Goal: Task Accomplishment & Management: Use online tool/utility

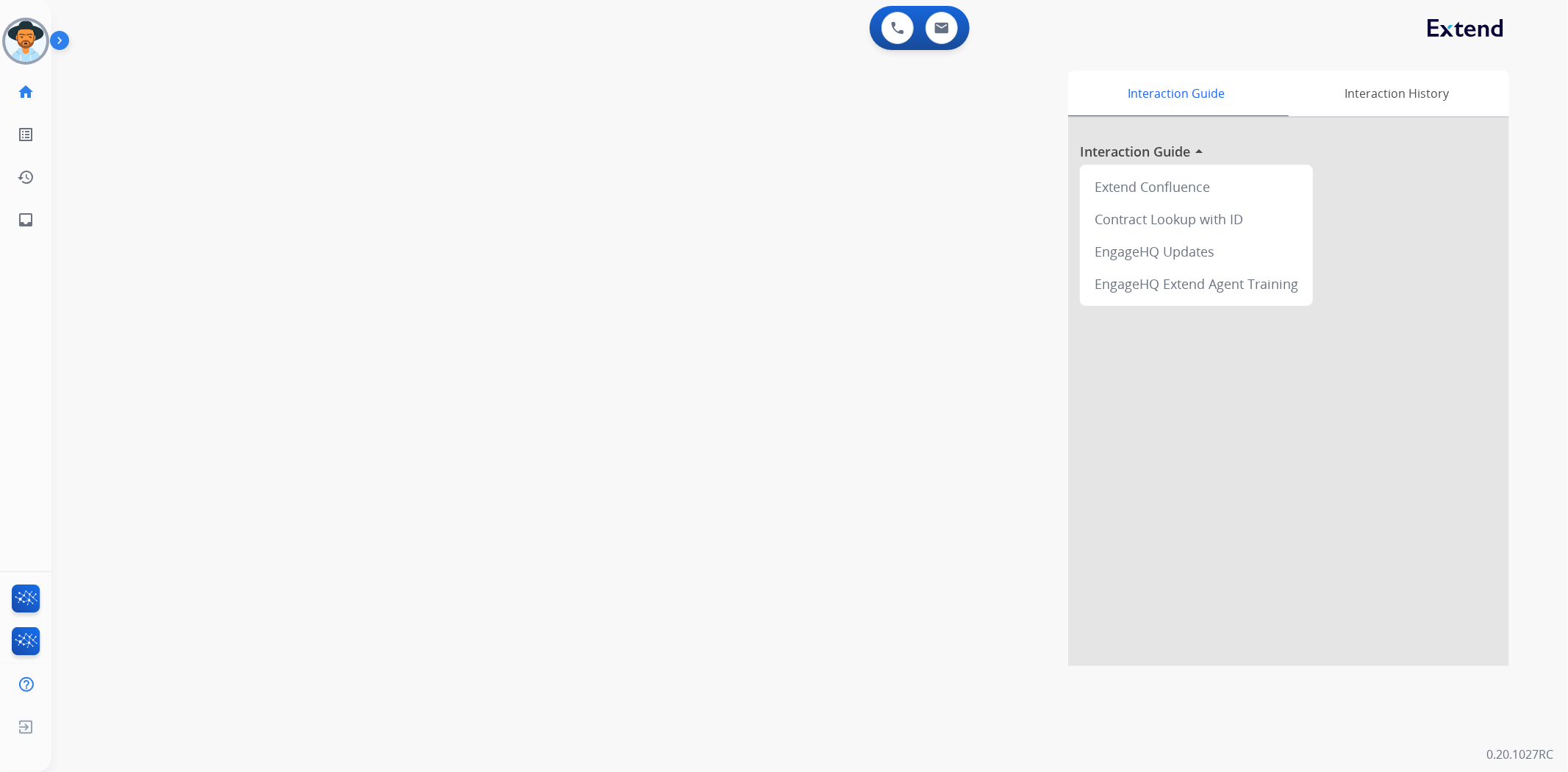
click at [28, 46] on img at bounding box center [25, 41] width 41 height 41
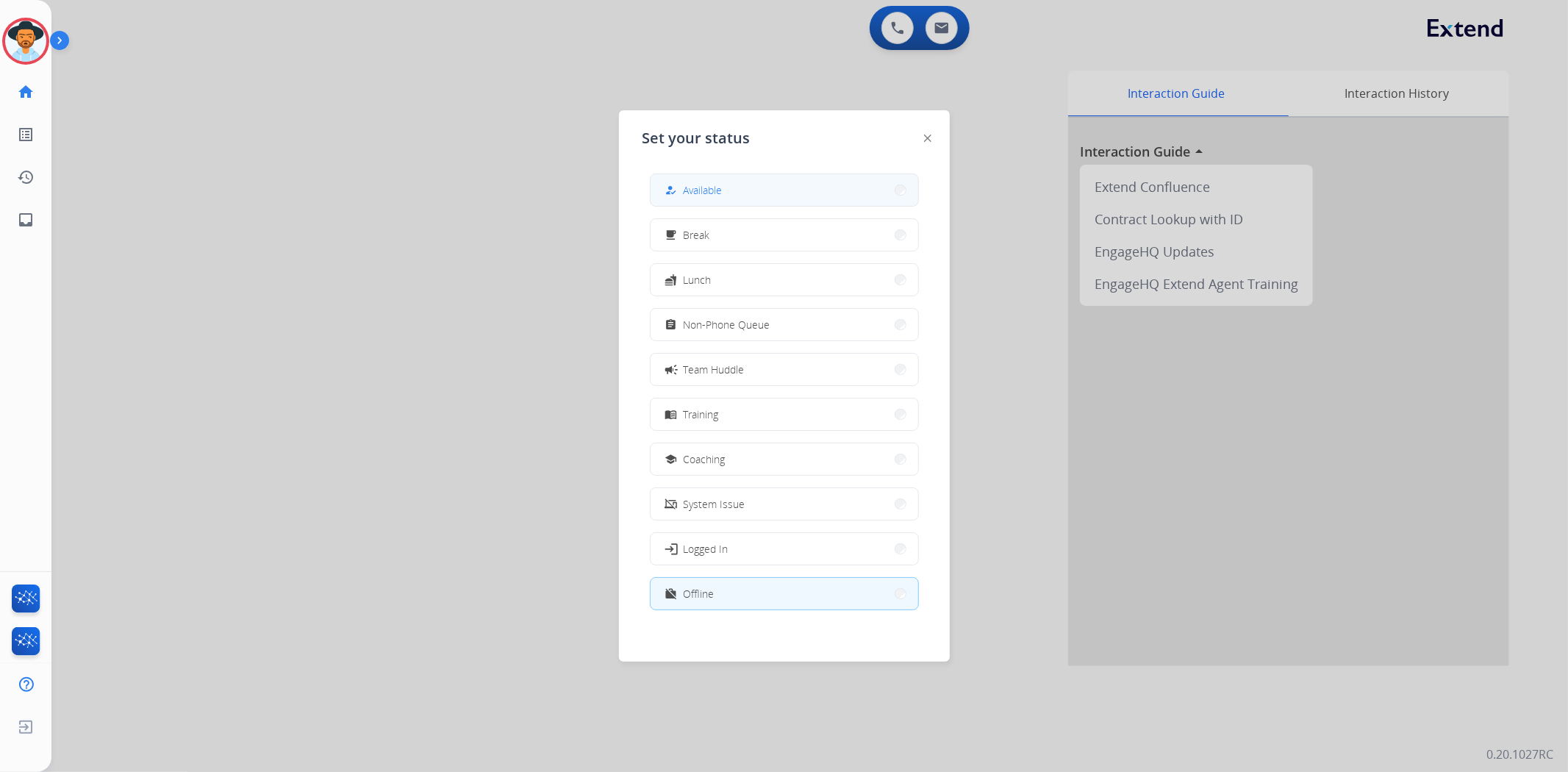
click at [773, 197] on button "how_to_reg Available" at bounding box center [784, 190] width 267 height 31
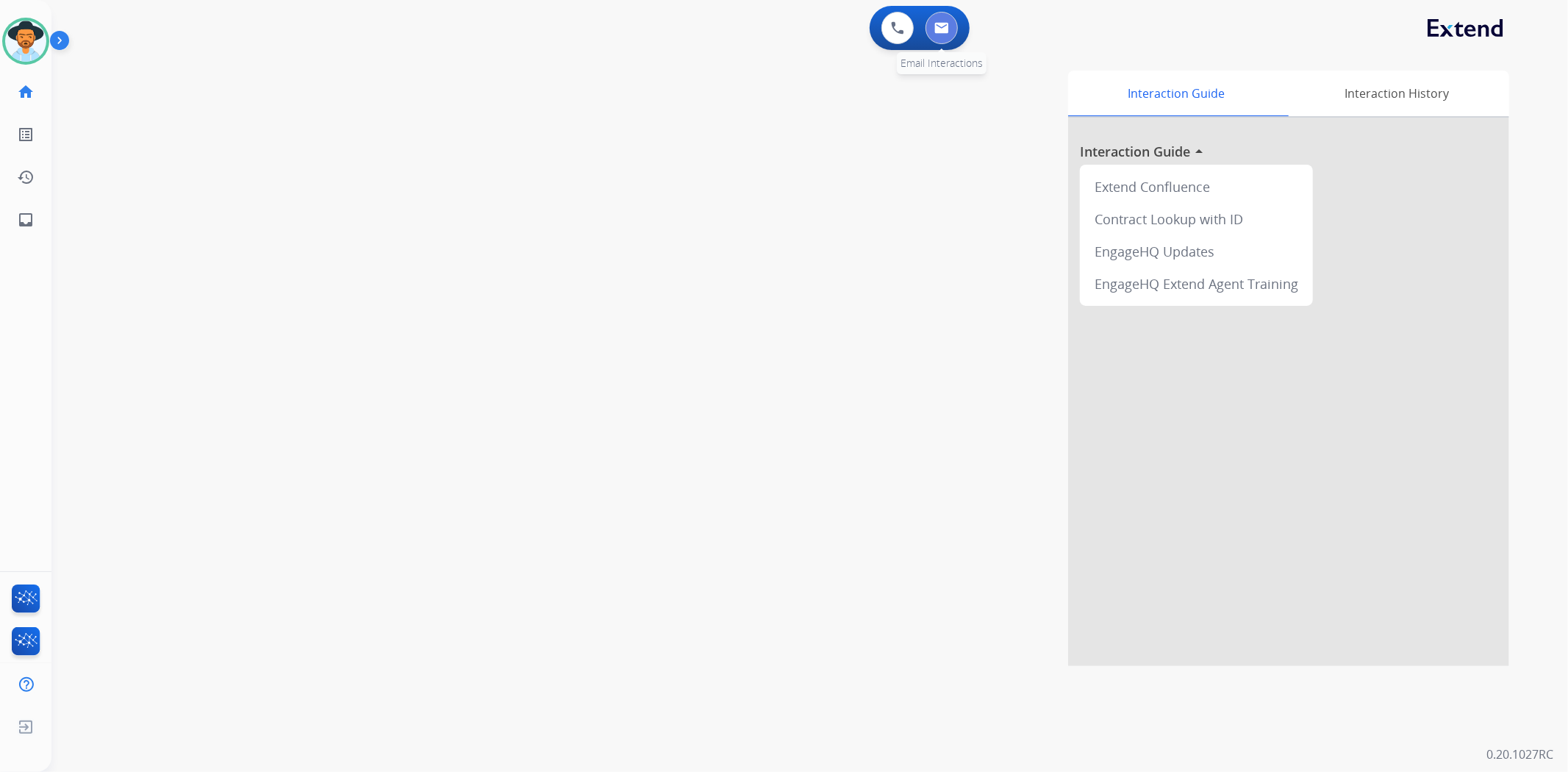
click at [941, 30] on img at bounding box center [941, 28] width 14 height 12
select select "**********"
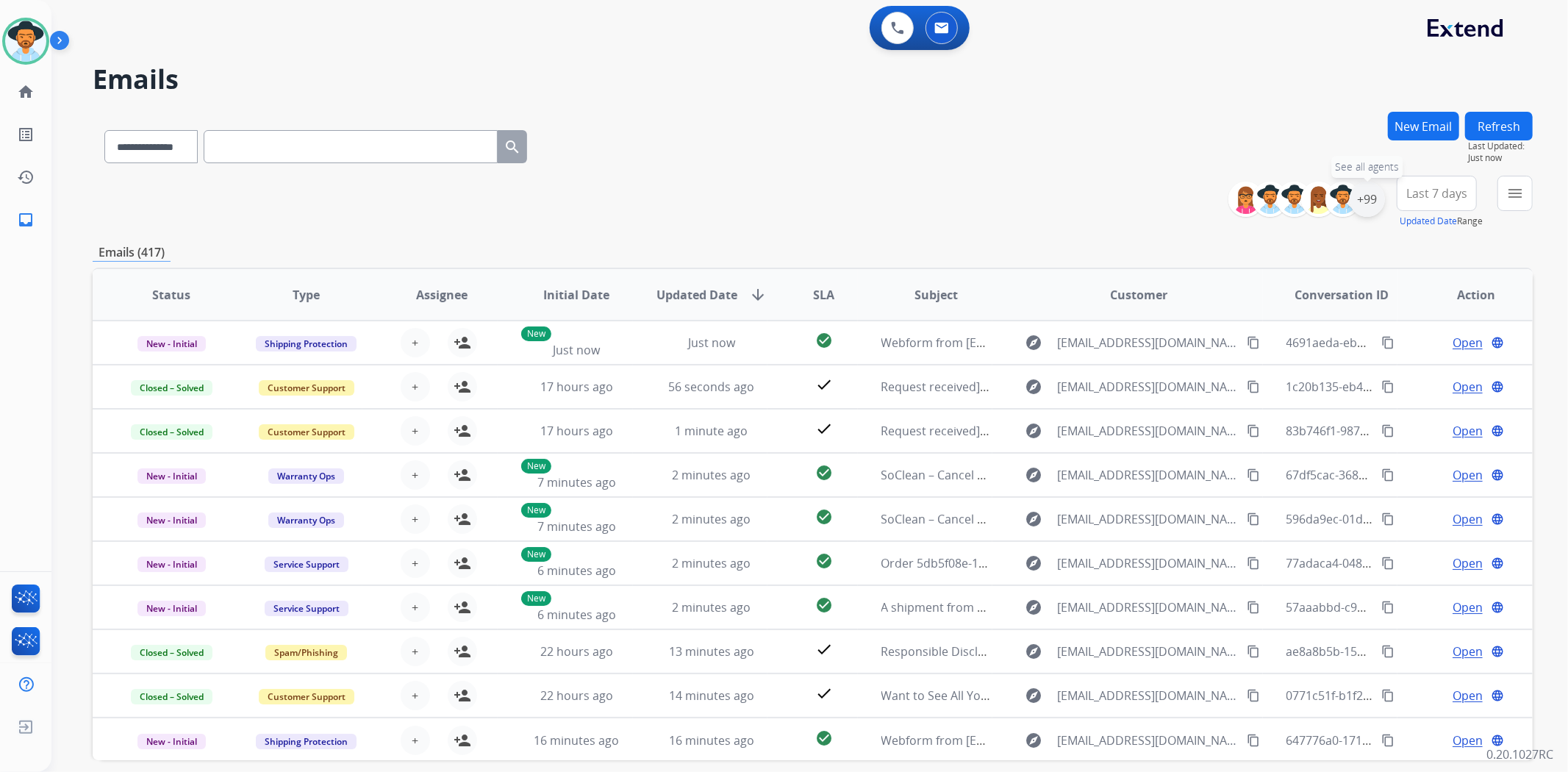
click at [1369, 200] on div "+99" at bounding box center [1367, 199] width 35 height 35
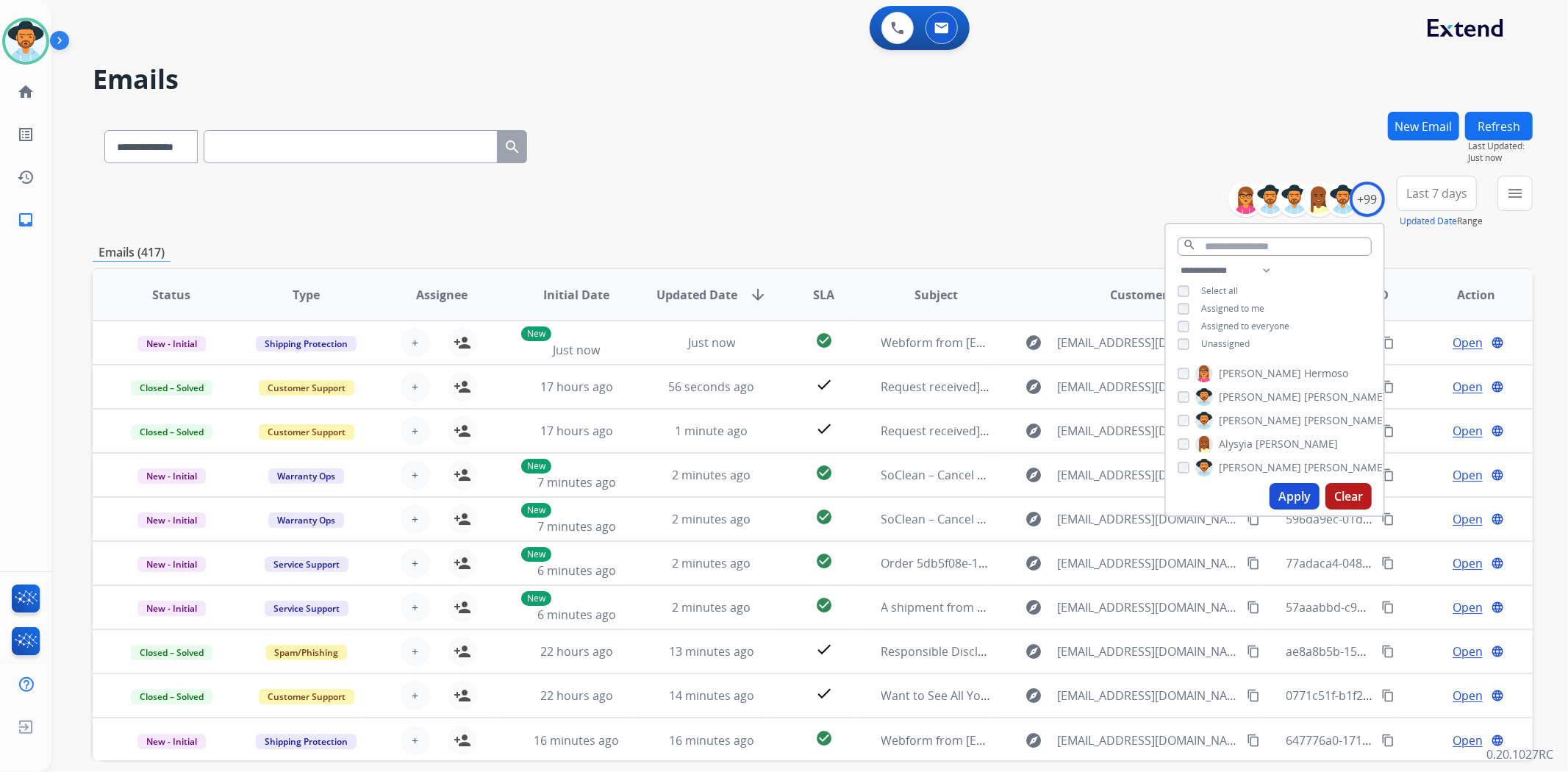
click at [1238, 346] on span "Unassigned" at bounding box center [1225, 344] width 49 height 13
click at [1293, 501] on button "Apply" at bounding box center [1294, 496] width 50 height 26
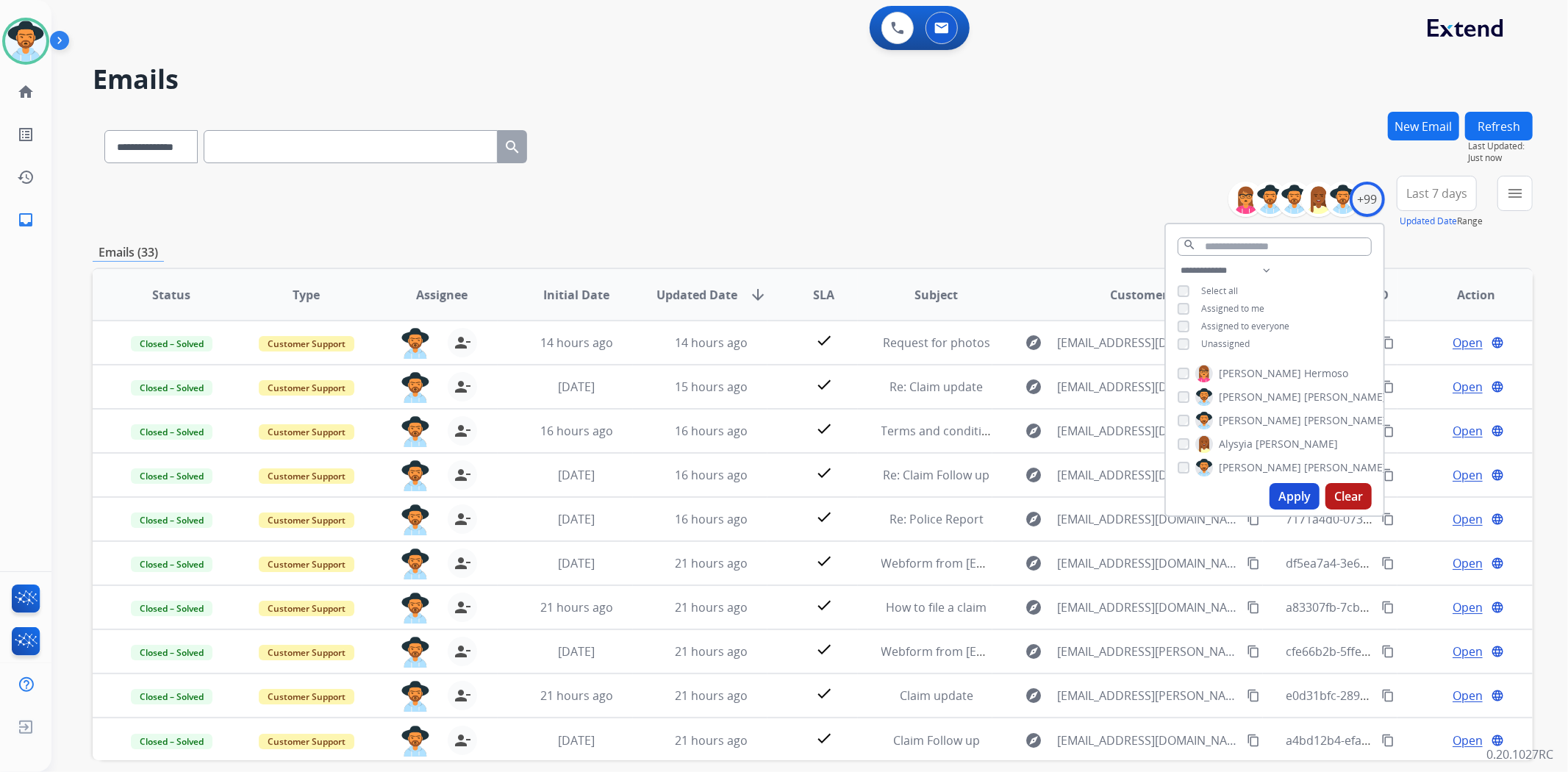
click at [1025, 179] on div "**********" at bounding box center [812, 202] width 1440 height 53
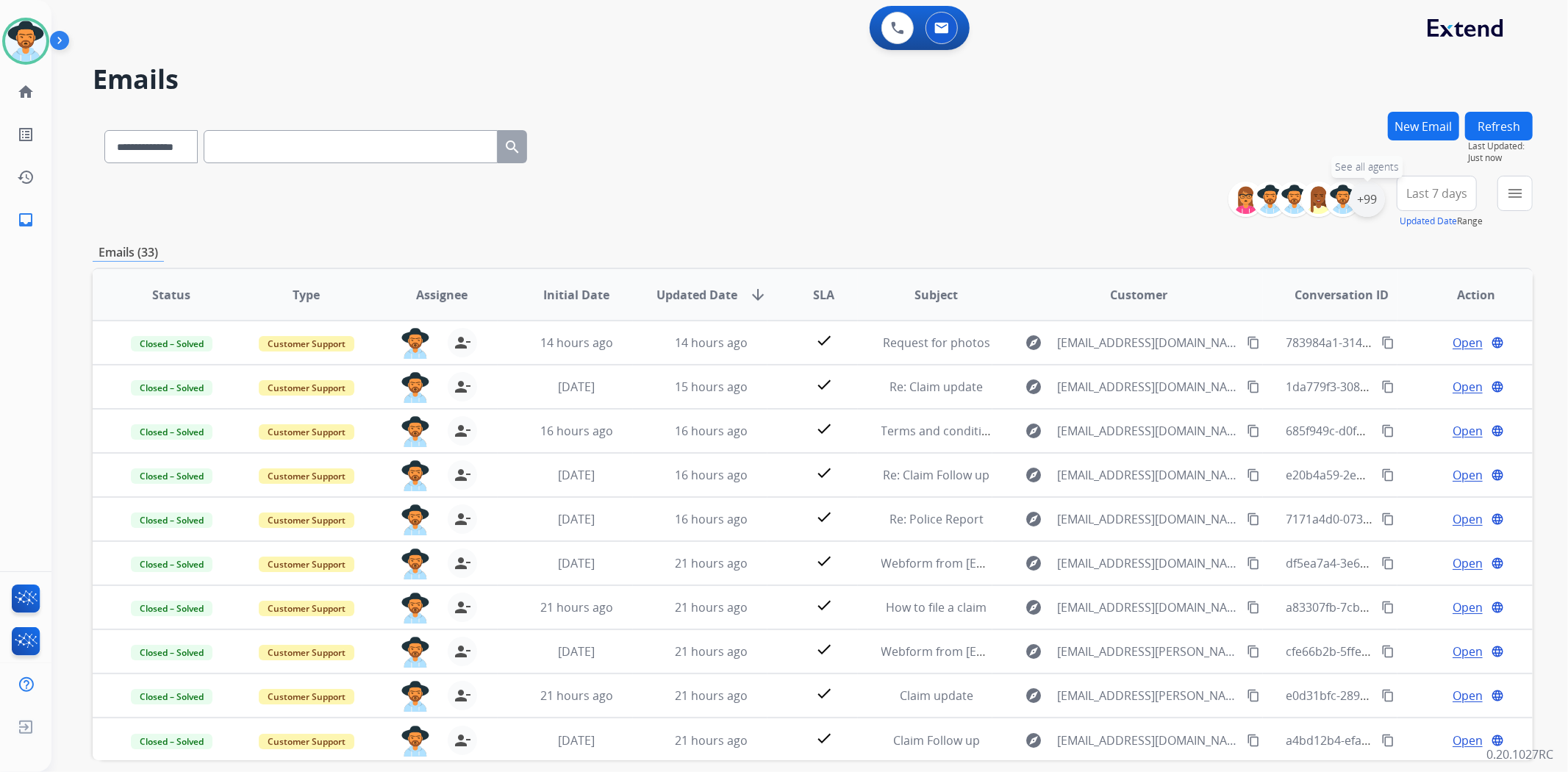
click at [1365, 199] on div "+99" at bounding box center [1367, 199] width 35 height 35
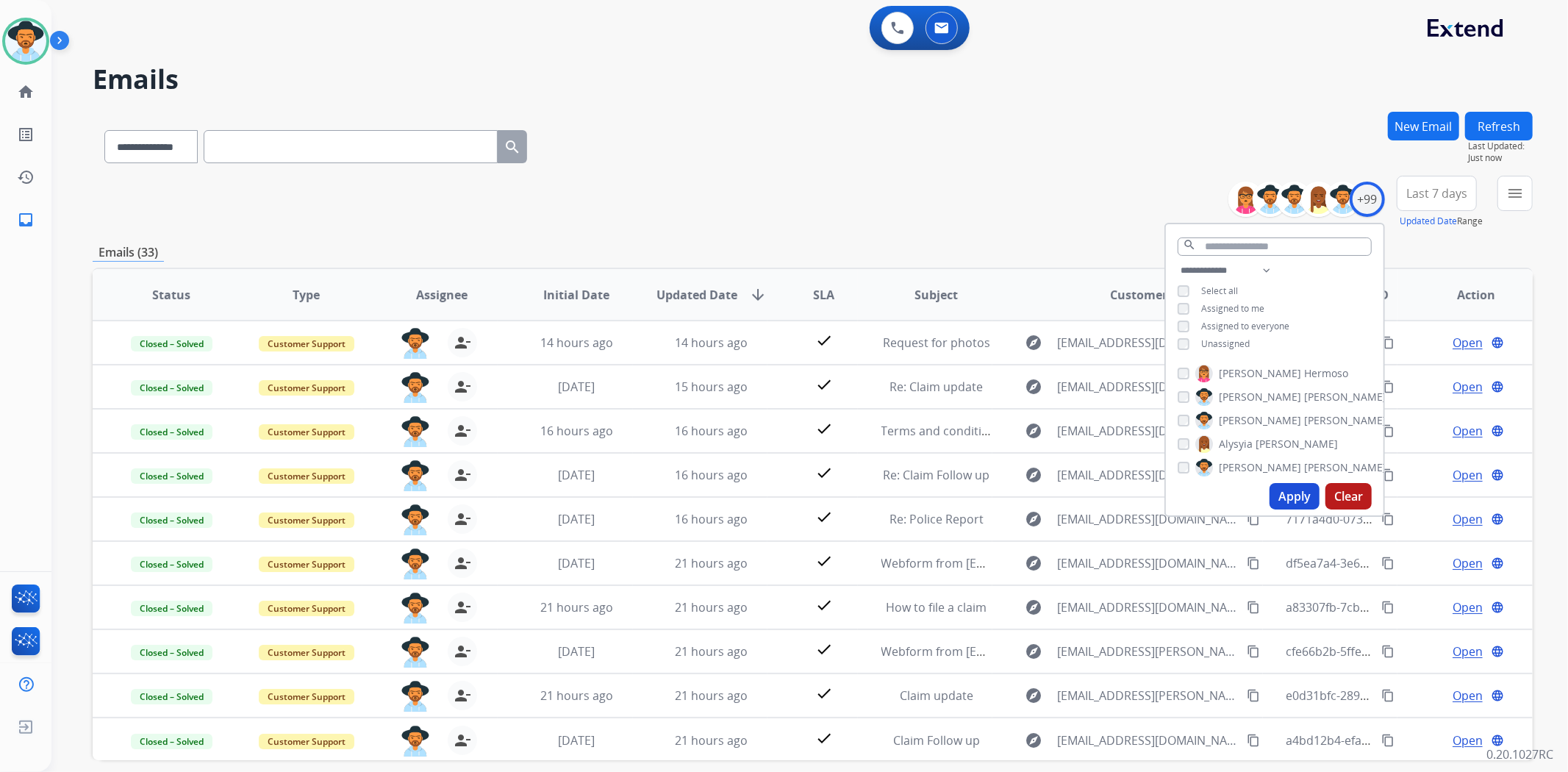
click at [1297, 493] on button "Apply" at bounding box center [1294, 496] width 50 height 26
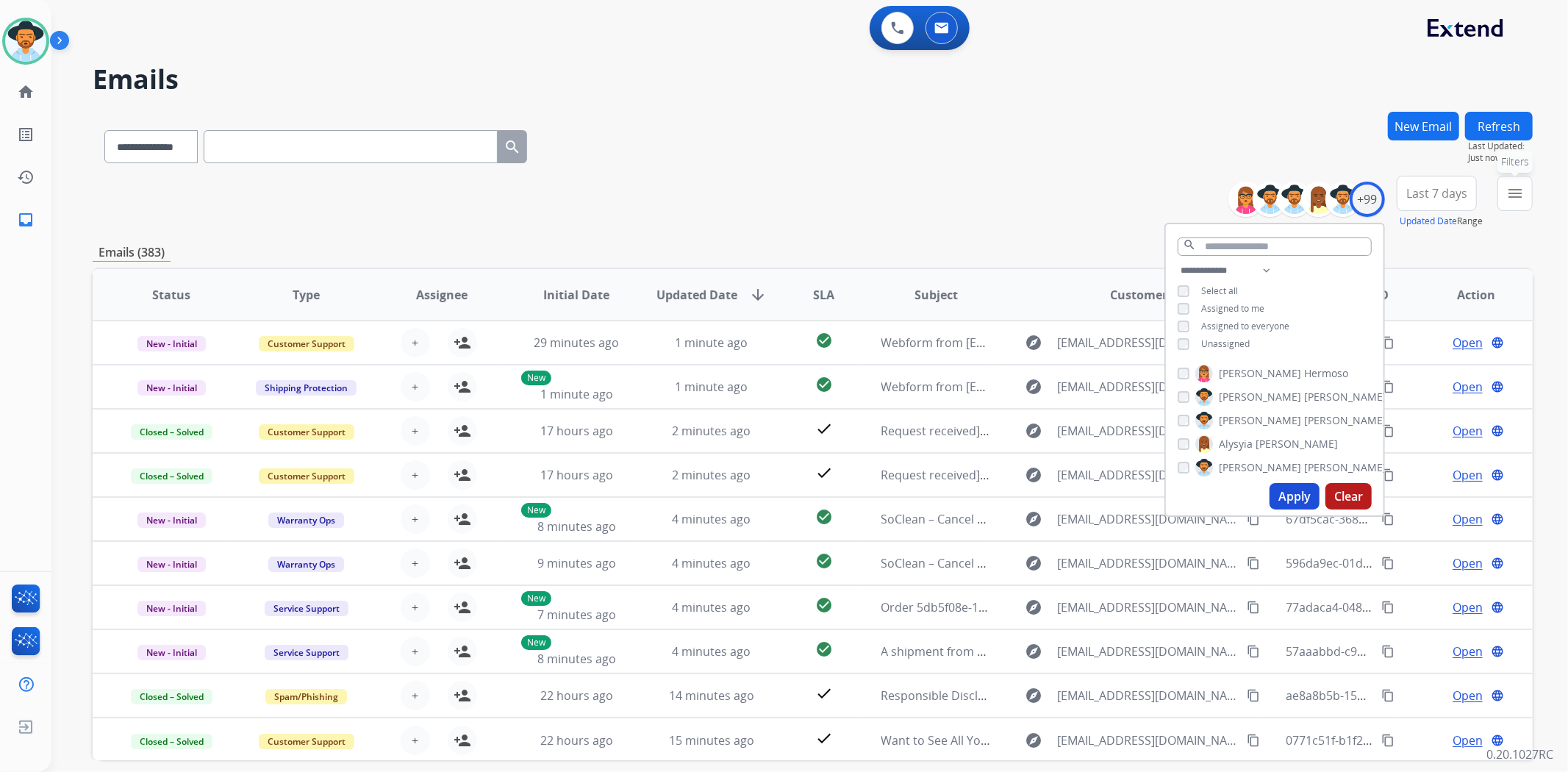
click at [1510, 195] on mat-icon "menu" at bounding box center [1515, 194] width 18 height 18
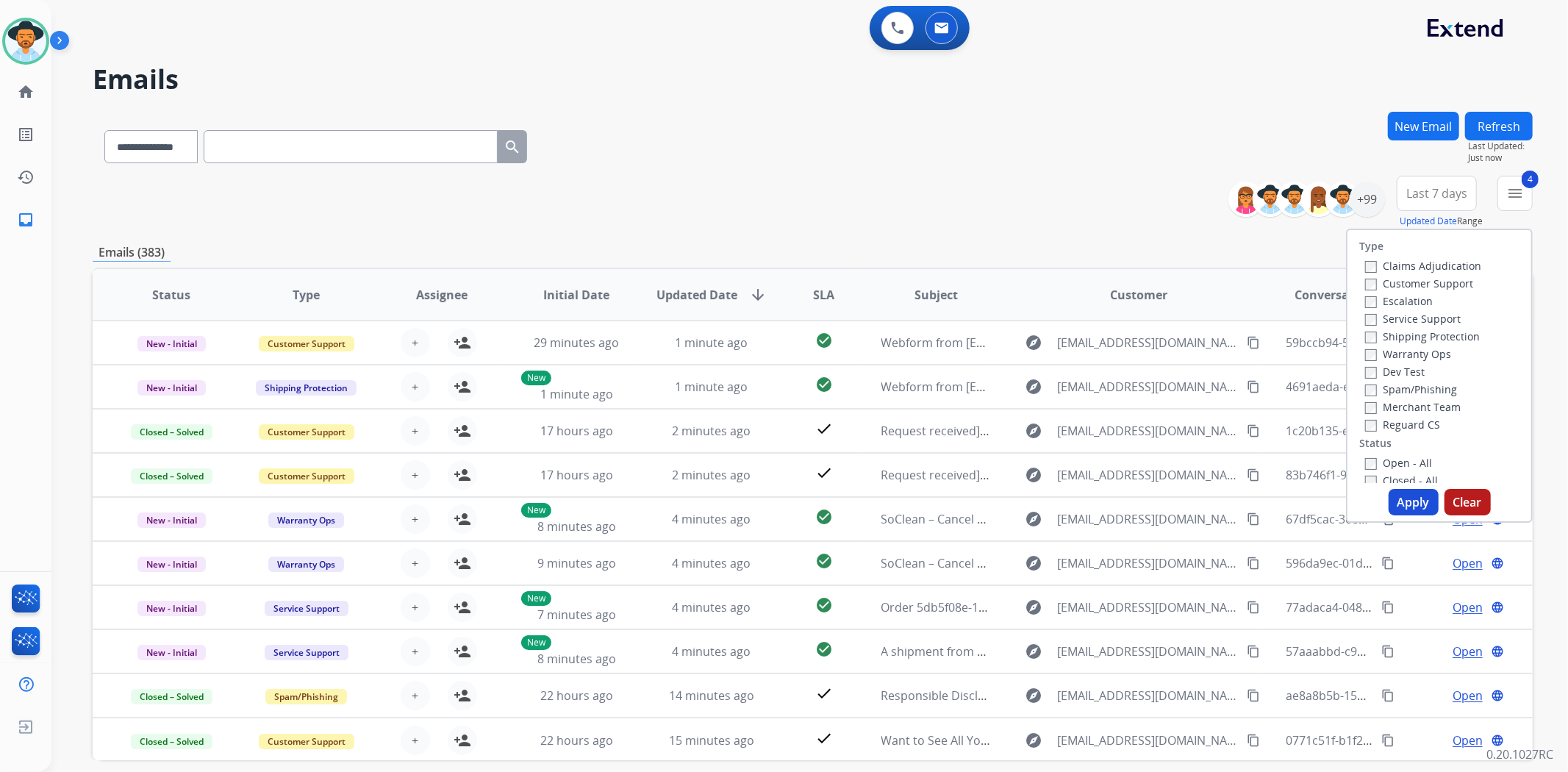
click at [1401, 505] on button "Apply" at bounding box center [1414, 502] width 50 height 26
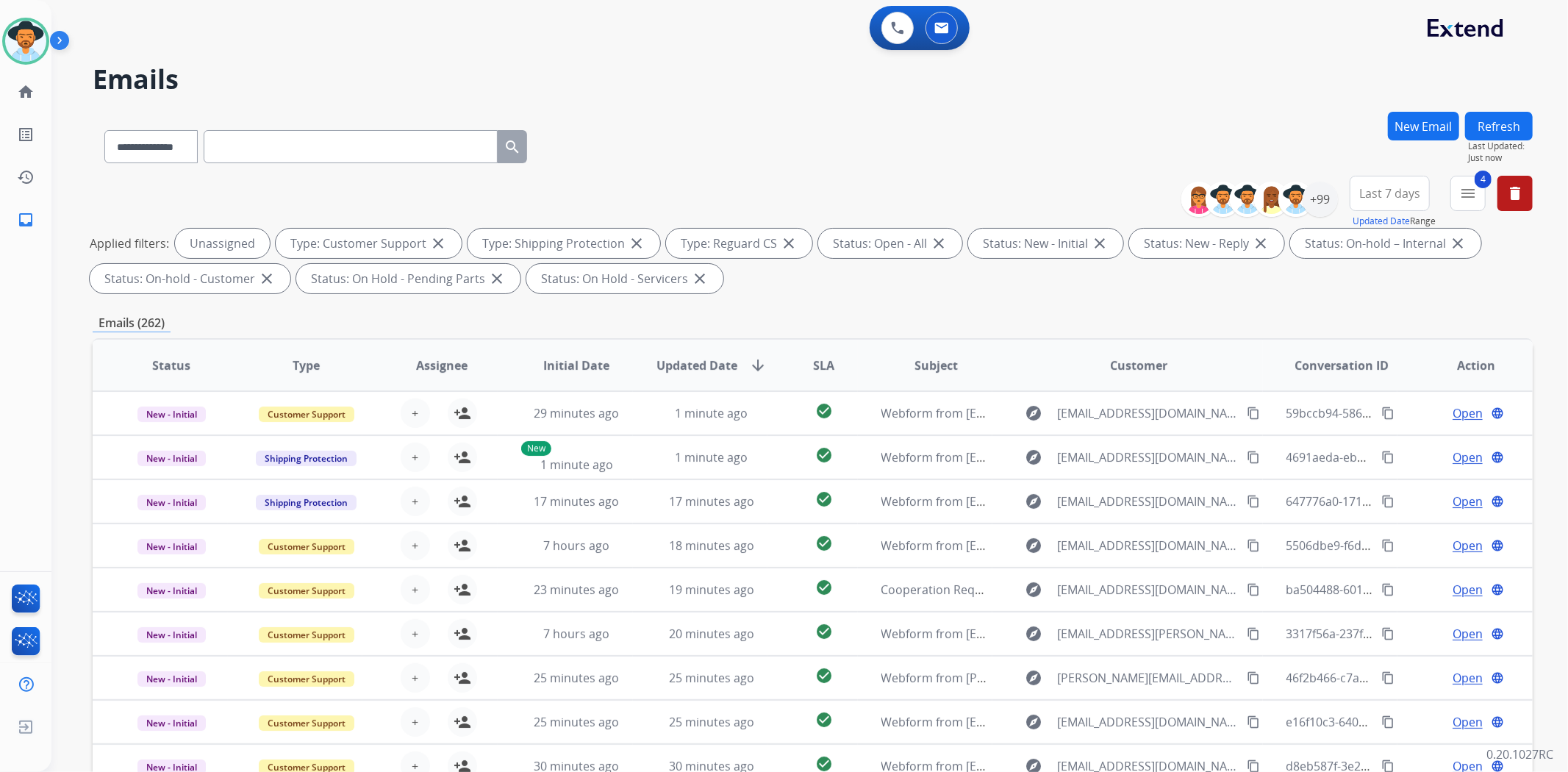
click at [820, 361] on span "SLA" at bounding box center [824, 365] width 22 height 18
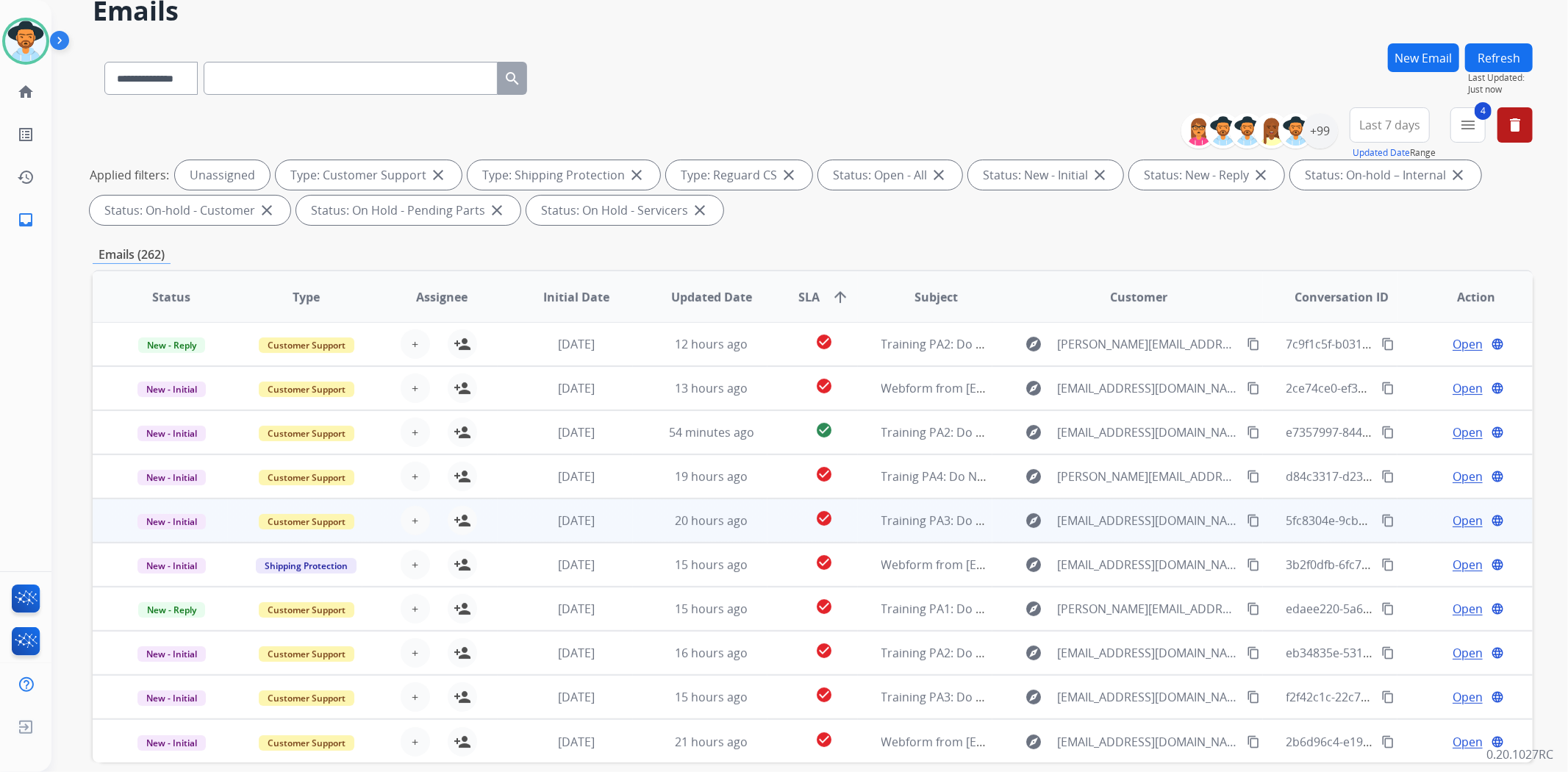
scroll to position [135, 0]
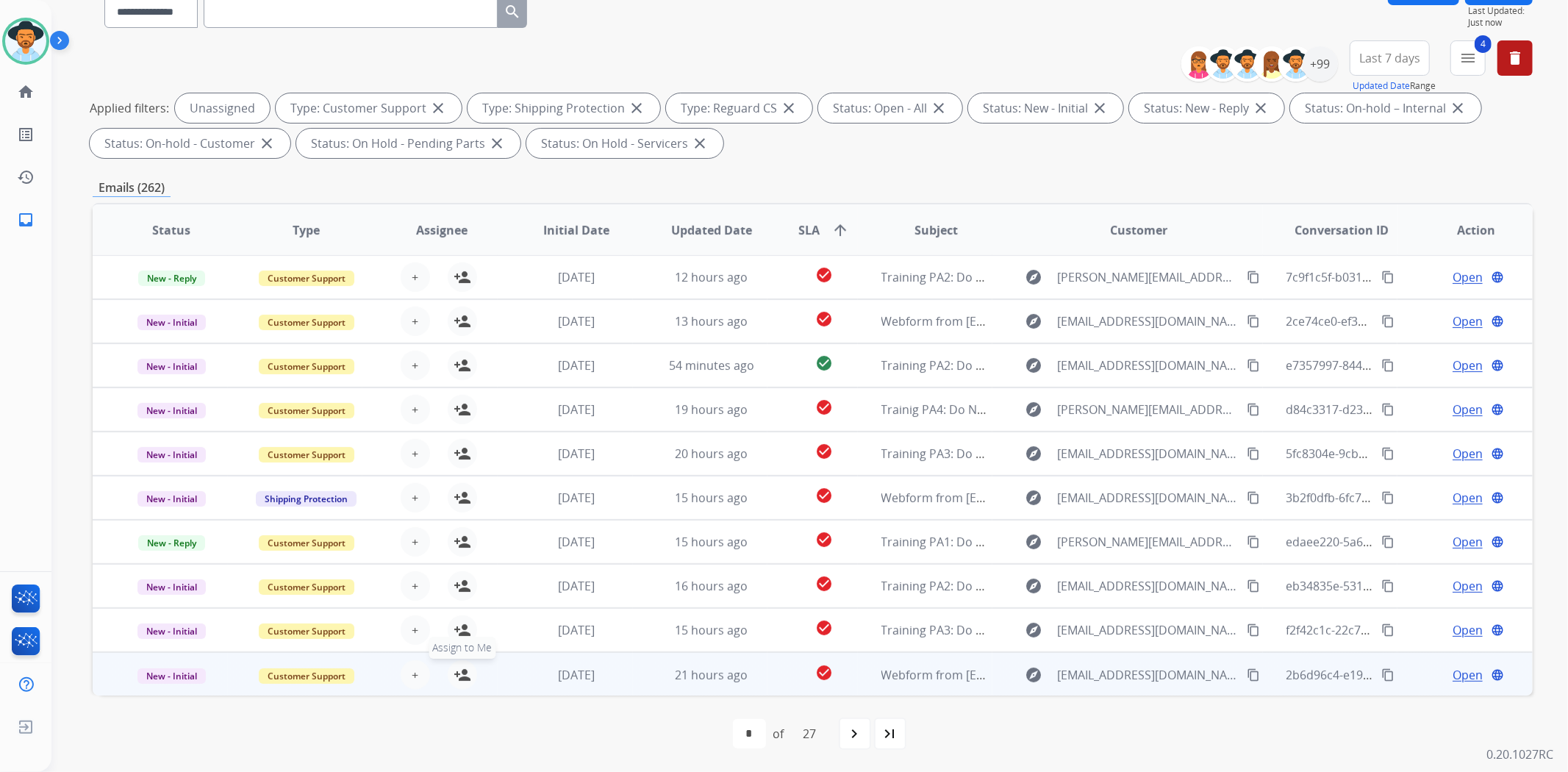
click at [461, 671] on mat-icon "person_add" at bounding box center [463, 675] width 18 height 18
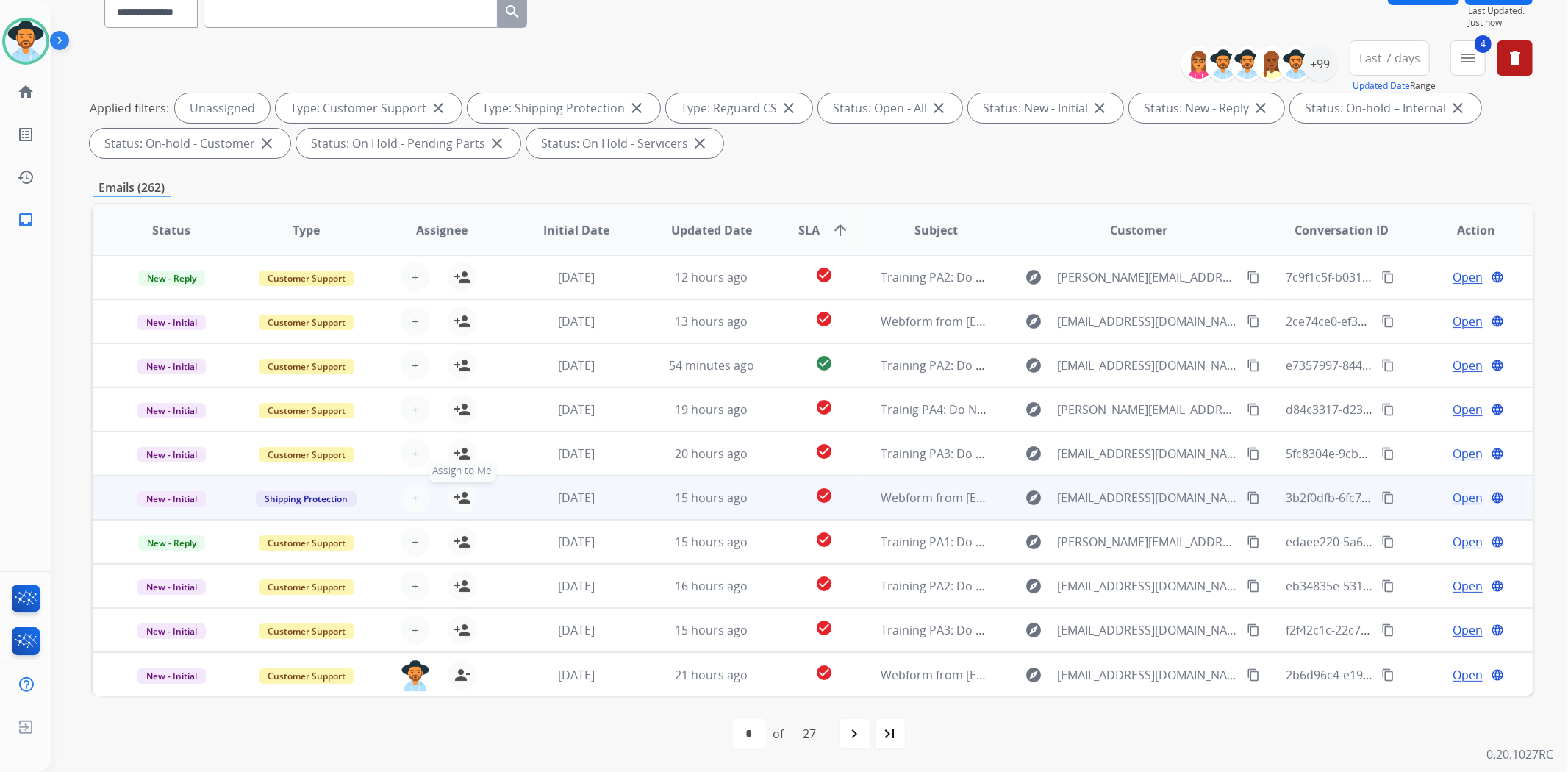
click at [463, 491] on mat-icon "person_add" at bounding box center [463, 498] width 18 height 18
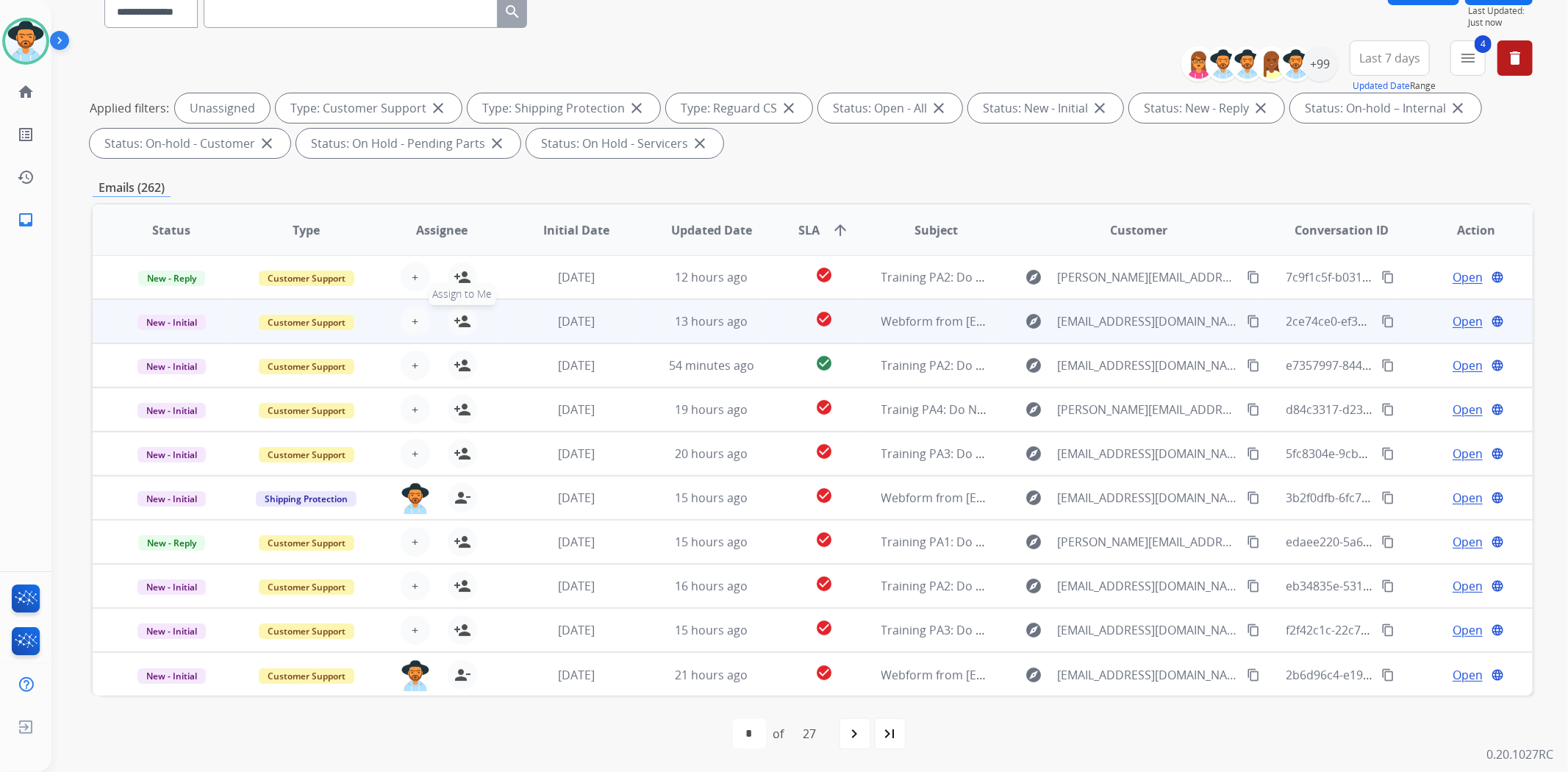
click at [458, 312] on mat-icon "person_add" at bounding box center [463, 321] width 18 height 18
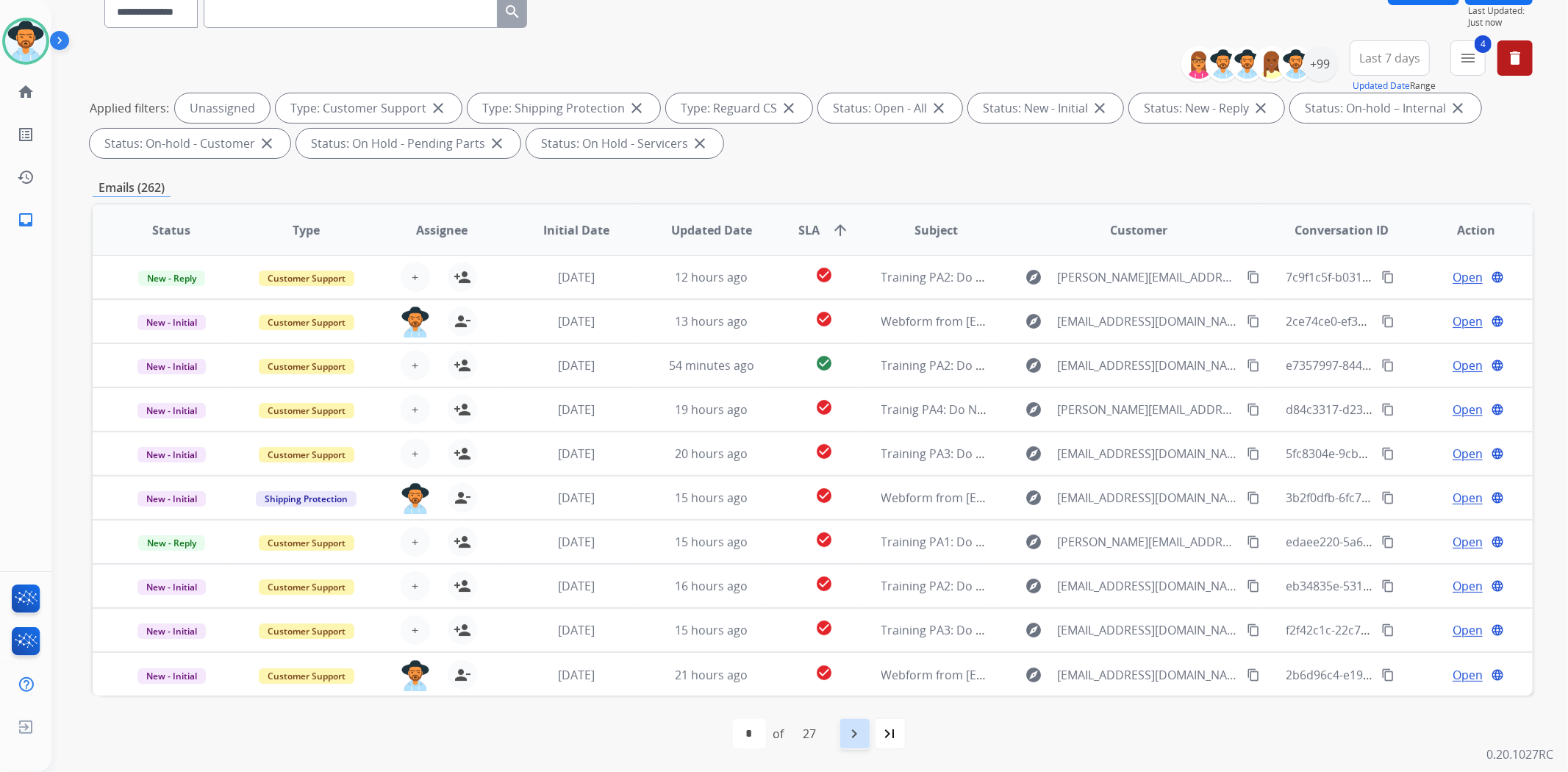
click at [852, 738] on mat-icon "navigate_next" at bounding box center [855, 734] width 18 height 18
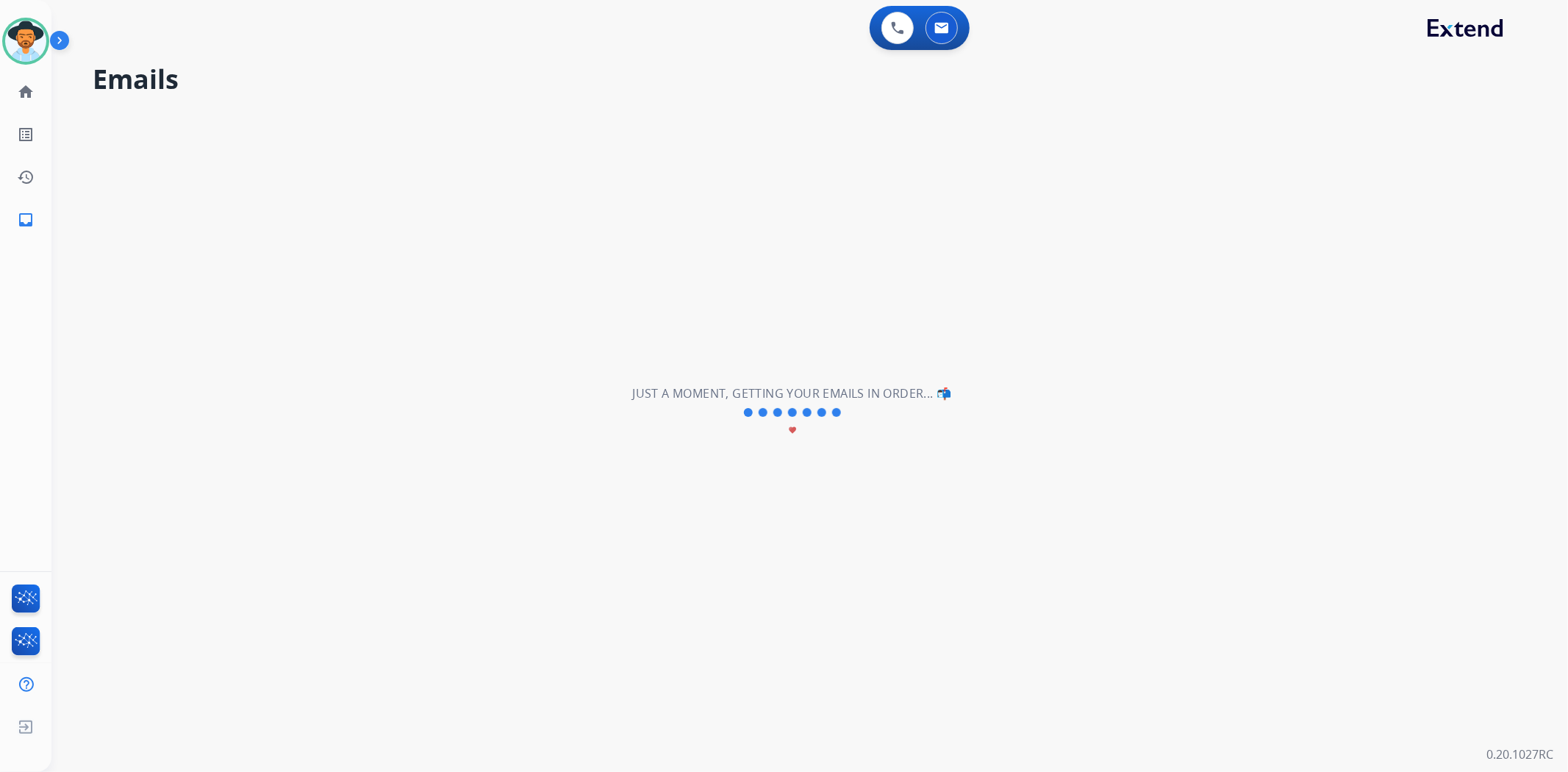
scroll to position [0, 0]
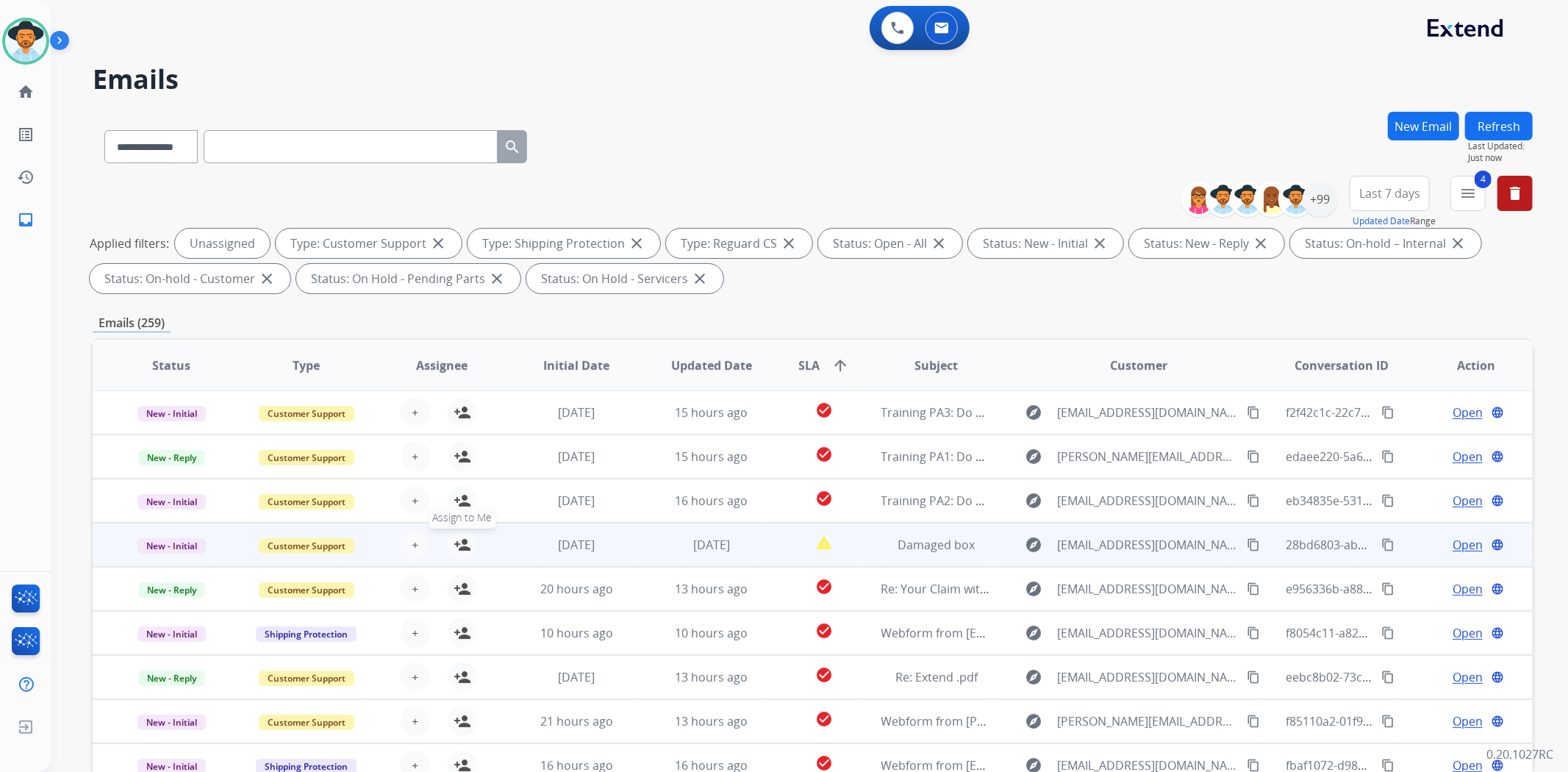
click at [460, 543] on mat-icon "person_add" at bounding box center [463, 545] width 18 height 18
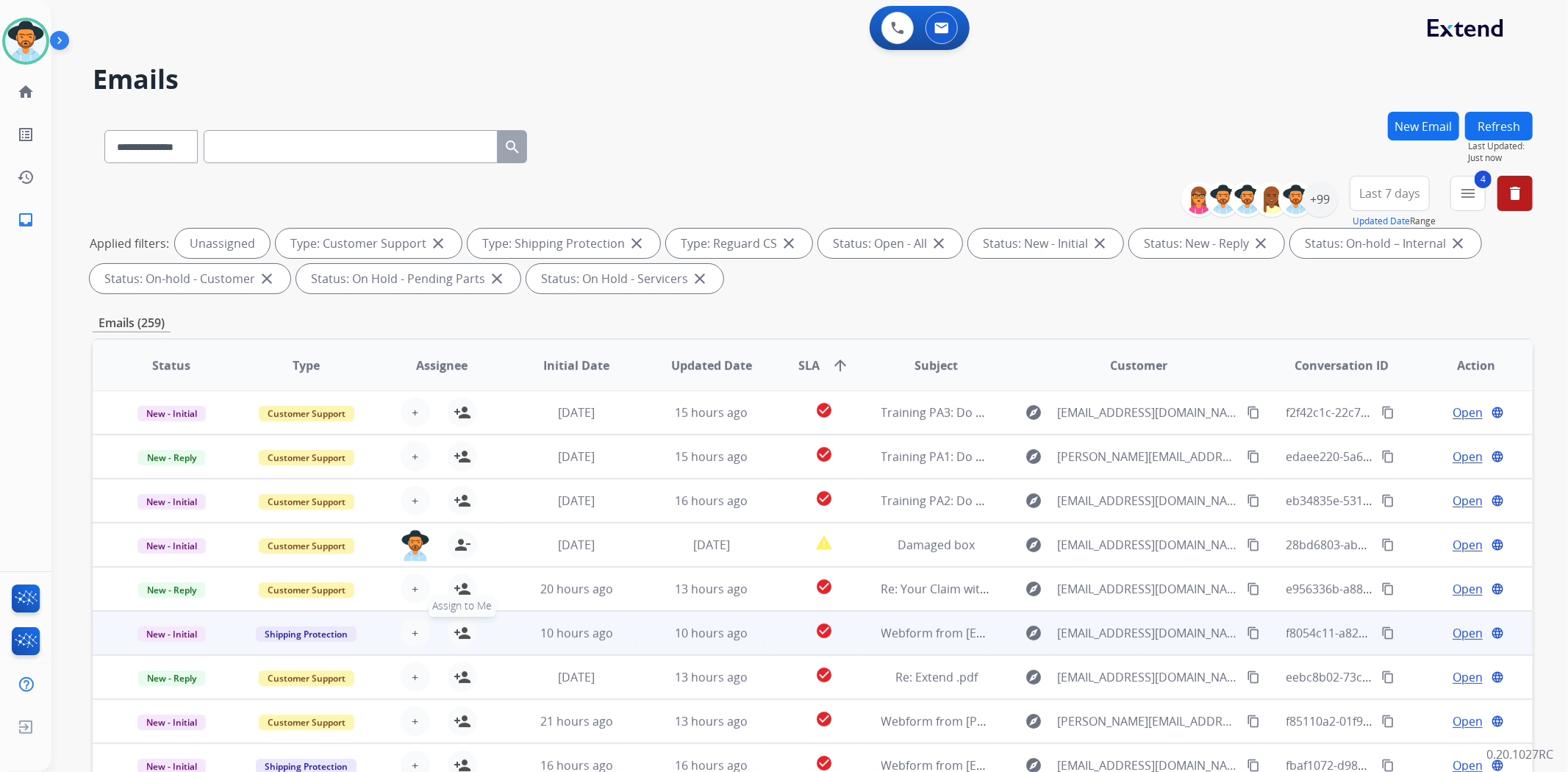
click at [461, 629] on mat-icon "person_add" at bounding box center [463, 633] width 18 height 18
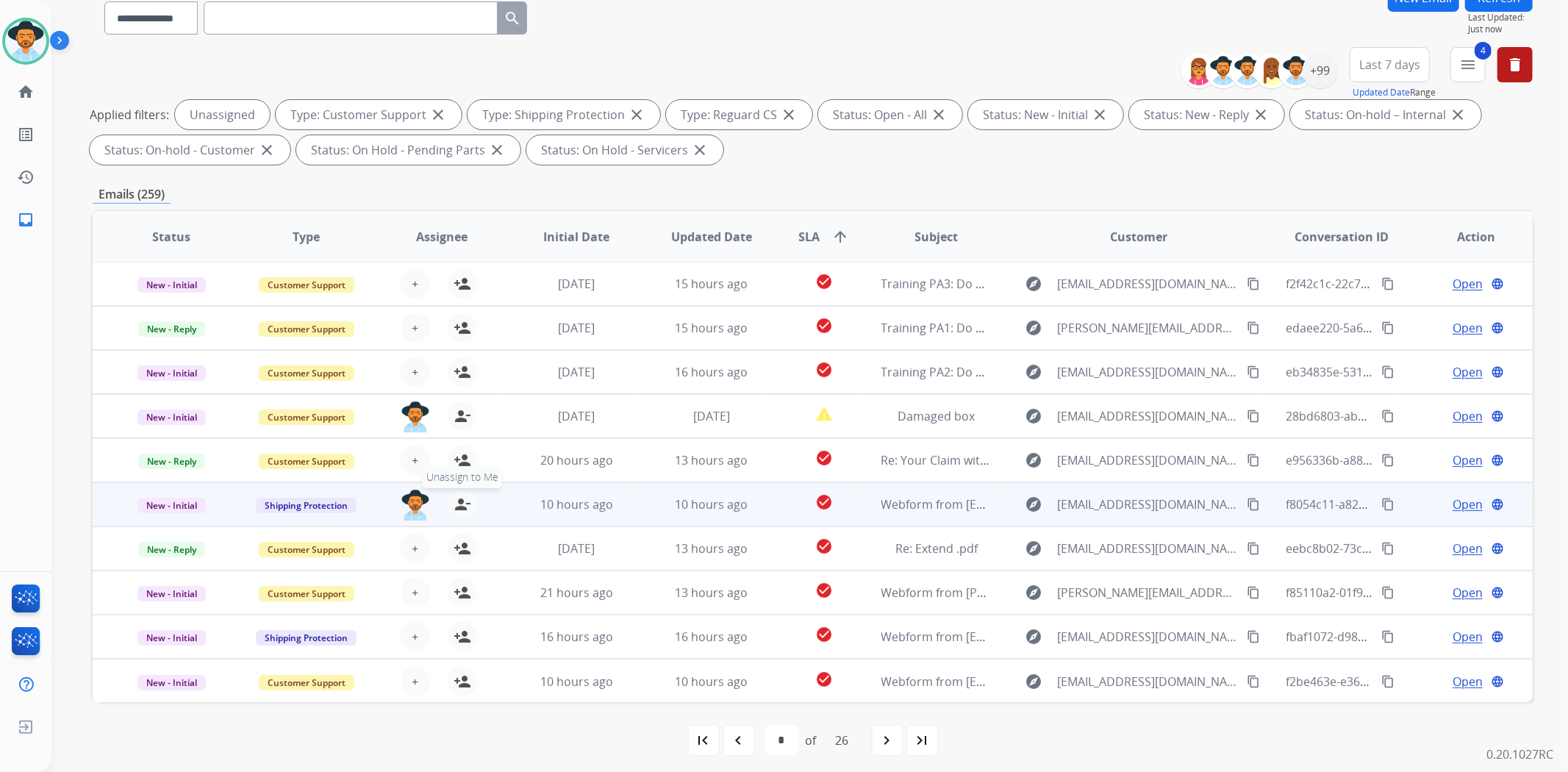
scroll to position [135, 0]
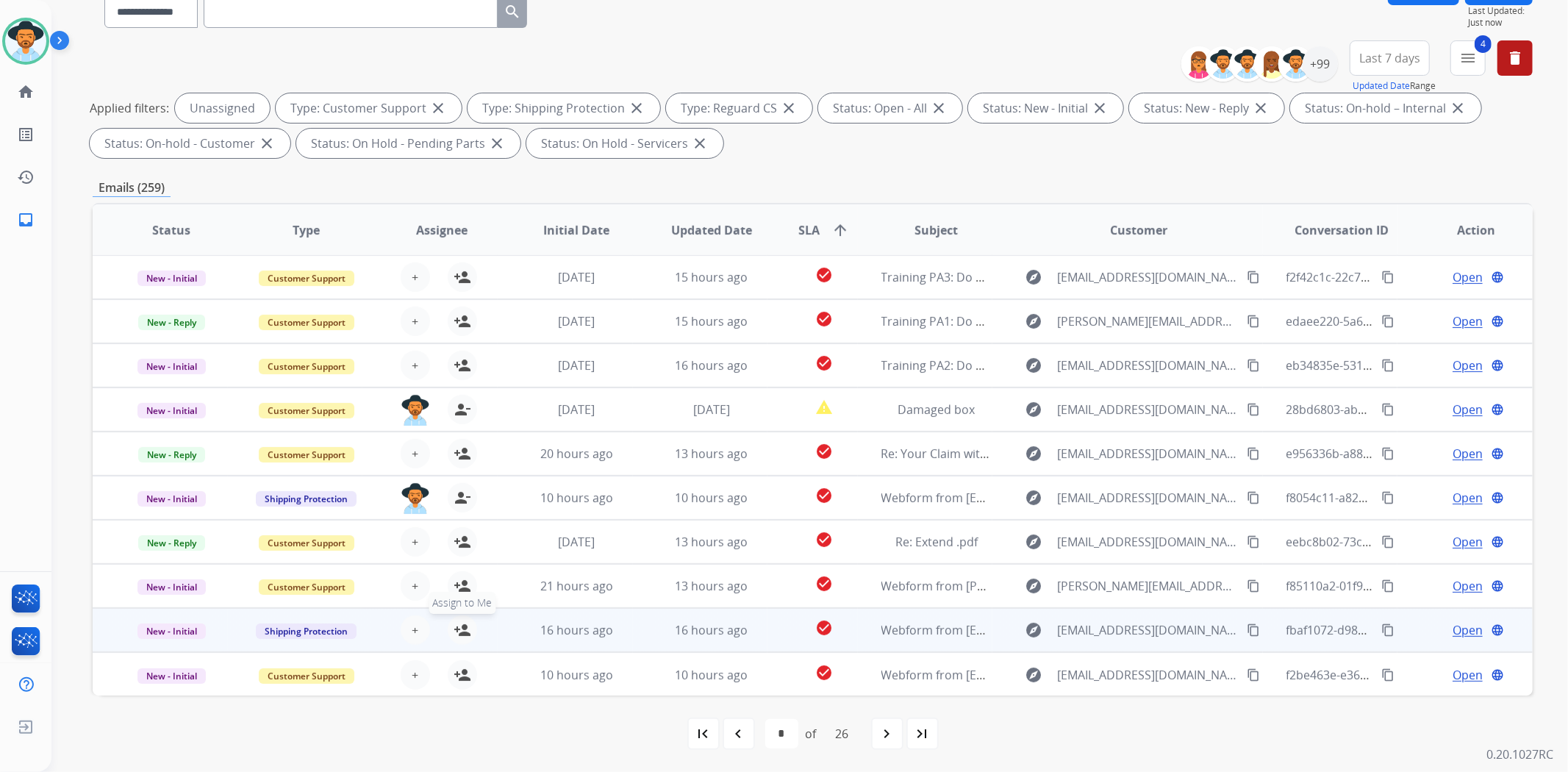
click at [463, 635] on mat-icon "person_add" at bounding box center [463, 630] width 18 height 18
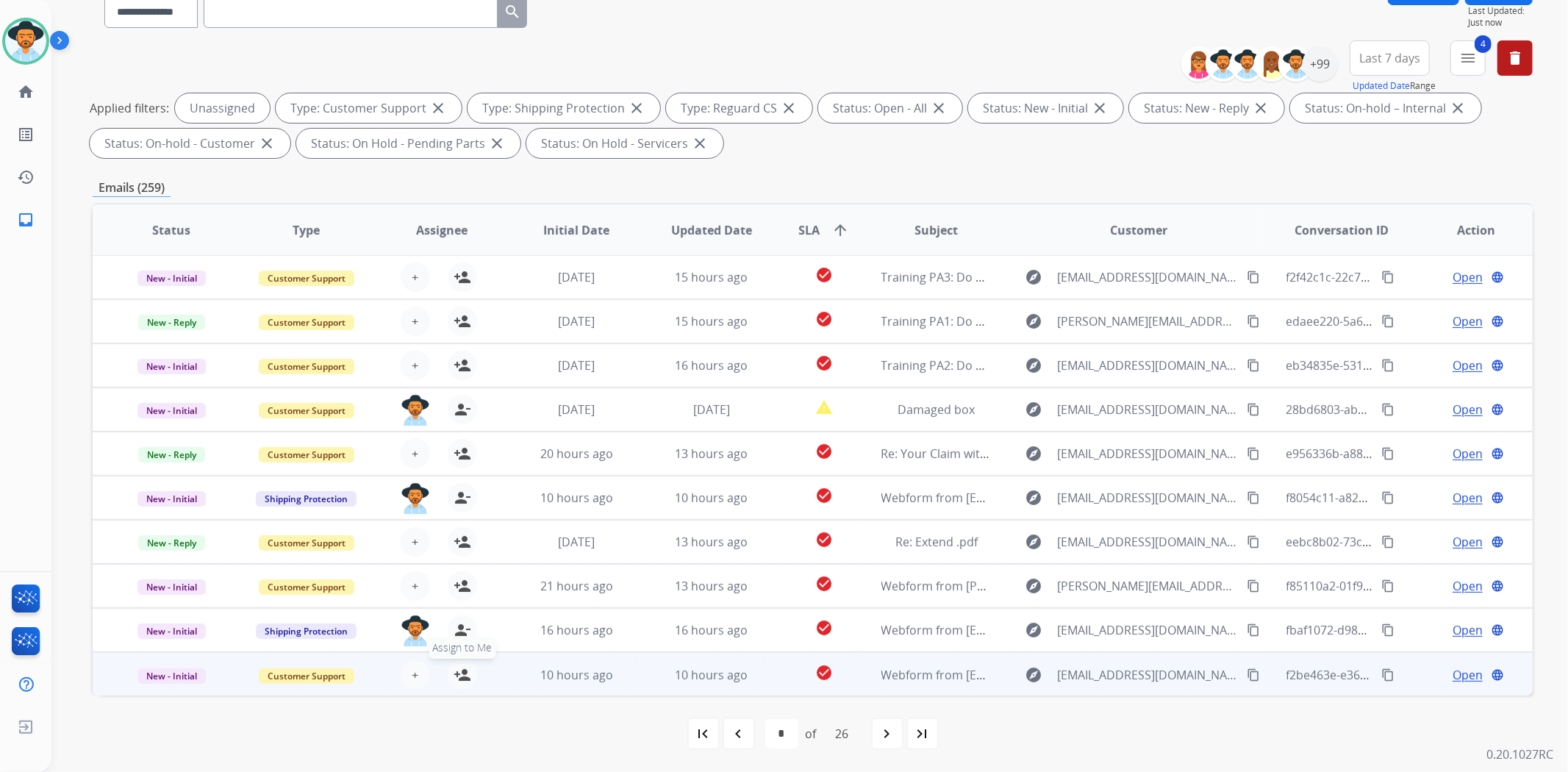
click at [461, 673] on mat-icon "person_add" at bounding box center [463, 675] width 18 height 18
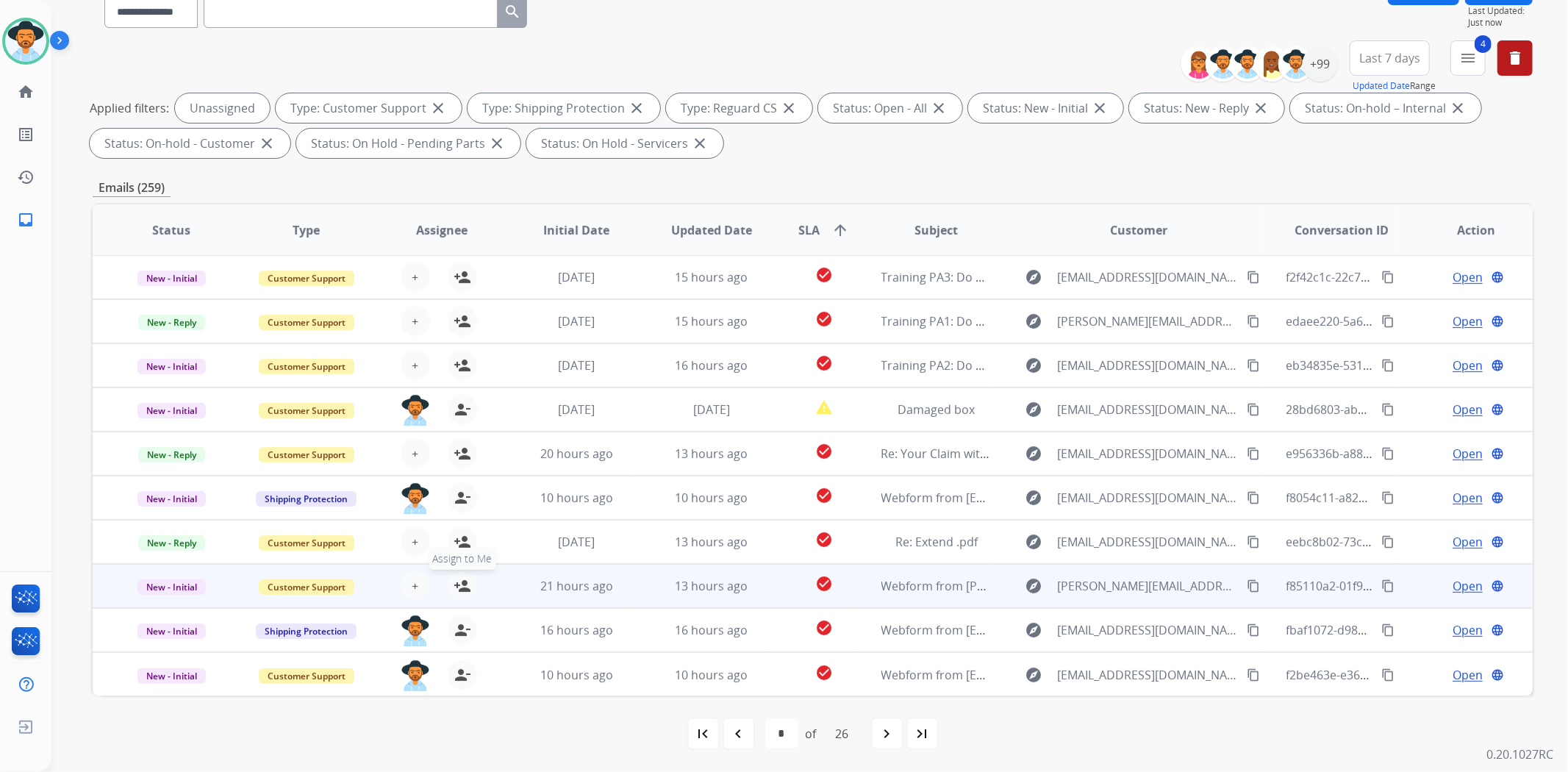
click at [464, 583] on mat-icon "person_add" at bounding box center [463, 586] width 18 height 18
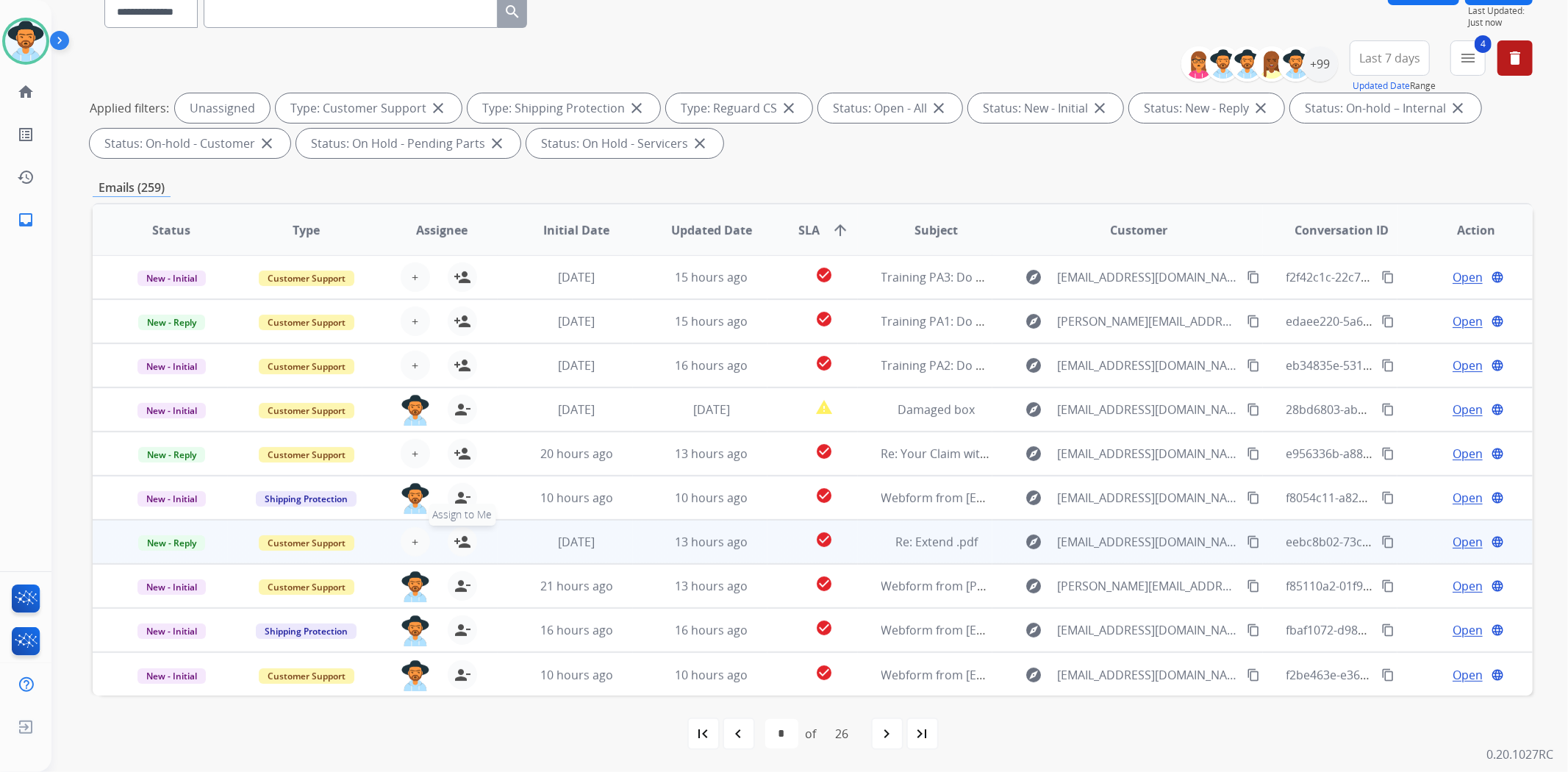
click at [463, 536] on mat-icon "person_add" at bounding box center [463, 542] width 18 height 18
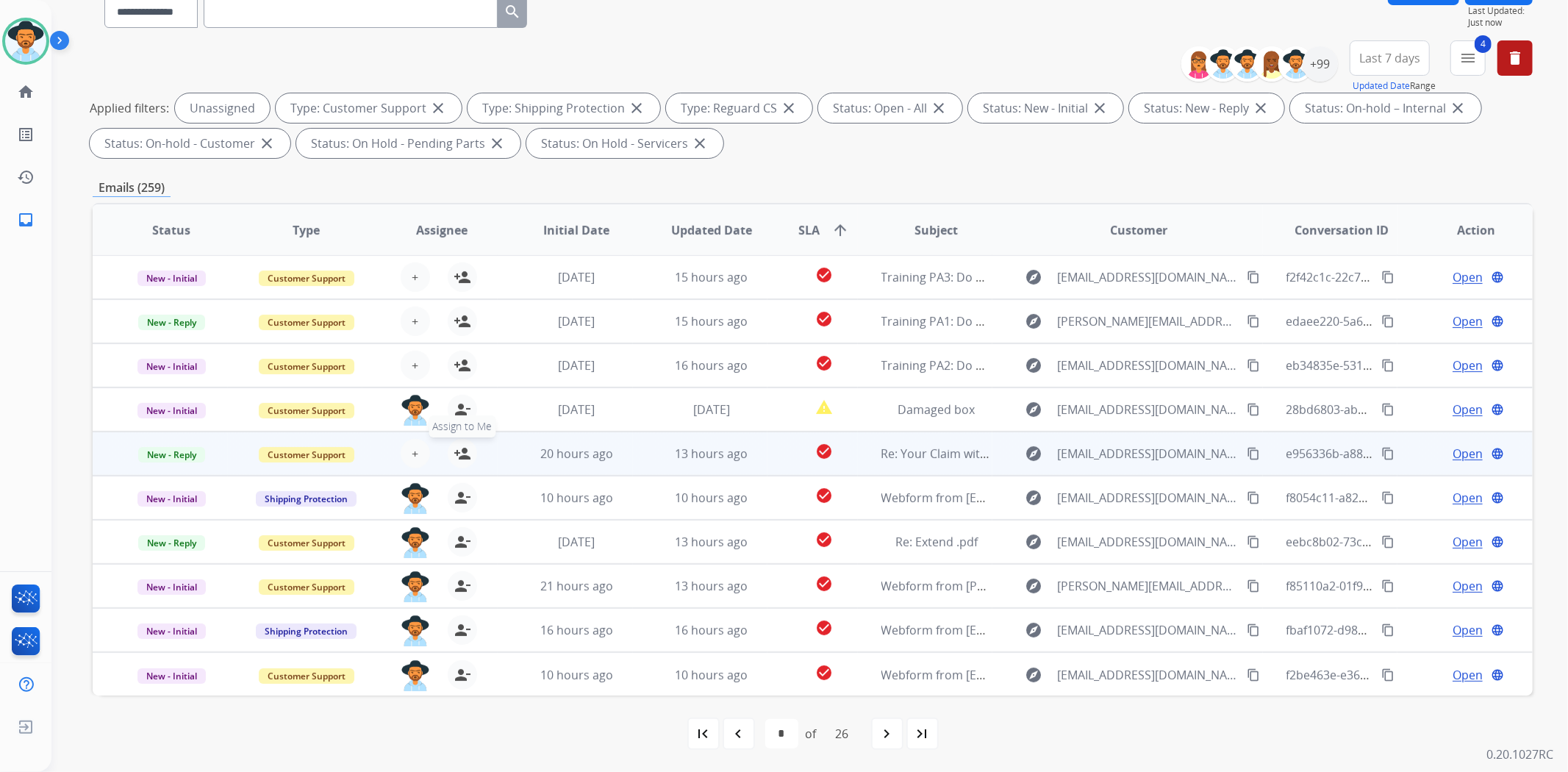
click at [463, 453] on mat-icon "person_add" at bounding box center [463, 454] width 18 height 18
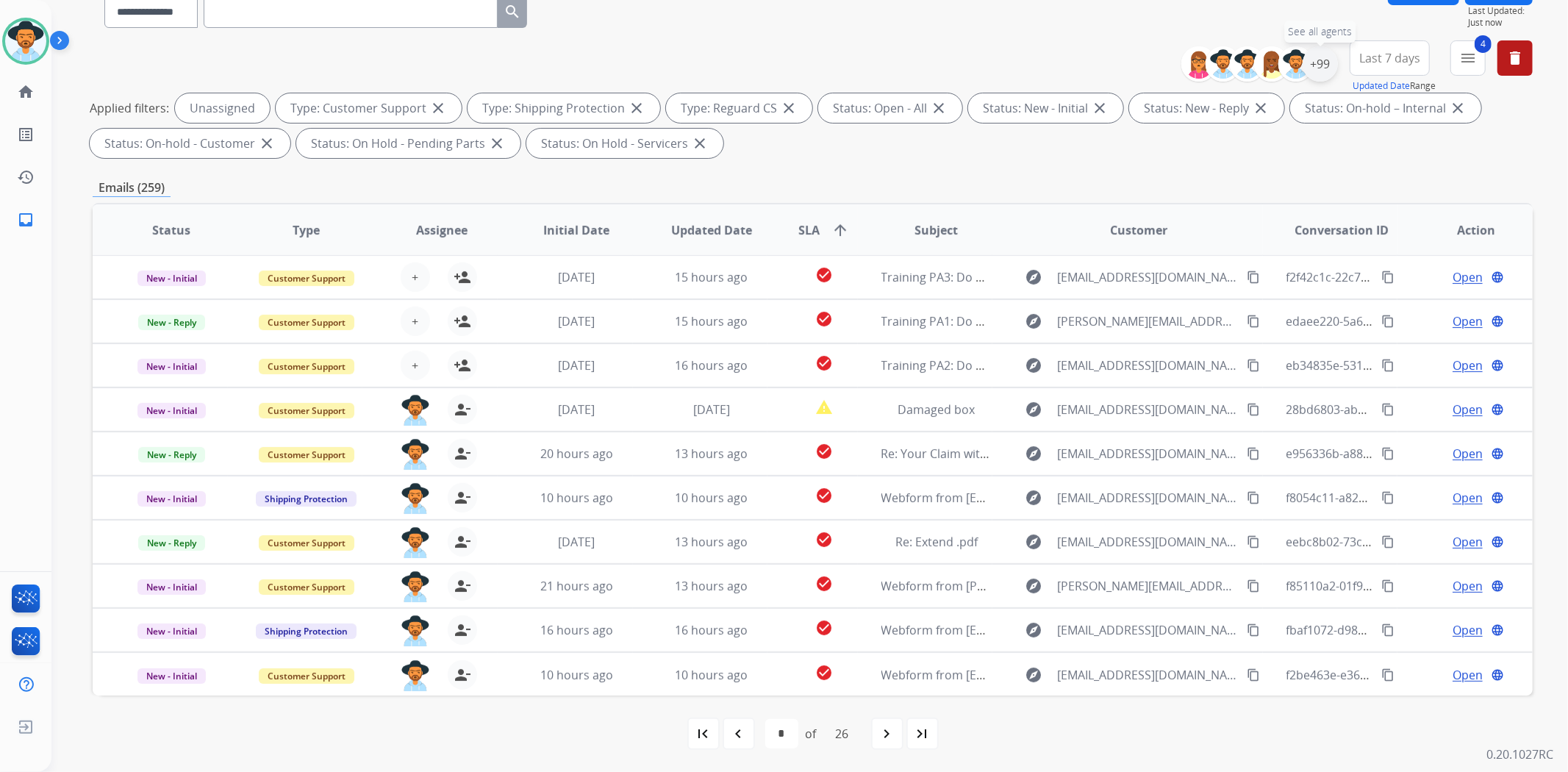
click at [1328, 57] on div "+99" at bounding box center [1320, 64] width 35 height 35
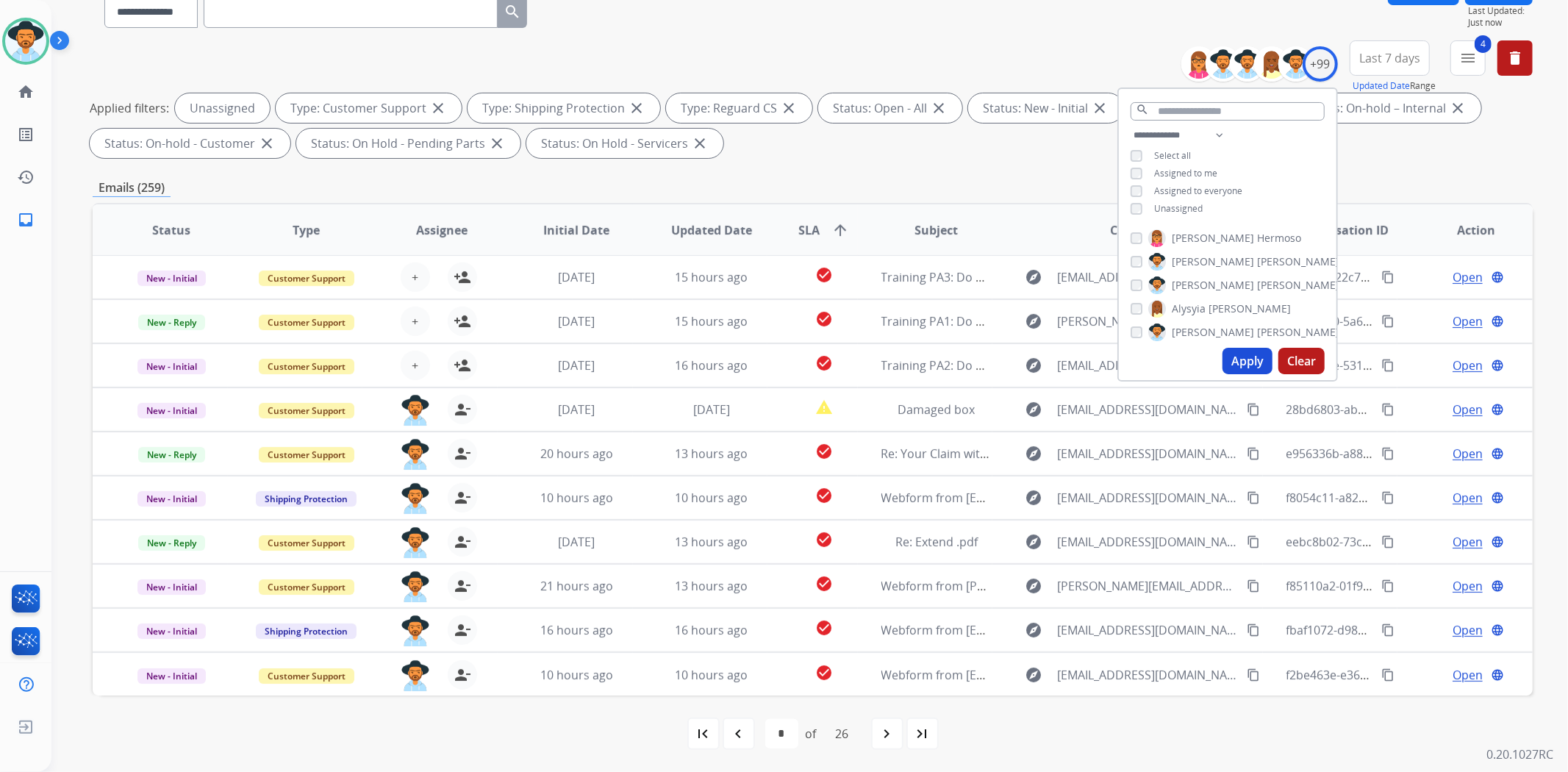
click at [1165, 203] on span "Unassigned" at bounding box center [1178, 209] width 49 height 13
click at [1163, 173] on span "Assigned to me" at bounding box center [1185, 173] width 63 height 13
click at [1240, 363] on button "Apply" at bounding box center [1247, 360] width 50 height 26
select select "*"
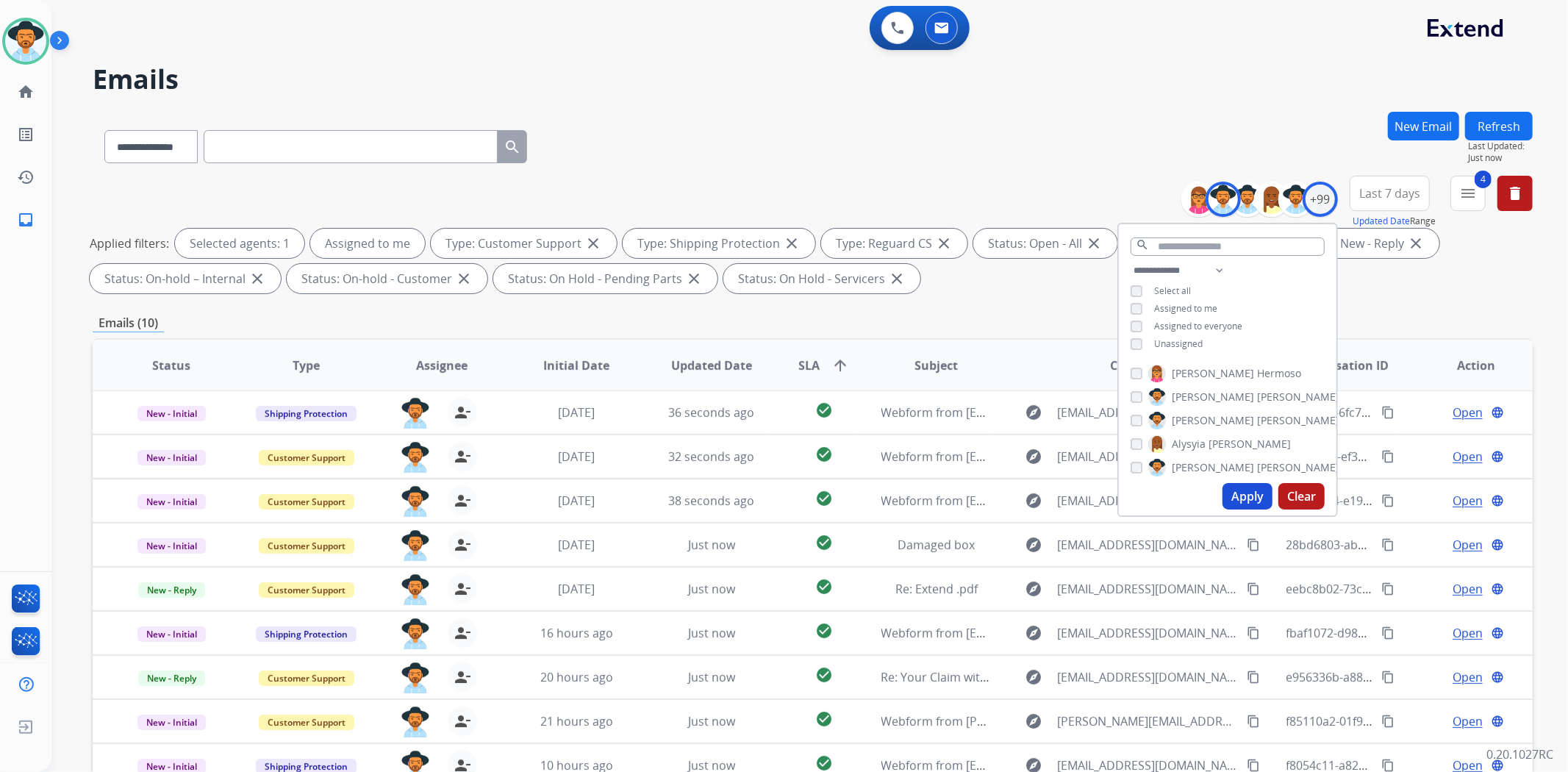
click at [1049, 155] on div "**********" at bounding box center [812, 144] width 1440 height 64
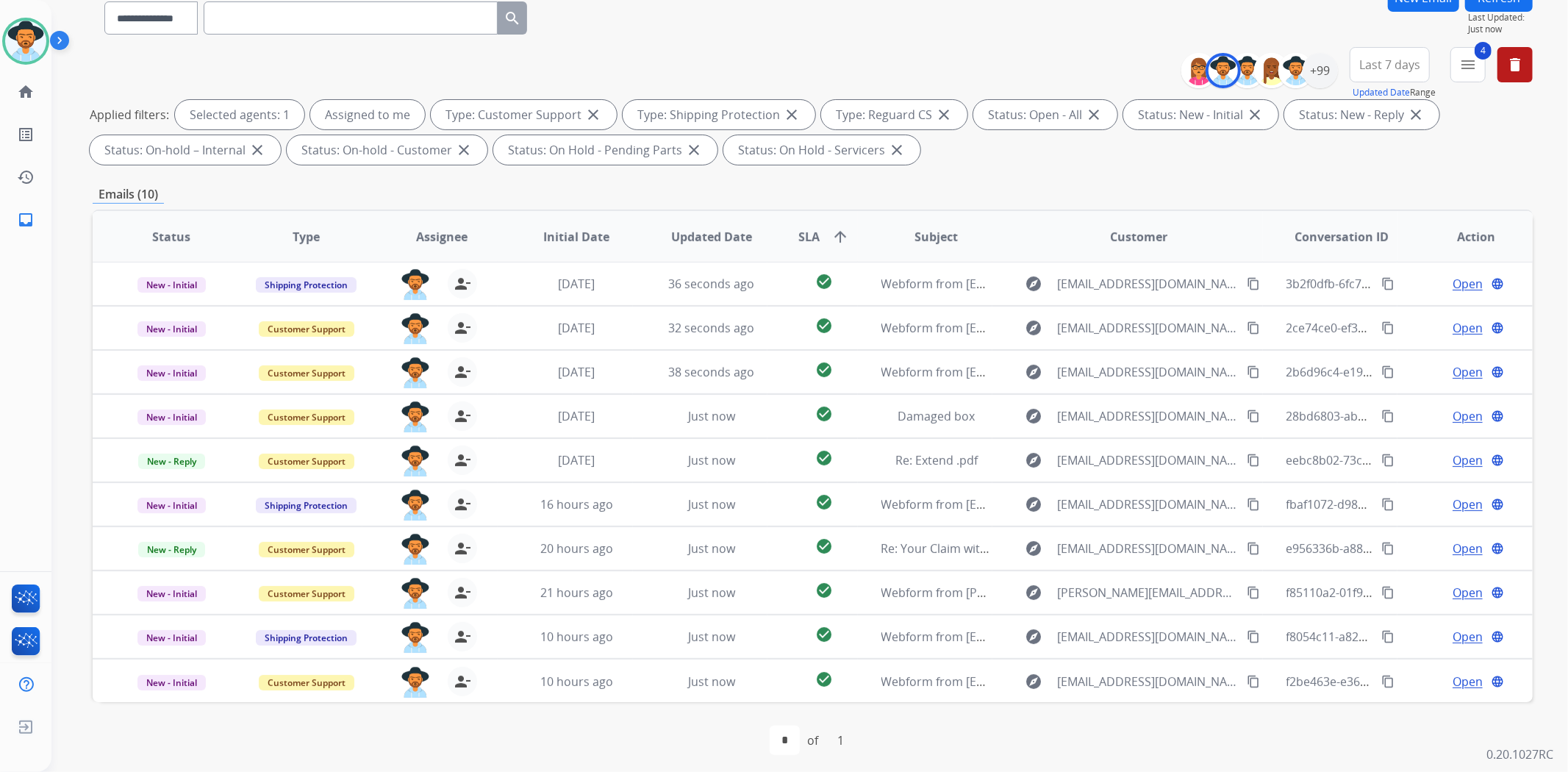
scroll to position [135, 0]
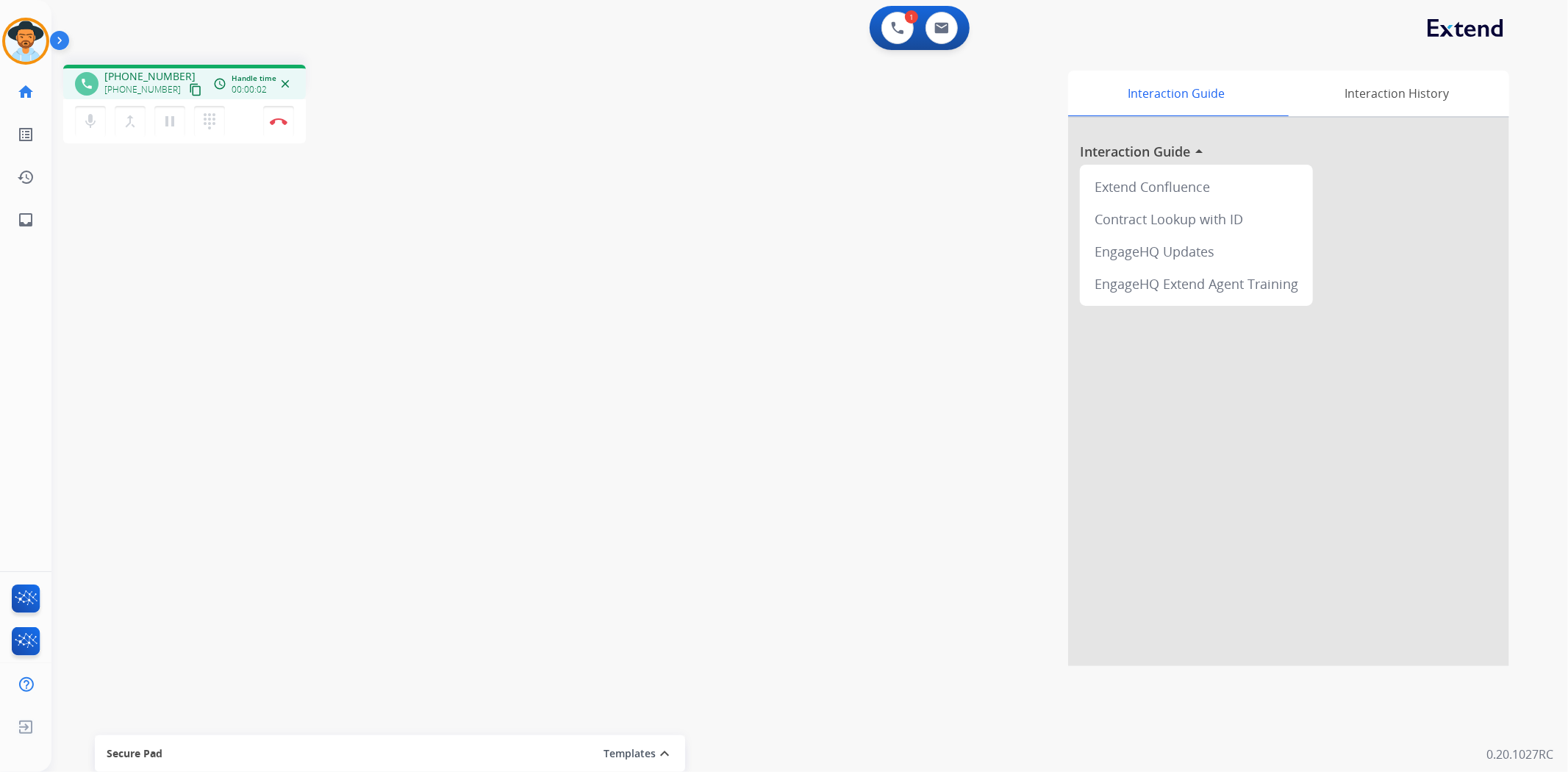
click at [189, 86] on mat-icon "content_copy" at bounding box center [195, 90] width 14 height 14
click at [283, 121] on img at bounding box center [279, 121] width 18 height 7
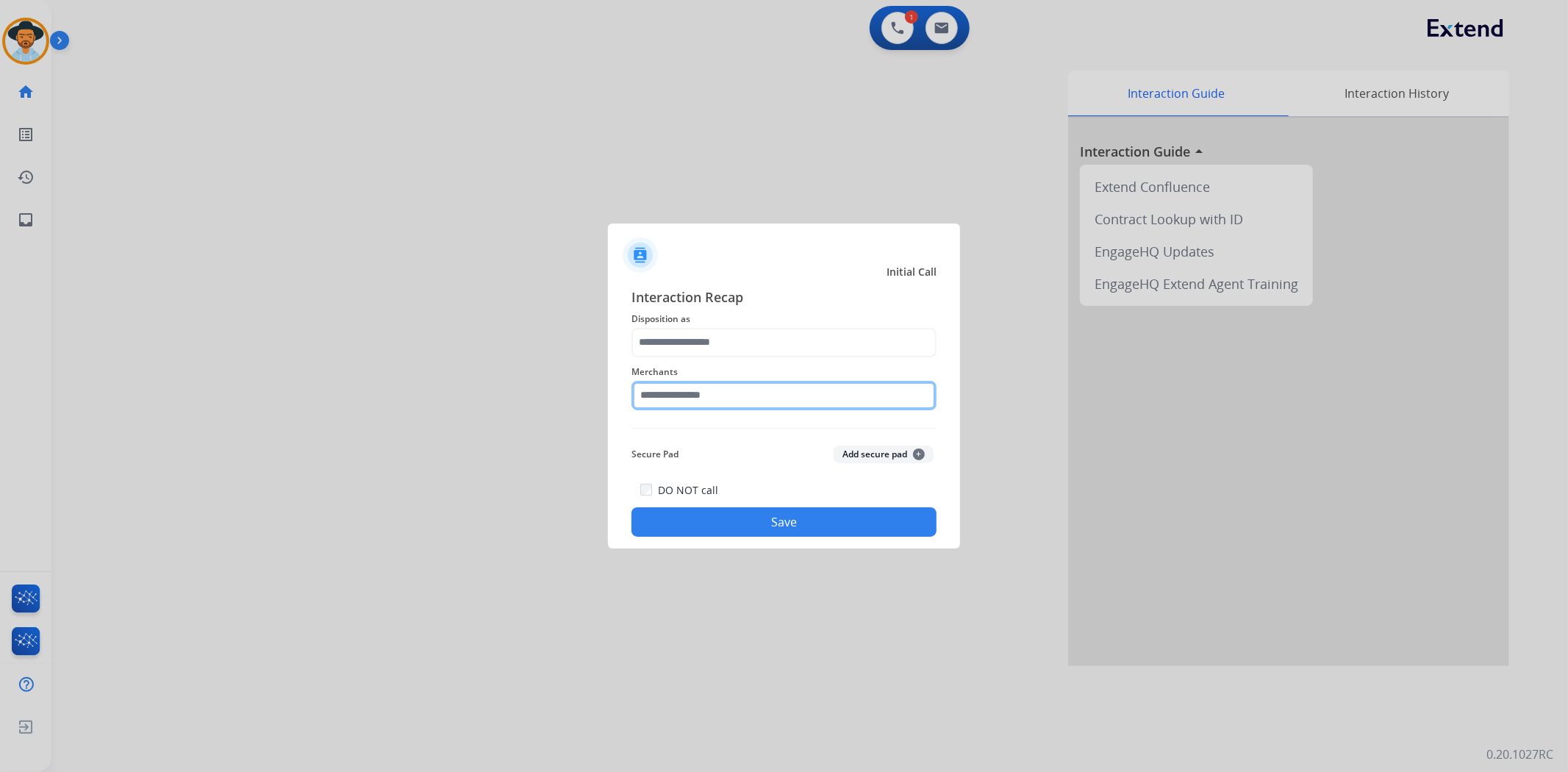
click at [764, 400] on input "text" at bounding box center [784, 396] width 305 height 30
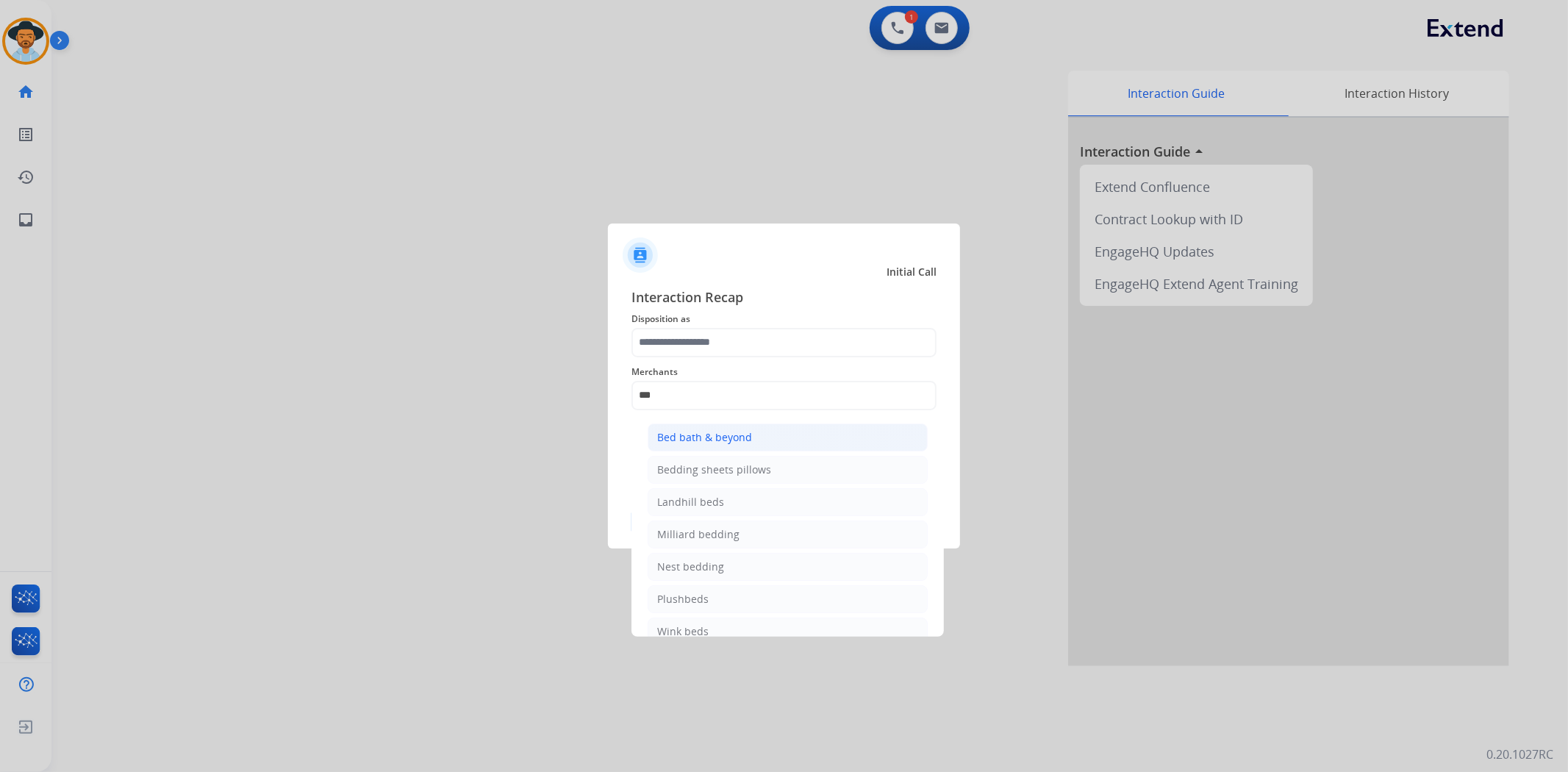
click at [753, 439] on li "Bed bath & beyond" at bounding box center [788, 437] width 280 height 28
type input "**********"
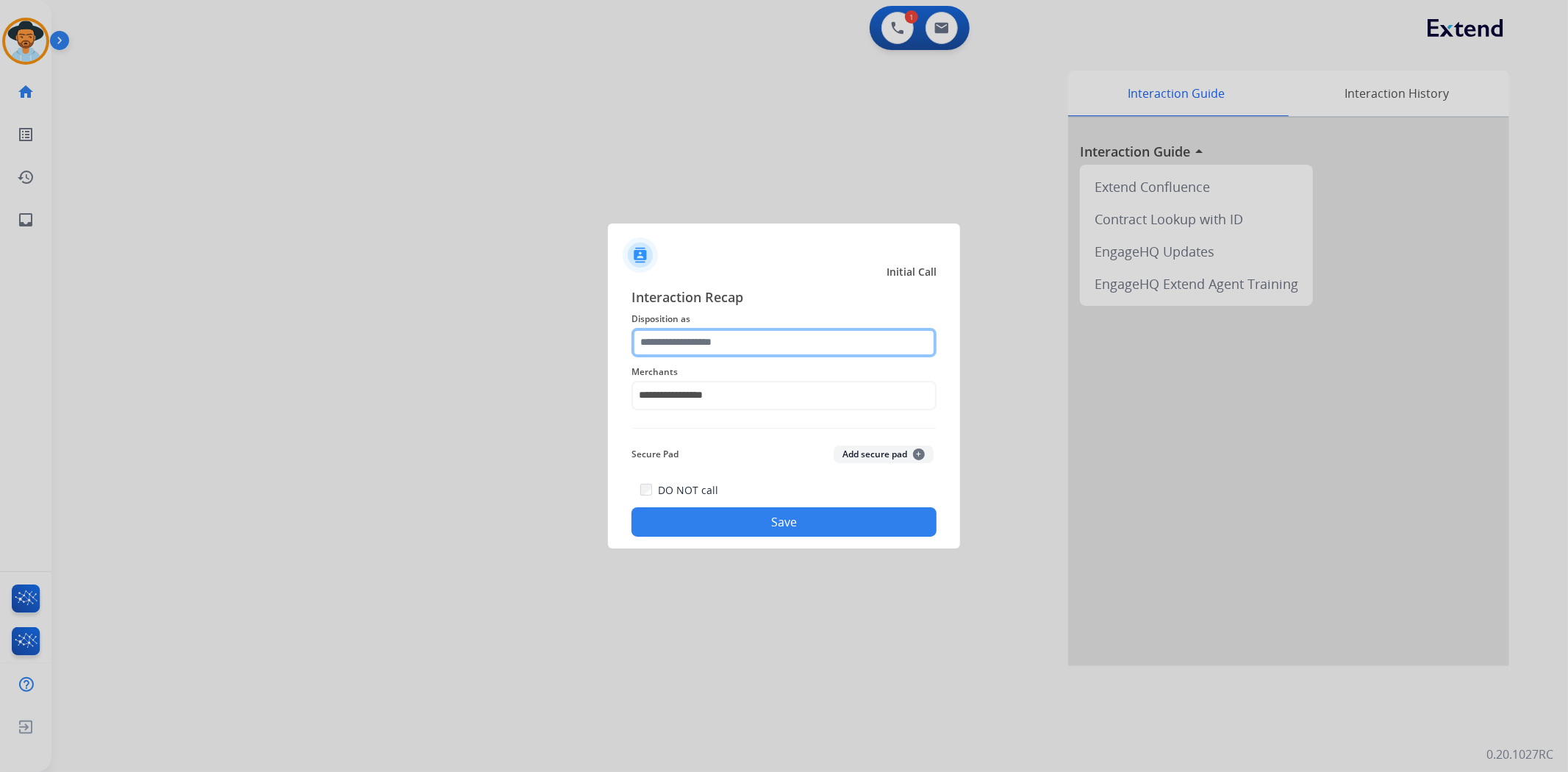
click at [732, 339] on input "text" at bounding box center [784, 343] width 305 height 30
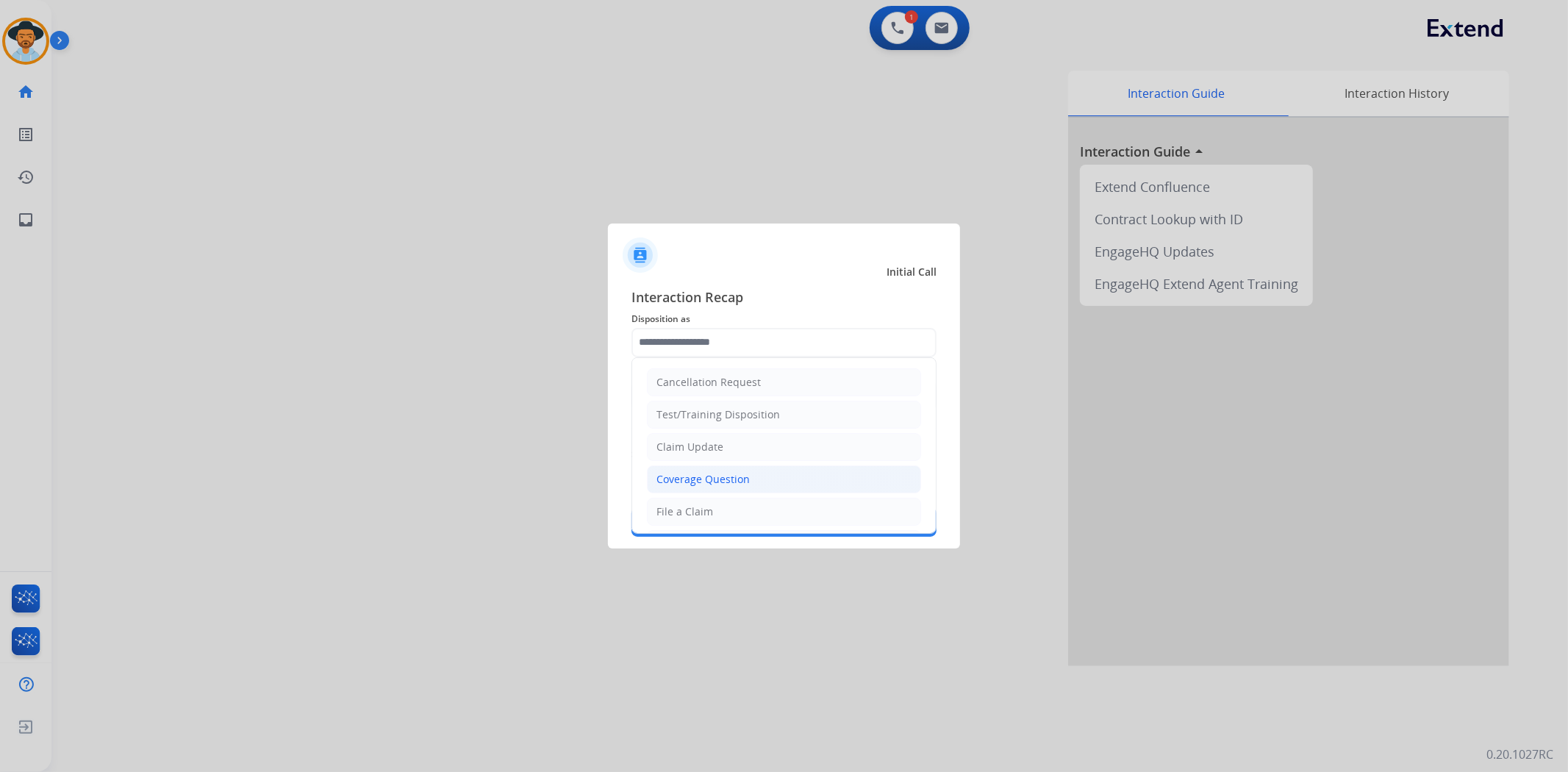
click at [715, 489] on li "Coverage Question" at bounding box center [784, 479] width 275 height 28
type input "**********"
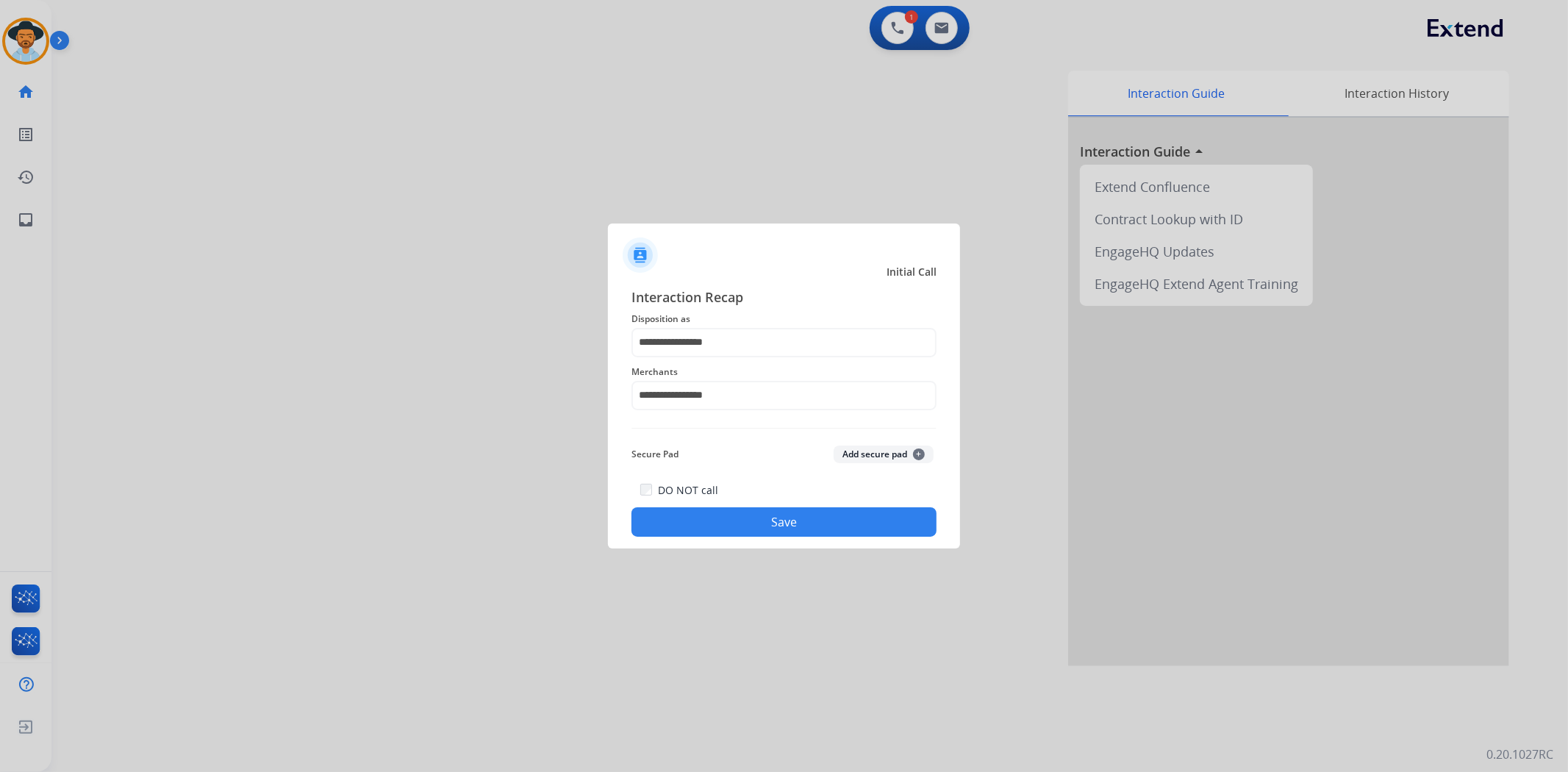
click at [759, 520] on button "Save" at bounding box center [784, 522] width 305 height 30
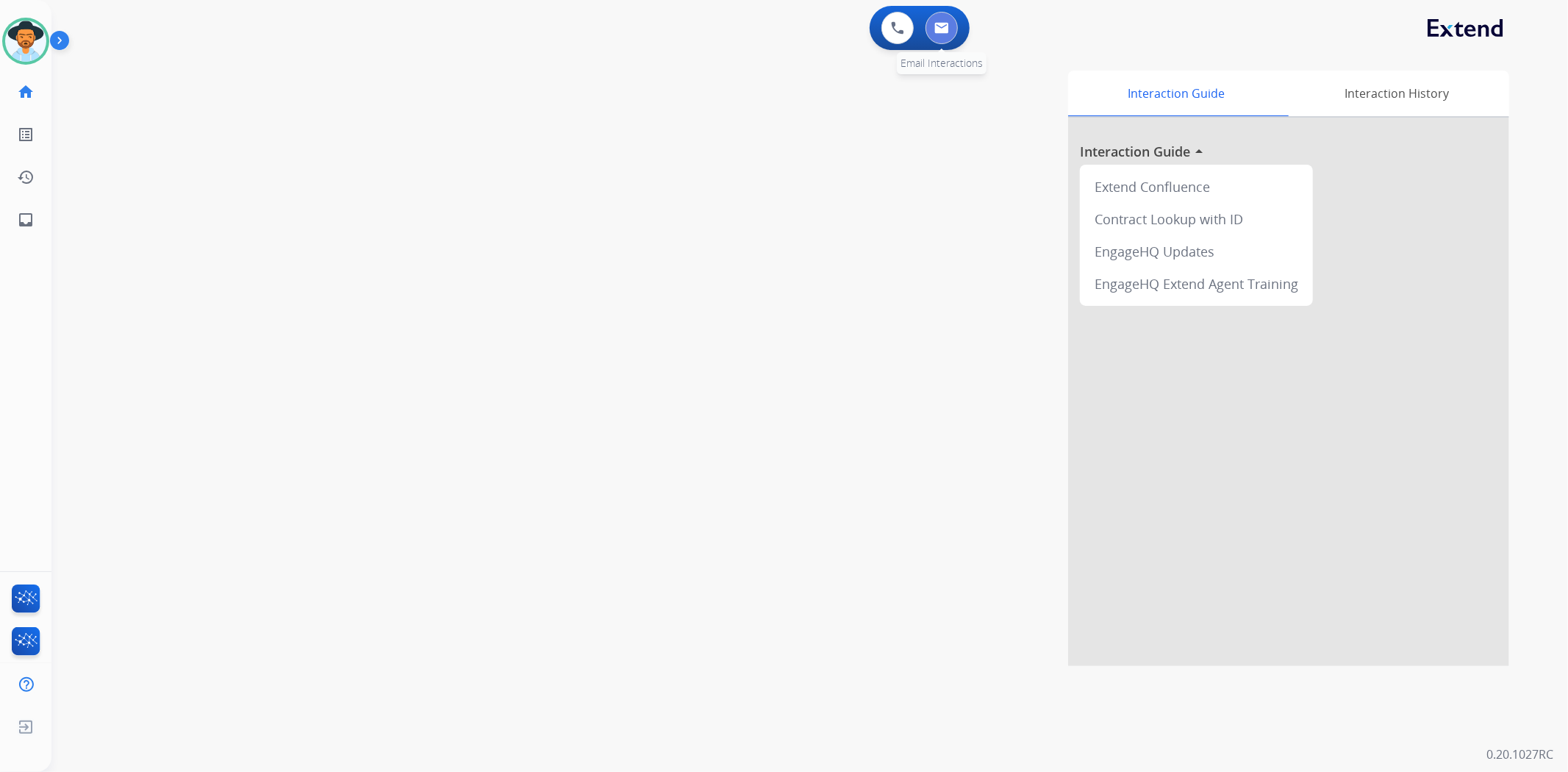
click at [952, 30] on button at bounding box center [941, 28] width 32 height 32
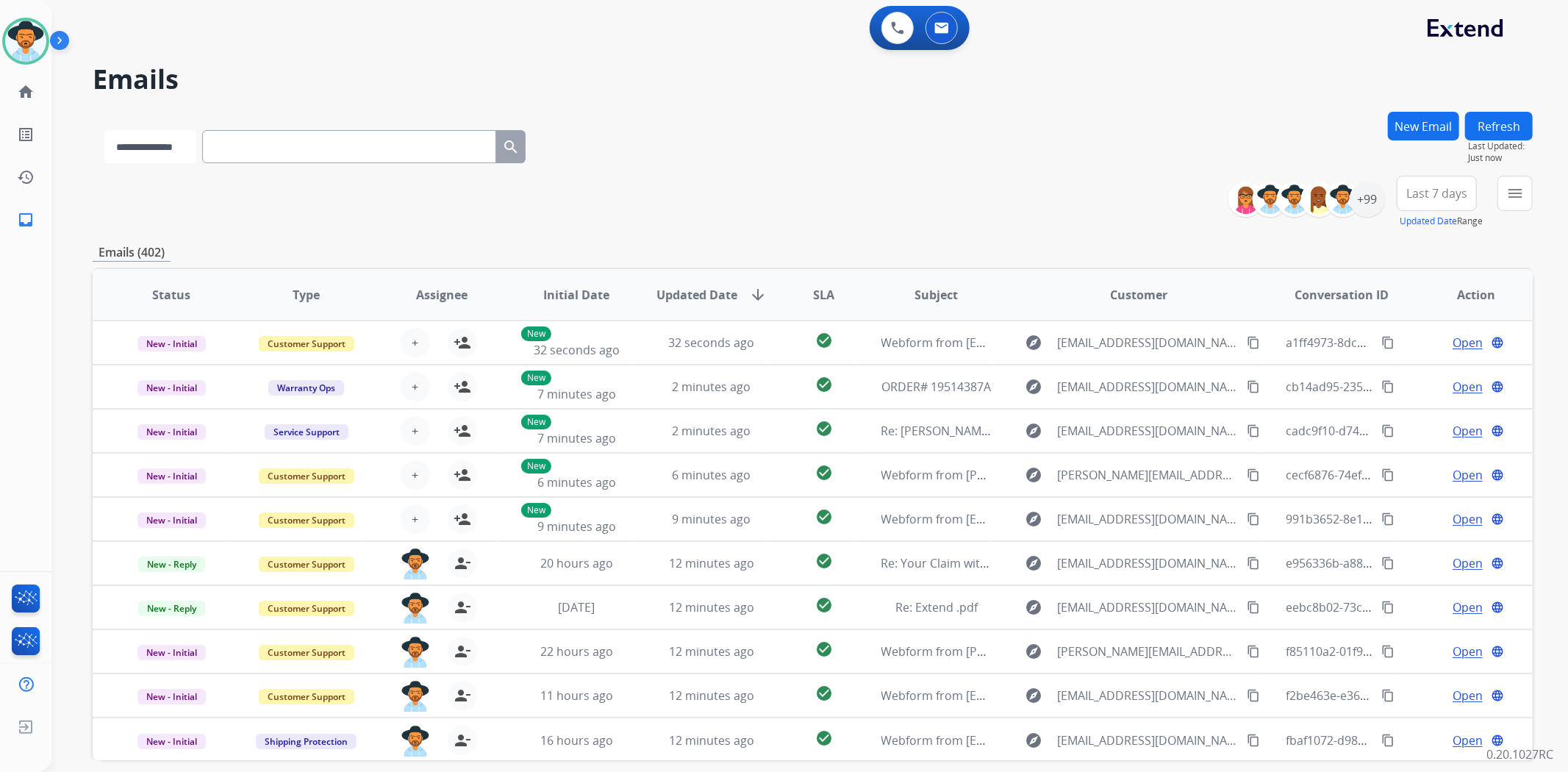
drag, startPoint x: 176, startPoint y: 142, endPoint x: 176, endPoint y: 150, distance: 8.0
click at [176, 142] on select "**********" at bounding box center [150, 147] width 92 height 33
select select "**********"
click at [104, 131] on select "**********" at bounding box center [150, 147] width 92 height 33
paste input "**********"
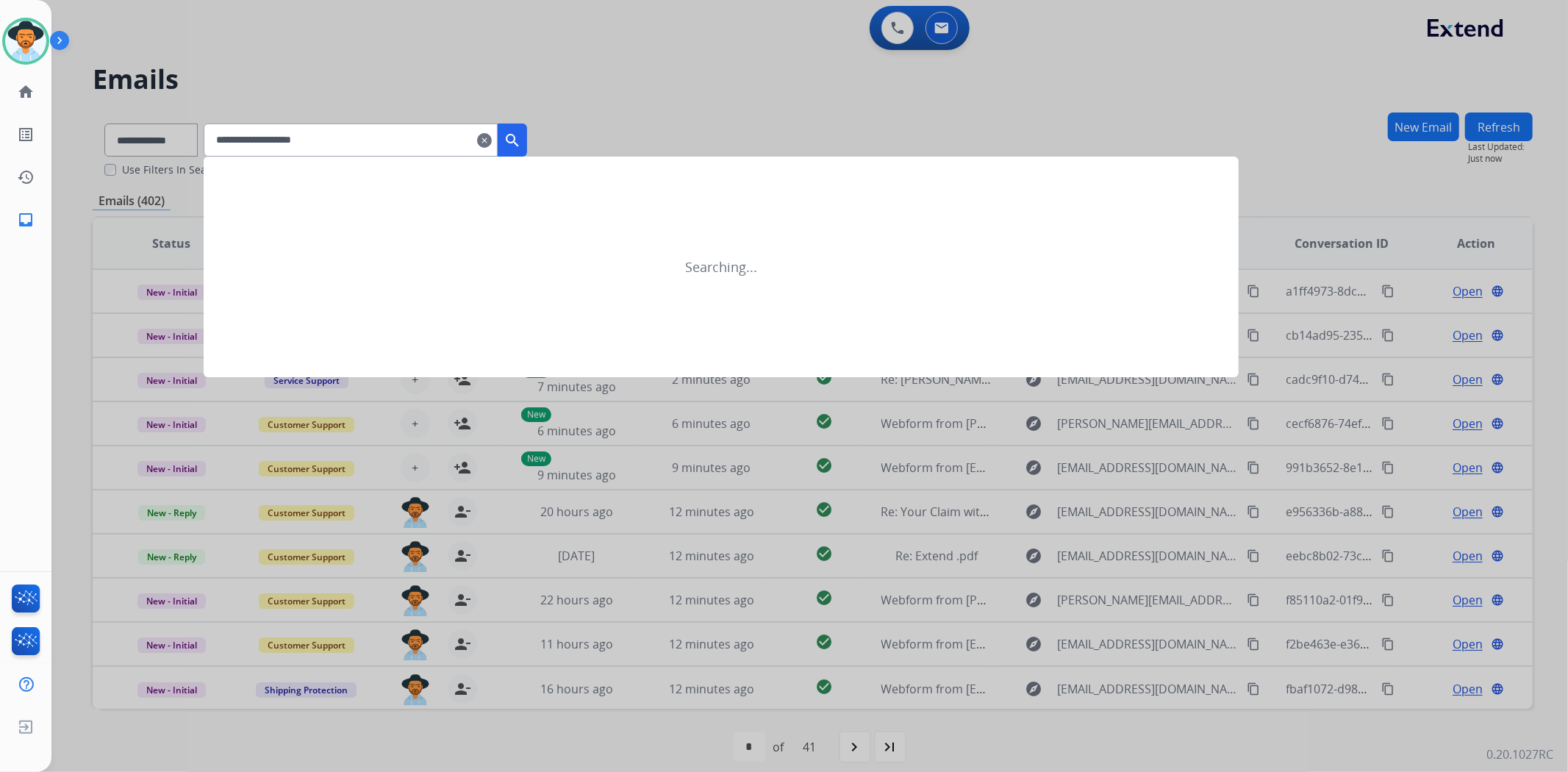
type input "**********"
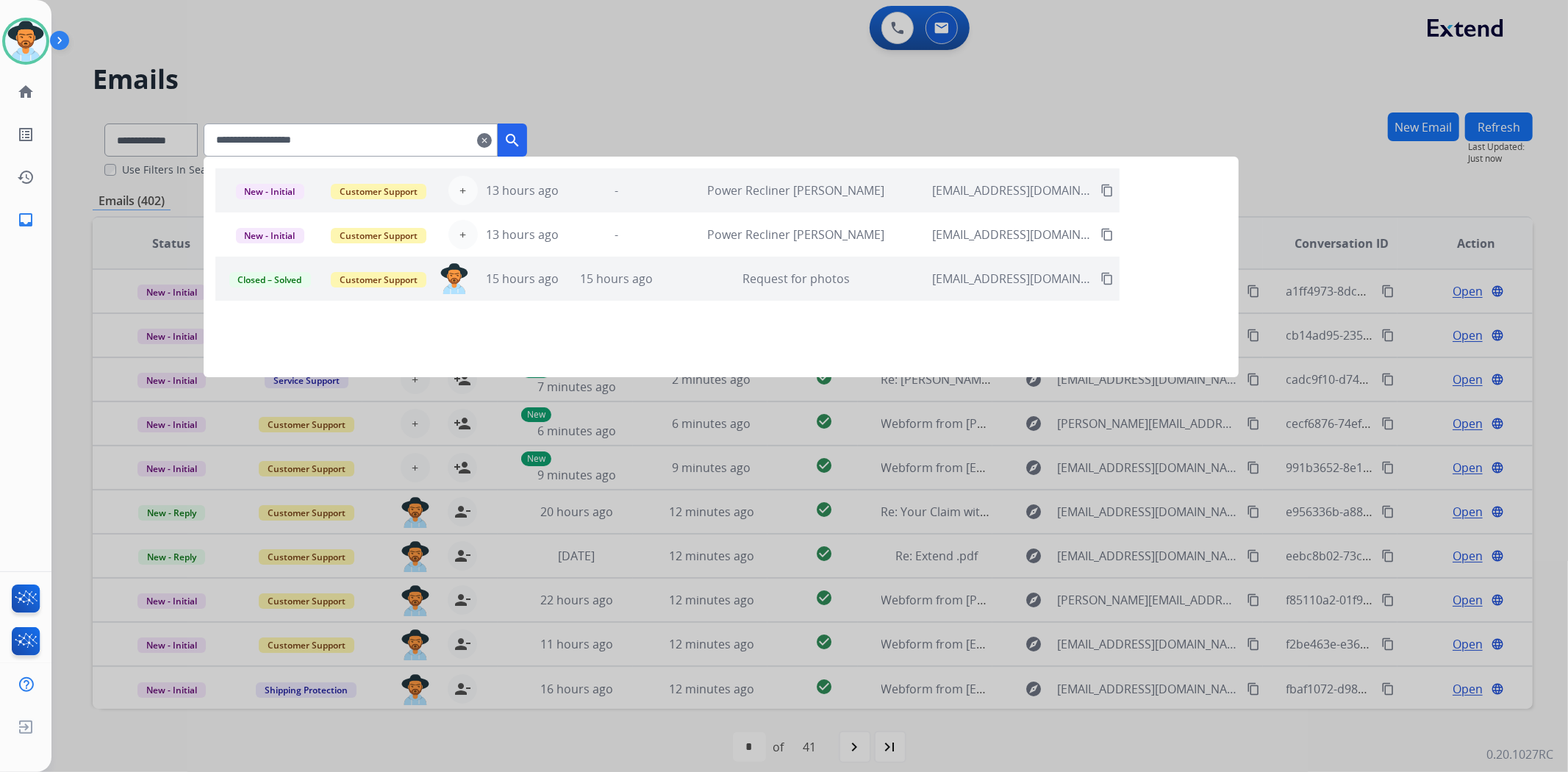
click at [521, 144] on mat-icon "search" at bounding box center [512, 140] width 18 height 18
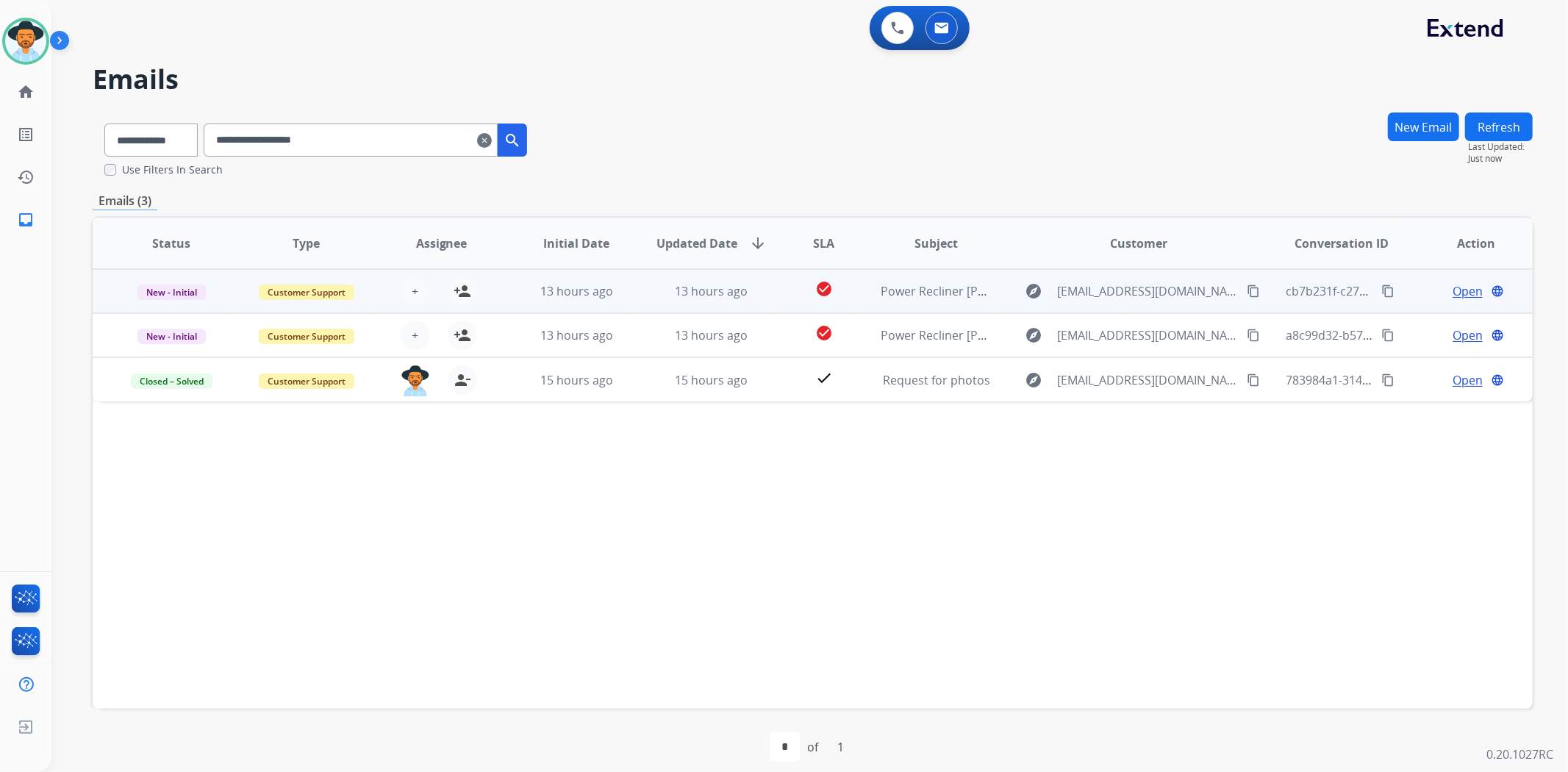
click at [768, 293] on td "check_circle" at bounding box center [812, 291] width 90 height 44
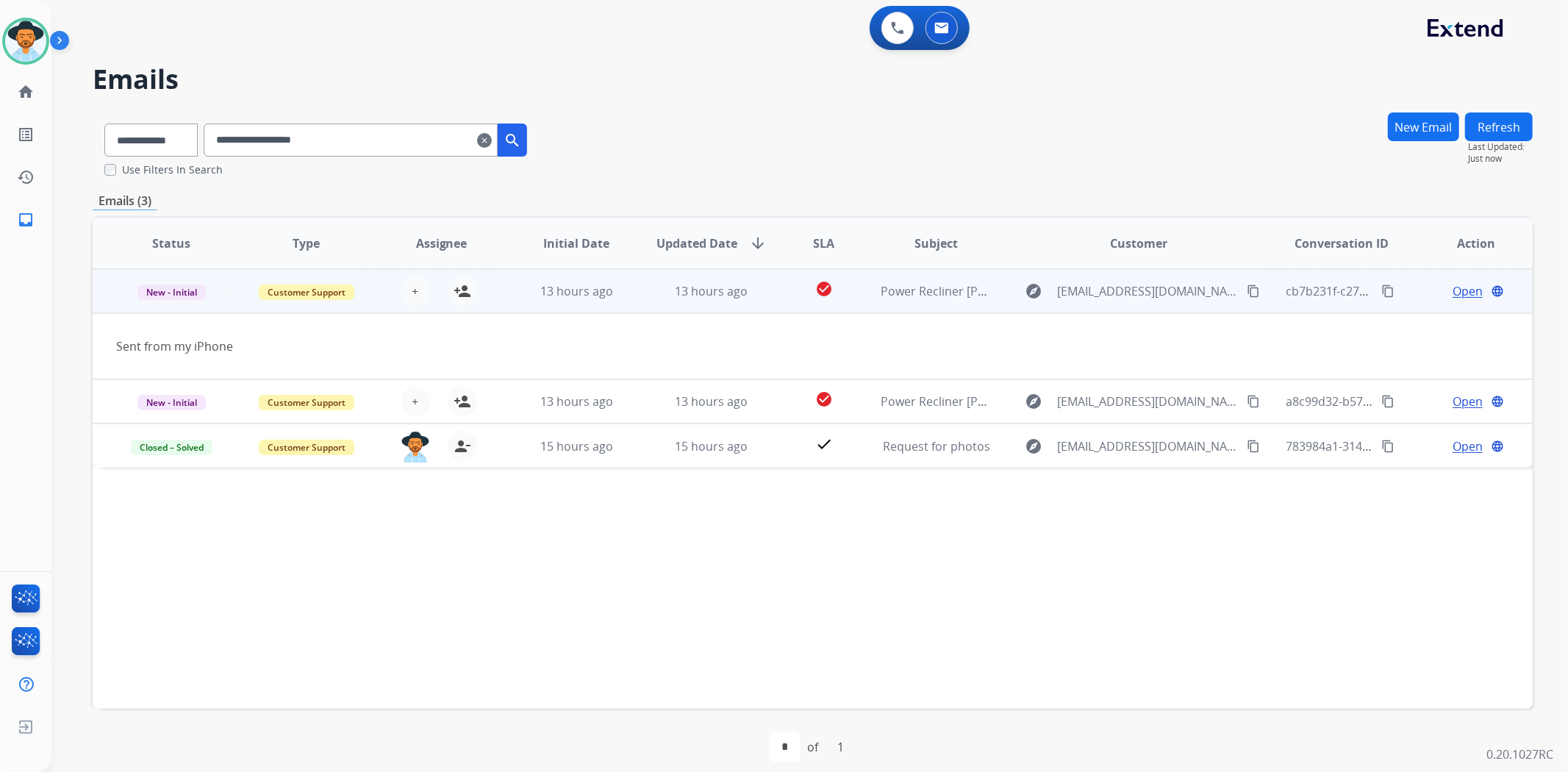
click at [1460, 294] on span "Open" at bounding box center [1468, 292] width 30 height 18
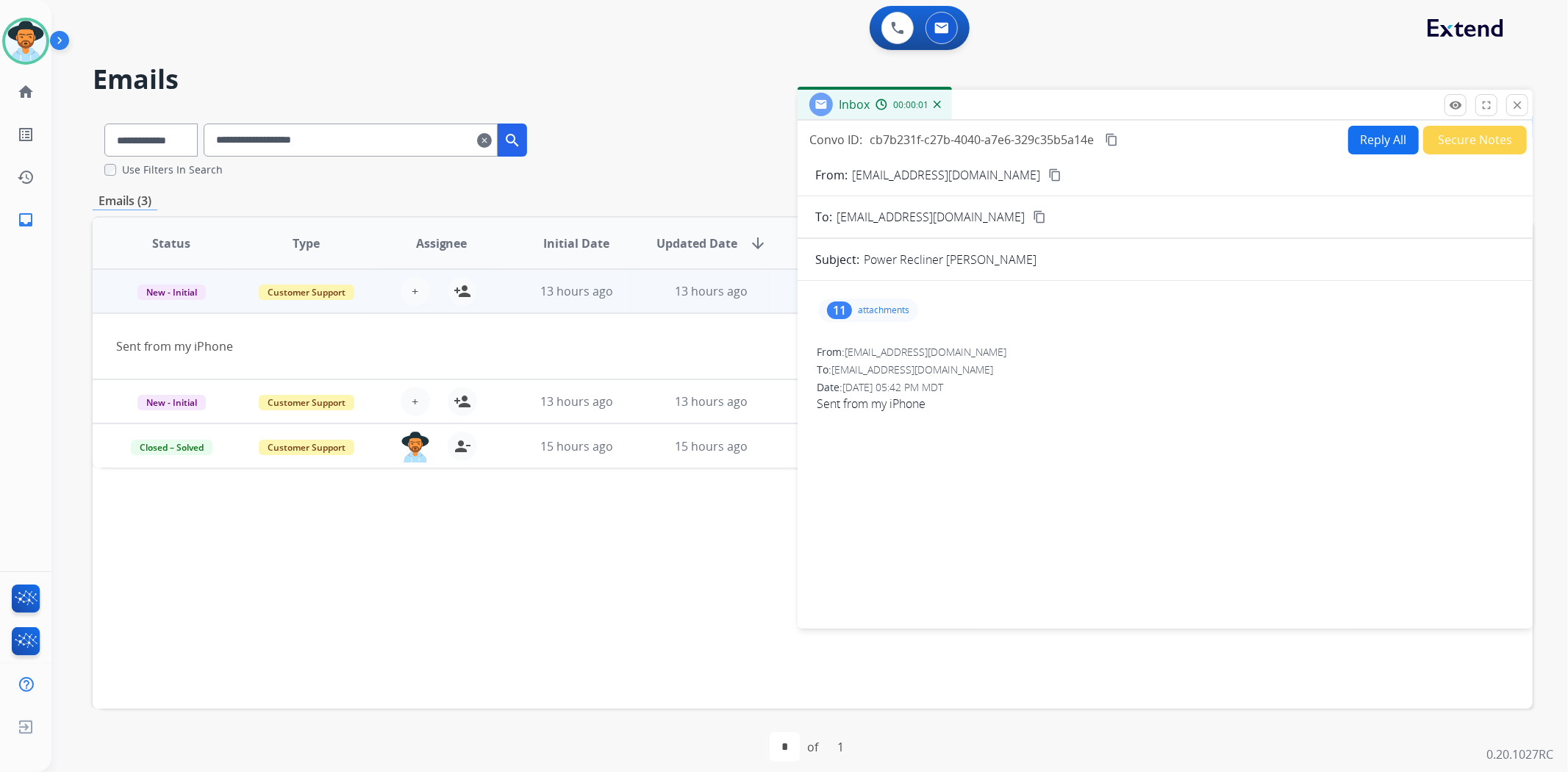
click at [880, 305] on p "attachments" at bounding box center [884, 310] width 51 height 12
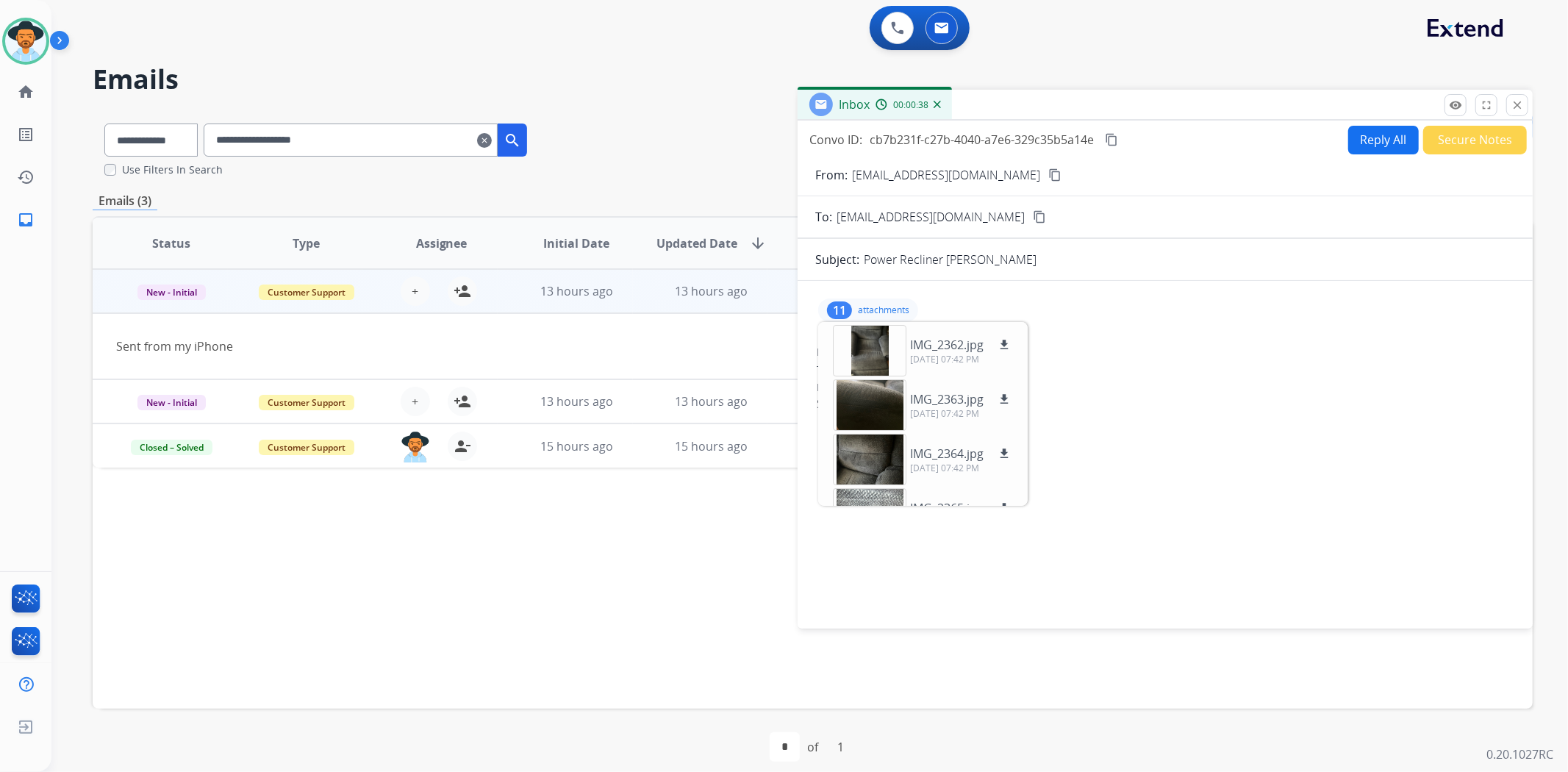
click at [1111, 139] on mat-icon "content_copy" at bounding box center [1111, 139] width 14 height 14
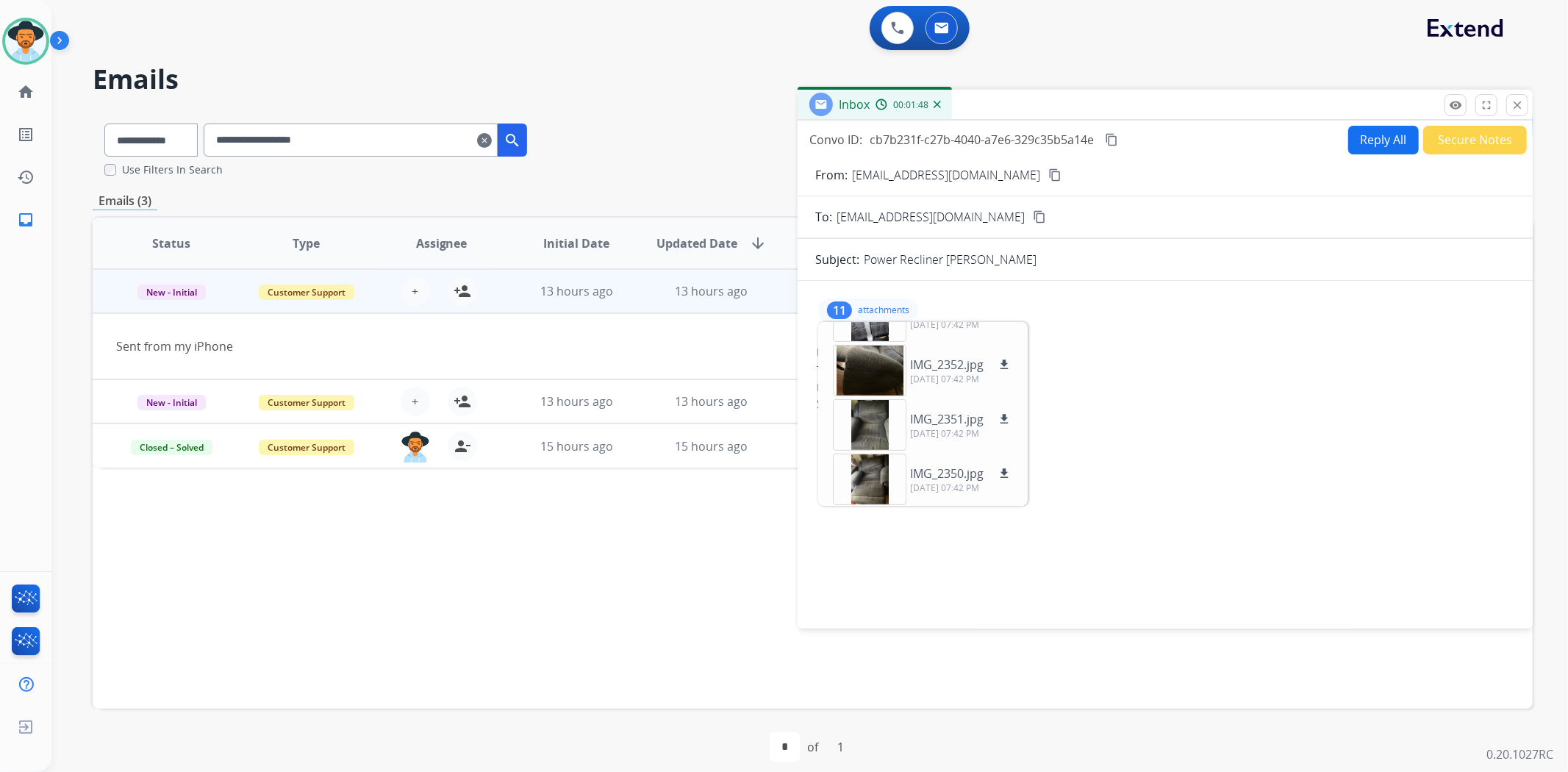
scroll to position [417, 0]
click at [1518, 105] on mat-icon "close" at bounding box center [1517, 105] width 14 height 14
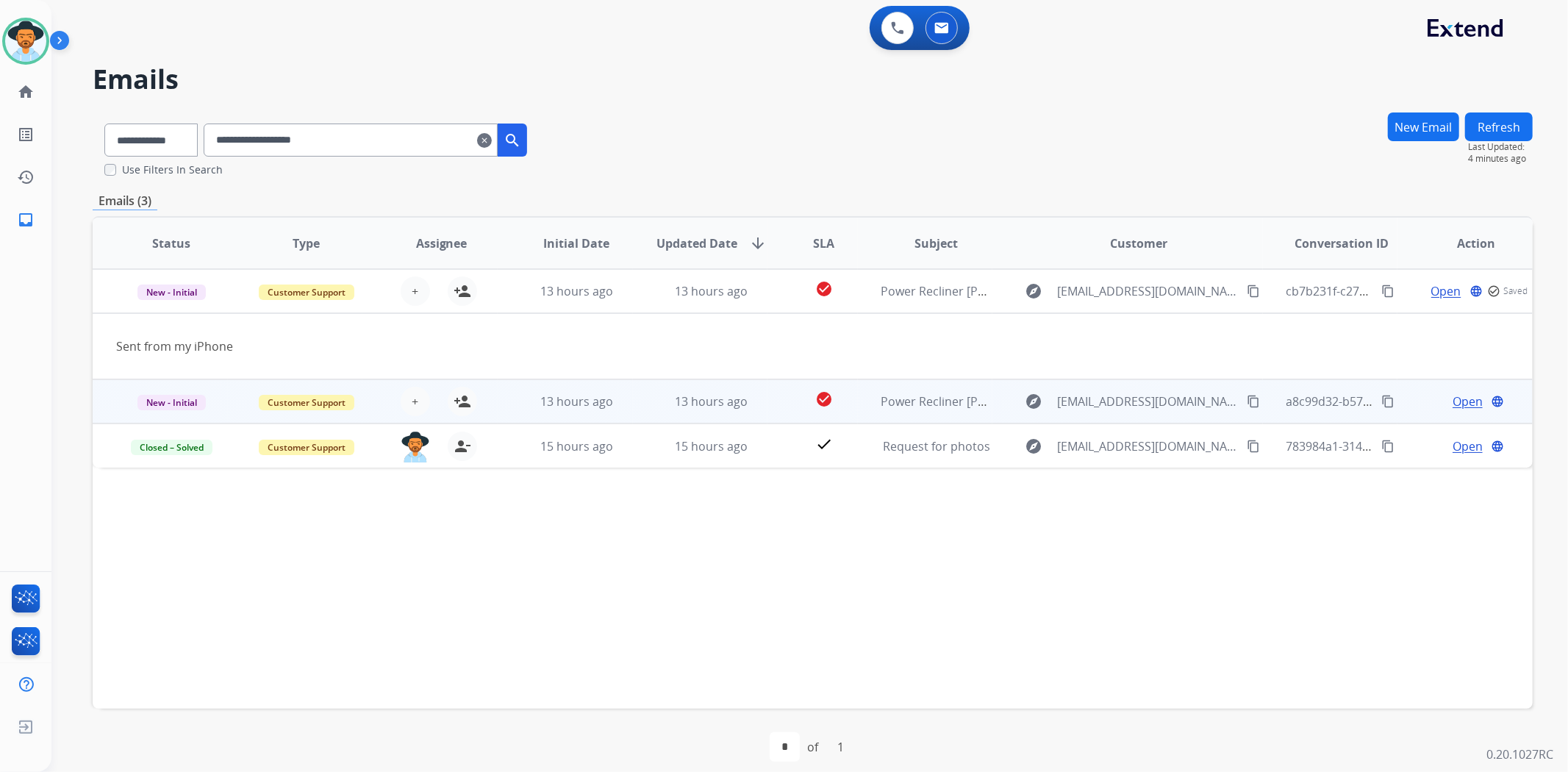
click at [1453, 399] on span "Open" at bounding box center [1468, 401] width 30 height 18
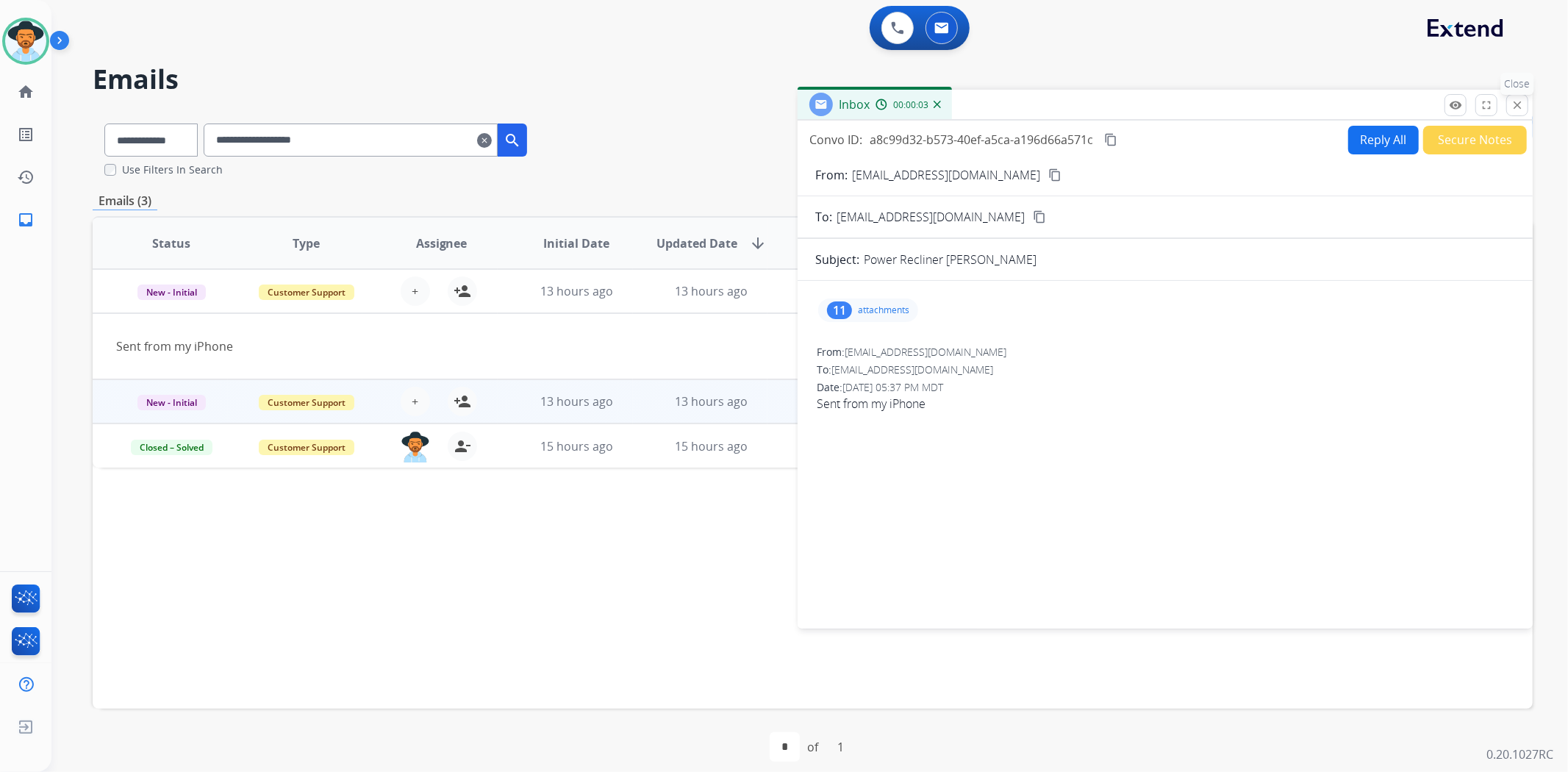
click at [1518, 104] on mat-icon "close" at bounding box center [1517, 105] width 14 height 14
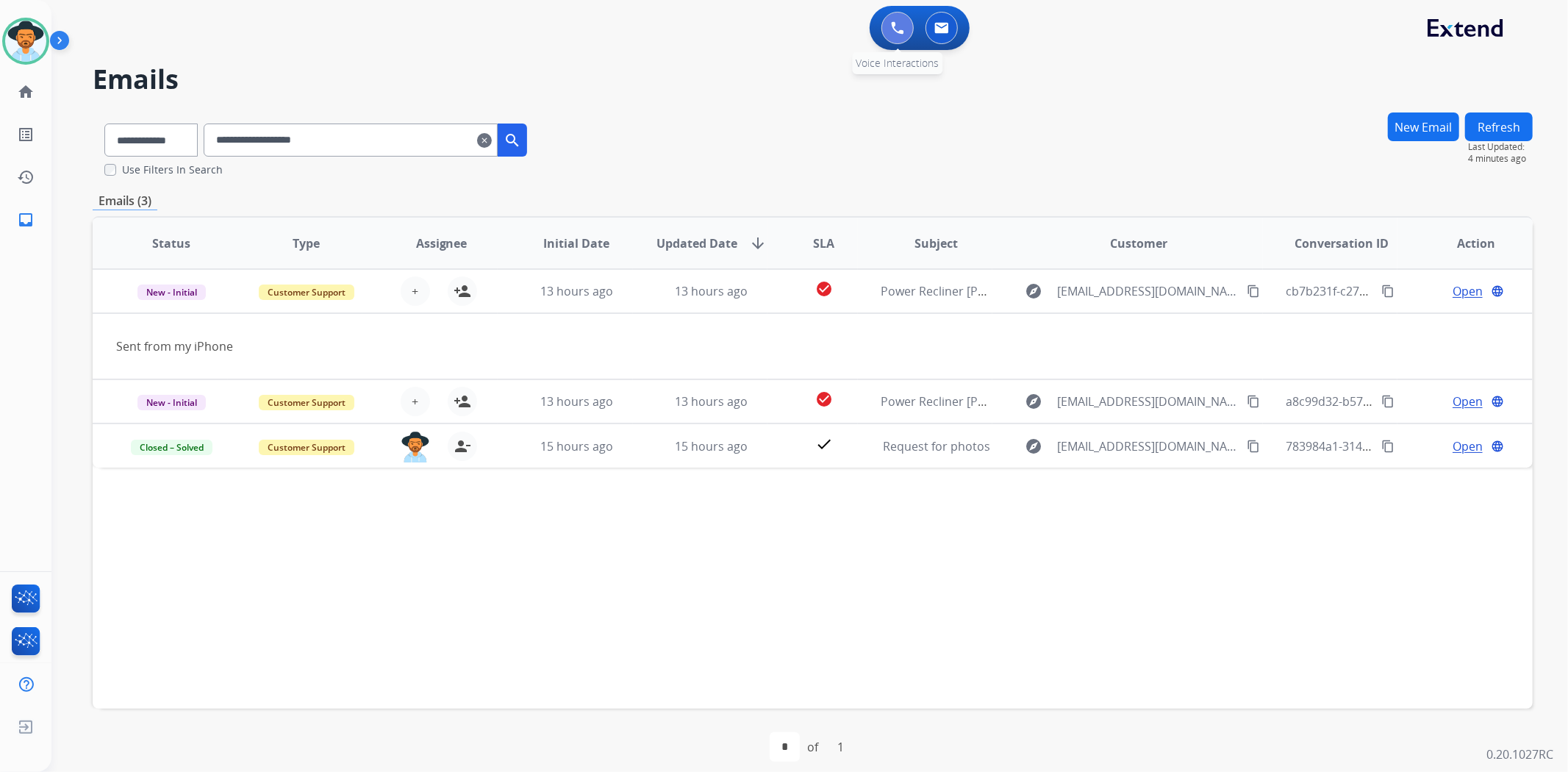
click at [899, 32] on img at bounding box center [897, 28] width 14 height 14
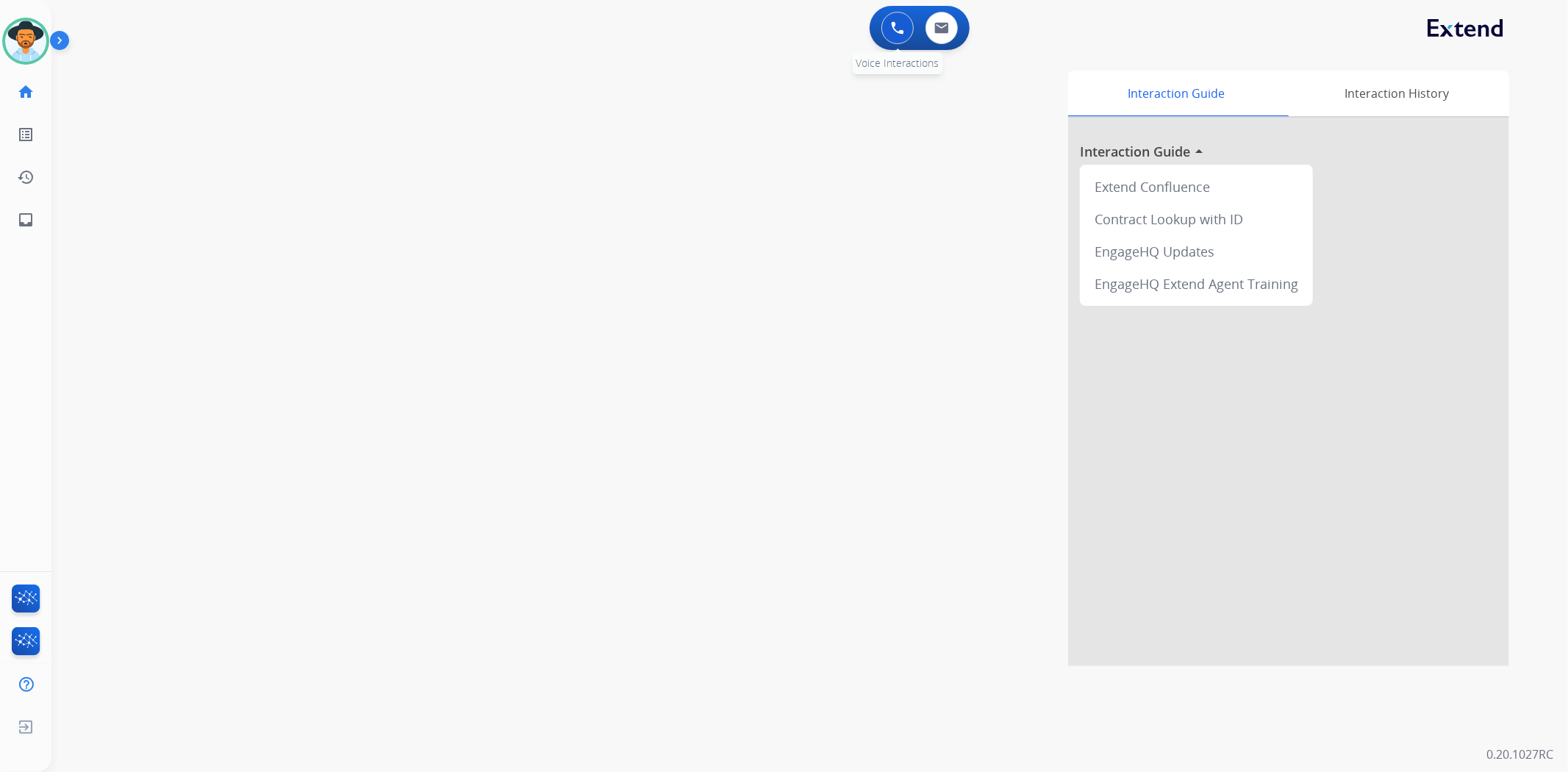
click at [895, 27] on img at bounding box center [897, 28] width 14 height 14
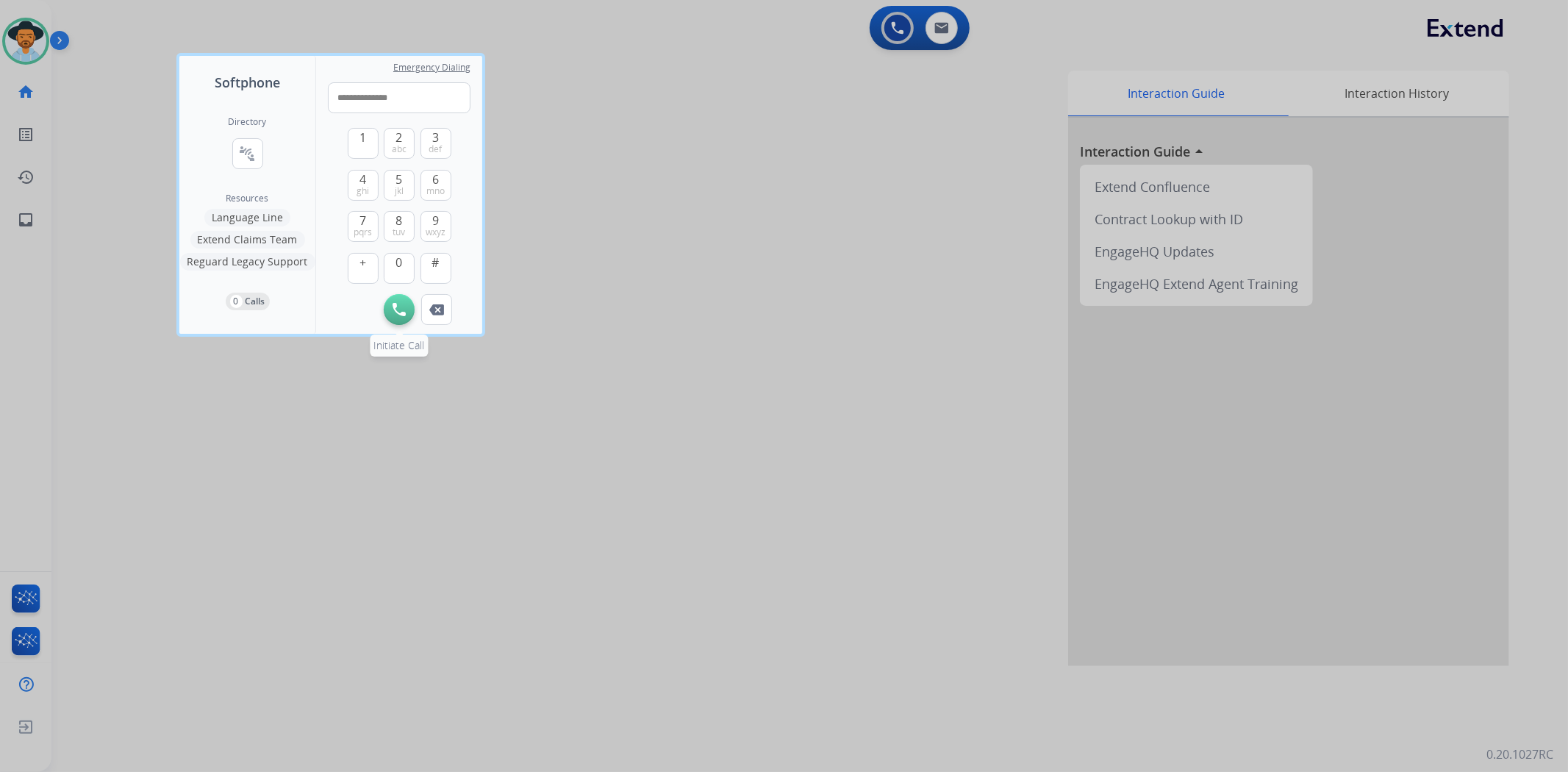
type input "**********"
click at [403, 312] on img at bounding box center [399, 309] width 14 height 14
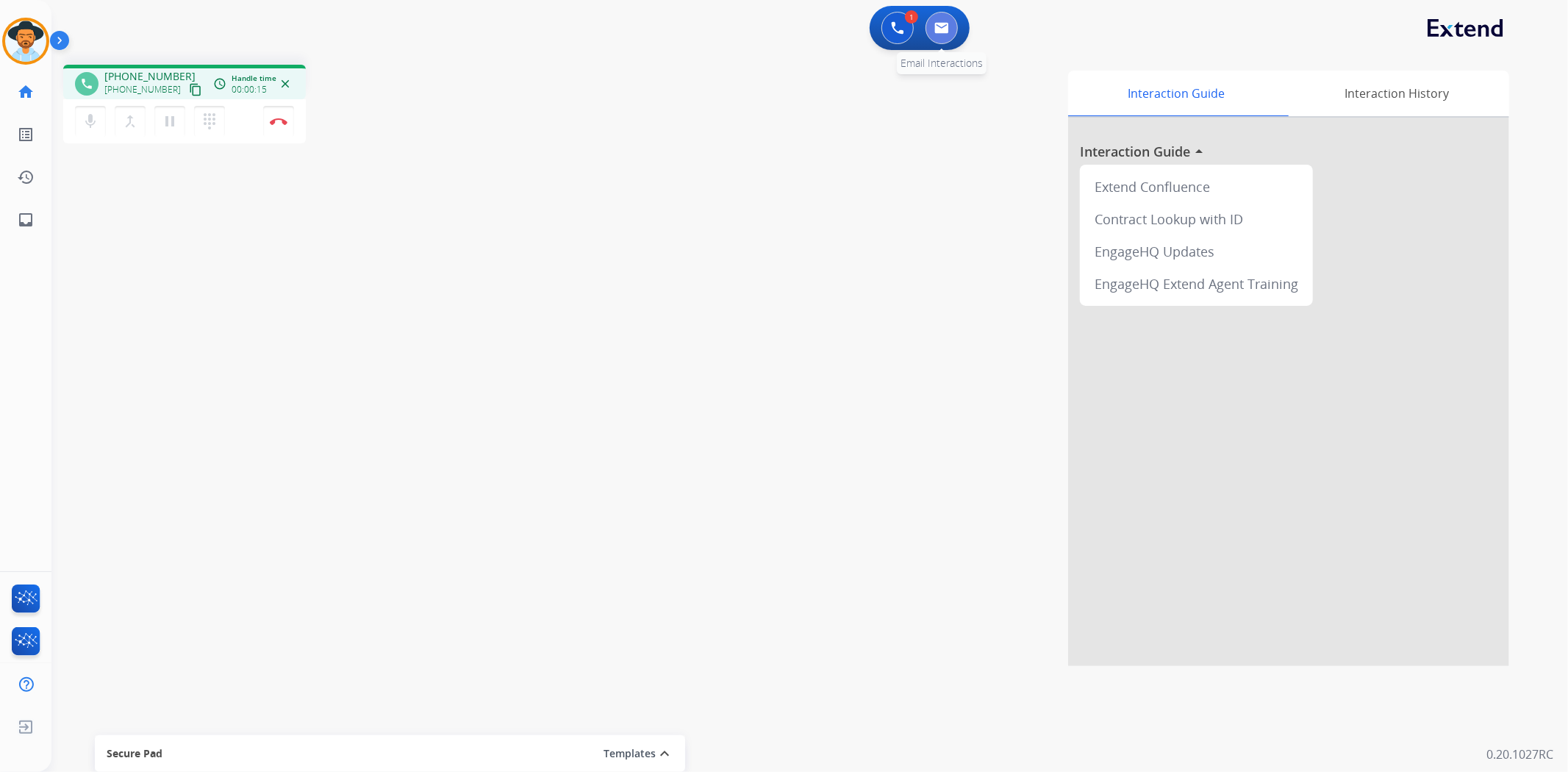
click at [948, 19] on button at bounding box center [941, 28] width 32 height 32
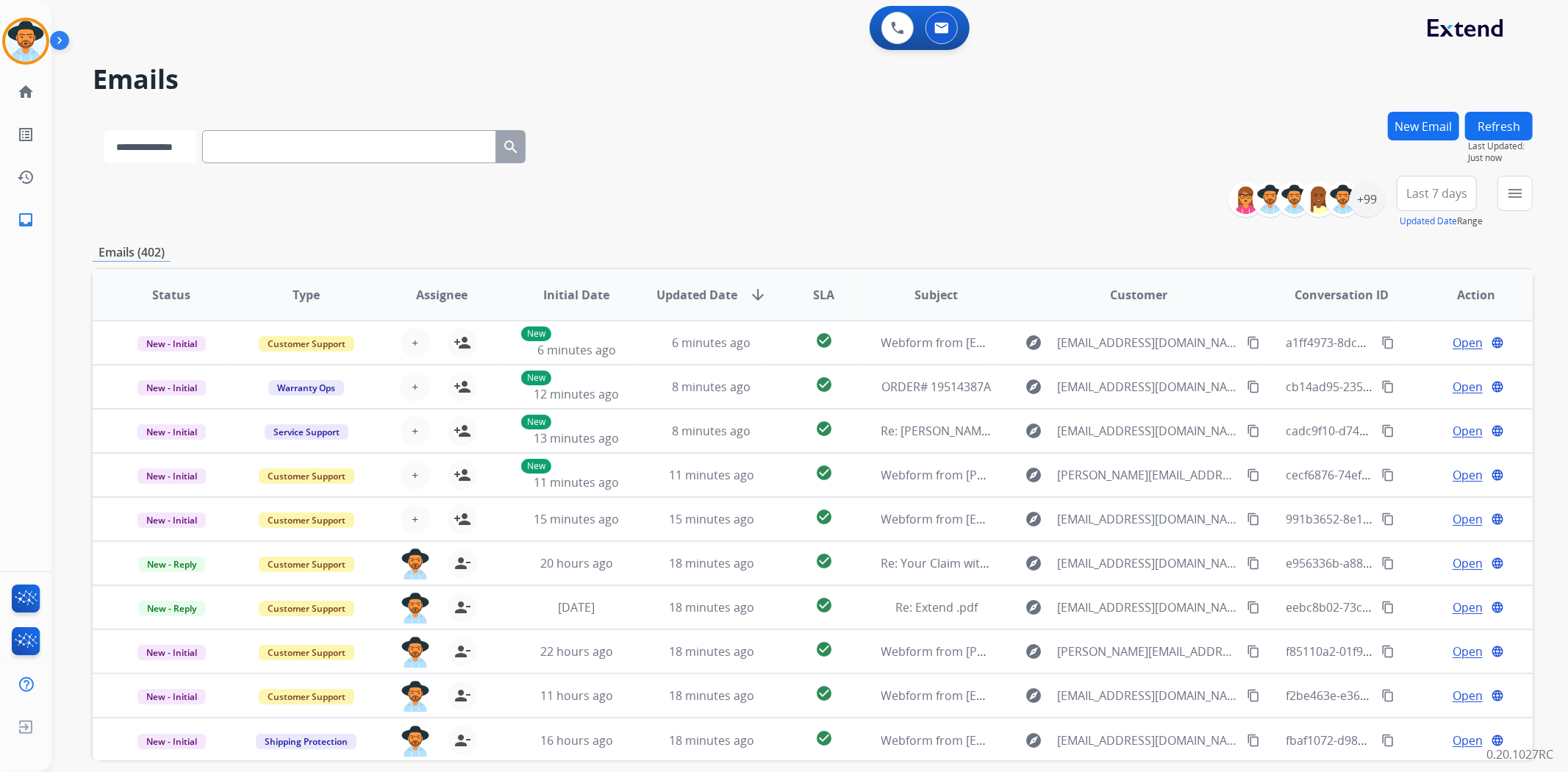
click at [185, 150] on select "**********" at bounding box center [150, 147] width 92 height 33
select select "**********"
click at [104, 131] on select "**********" at bounding box center [150, 147] width 92 height 33
paste input "**********"
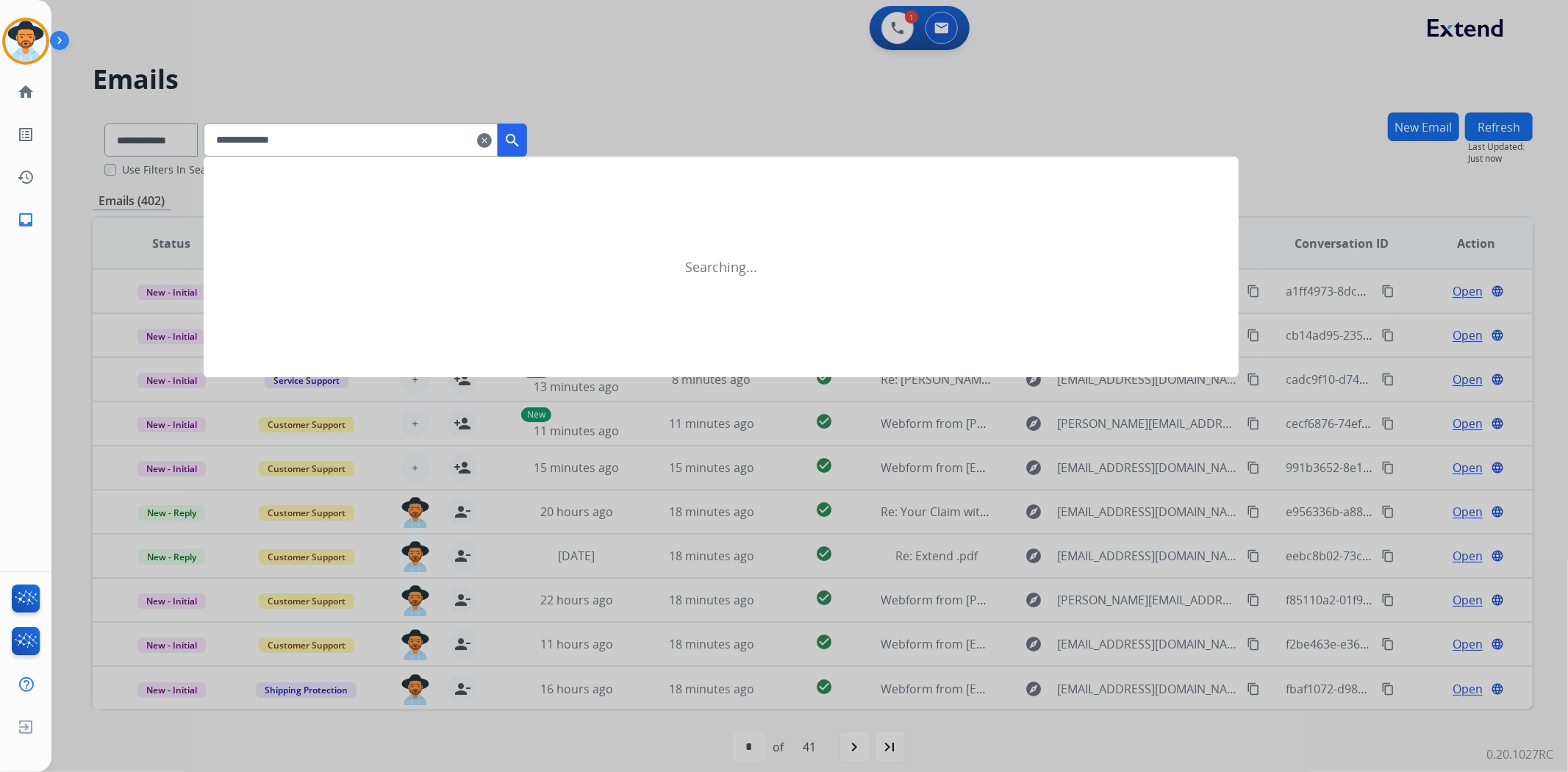
type input "**********"
click at [491, 144] on mat-icon "clear" at bounding box center [484, 140] width 14 height 18
select select "**********"
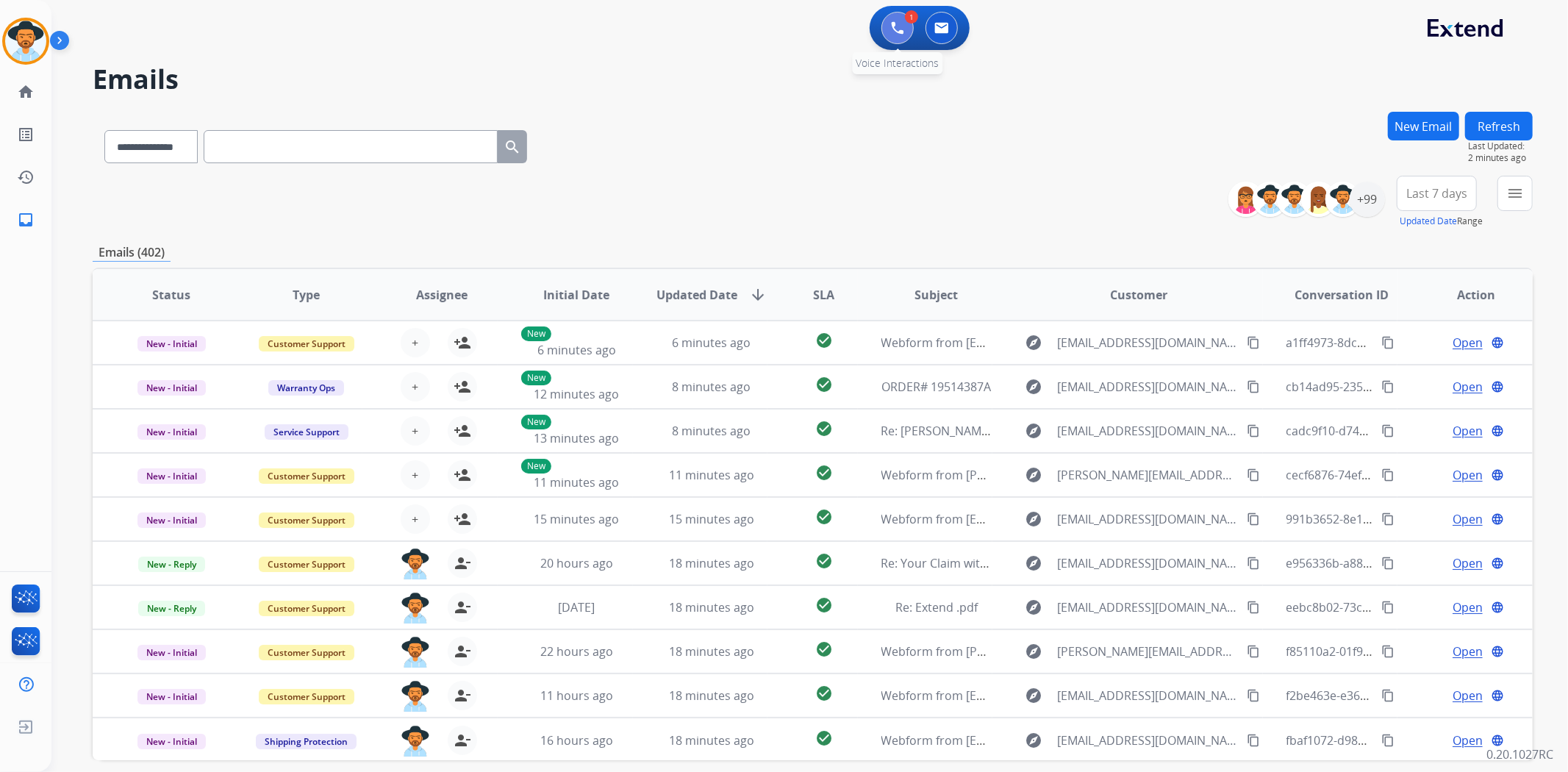
click at [903, 32] on img at bounding box center [897, 28] width 14 height 14
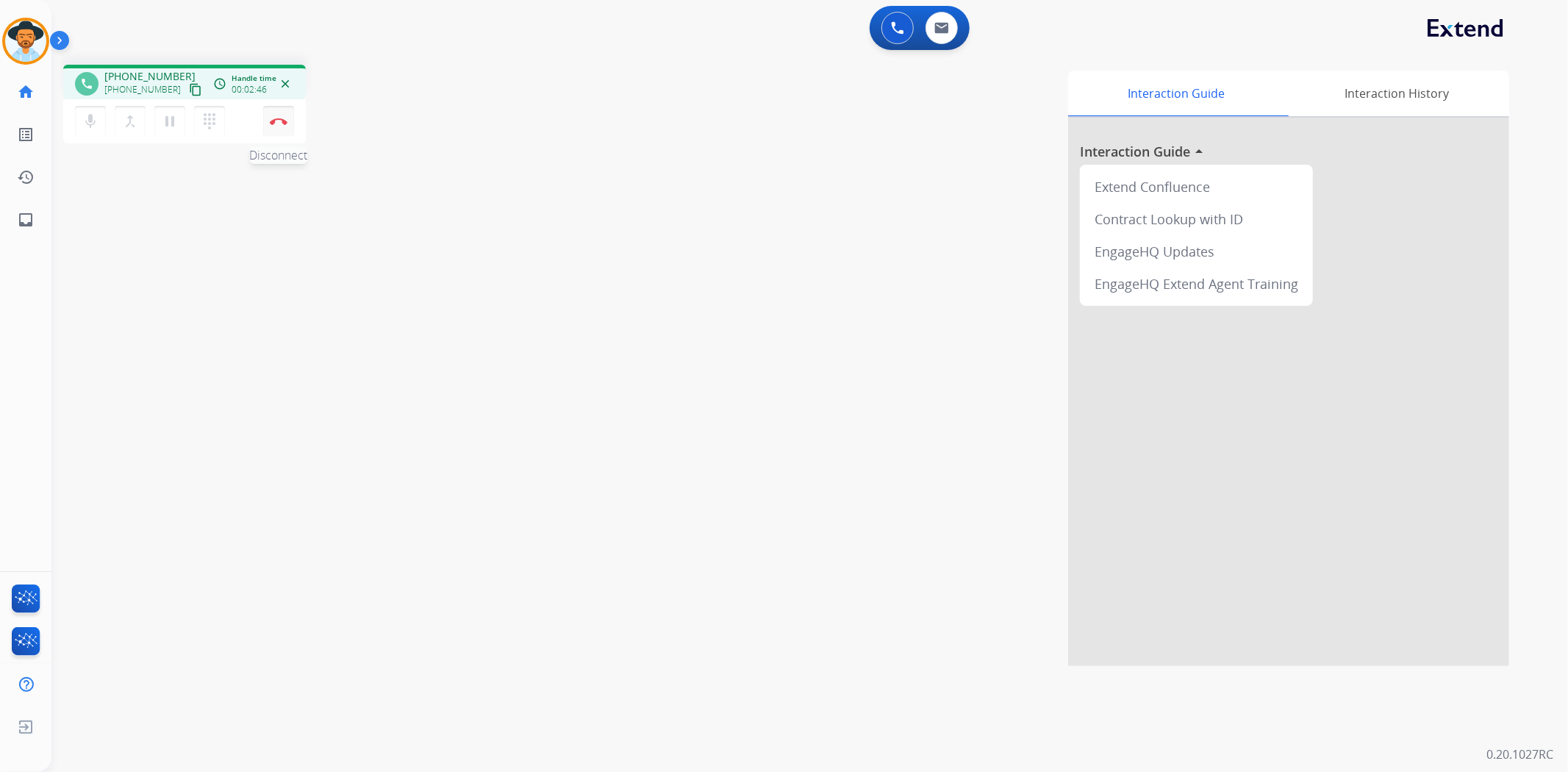
click at [282, 120] on img at bounding box center [279, 121] width 18 height 7
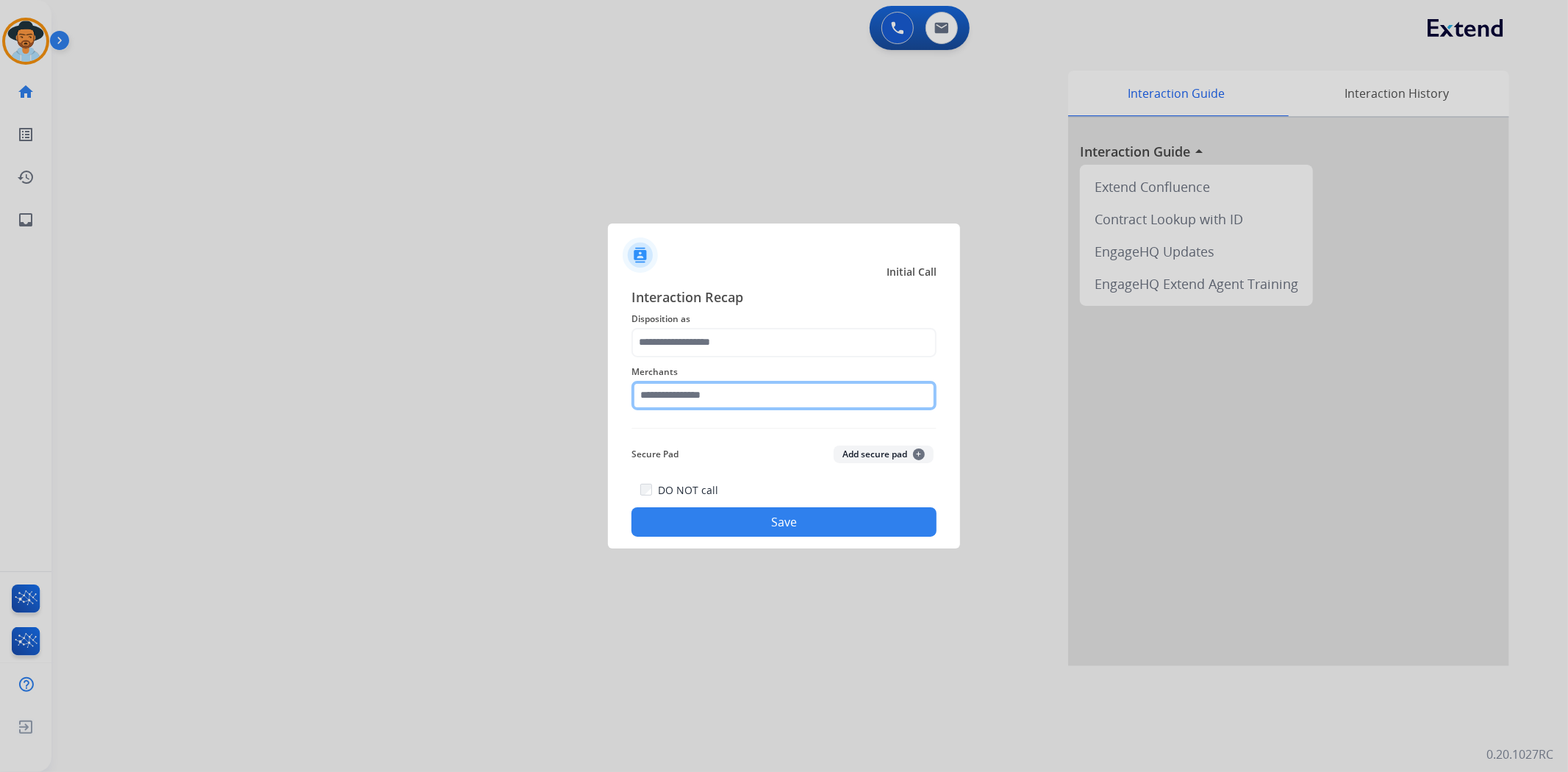
click at [758, 392] on input "text" at bounding box center [784, 396] width 305 height 30
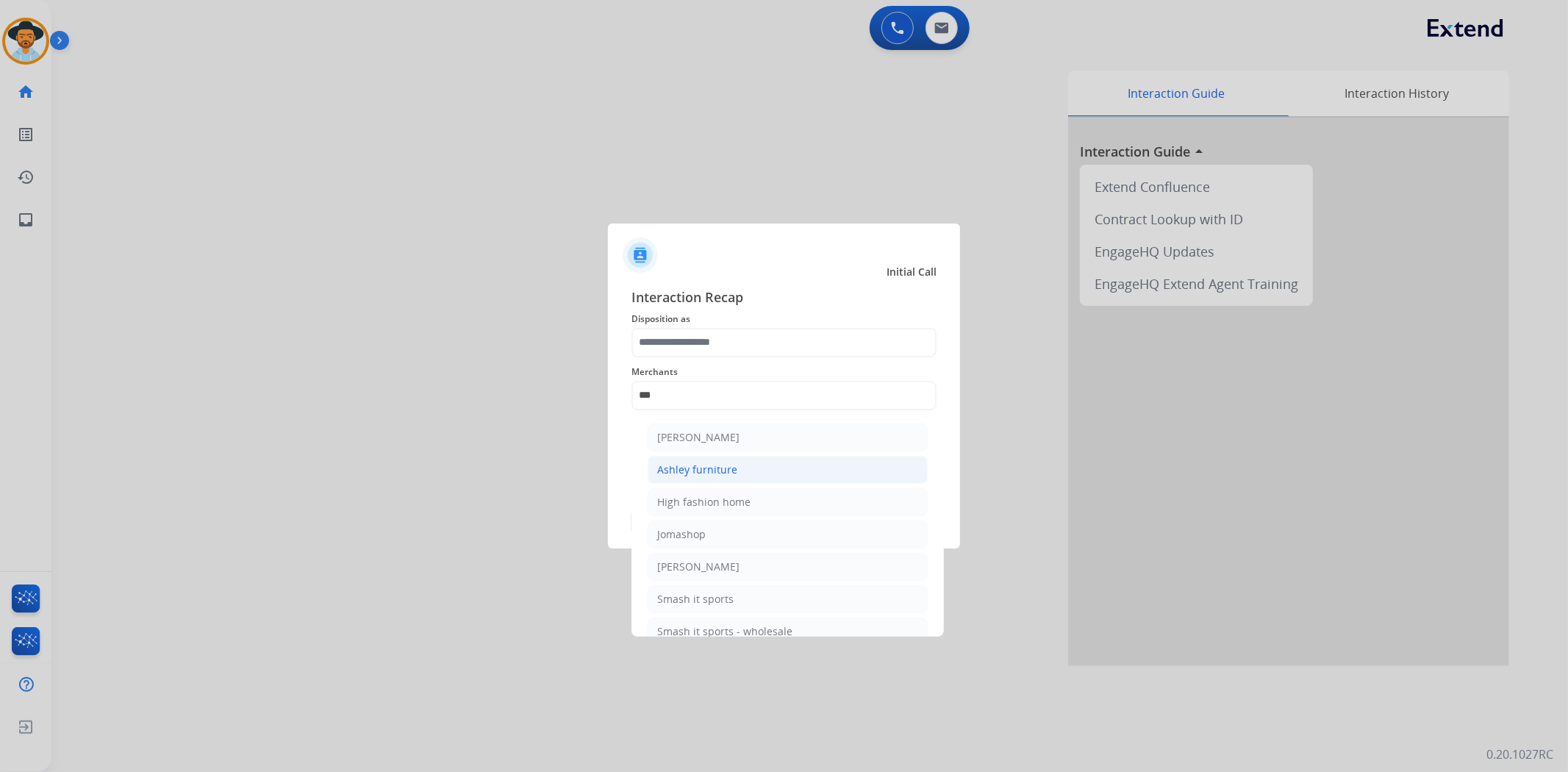
click at [725, 471] on div "Ashley furniture" at bounding box center [697, 470] width 80 height 14
type input "**********"
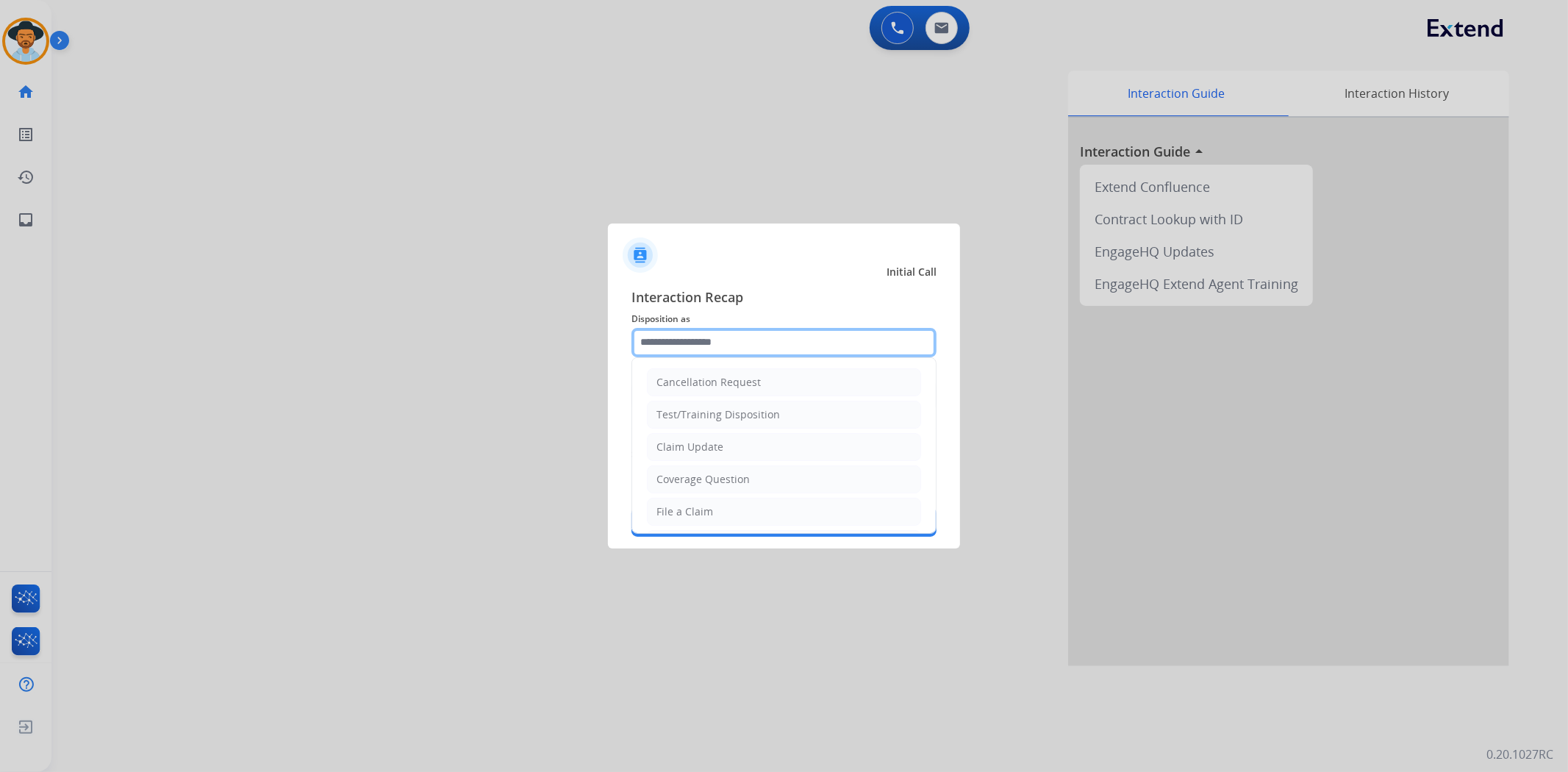
click at [725, 347] on input "text" at bounding box center [784, 343] width 305 height 30
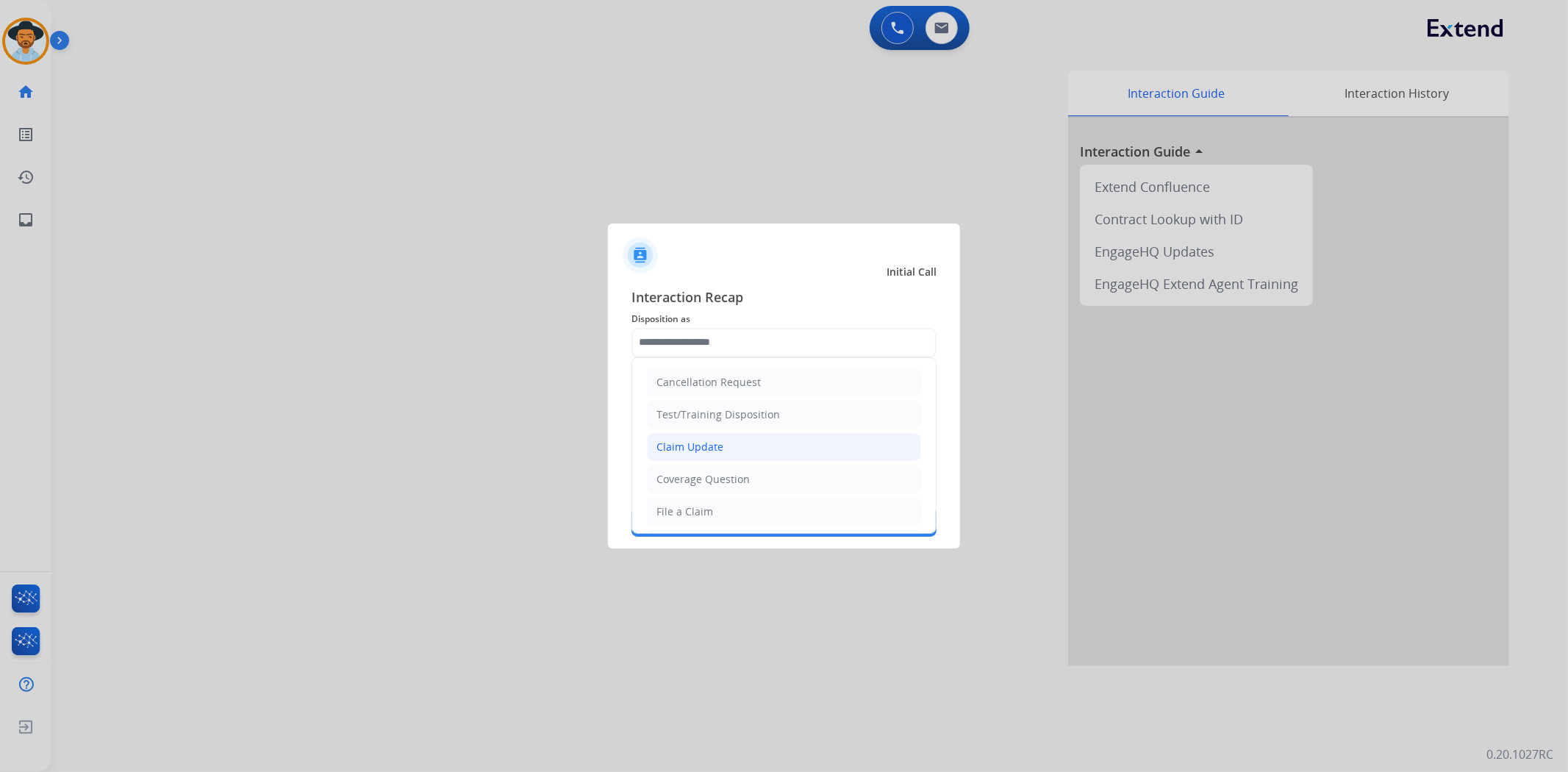
click at [725, 451] on li "Claim Update" at bounding box center [784, 447] width 275 height 28
type input "**********"
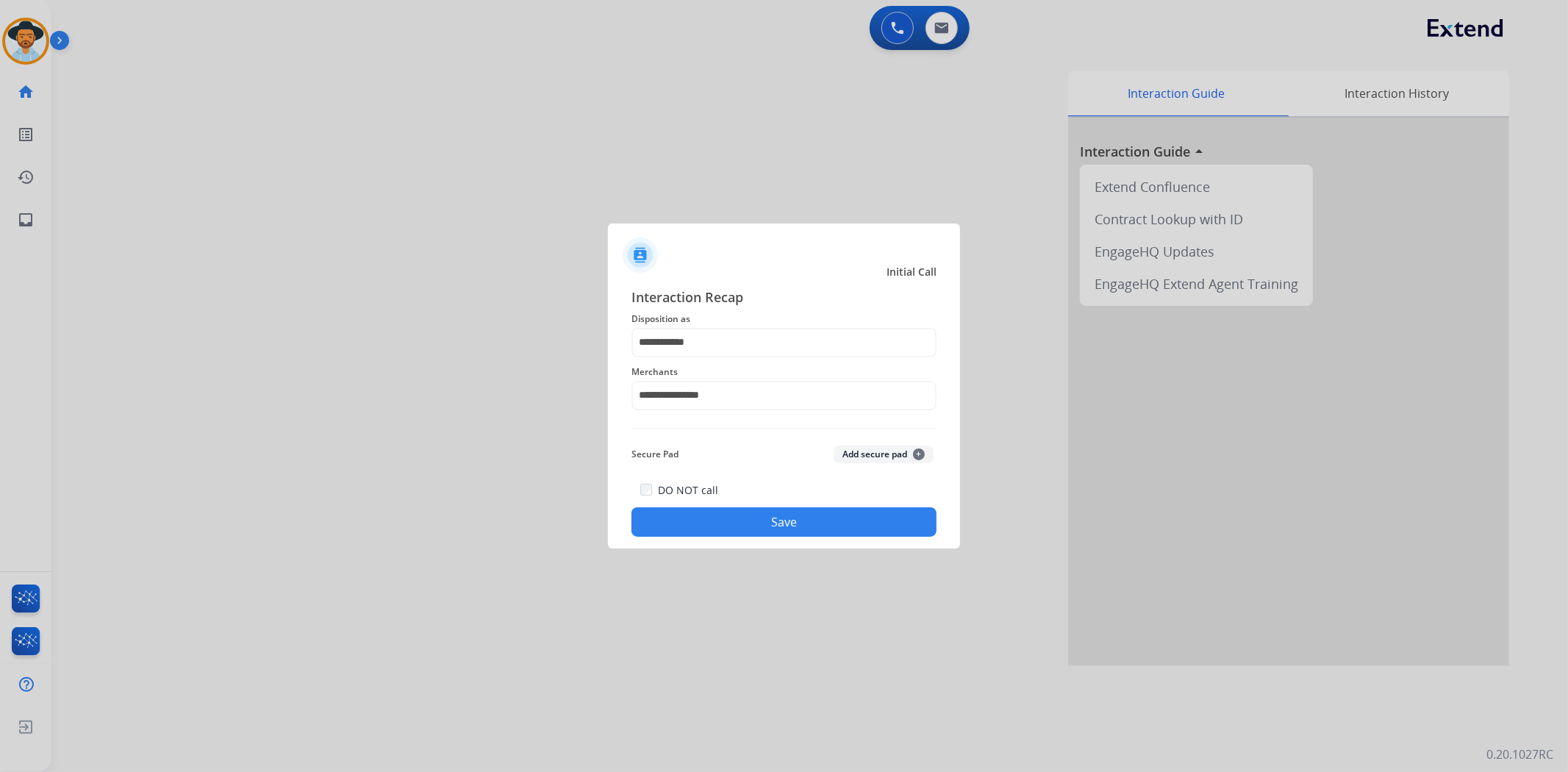
click at [775, 522] on button "Save" at bounding box center [784, 522] width 305 height 30
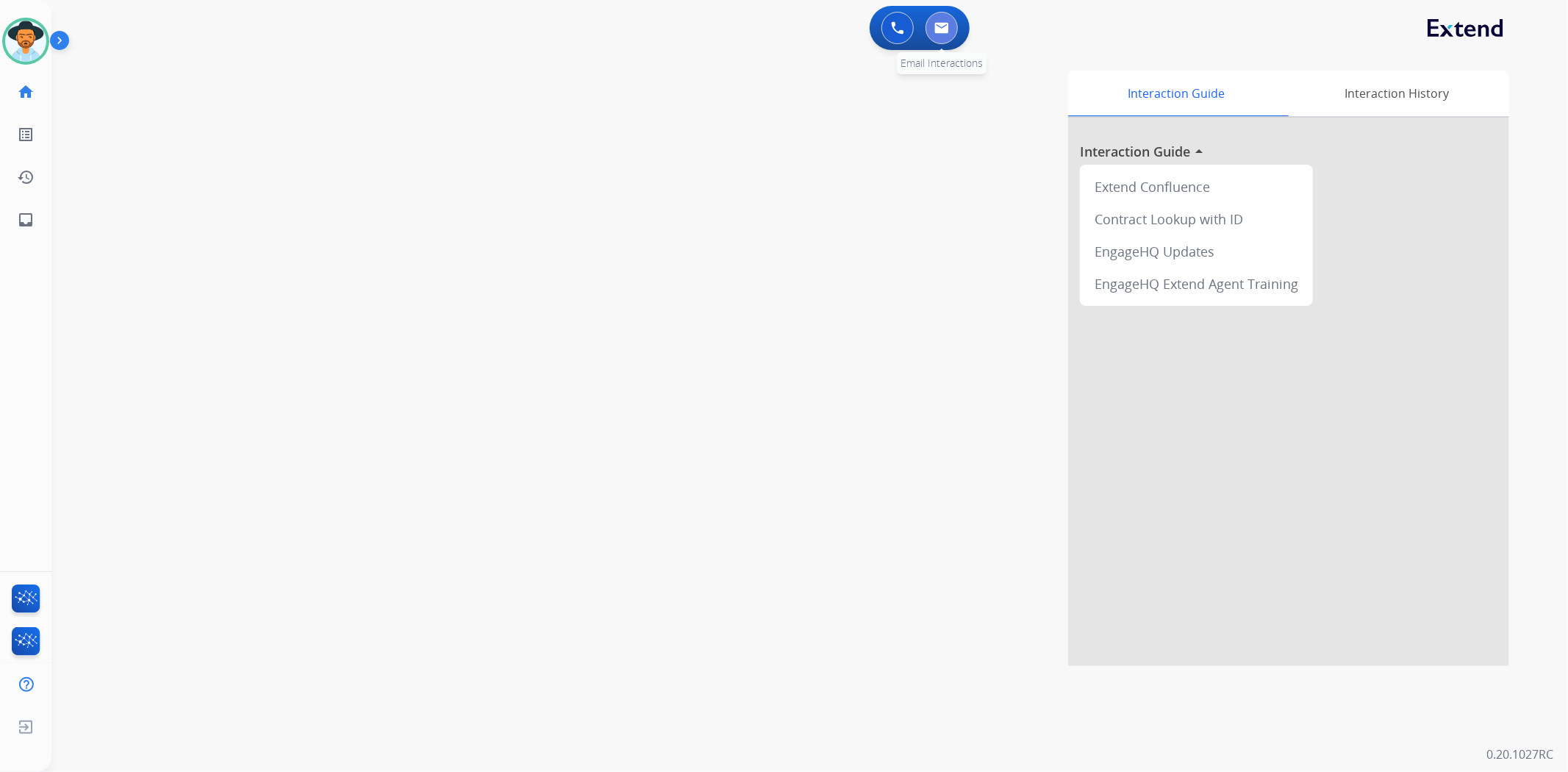
click at [952, 30] on button at bounding box center [941, 28] width 32 height 32
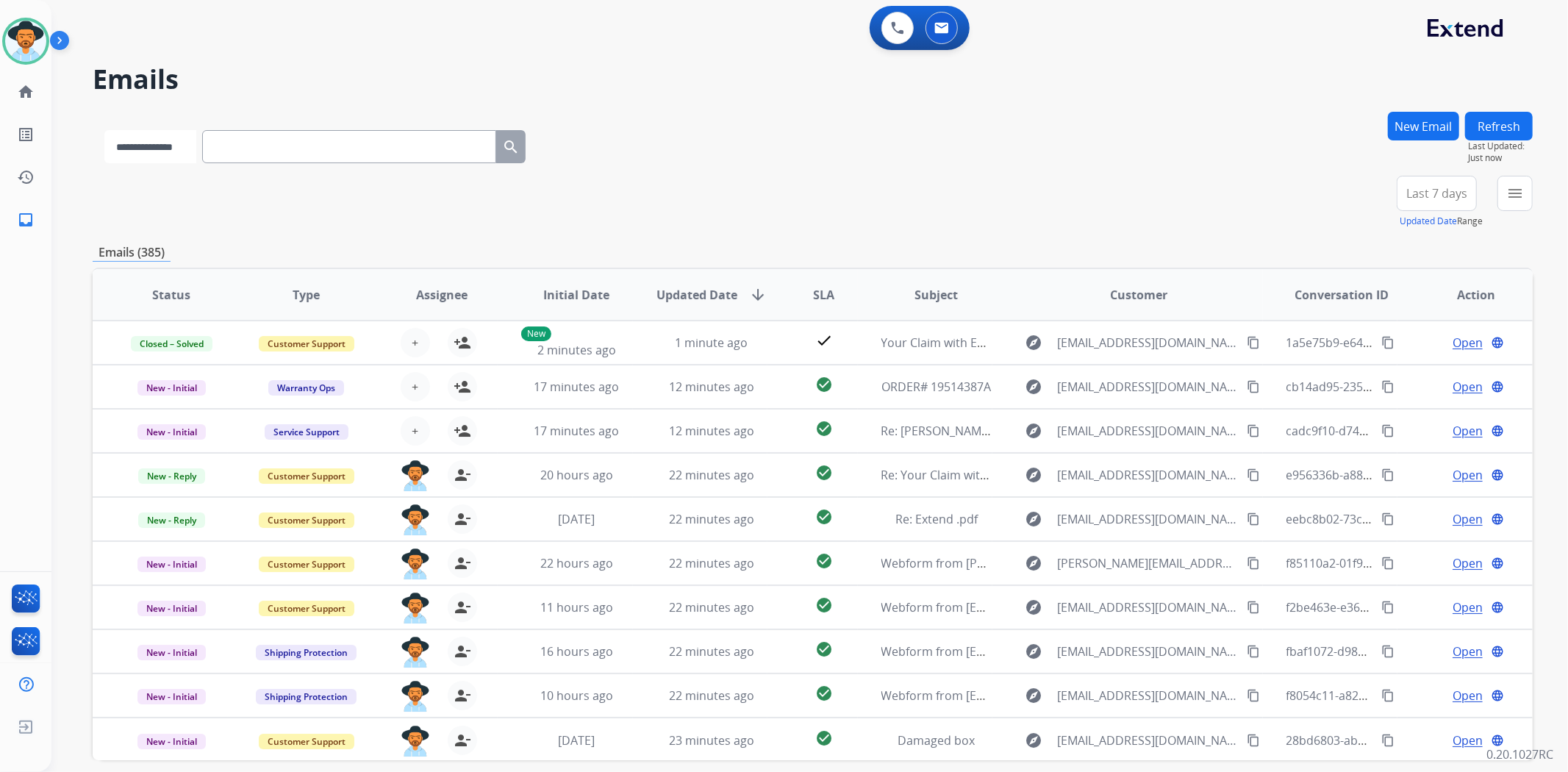
click at [150, 152] on select "**********" at bounding box center [150, 147] width 92 height 33
select select "**********"
click at [104, 131] on select "**********" at bounding box center [150, 147] width 92 height 33
paste input "**********"
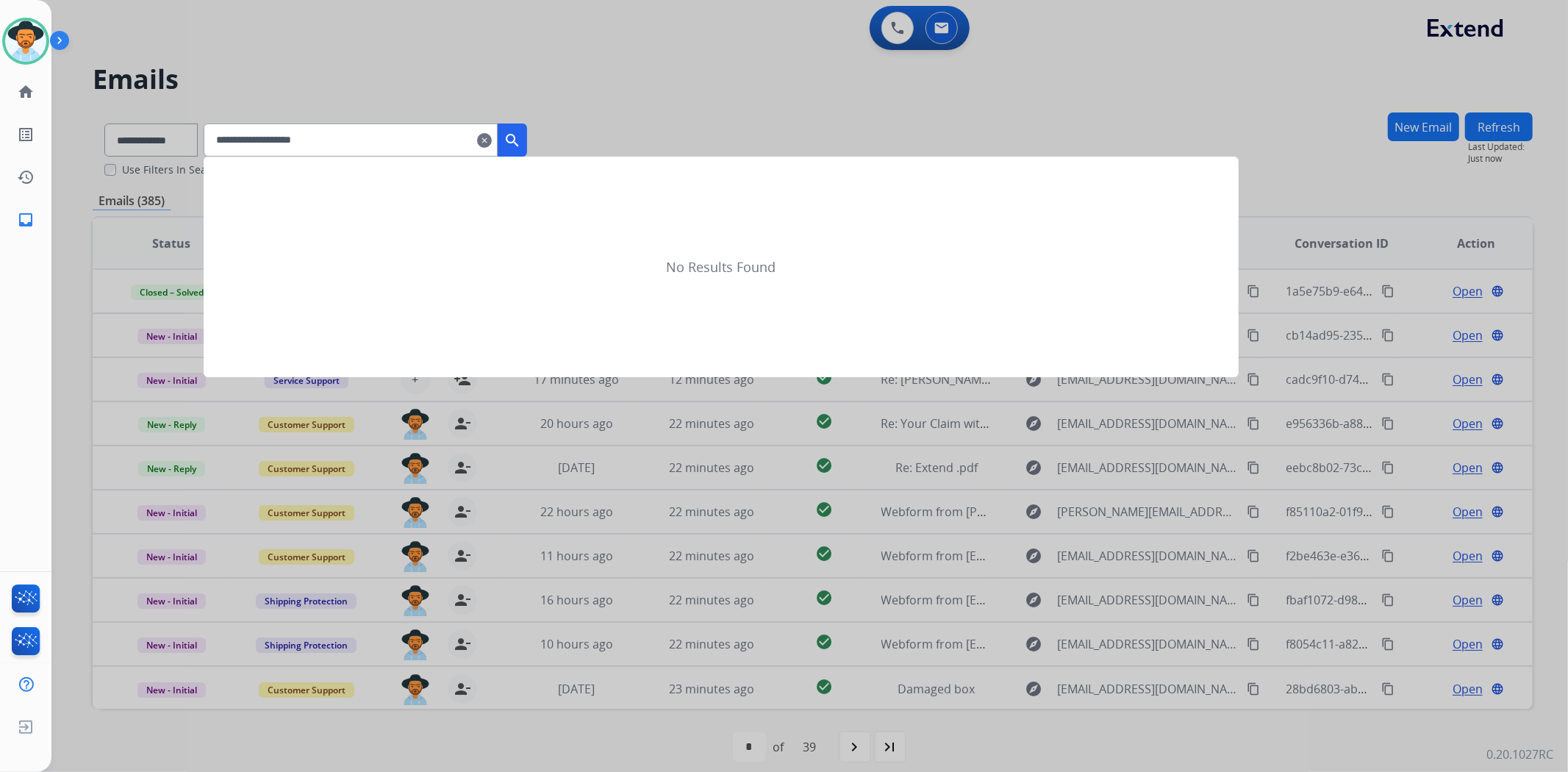
type input "**********"
click at [521, 146] on mat-icon "search" at bounding box center [512, 140] width 18 height 18
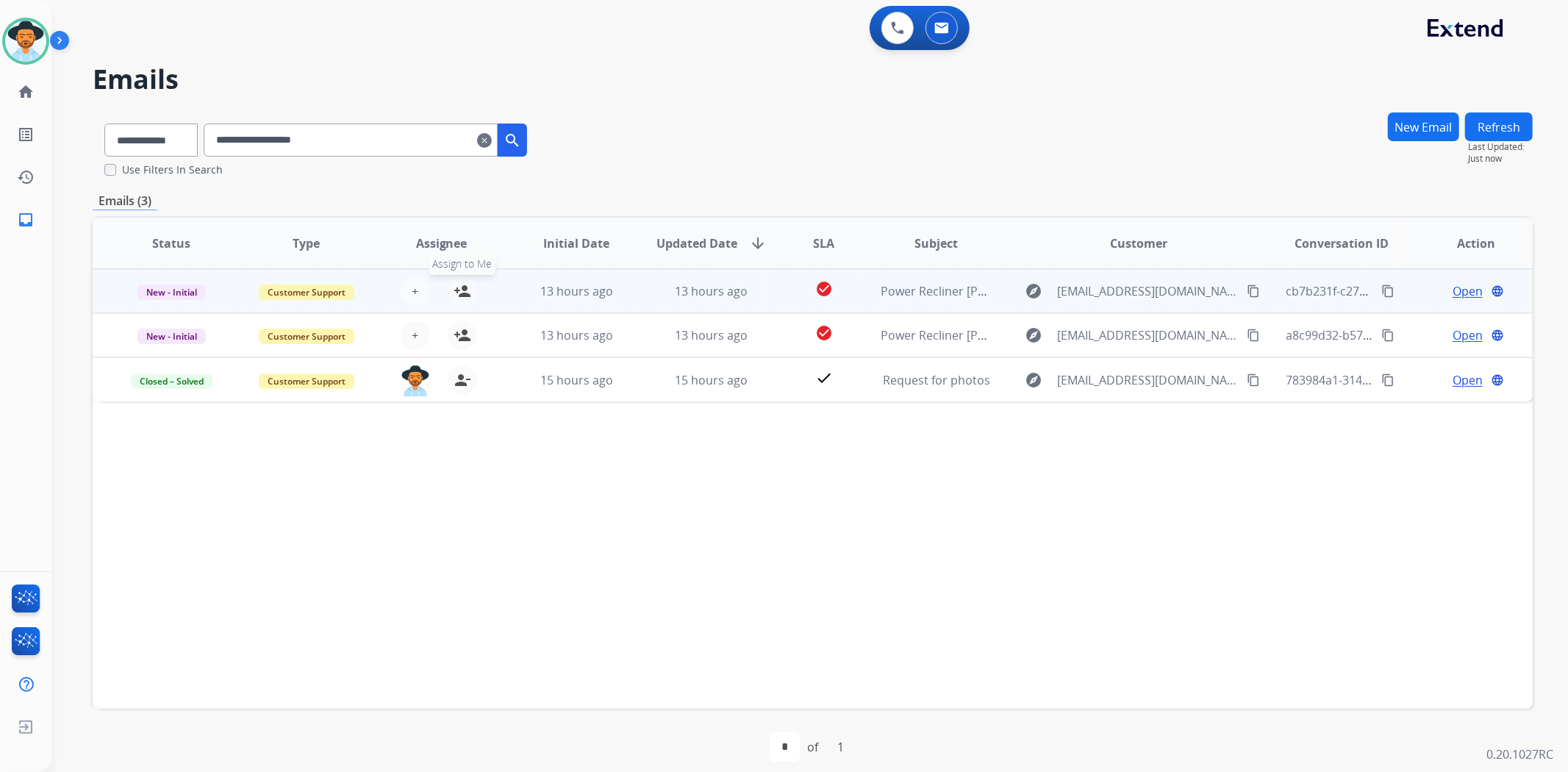
click at [472, 291] on button "person_add Assign to Me" at bounding box center [462, 291] width 30 height 30
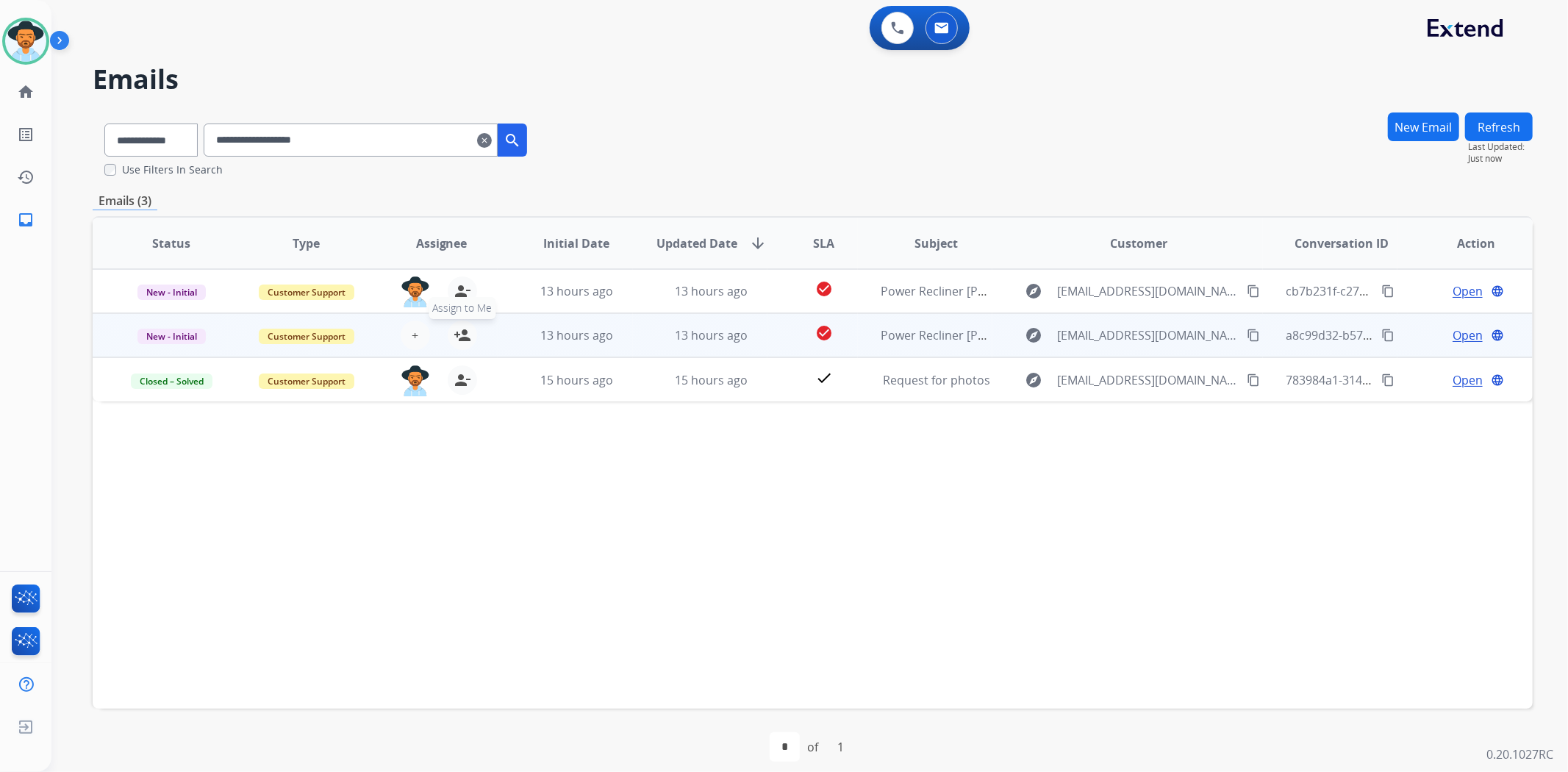
click at [454, 328] on mat-icon "person_add" at bounding box center [463, 336] width 18 height 18
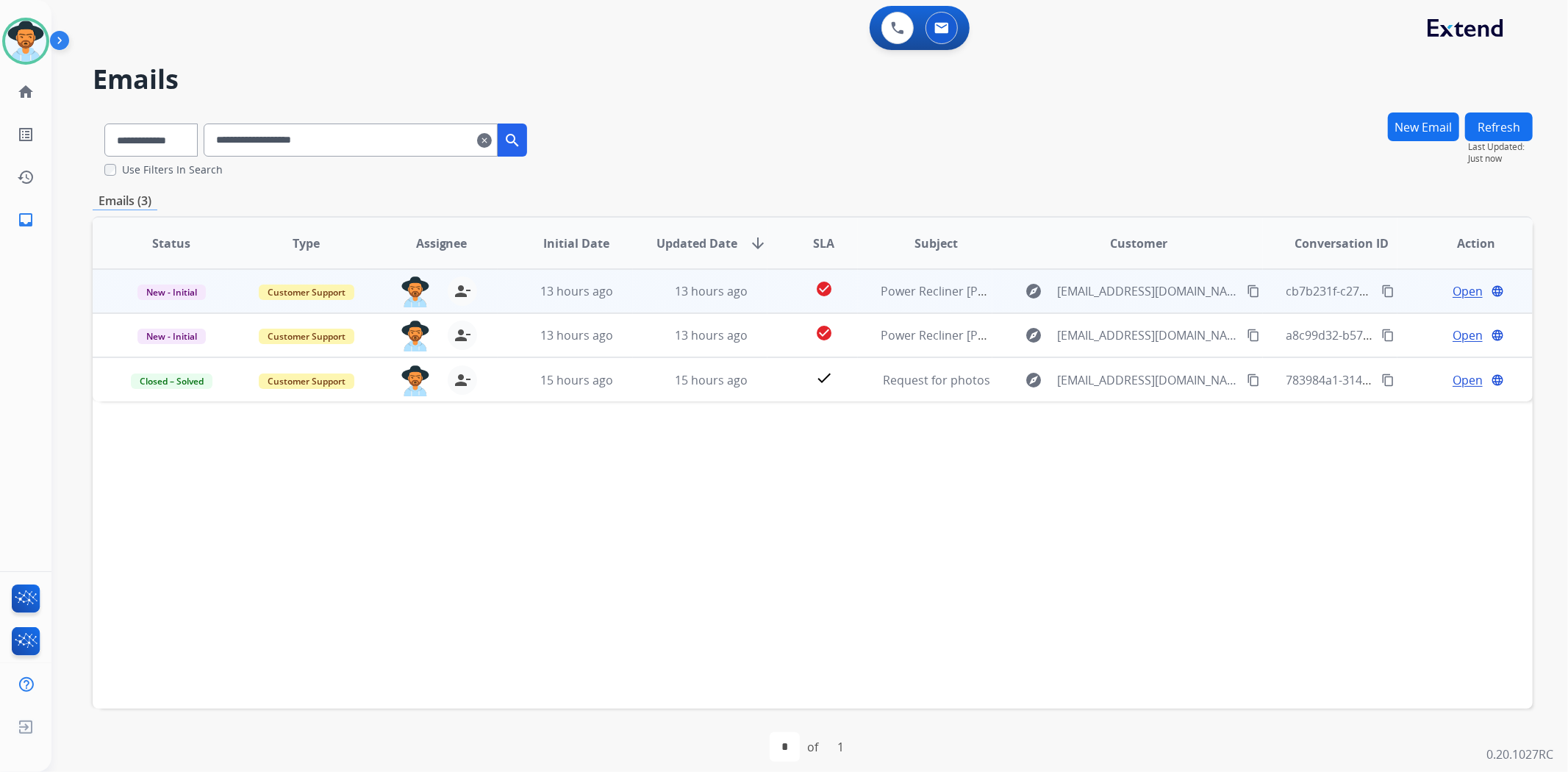
click at [1382, 294] on mat-icon "content_copy" at bounding box center [1388, 291] width 14 height 14
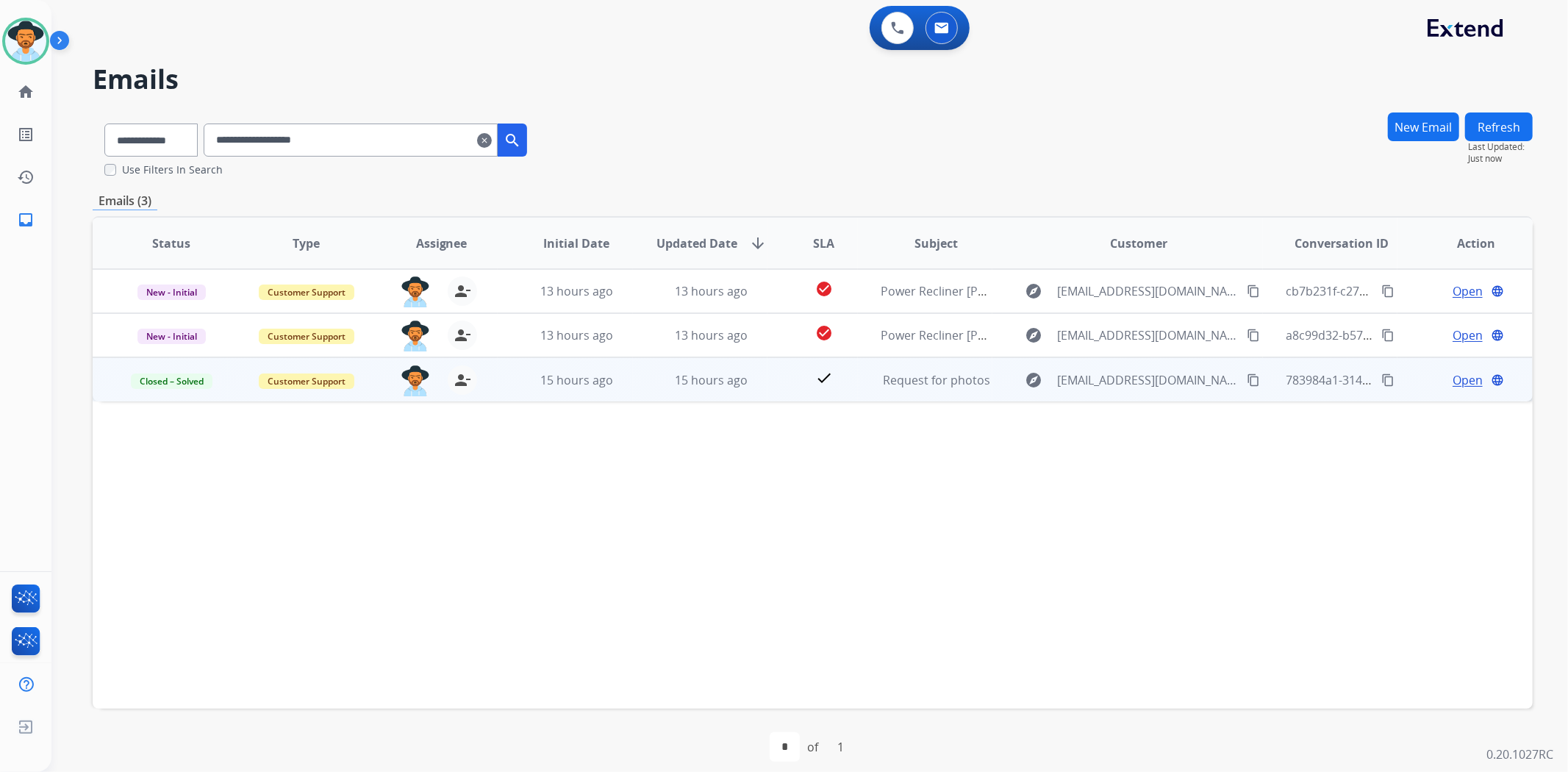
click at [1382, 381] on mat-icon "content_copy" at bounding box center [1388, 380] width 14 height 14
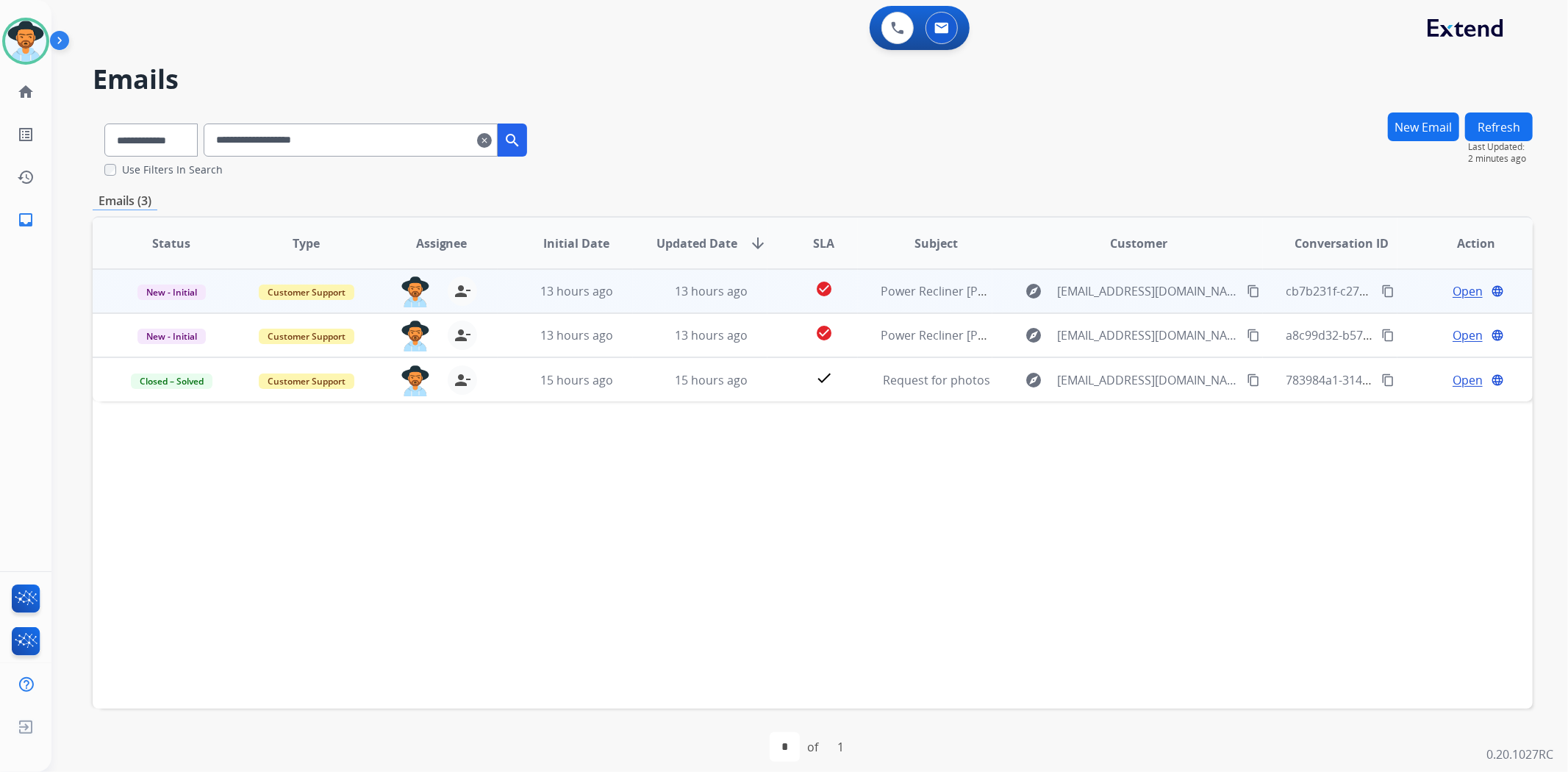
click at [1456, 287] on span "Open" at bounding box center [1468, 292] width 30 height 18
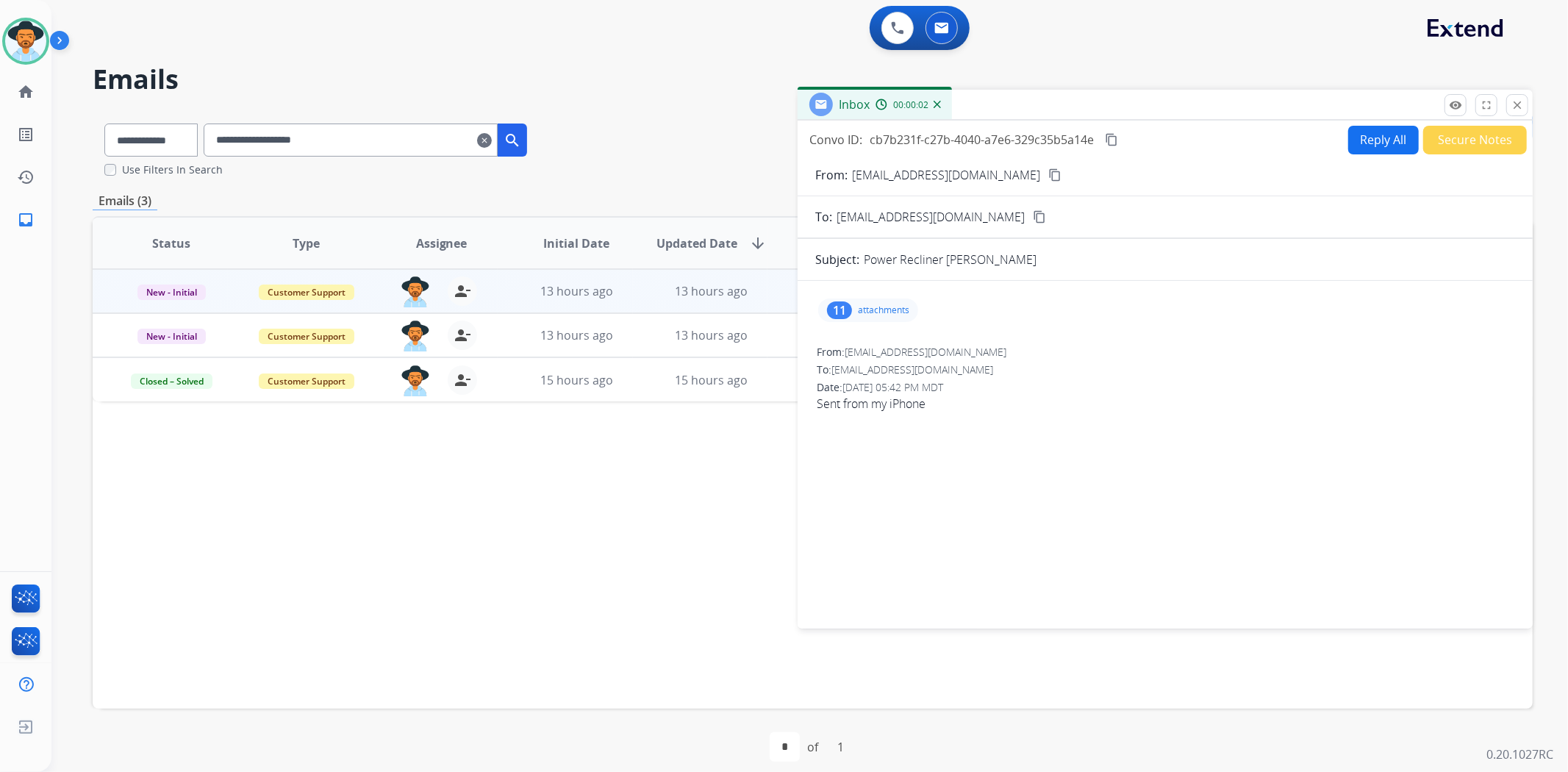
click at [872, 307] on p "attachments" at bounding box center [884, 310] width 51 height 12
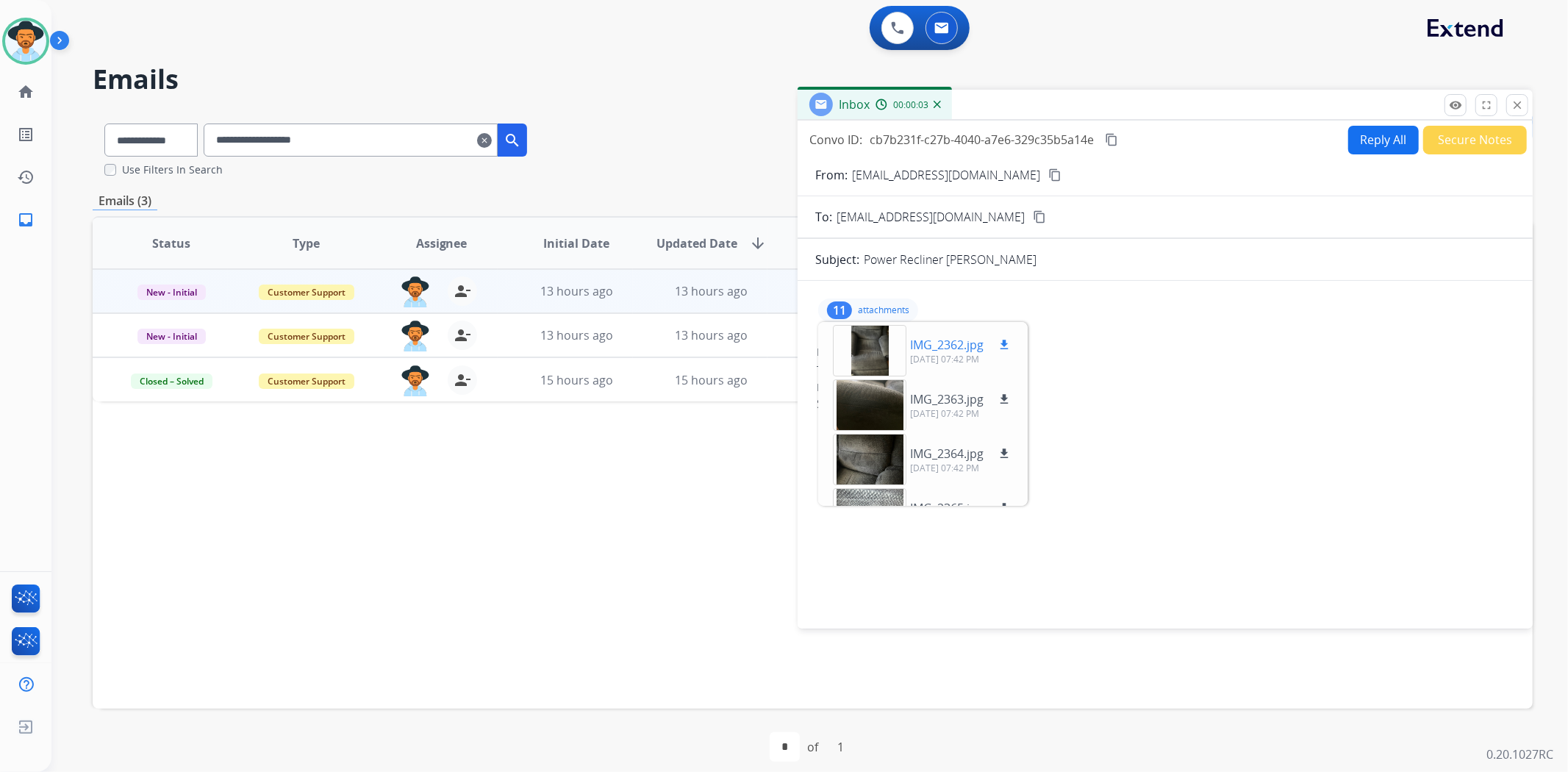
click at [876, 340] on div at bounding box center [870, 351] width 74 height 51
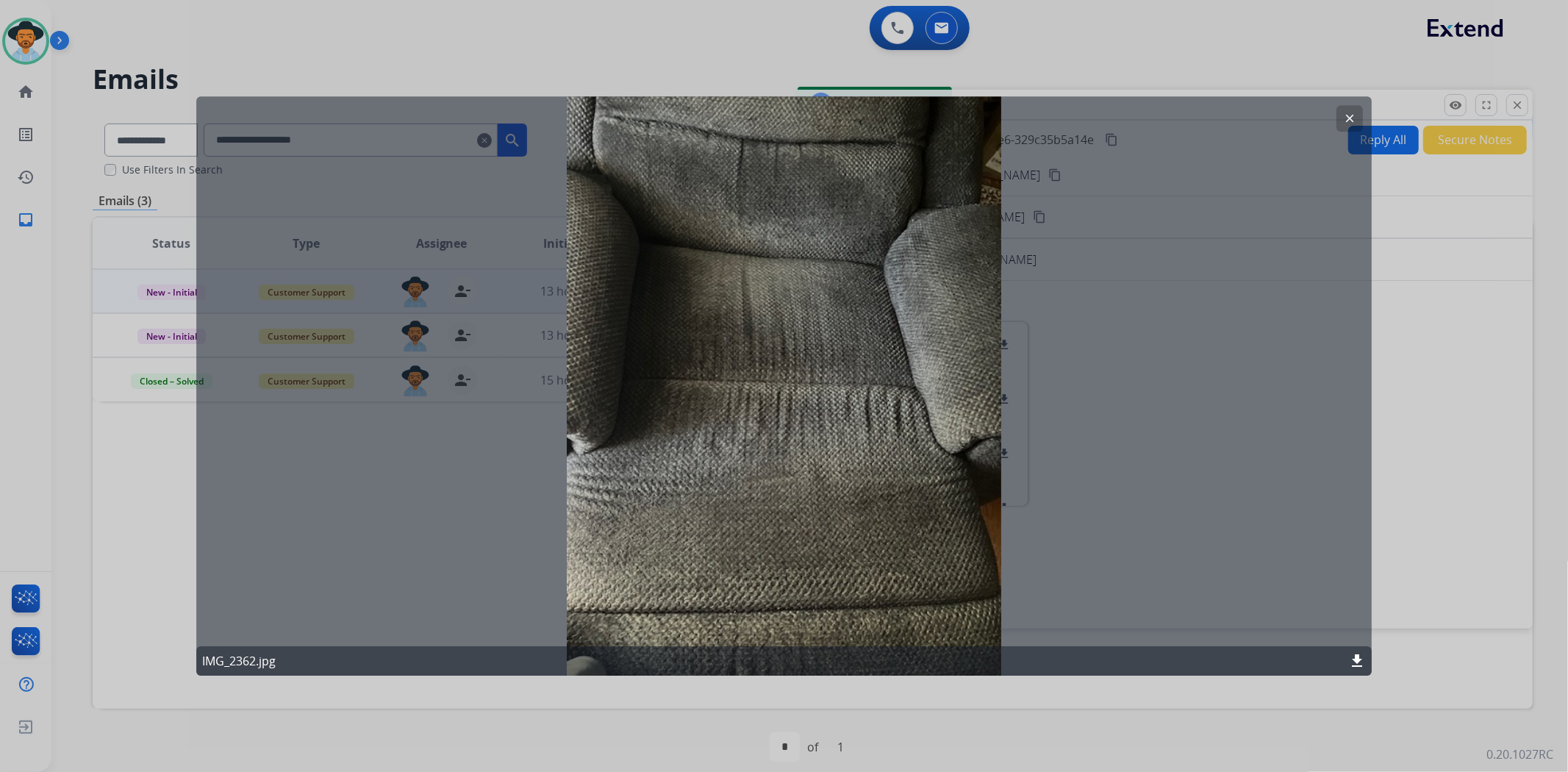
click at [1355, 119] on mat-icon "clear" at bounding box center [1349, 119] width 14 height 14
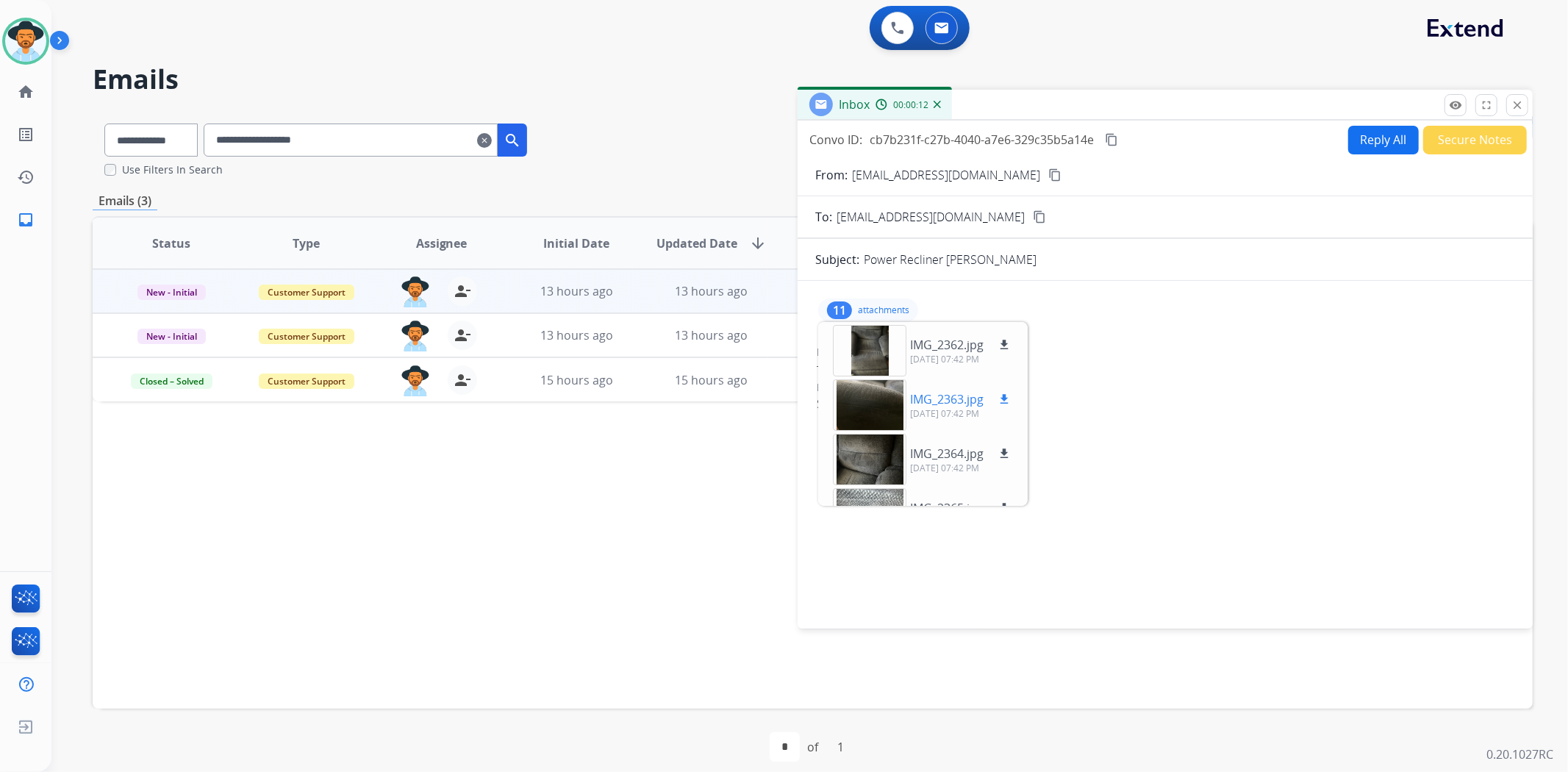
click at [862, 401] on div at bounding box center [870, 405] width 74 height 51
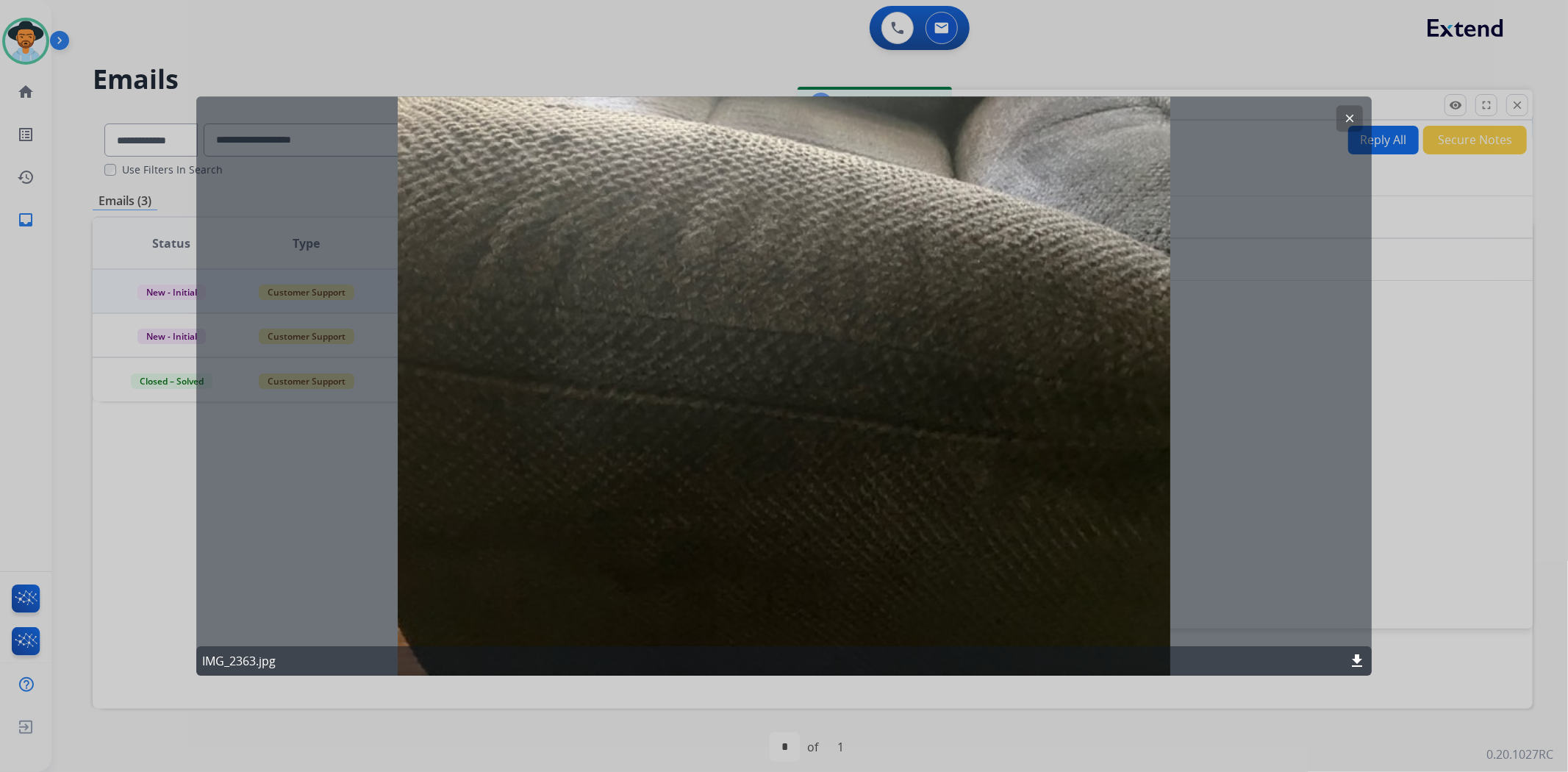
click at [1349, 122] on mat-icon "clear" at bounding box center [1349, 119] width 14 height 14
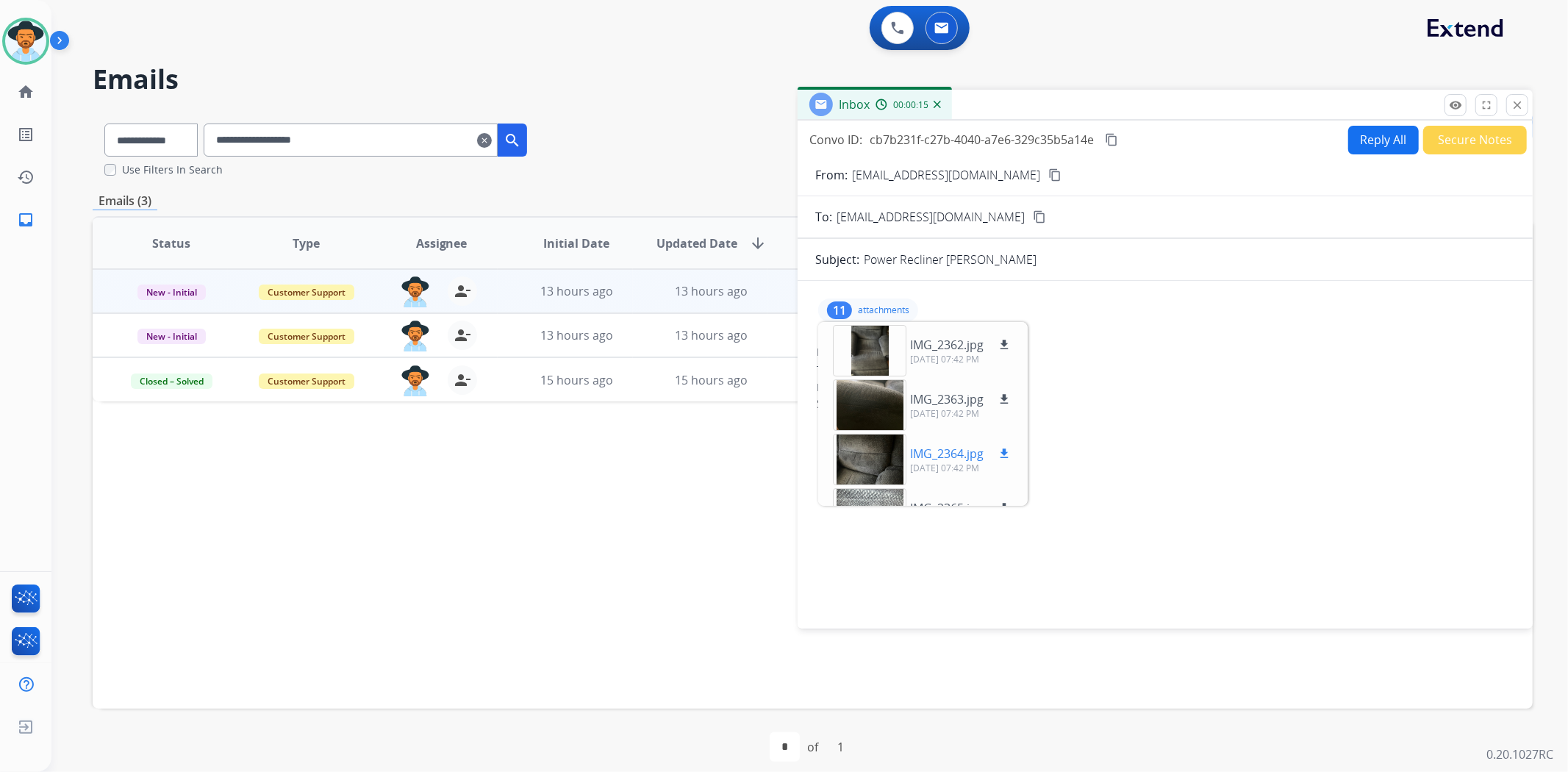
click at [879, 468] on div at bounding box center [870, 460] width 74 height 51
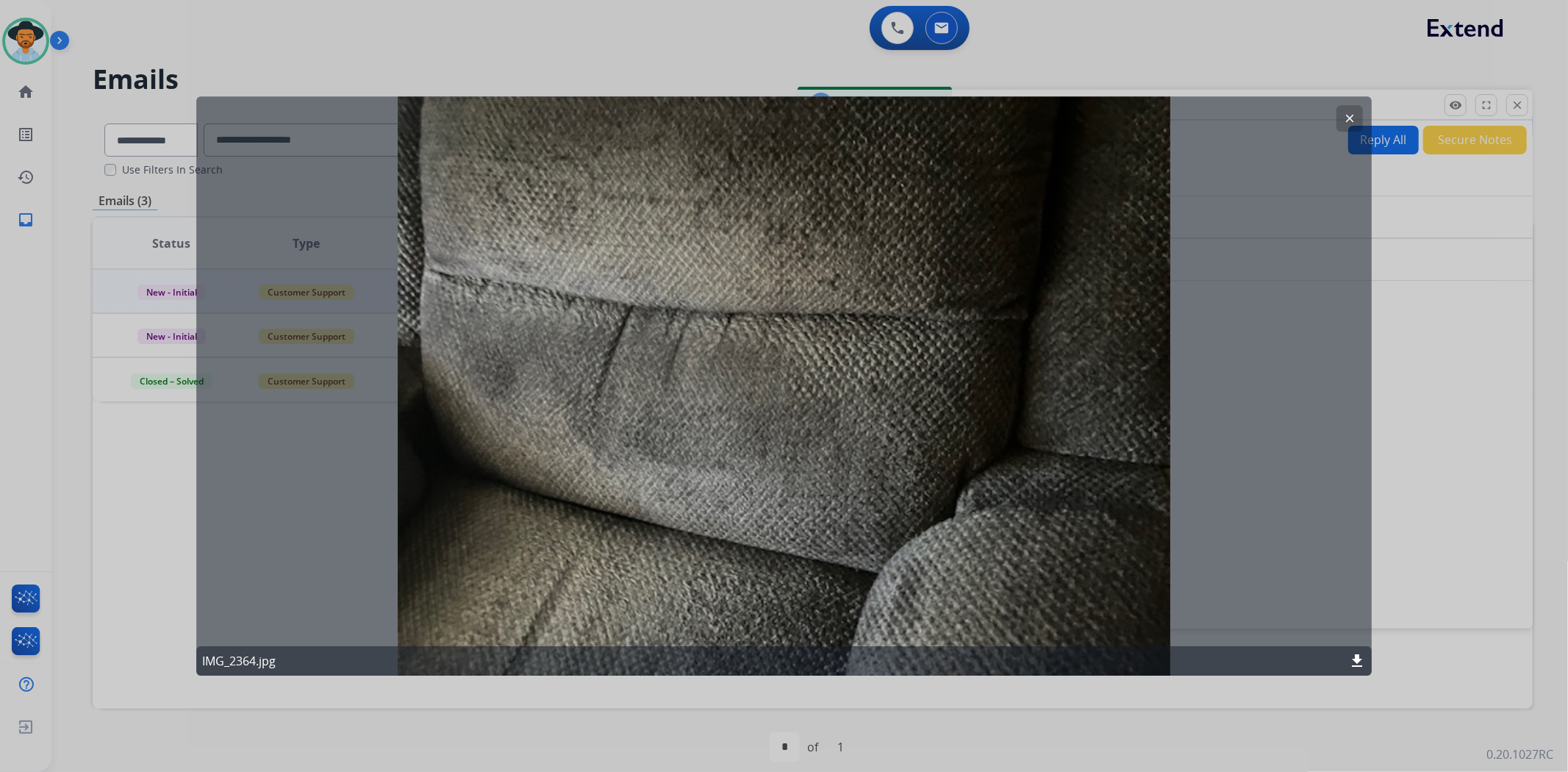
click at [1350, 123] on mat-icon "clear" at bounding box center [1349, 119] width 14 height 14
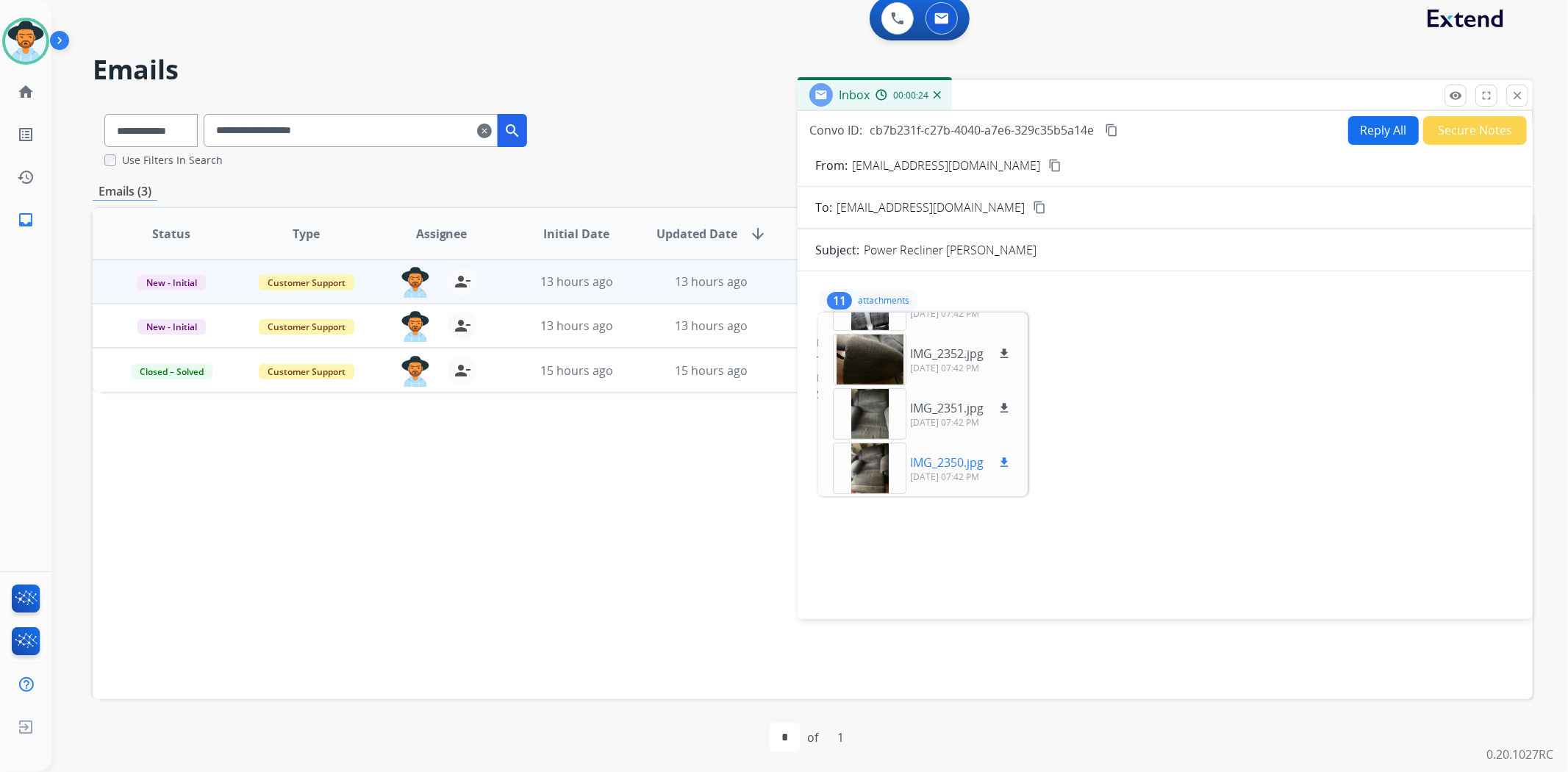
scroll to position [13, 0]
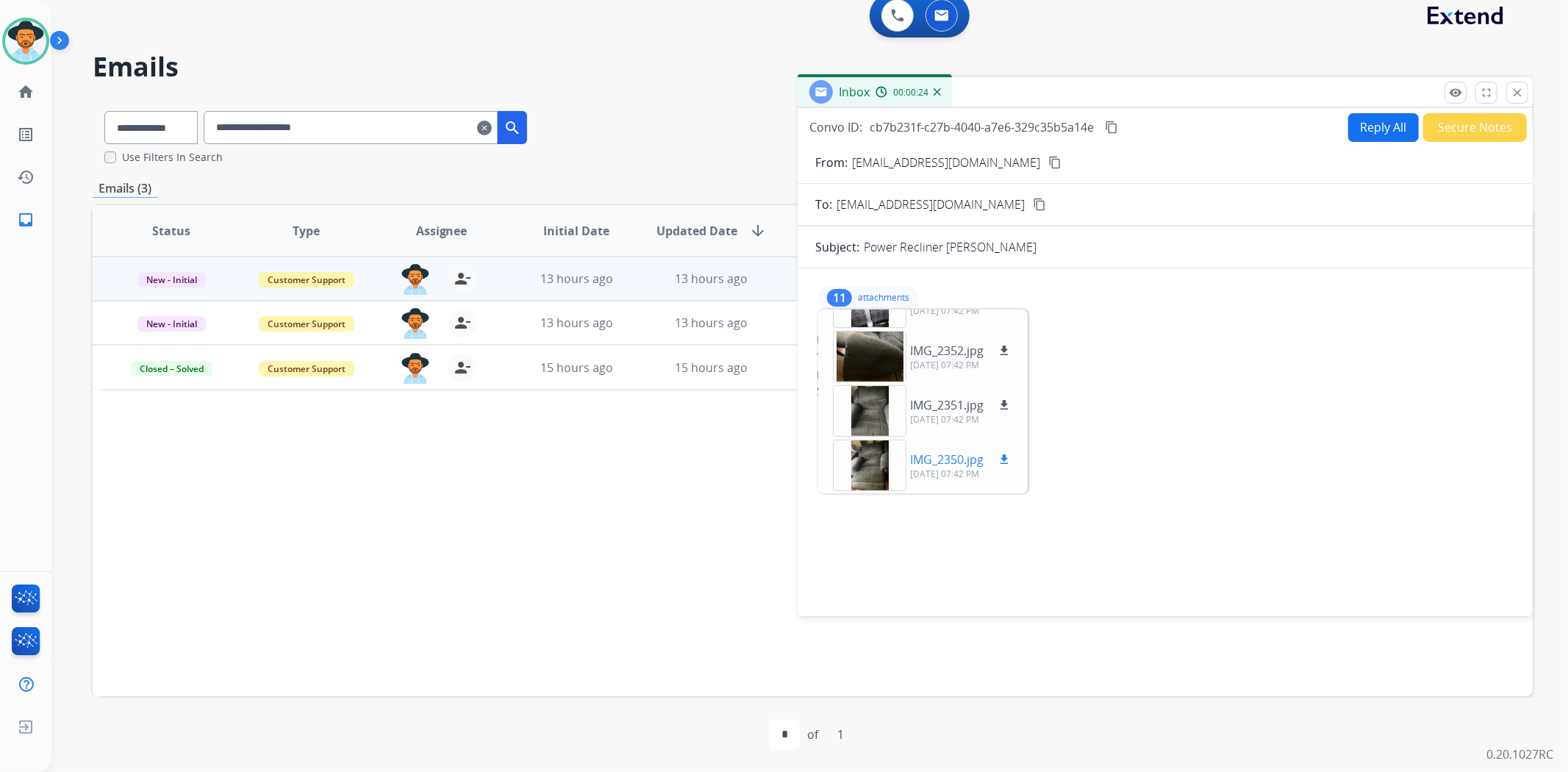
click at [873, 464] on div at bounding box center [870, 465] width 74 height 51
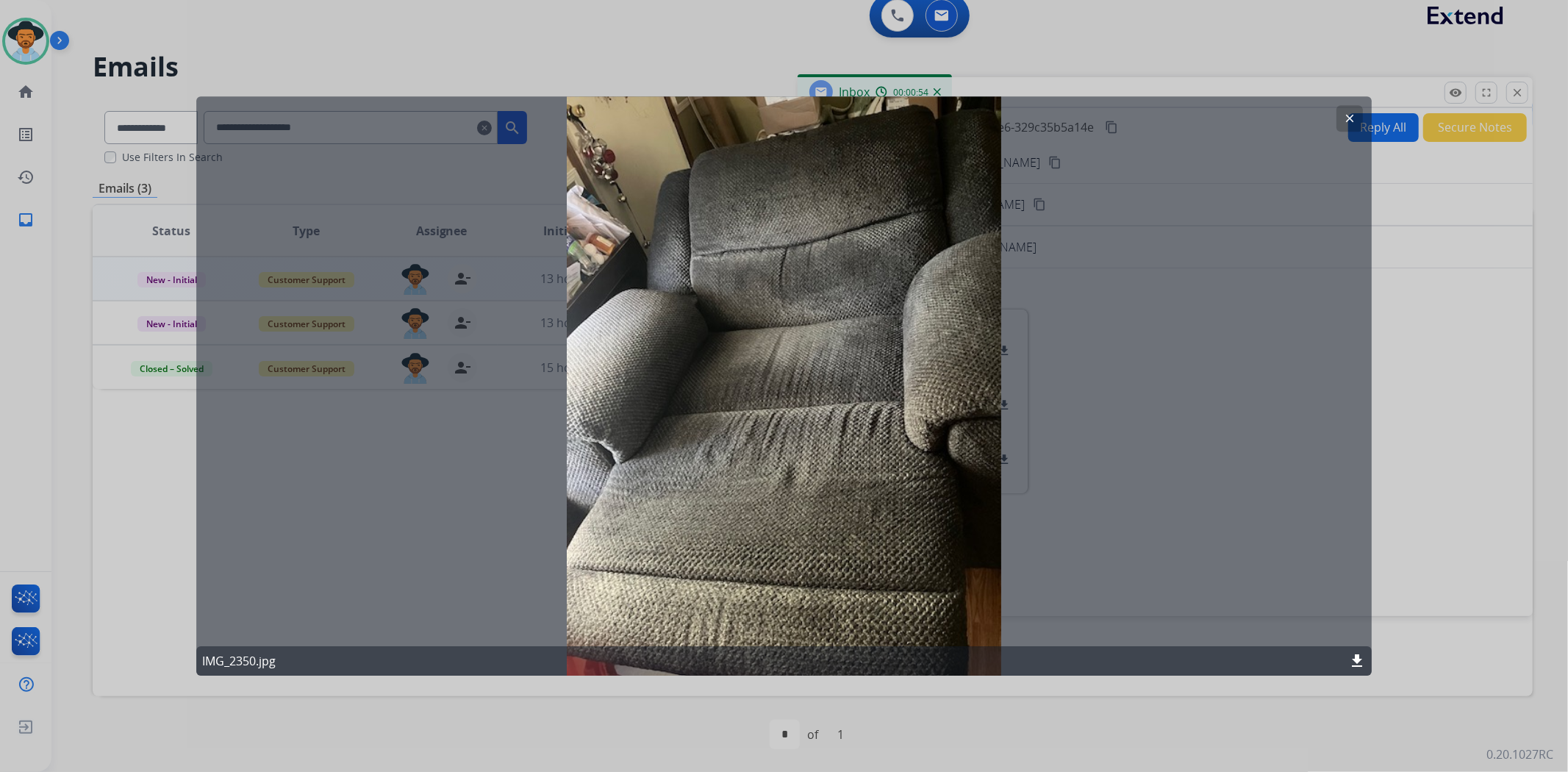
click at [1351, 115] on mat-icon "clear" at bounding box center [1349, 119] width 14 height 14
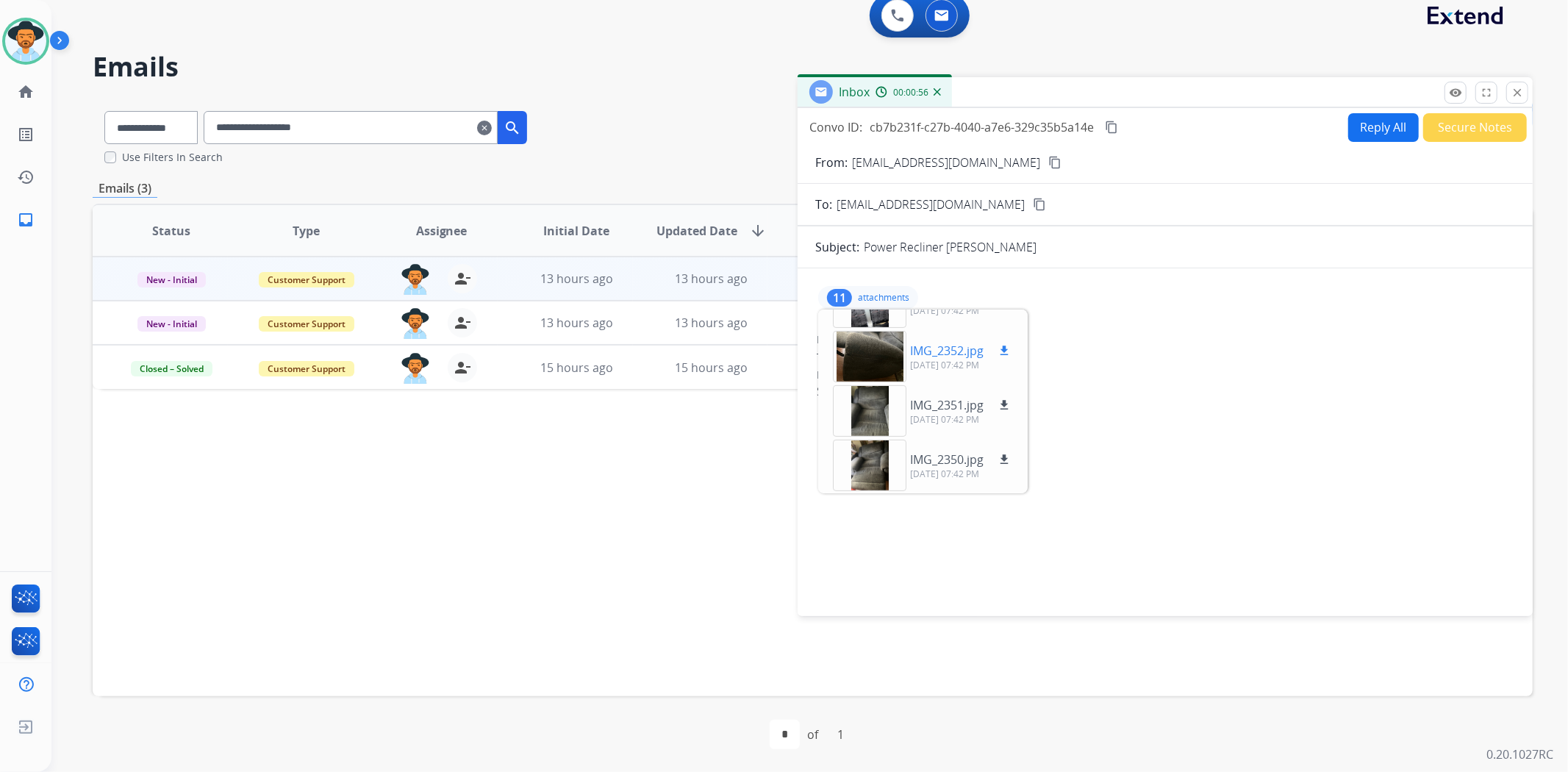
click at [869, 341] on div at bounding box center [870, 356] width 74 height 51
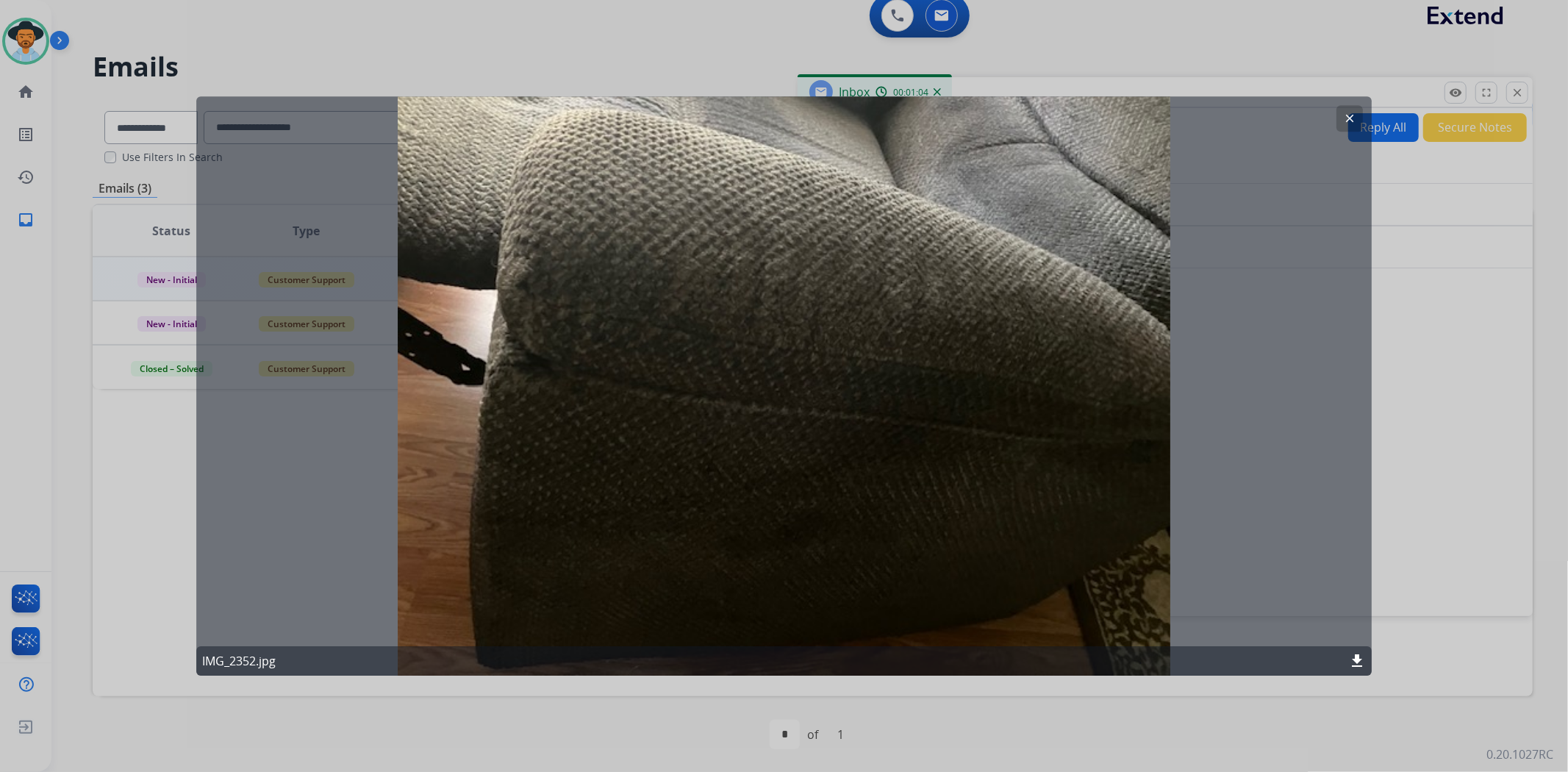
click at [1342, 122] on button "clear" at bounding box center [1349, 118] width 26 height 26
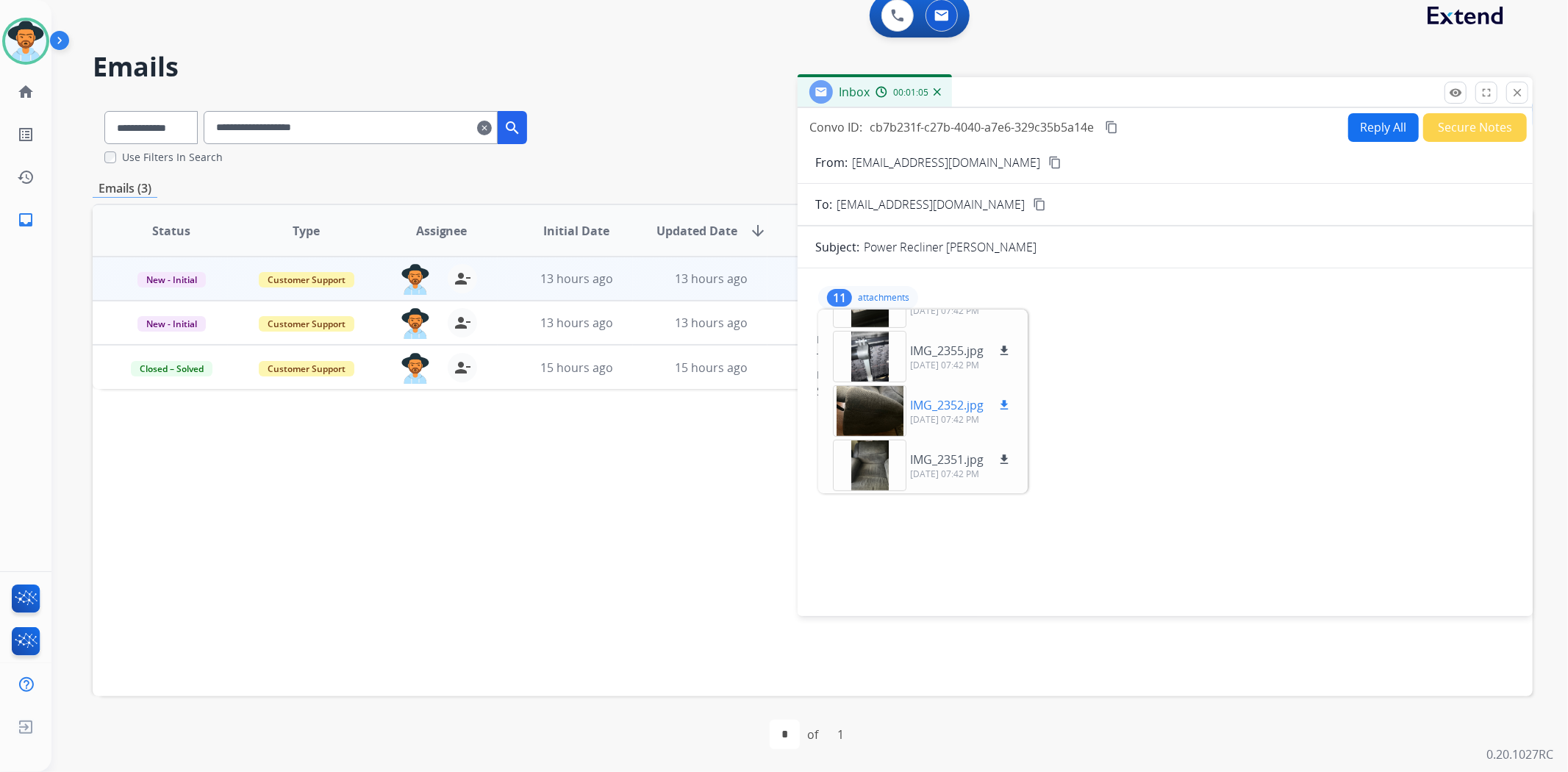
scroll to position [336, 0]
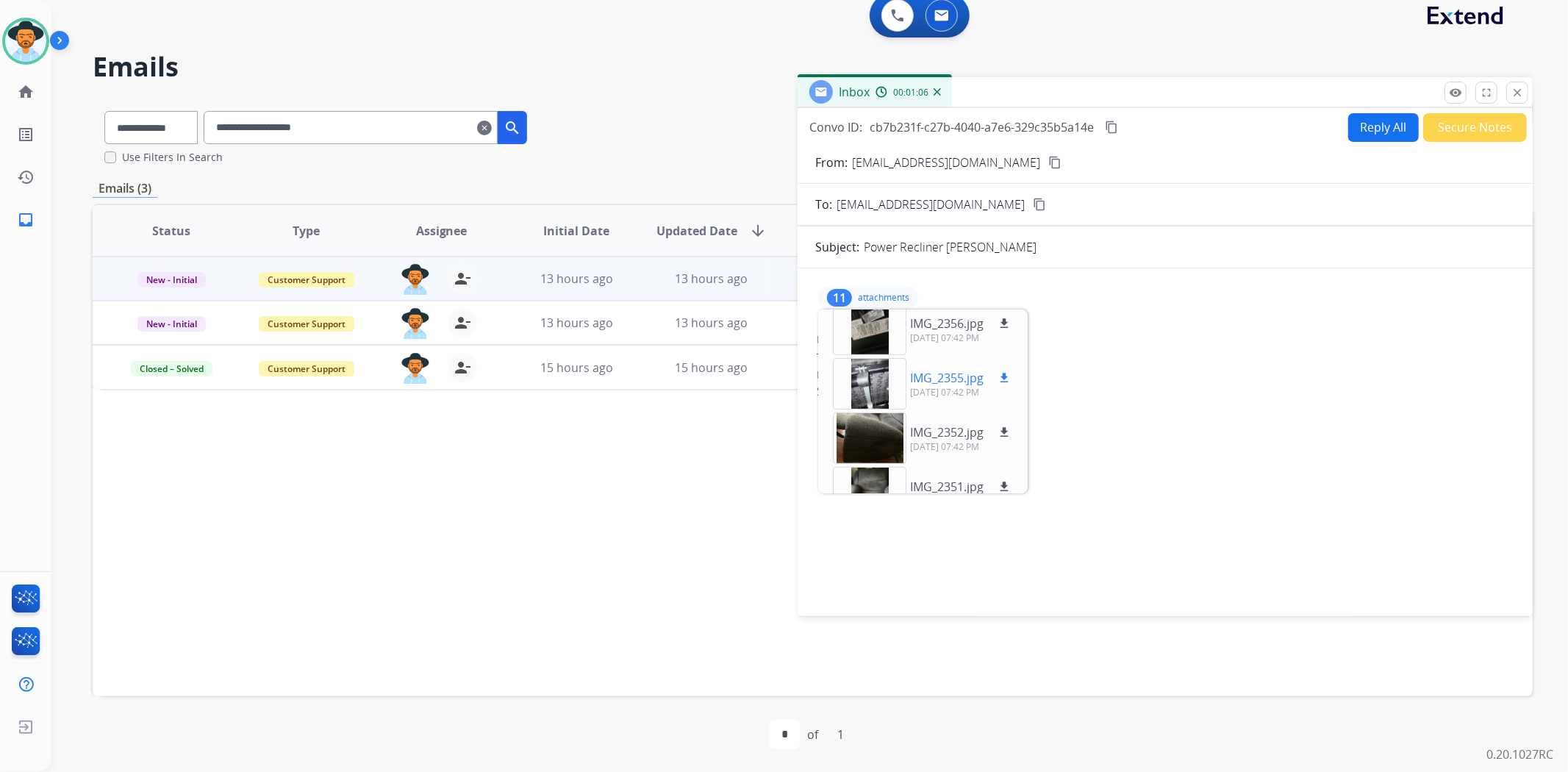
click at [859, 388] on div at bounding box center [870, 384] width 74 height 51
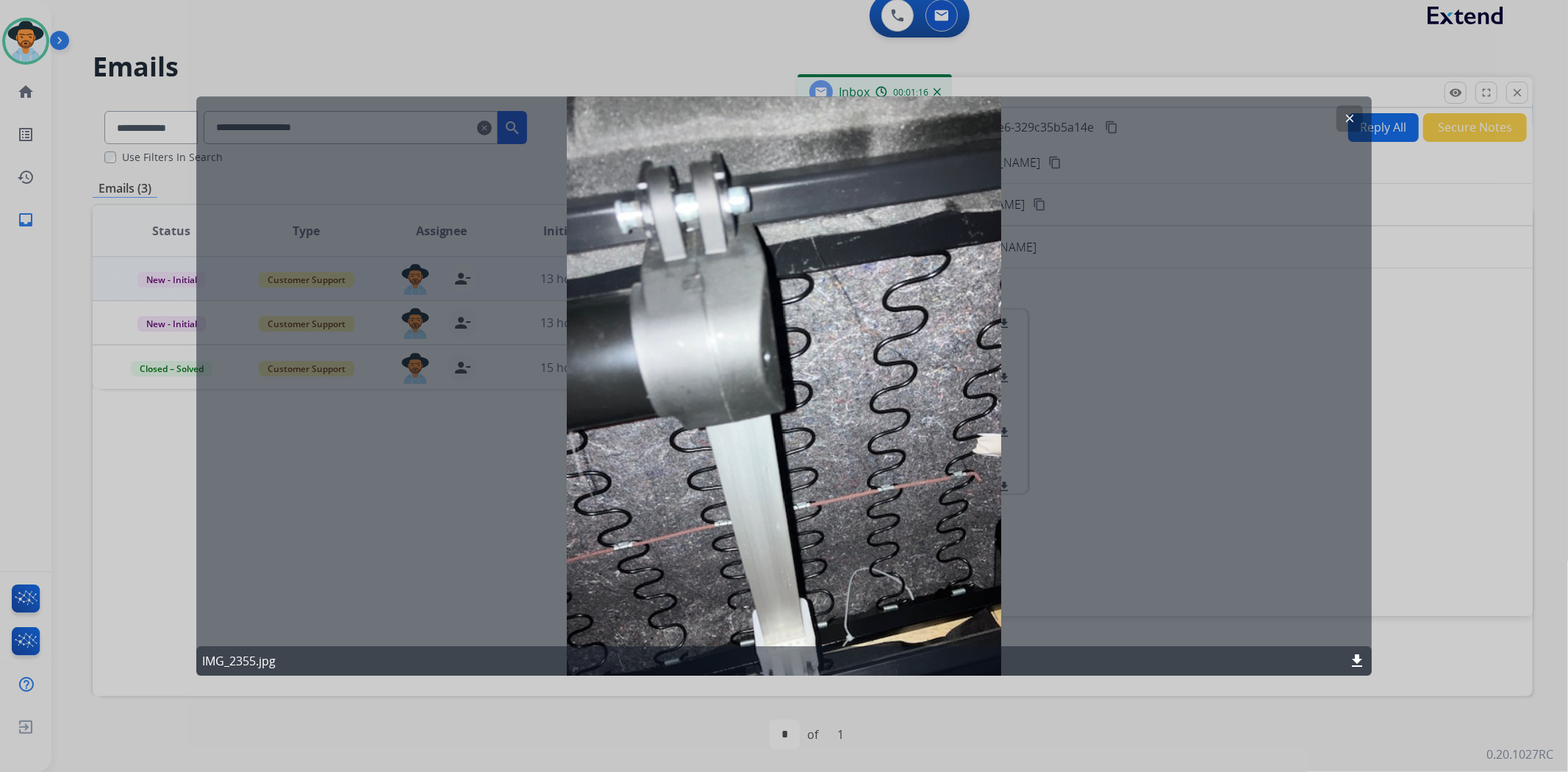
click at [1346, 115] on mat-icon "clear" at bounding box center [1349, 119] width 14 height 14
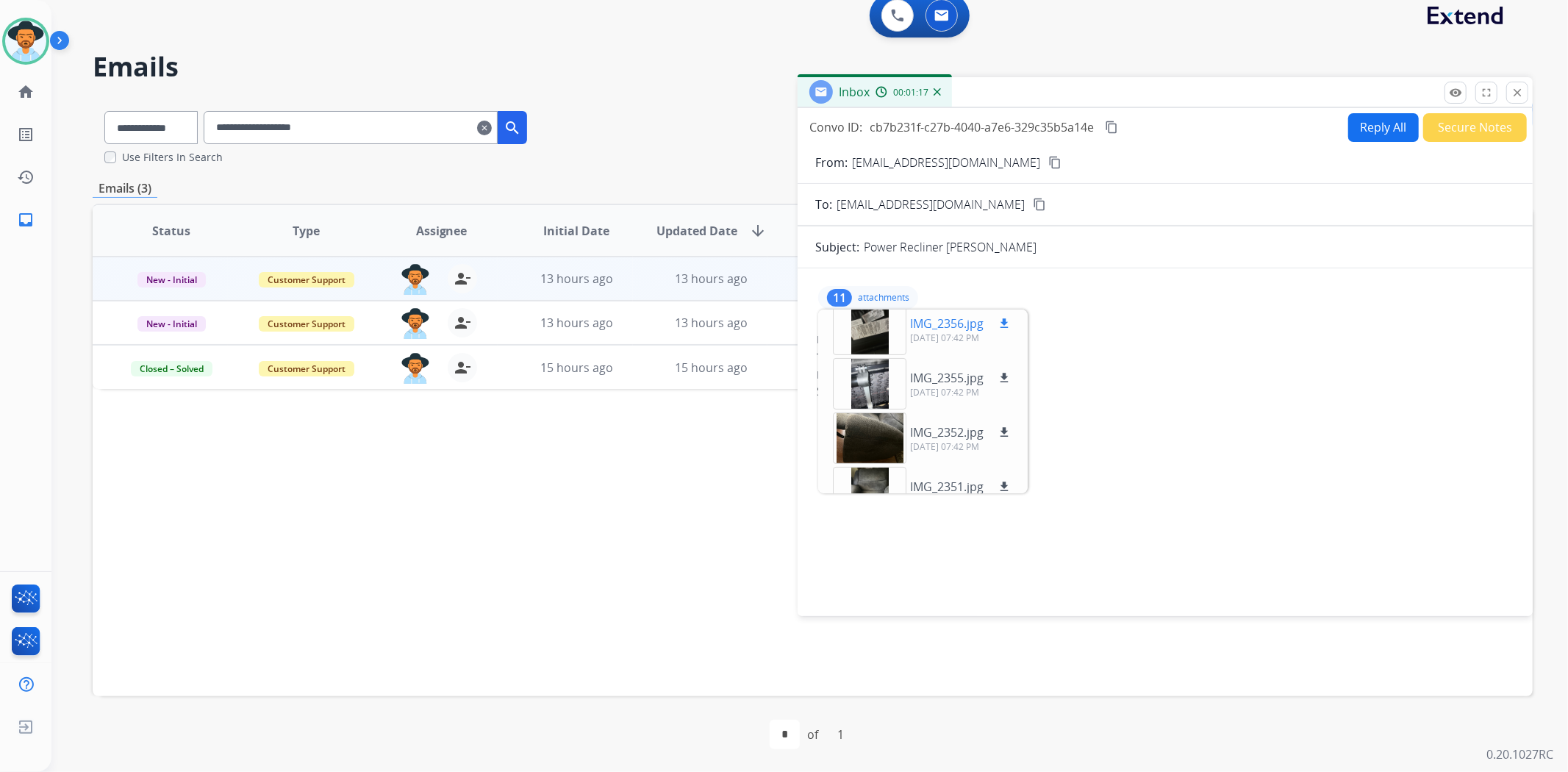
click at [878, 325] on div at bounding box center [870, 329] width 74 height 51
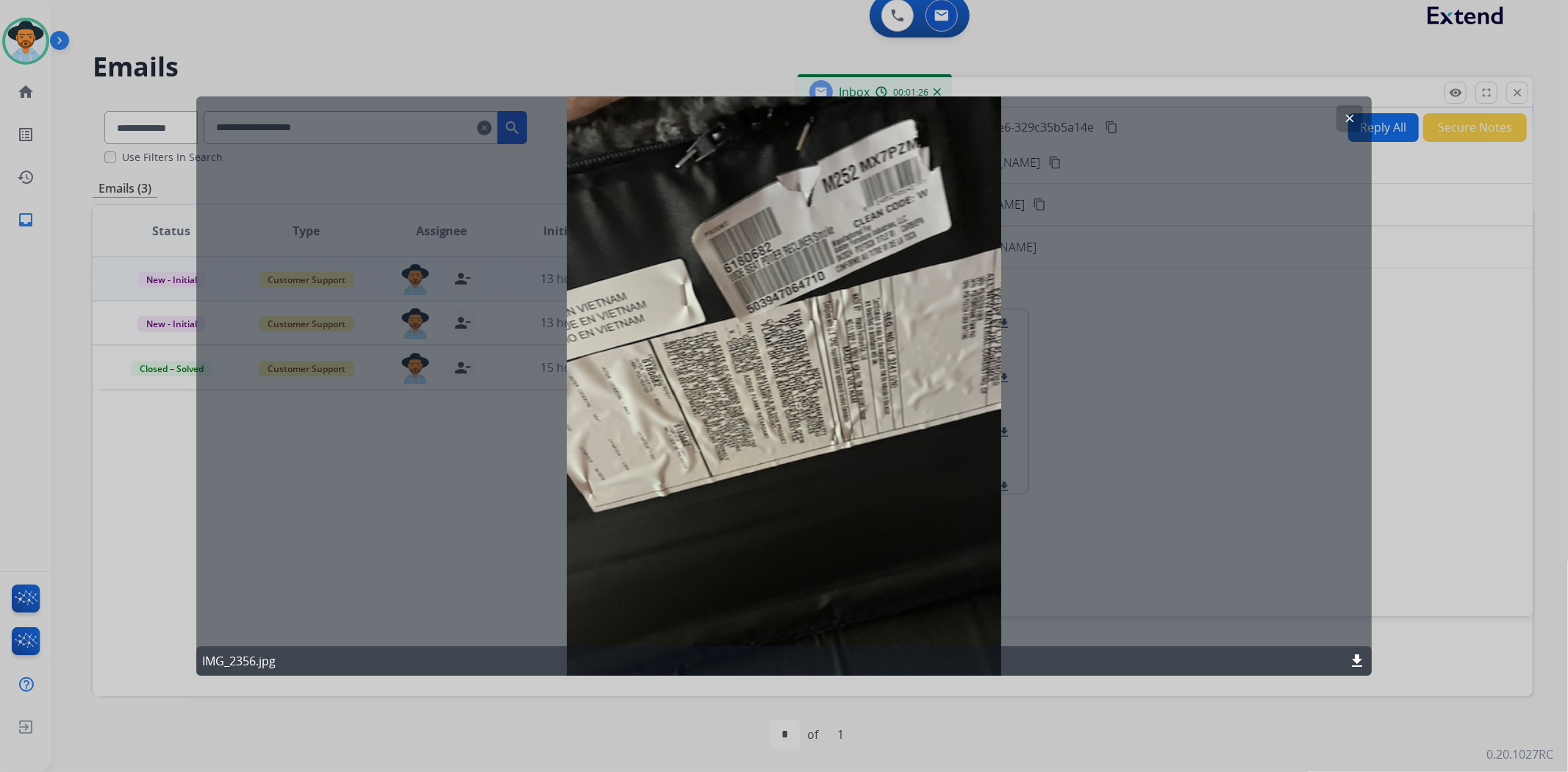
click at [1349, 114] on mat-icon "clear" at bounding box center [1349, 119] width 14 height 14
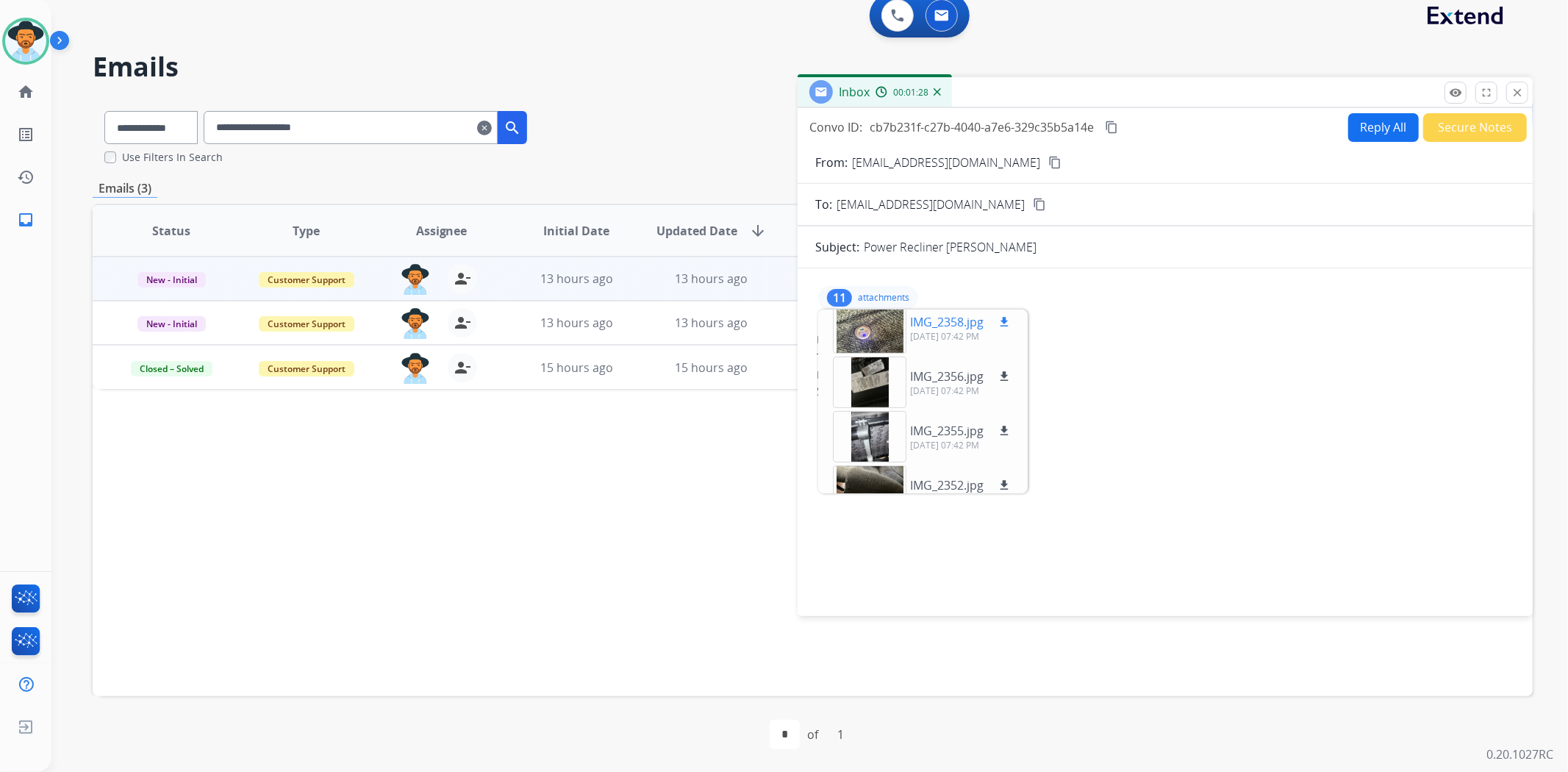
scroll to position [254, 0]
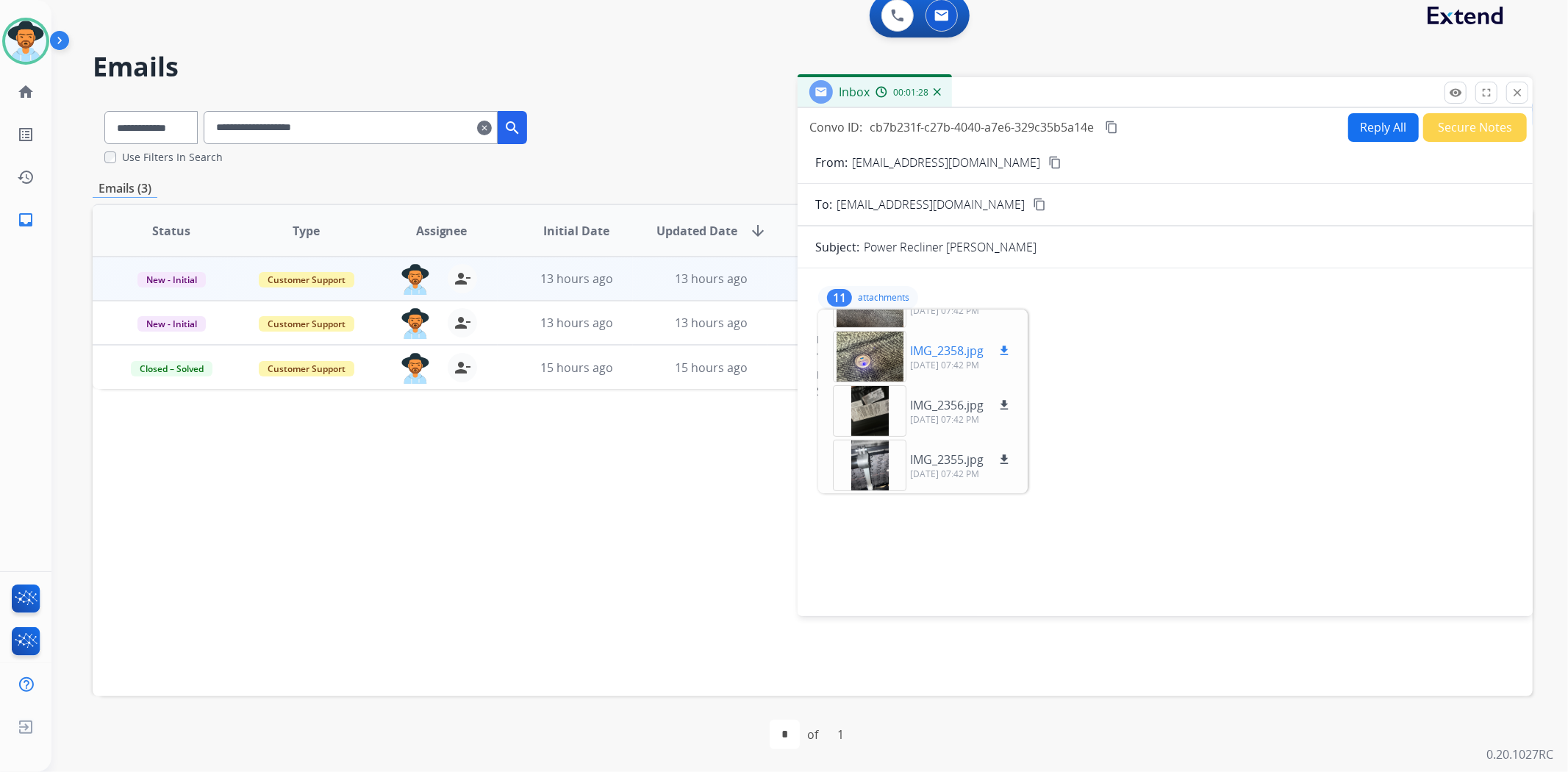
click at [872, 360] on div at bounding box center [870, 356] width 74 height 51
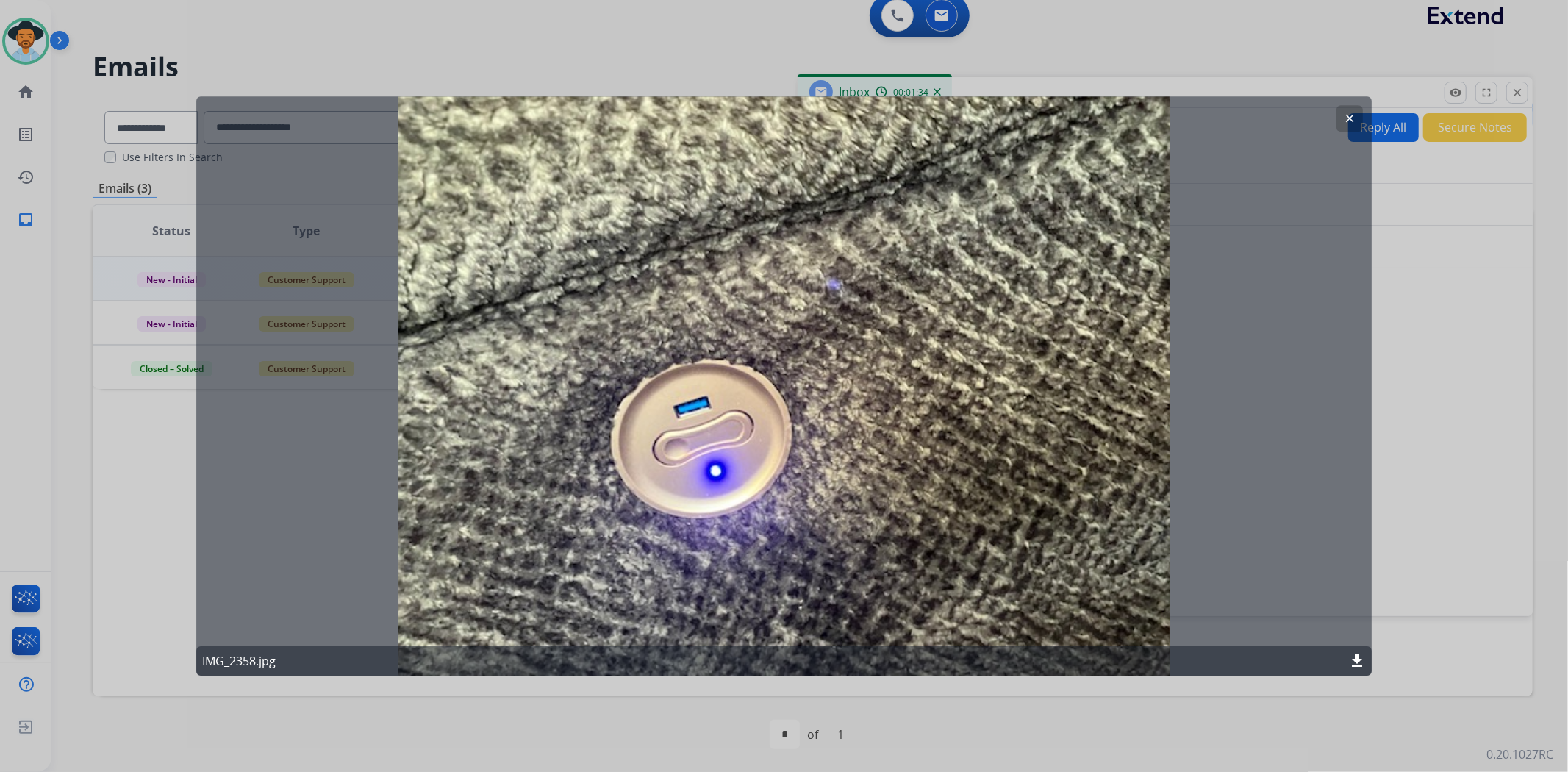
click at [1346, 113] on mat-icon "clear" at bounding box center [1349, 119] width 14 height 14
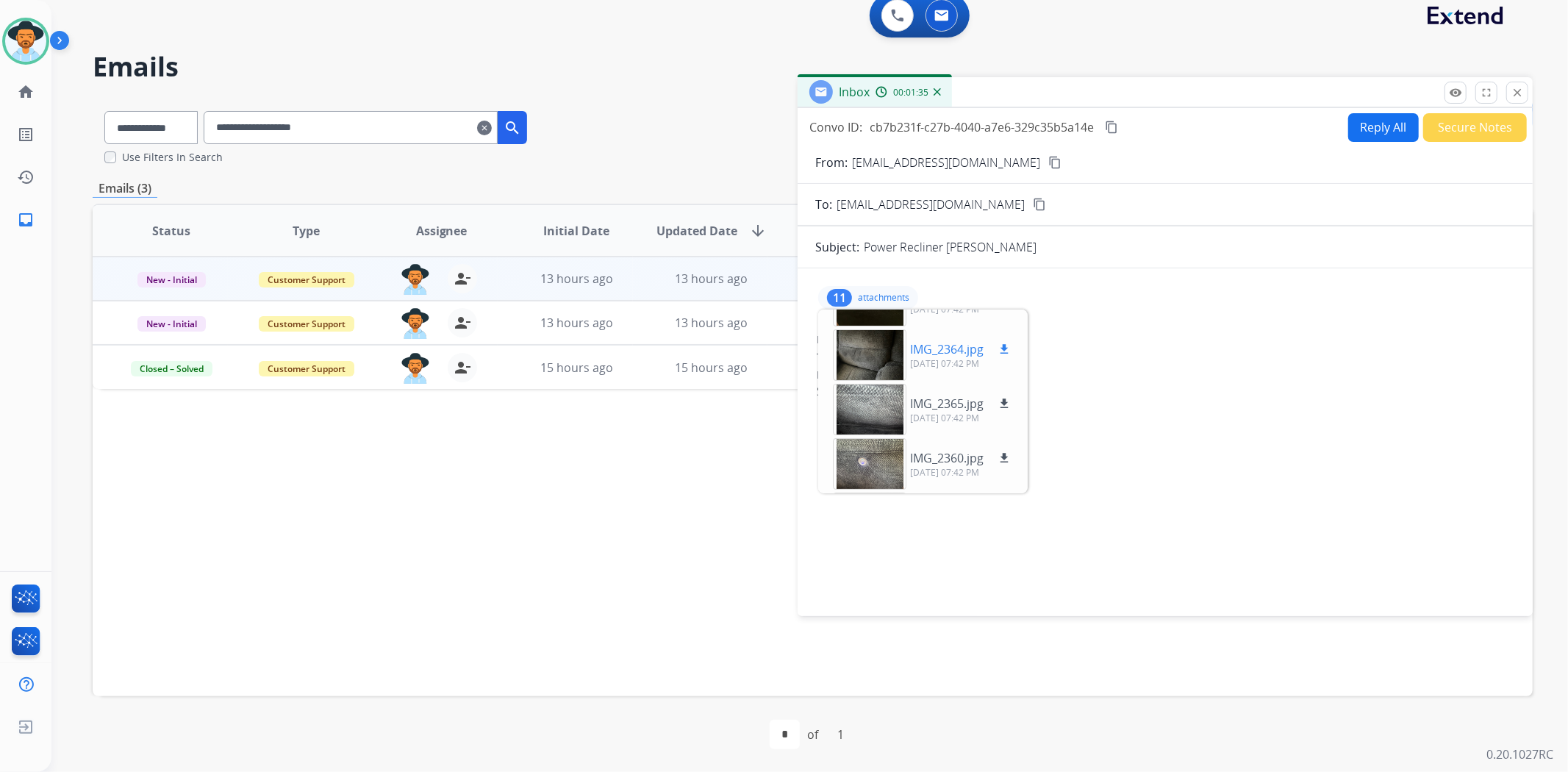
scroll to position [90, 0]
click at [868, 417] on div at bounding box center [870, 411] width 74 height 51
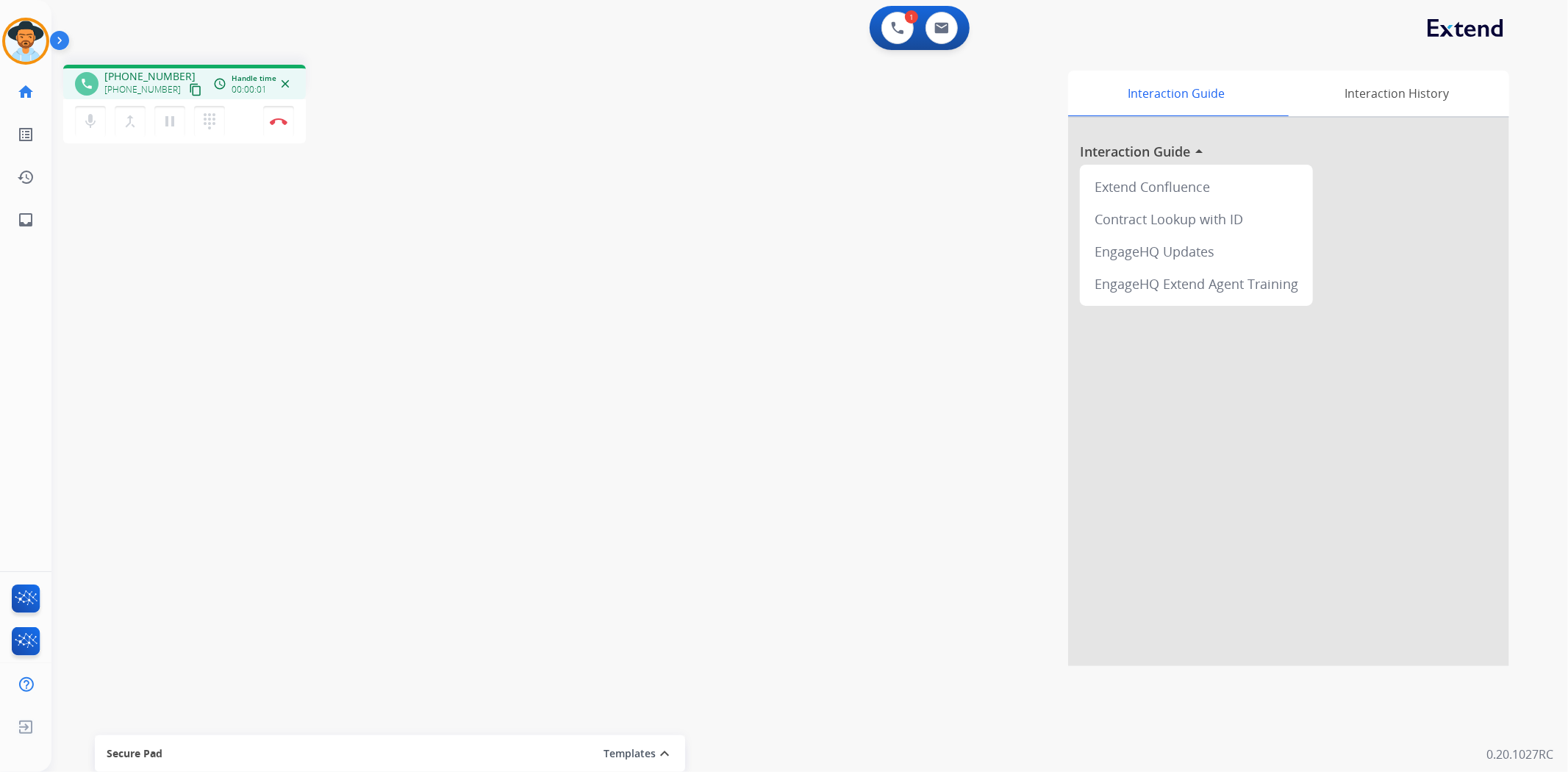
click at [189, 88] on mat-icon "content_copy" at bounding box center [195, 90] width 14 height 14
click at [283, 127] on button "Disconnect" at bounding box center [279, 121] width 31 height 31
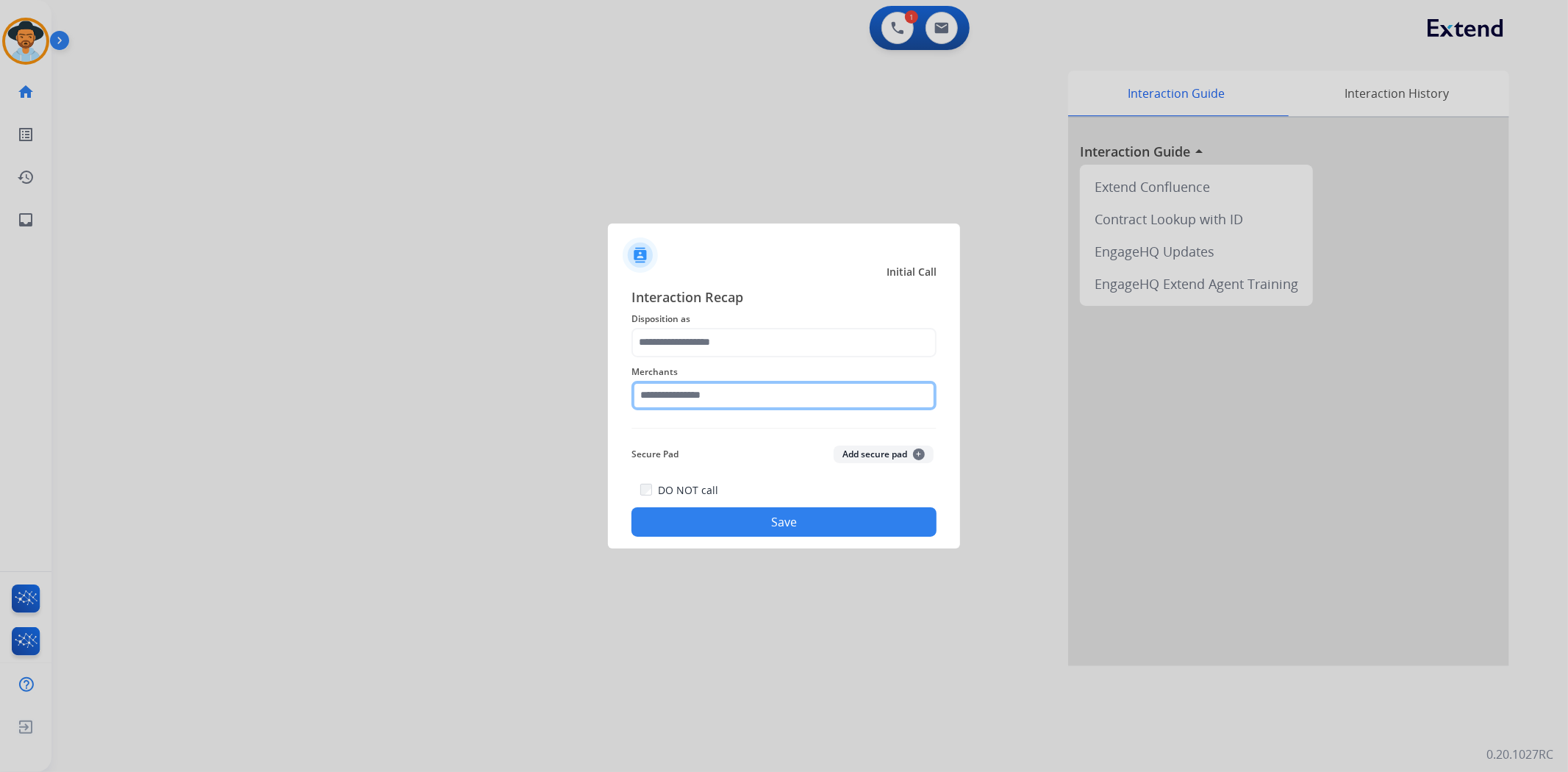
click at [702, 394] on input "text" at bounding box center [784, 396] width 305 height 30
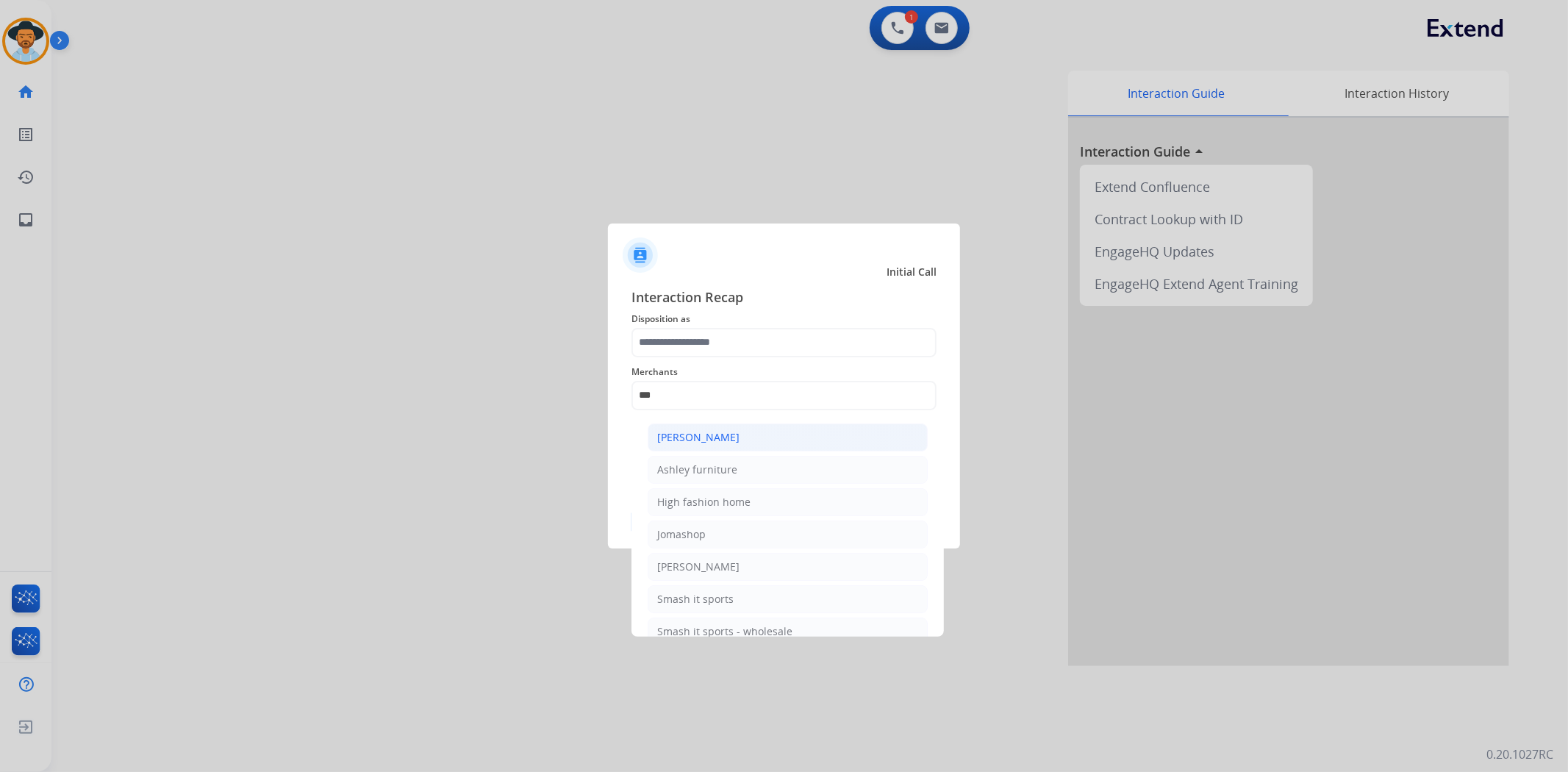
click at [706, 438] on div "[PERSON_NAME]" at bounding box center [698, 437] width 82 height 14
type input "**********"
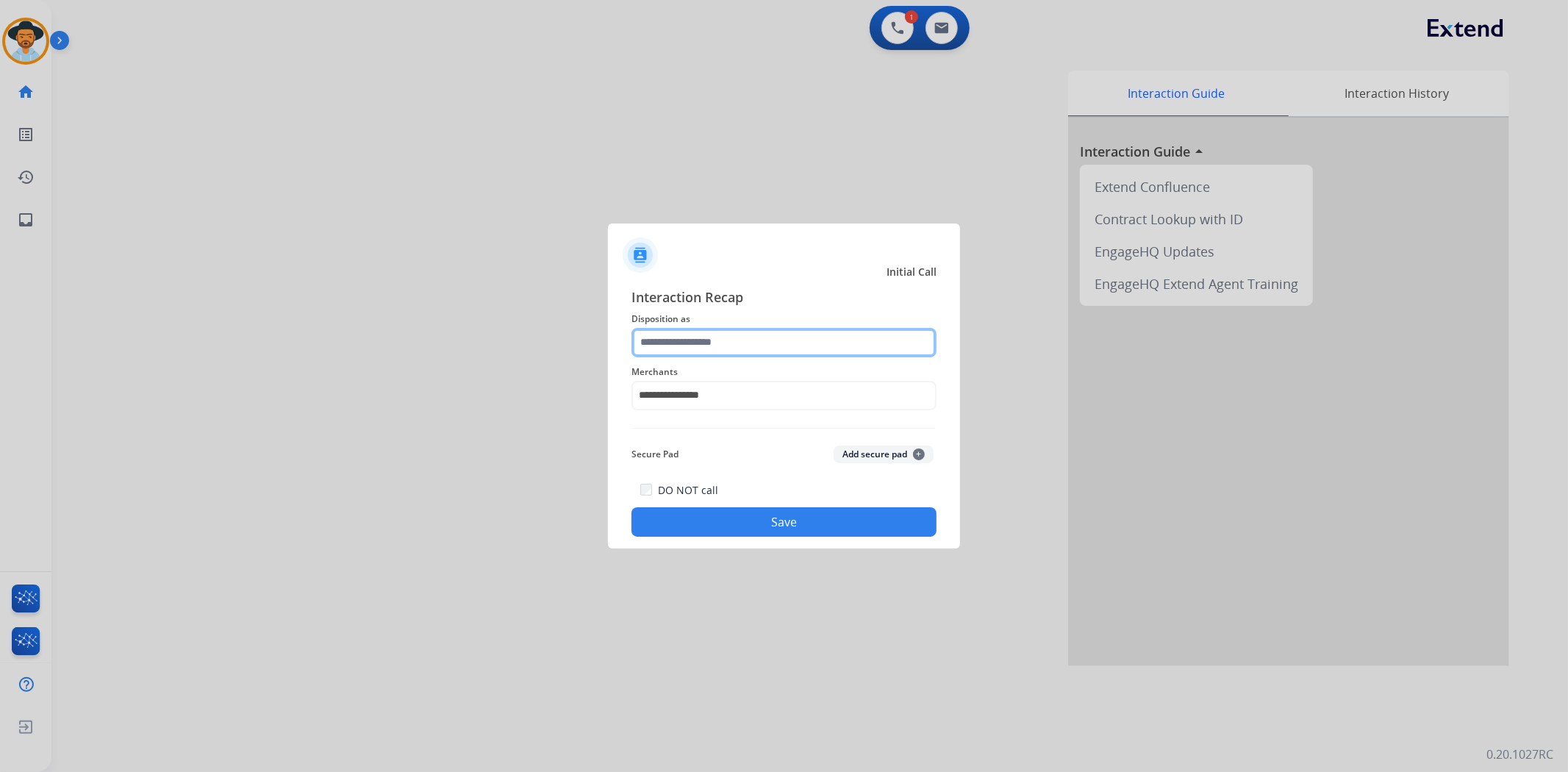
click at [707, 336] on input "text" at bounding box center [784, 343] width 305 height 30
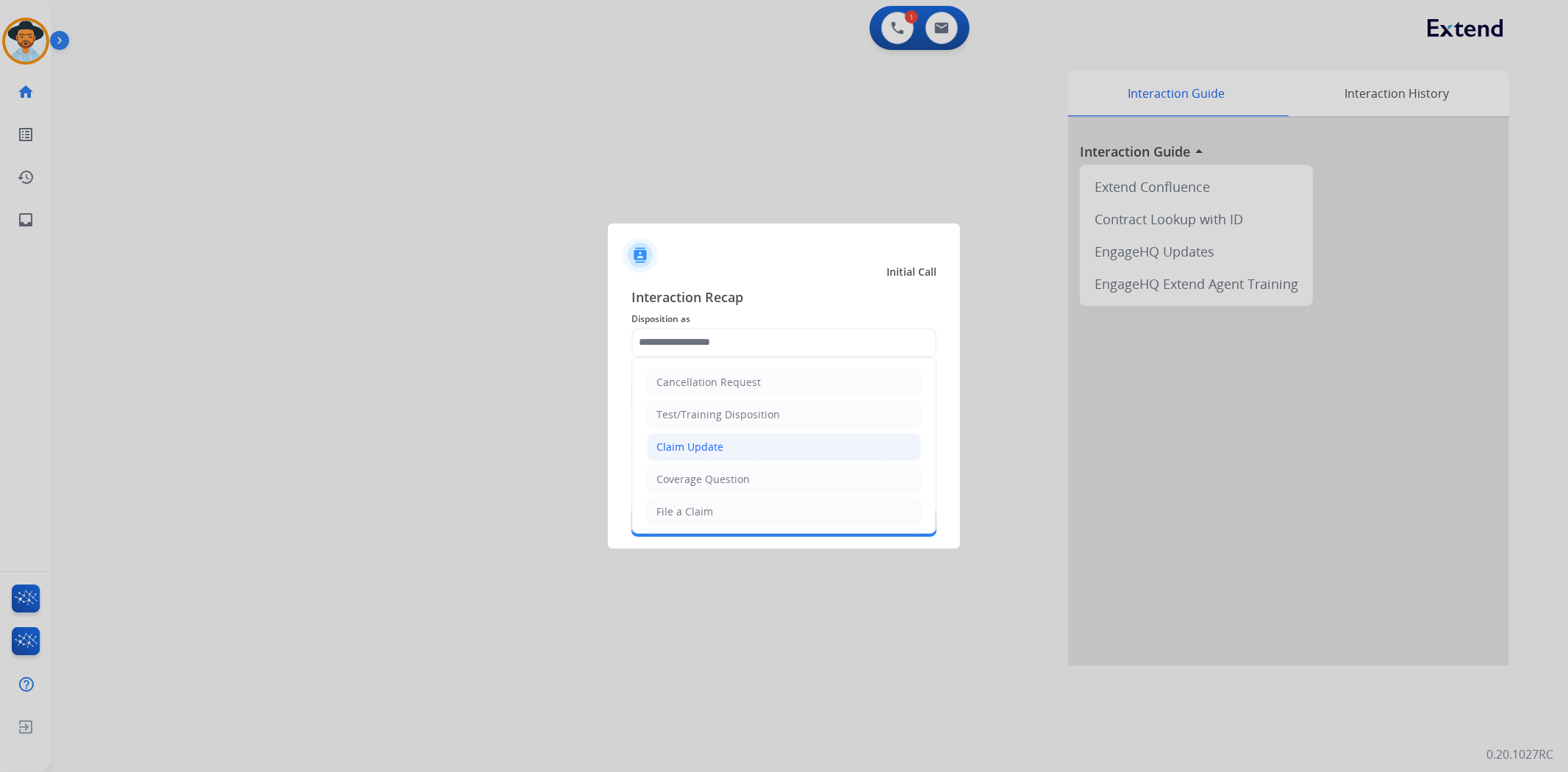
click at [708, 442] on div "Claim Update" at bounding box center [690, 447] width 67 height 14
type input "**********"
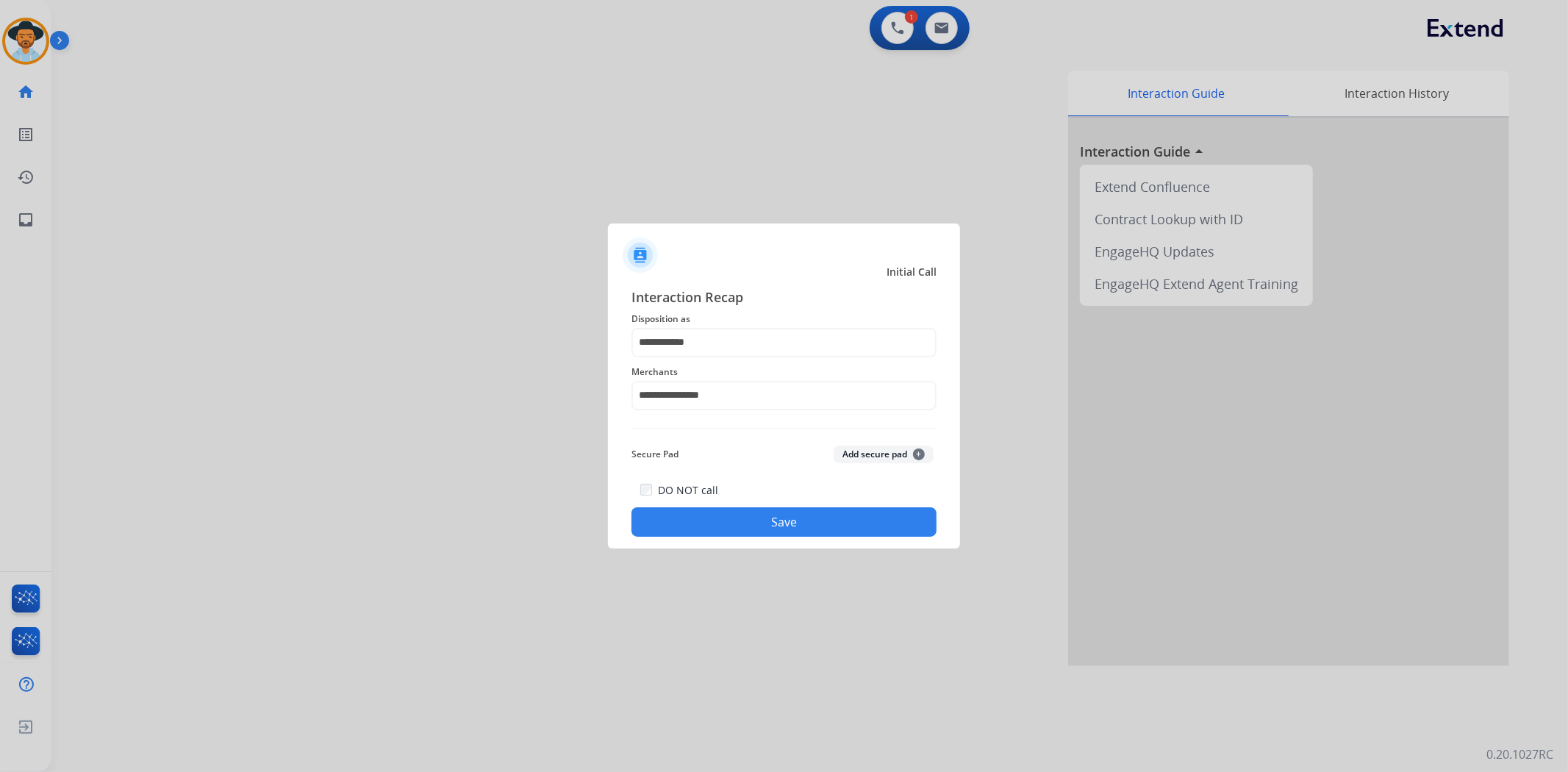
click at [728, 522] on button "Save" at bounding box center [784, 522] width 305 height 30
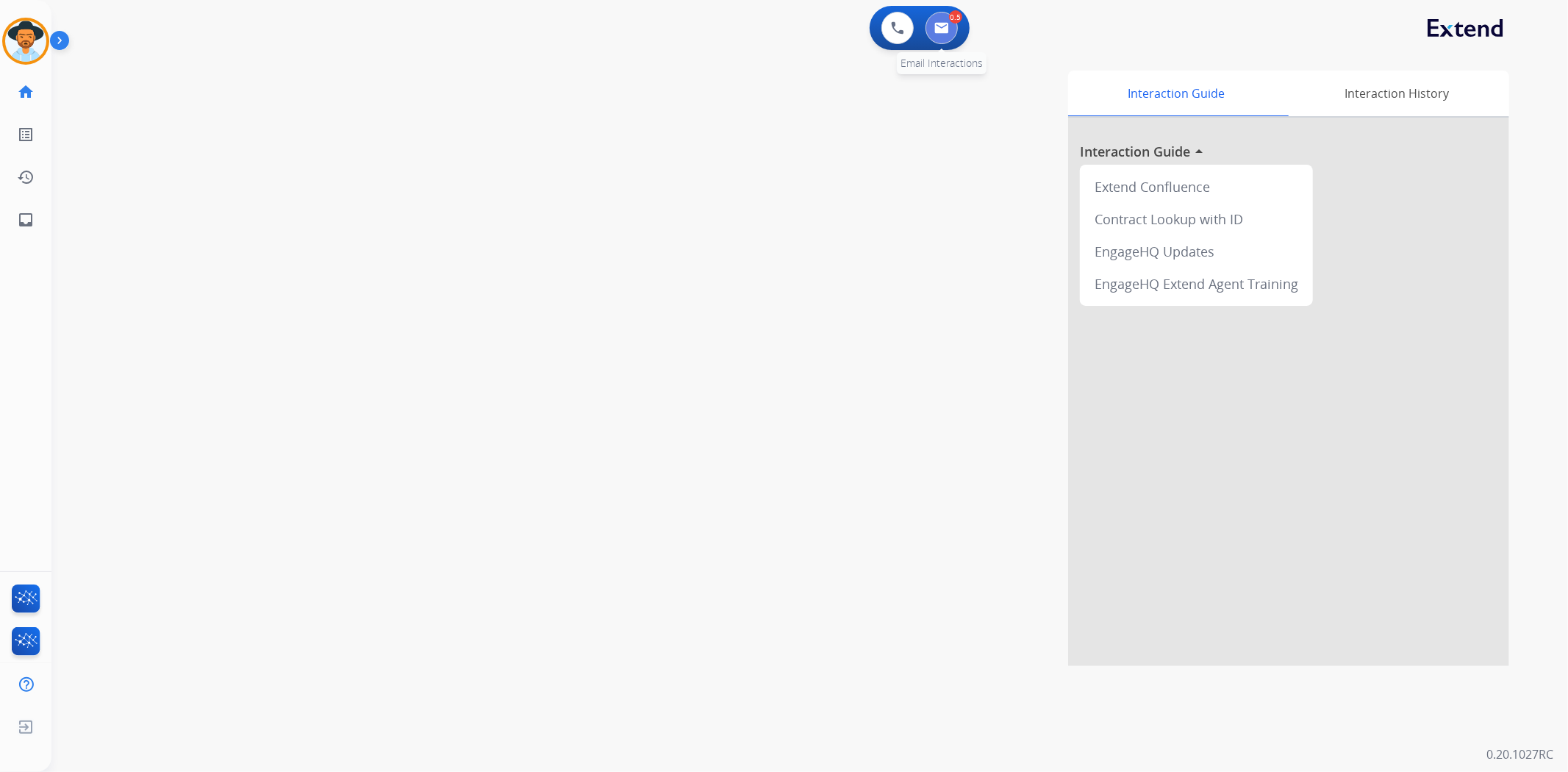
click at [941, 22] on img at bounding box center [941, 28] width 14 height 12
select select "**********"
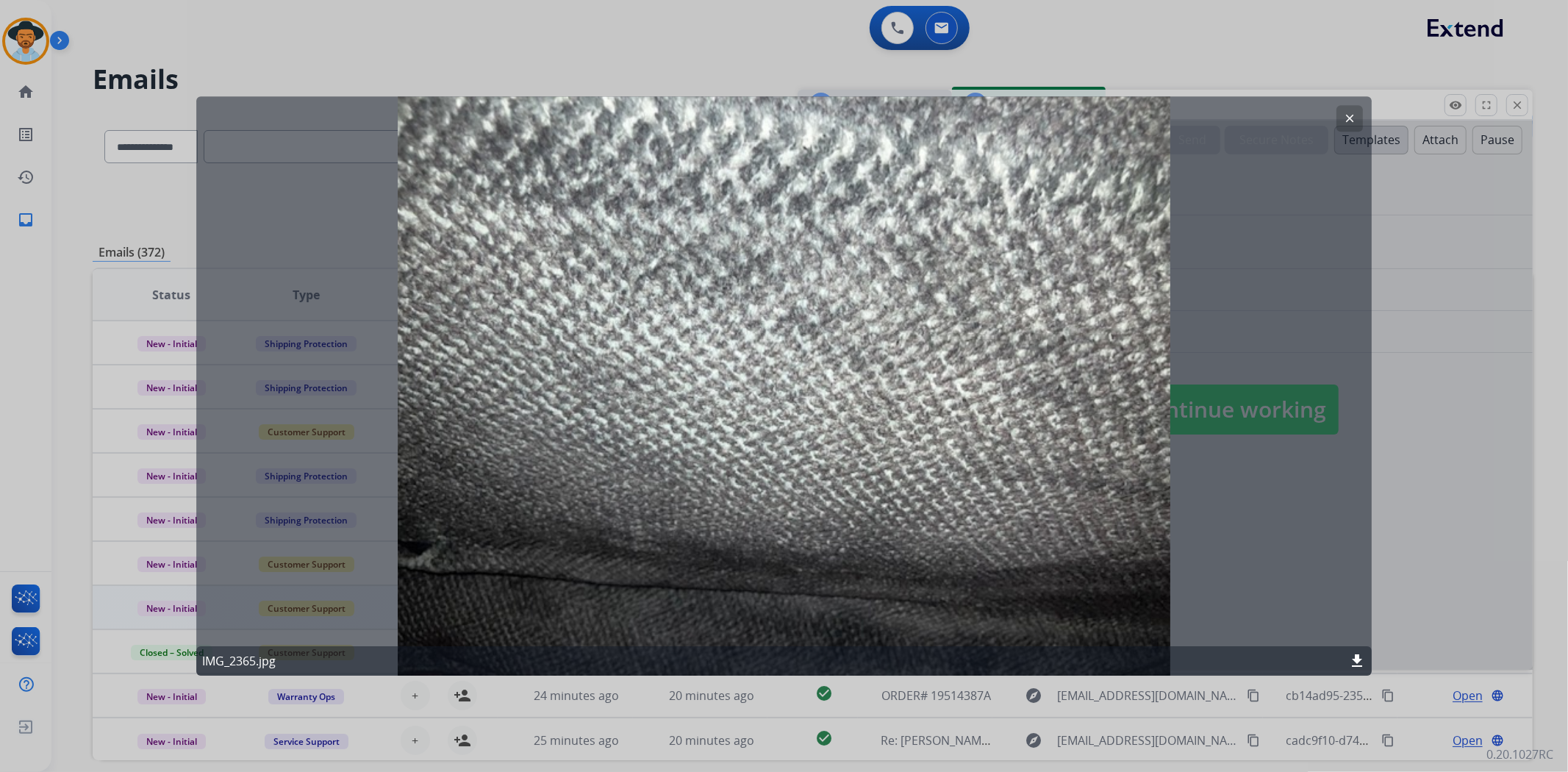
select select "**********"
click at [1355, 109] on button "clear" at bounding box center [1349, 118] width 26 height 26
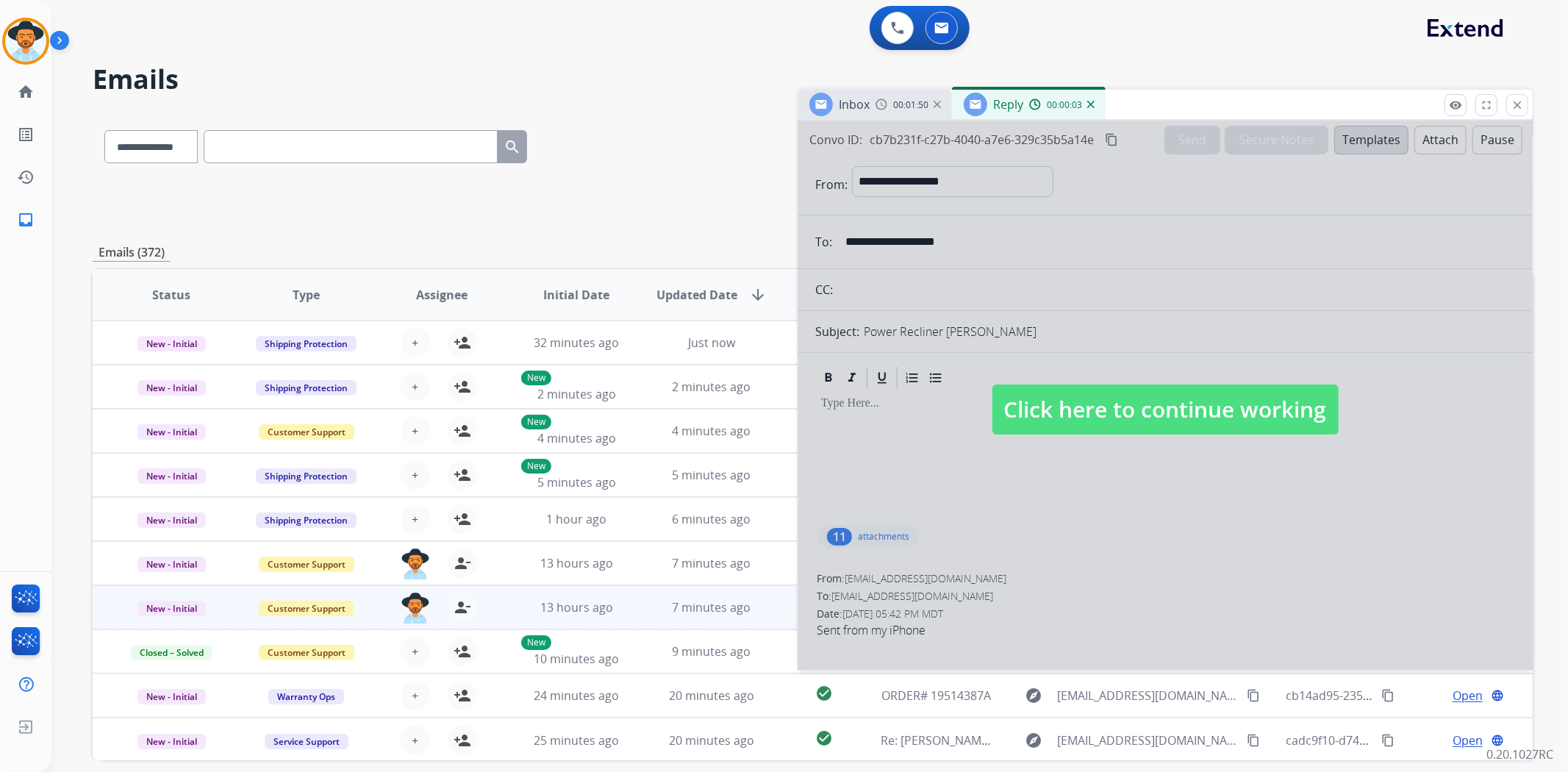
click at [1112, 398] on span "Click here to continue working" at bounding box center [1165, 409] width 347 height 50
select select
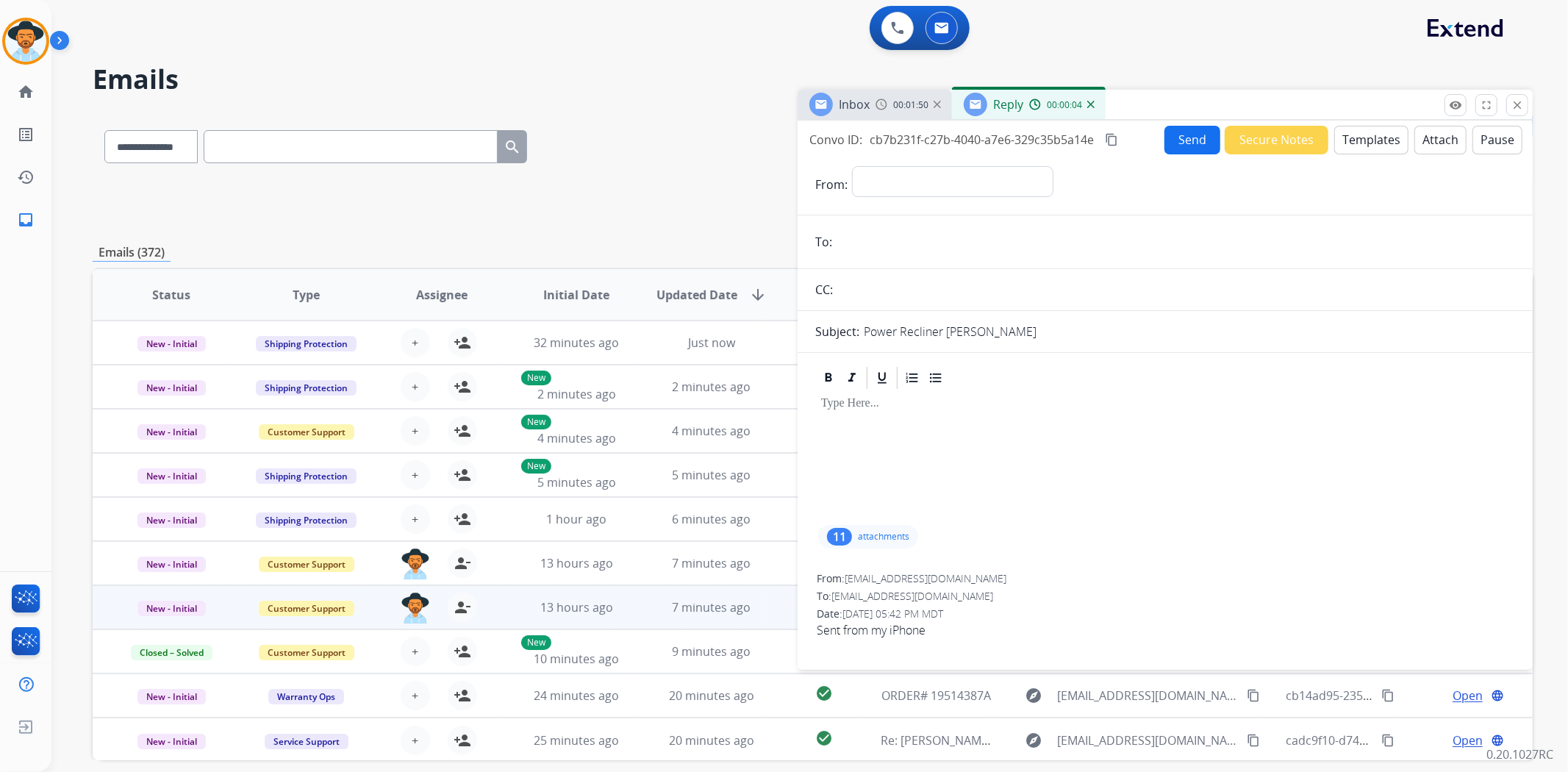
click at [883, 533] on p "attachments" at bounding box center [884, 537] width 51 height 12
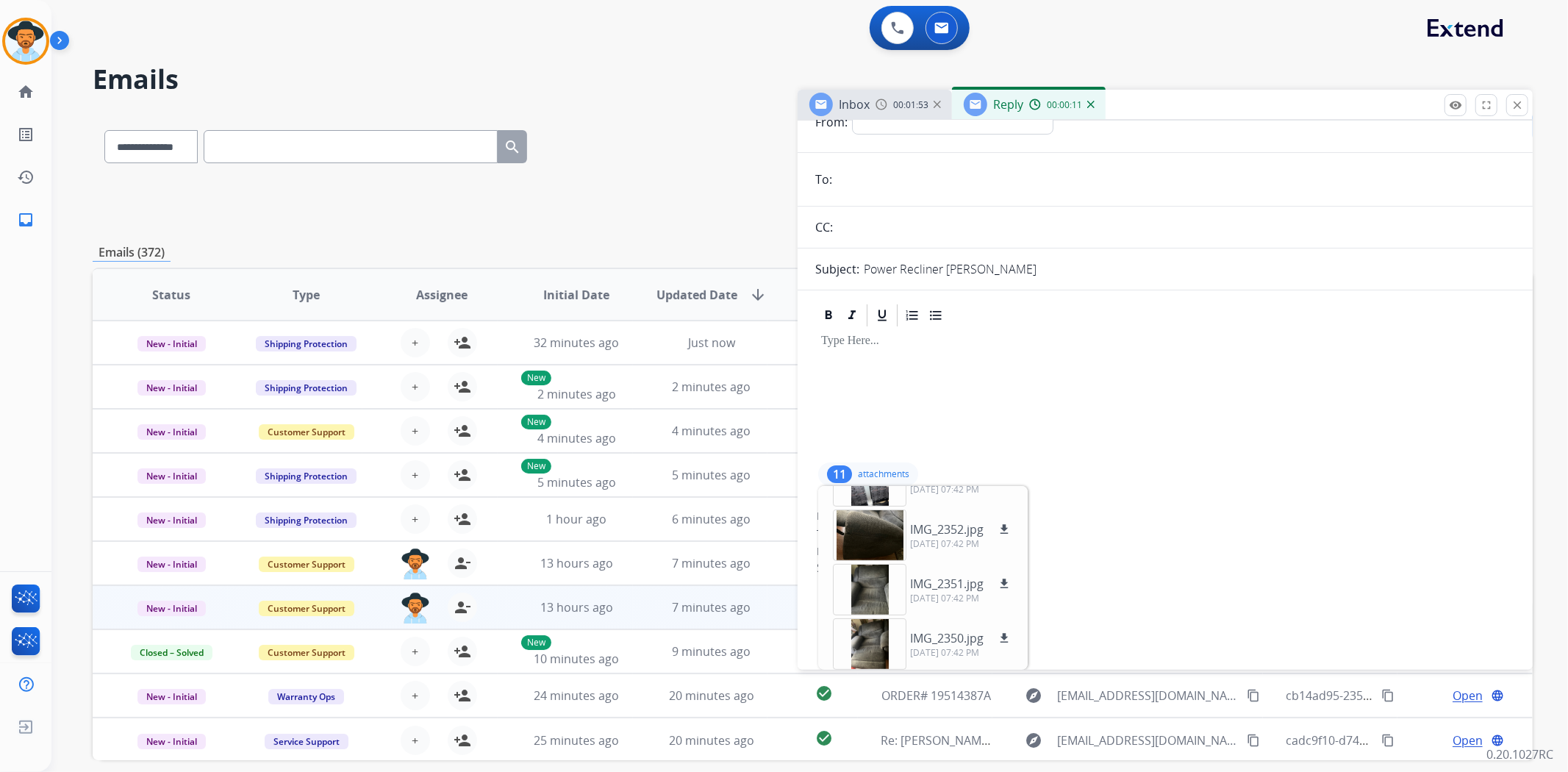
scroll to position [417, 0]
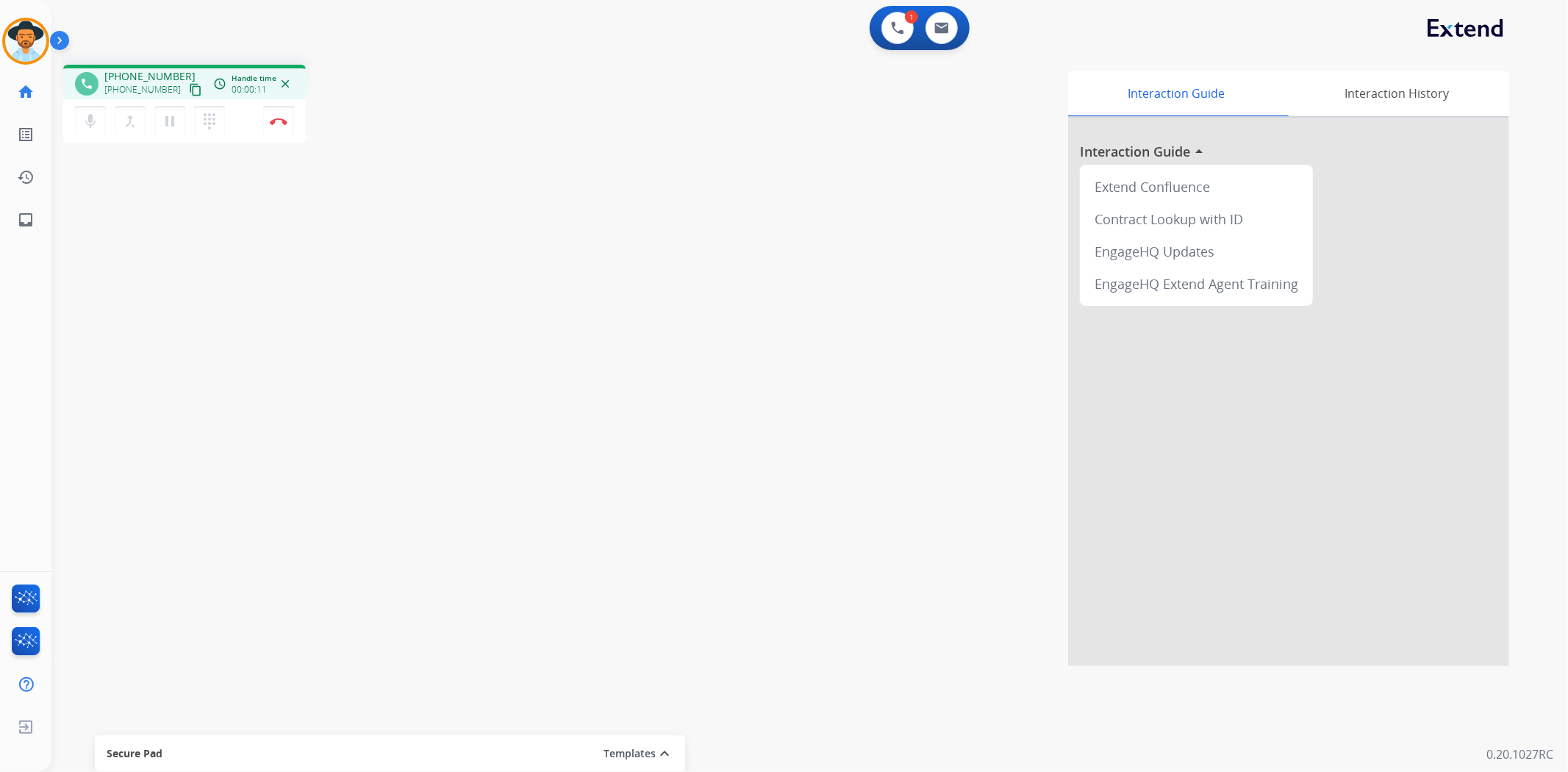
click at [189, 90] on mat-icon "content_copy" at bounding box center [195, 90] width 14 height 14
click at [891, 38] on button at bounding box center [897, 28] width 32 height 32
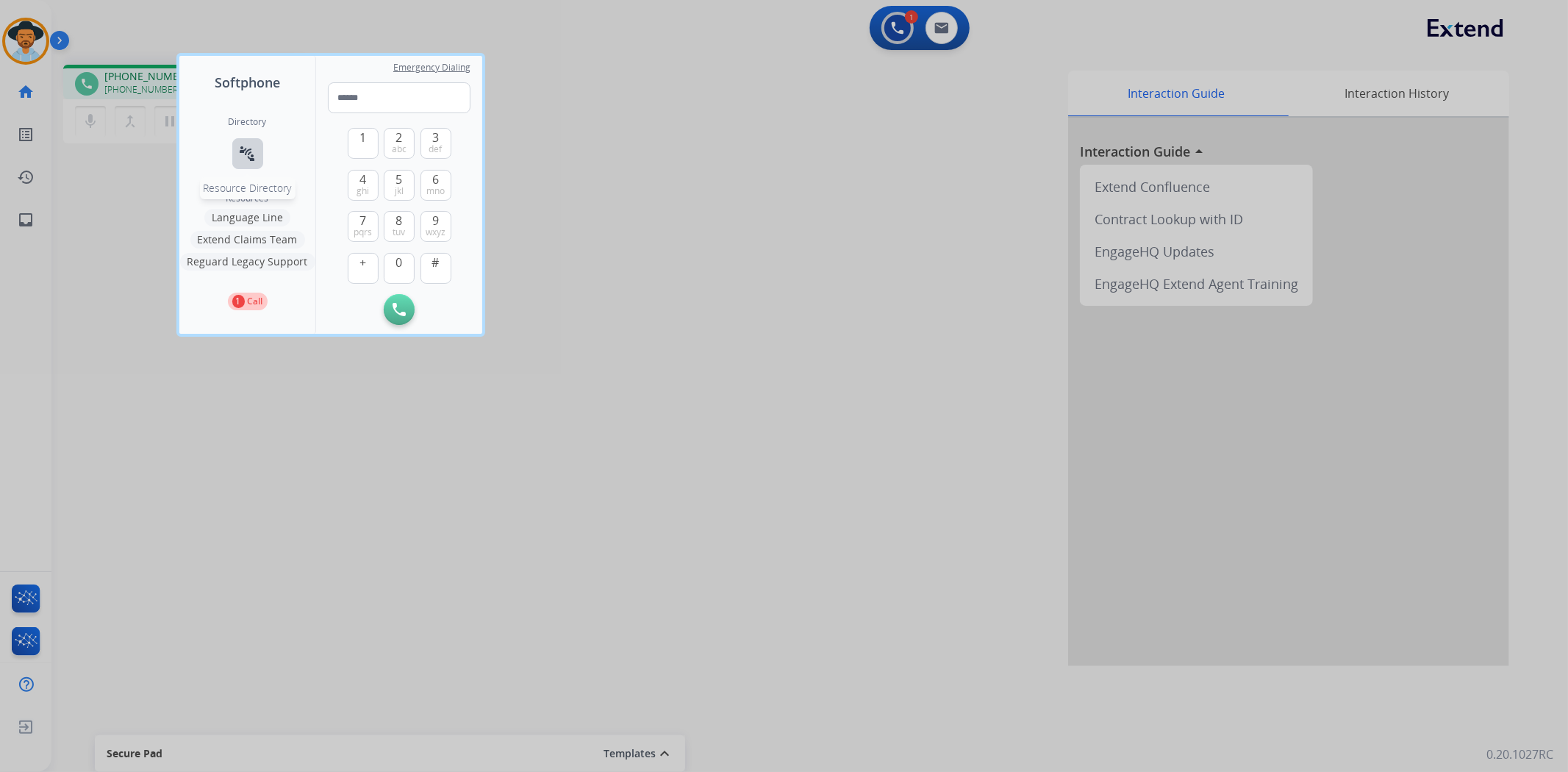
click at [257, 151] on button "connect_without_contact Resource Directory" at bounding box center [247, 154] width 31 height 31
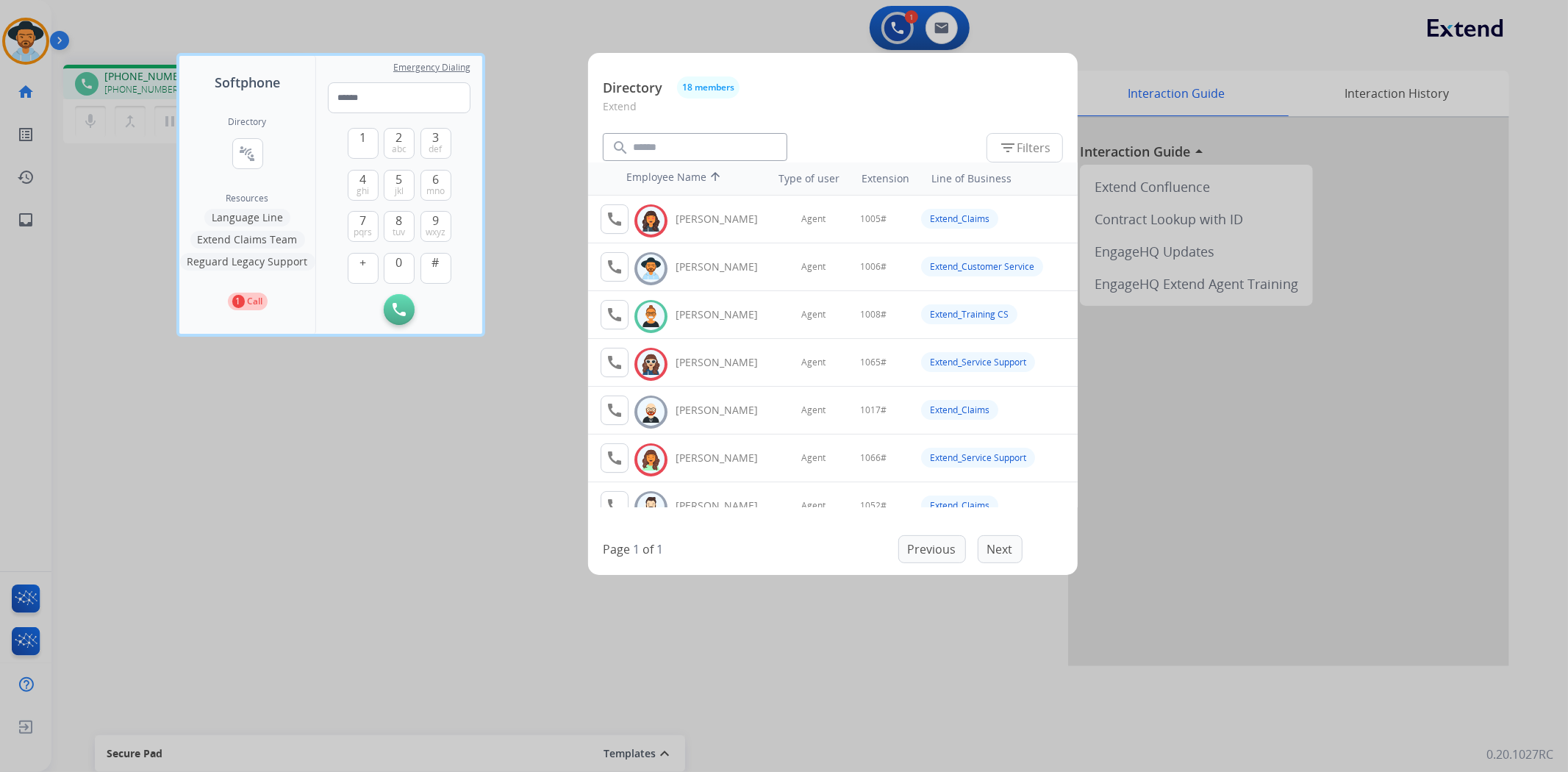
click at [592, 590] on div at bounding box center [784, 386] width 1568 height 772
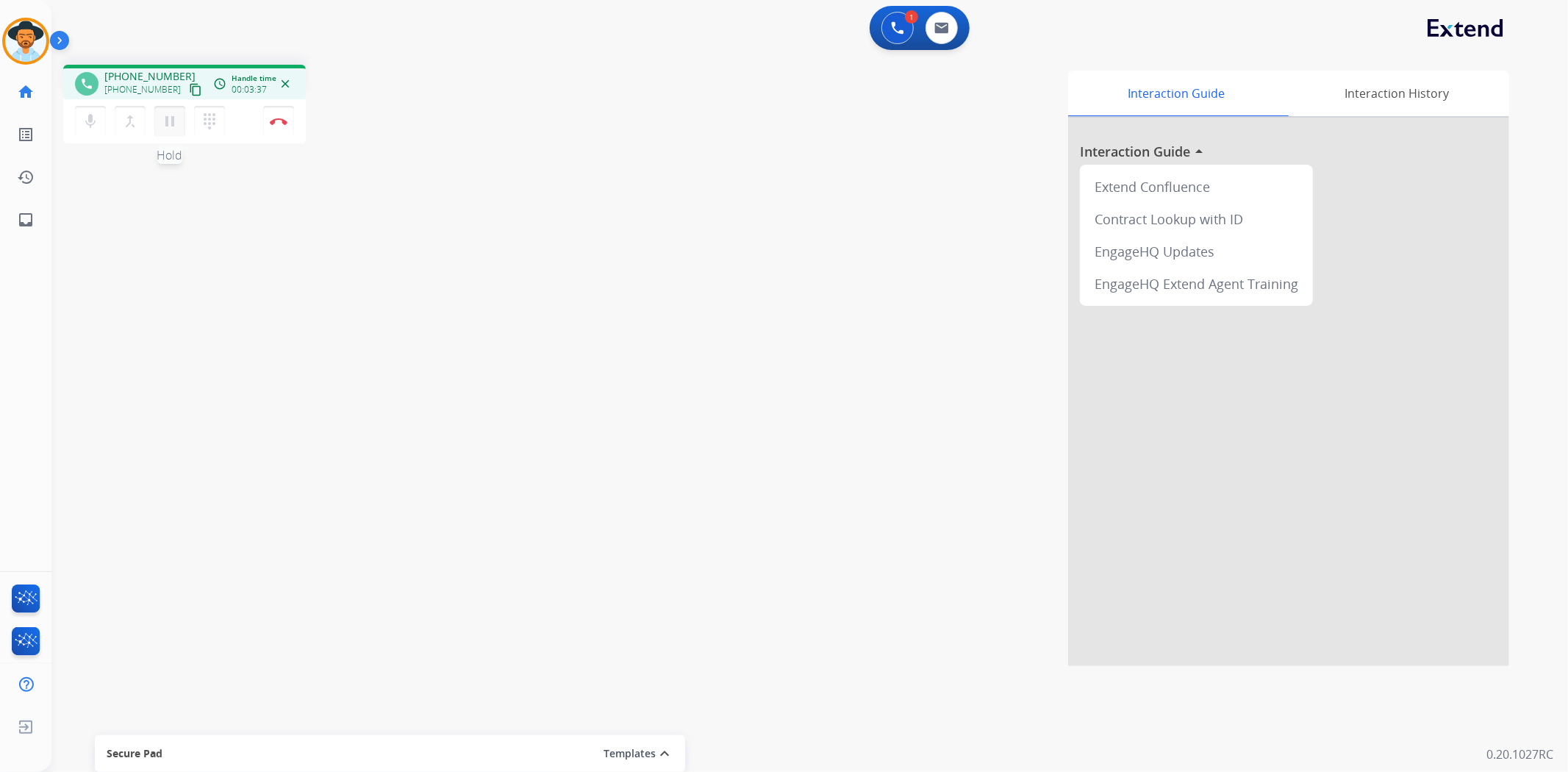
click at [166, 122] on mat-icon "pause" at bounding box center [170, 122] width 18 height 18
click at [901, 26] on img at bounding box center [897, 28] width 14 height 14
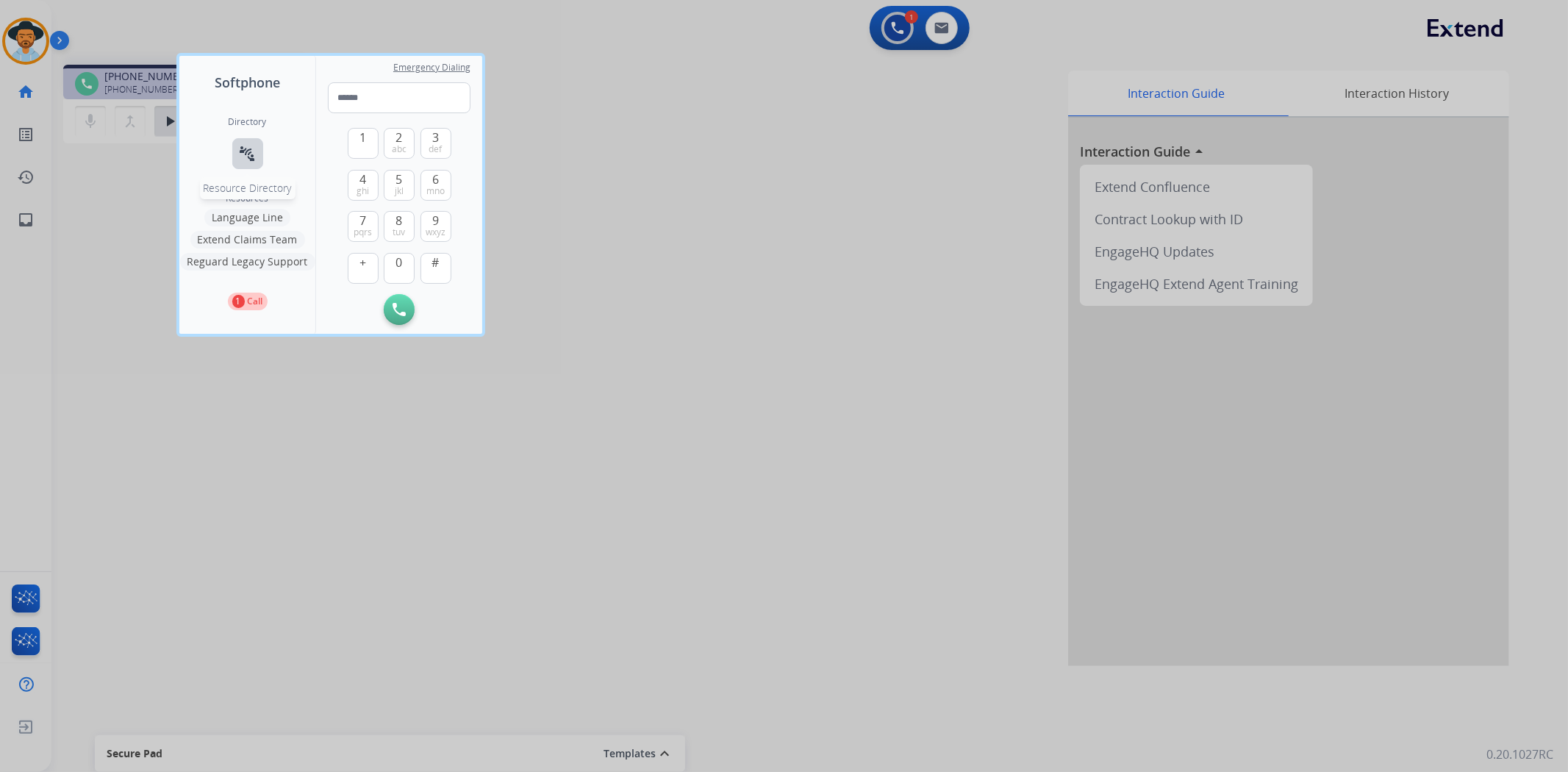
click at [245, 159] on mat-icon "connect_without_contact" at bounding box center [247, 154] width 18 height 18
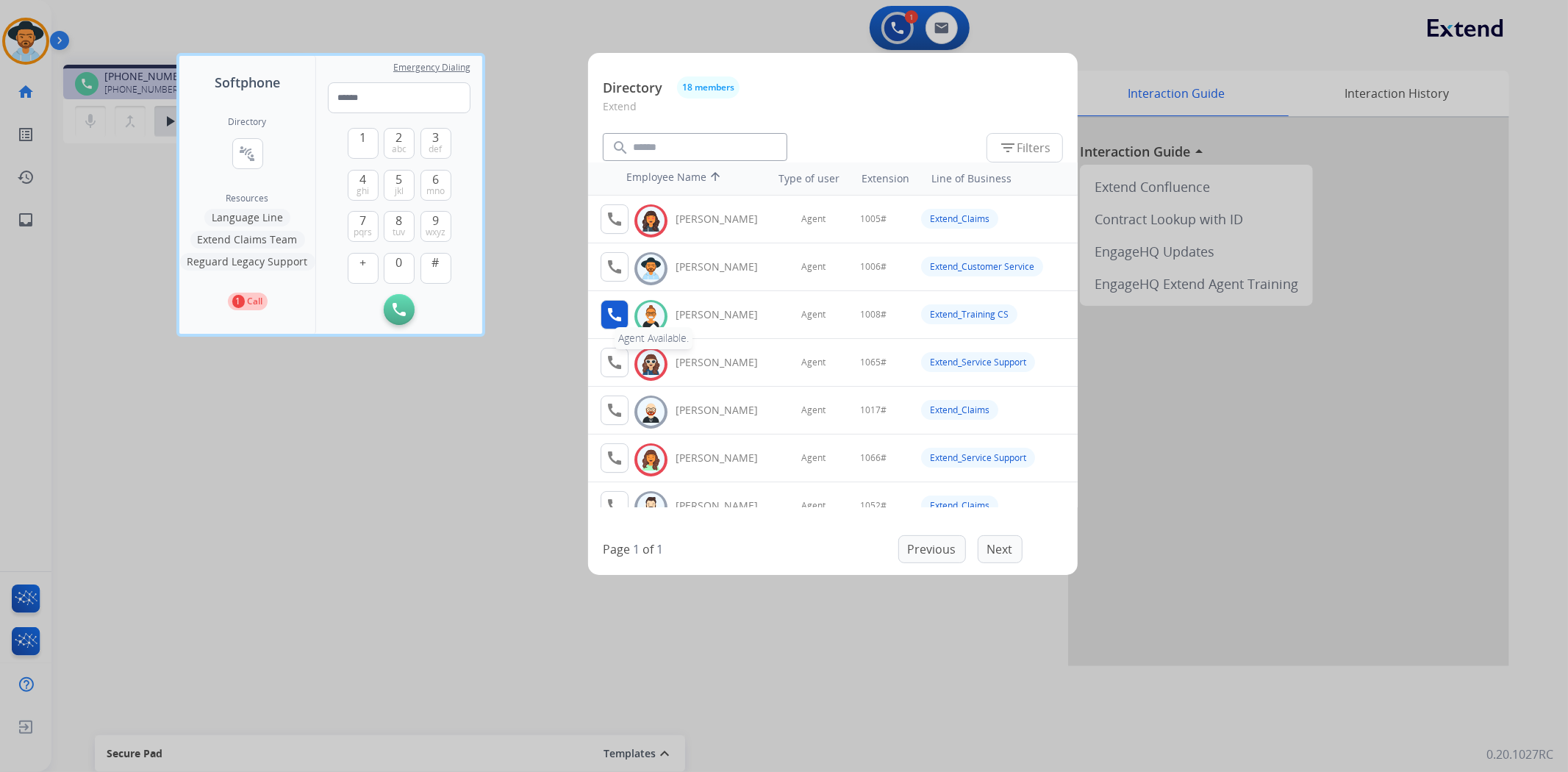
click at [618, 311] on mat-icon "call" at bounding box center [615, 315] width 18 height 18
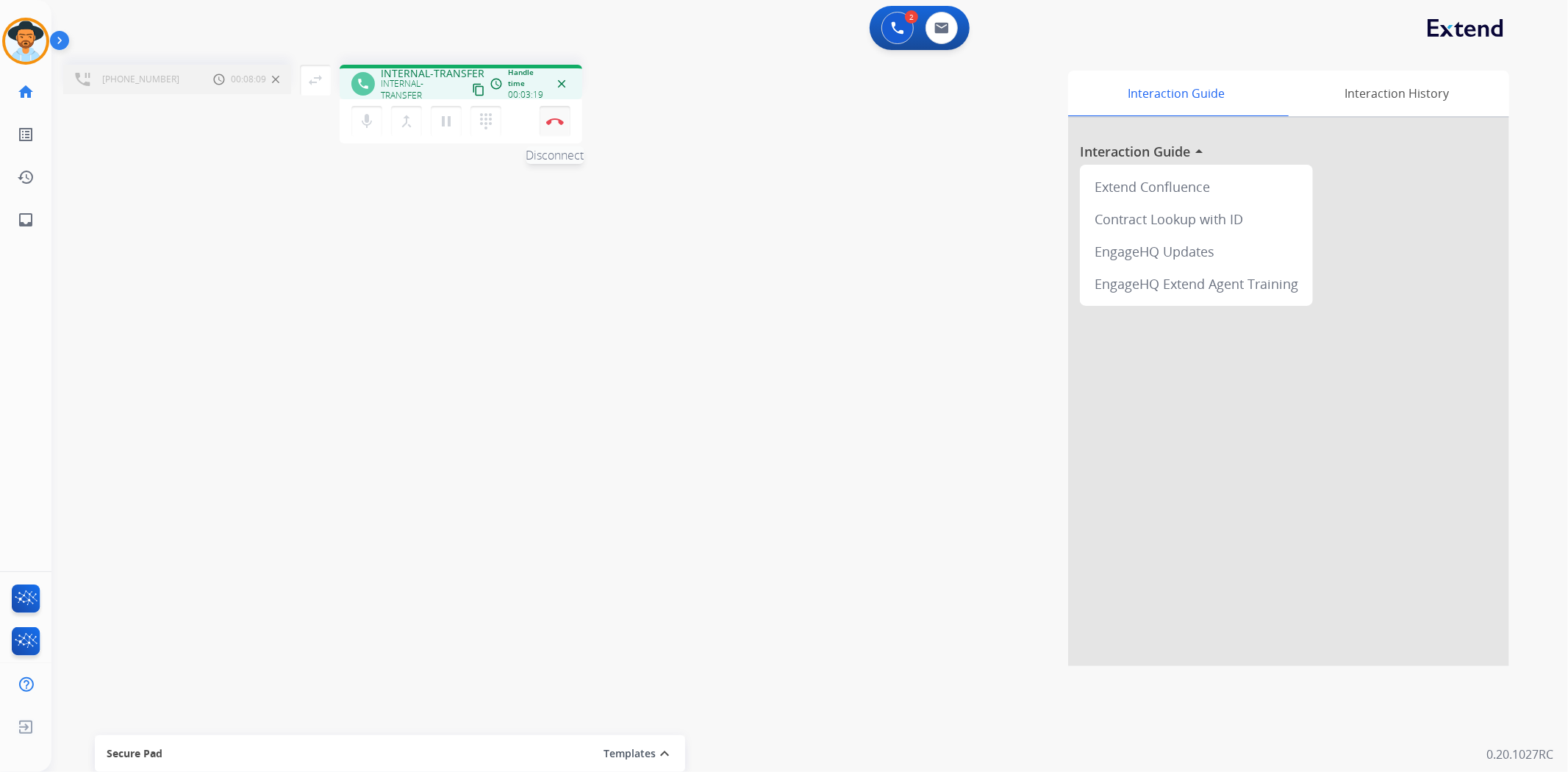
click at [556, 122] on img at bounding box center [555, 121] width 18 height 7
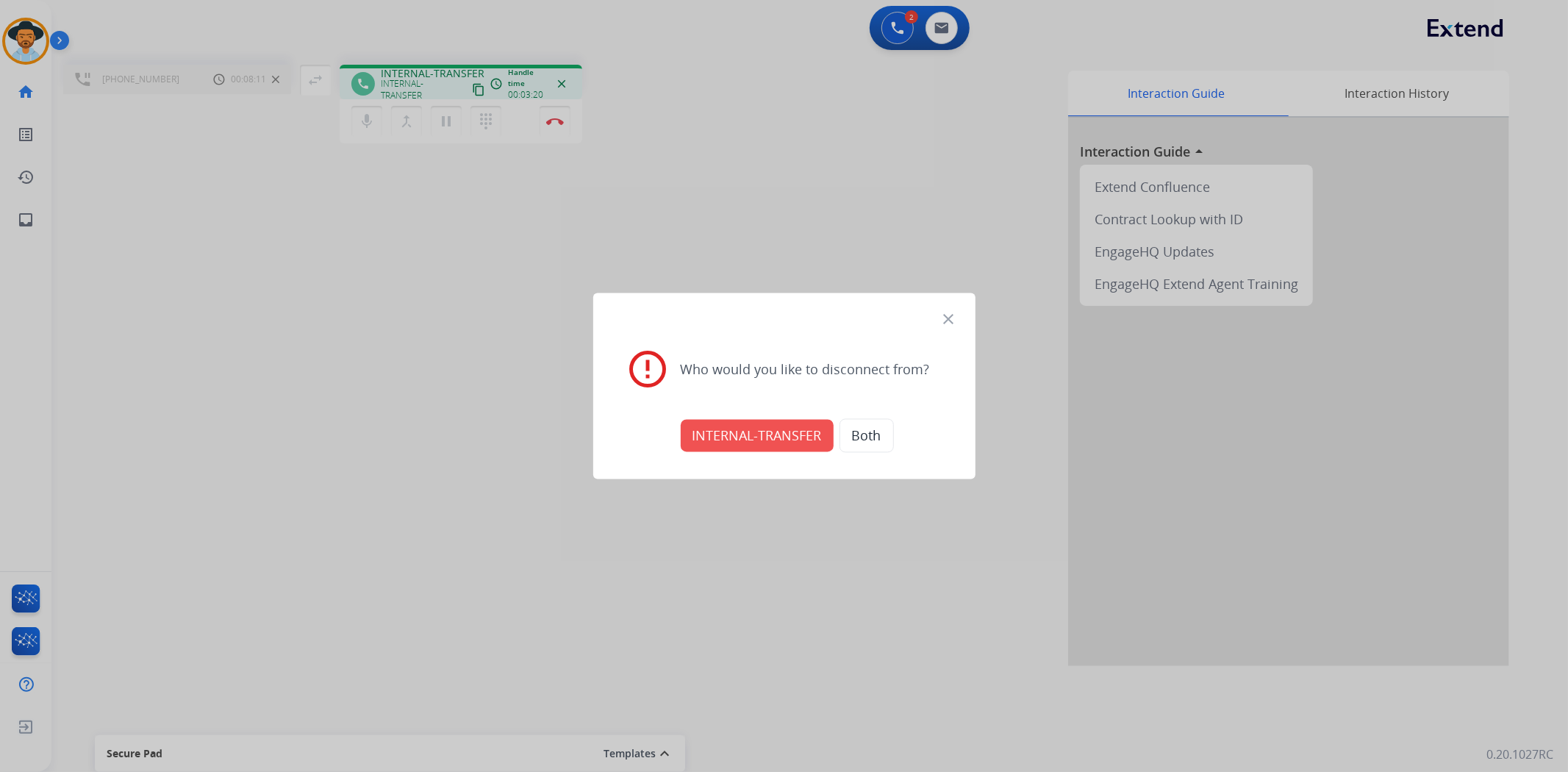
click at [767, 441] on button "INTERNAL-TRANSFER" at bounding box center [756, 436] width 153 height 32
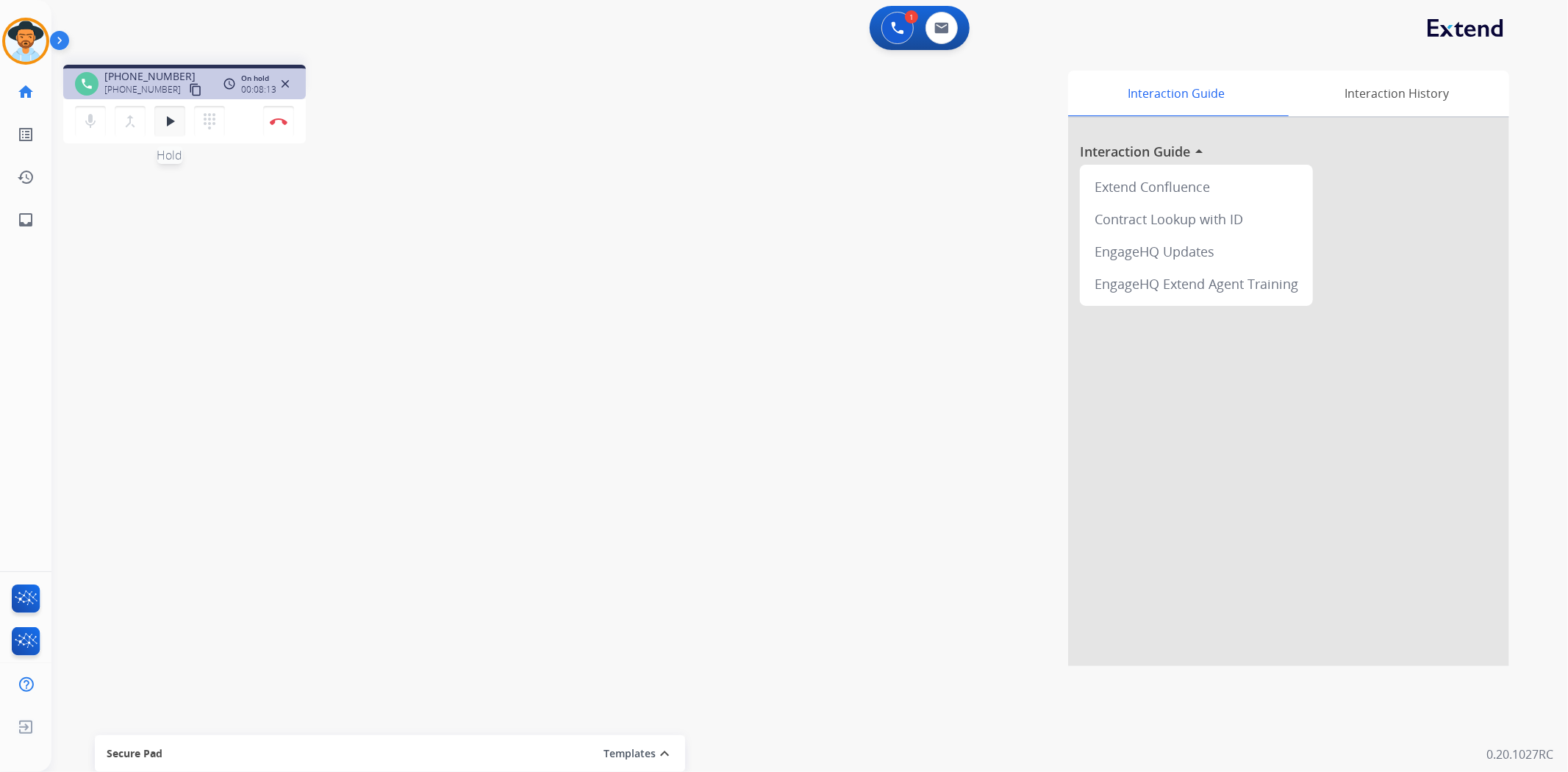
click at [166, 123] on mat-icon "play_arrow" at bounding box center [170, 122] width 18 height 18
click at [284, 119] on img at bounding box center [279, 121] width 18 height 7
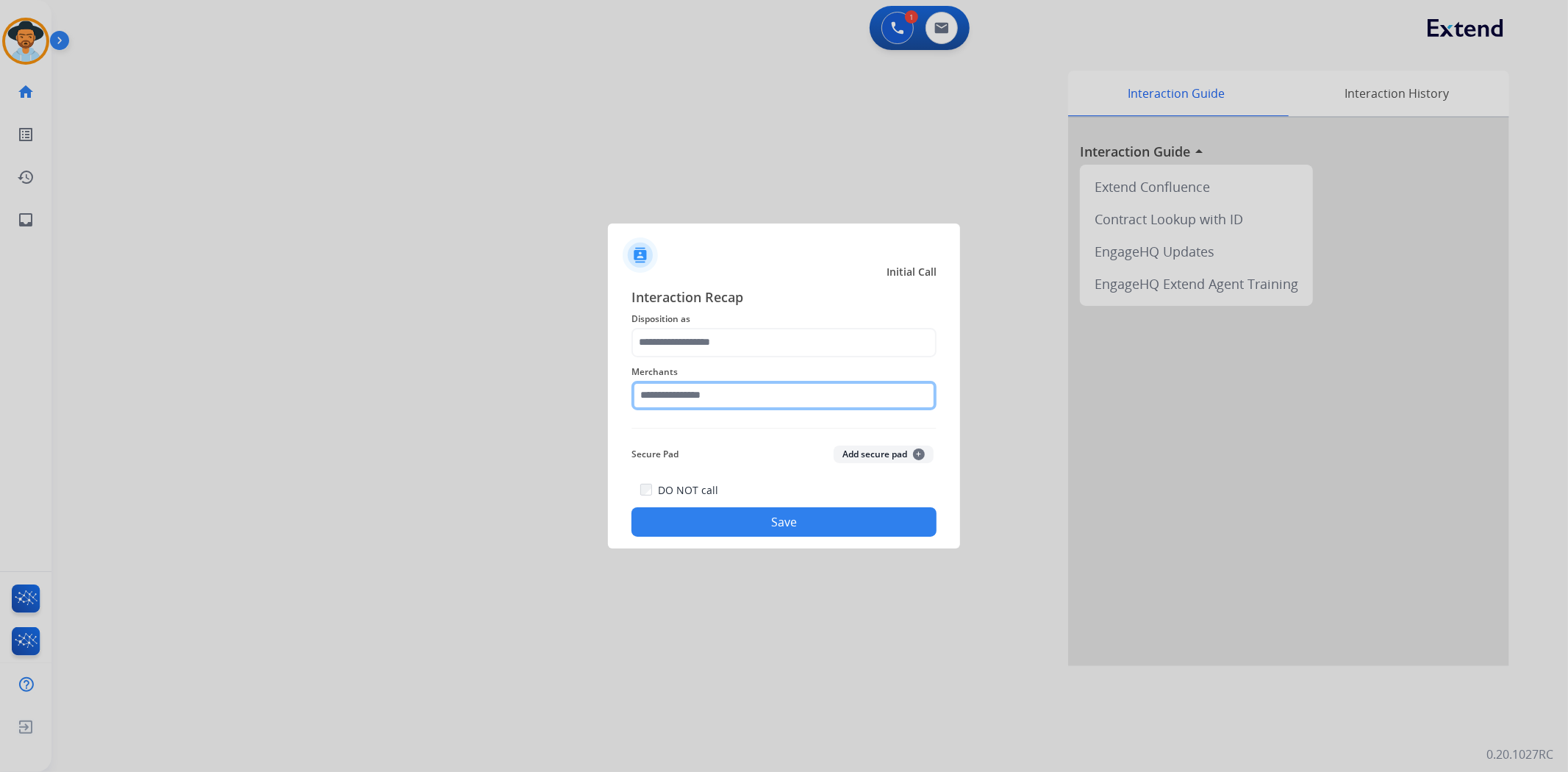
click at [761, 392] on input "text" at bounding box center [784, 396] width 305 height 30
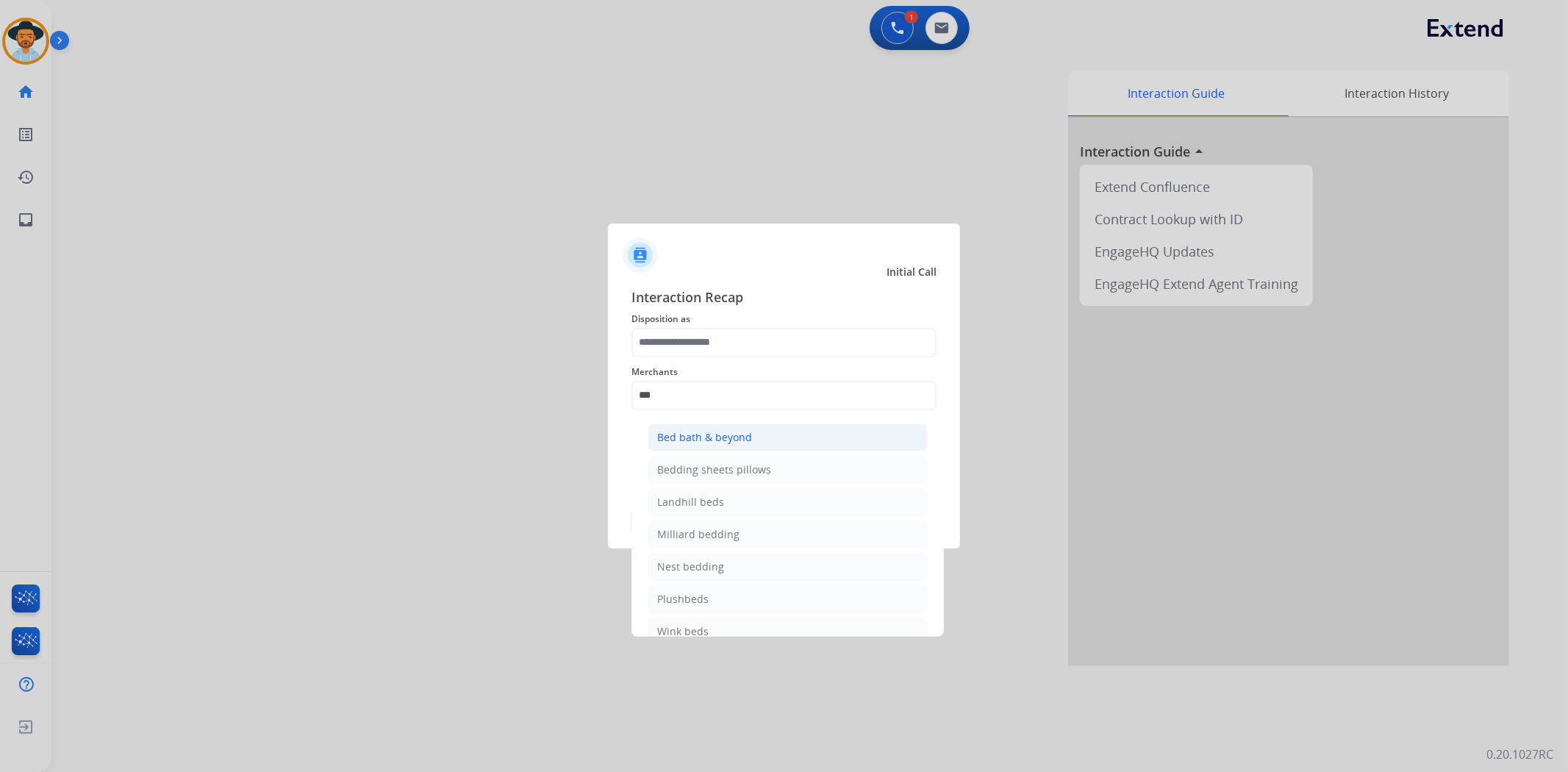
click at [740, 442] on div "Bed bath & beyond" at bounding box center [704, 437] width 94 height 14
type input "**********"
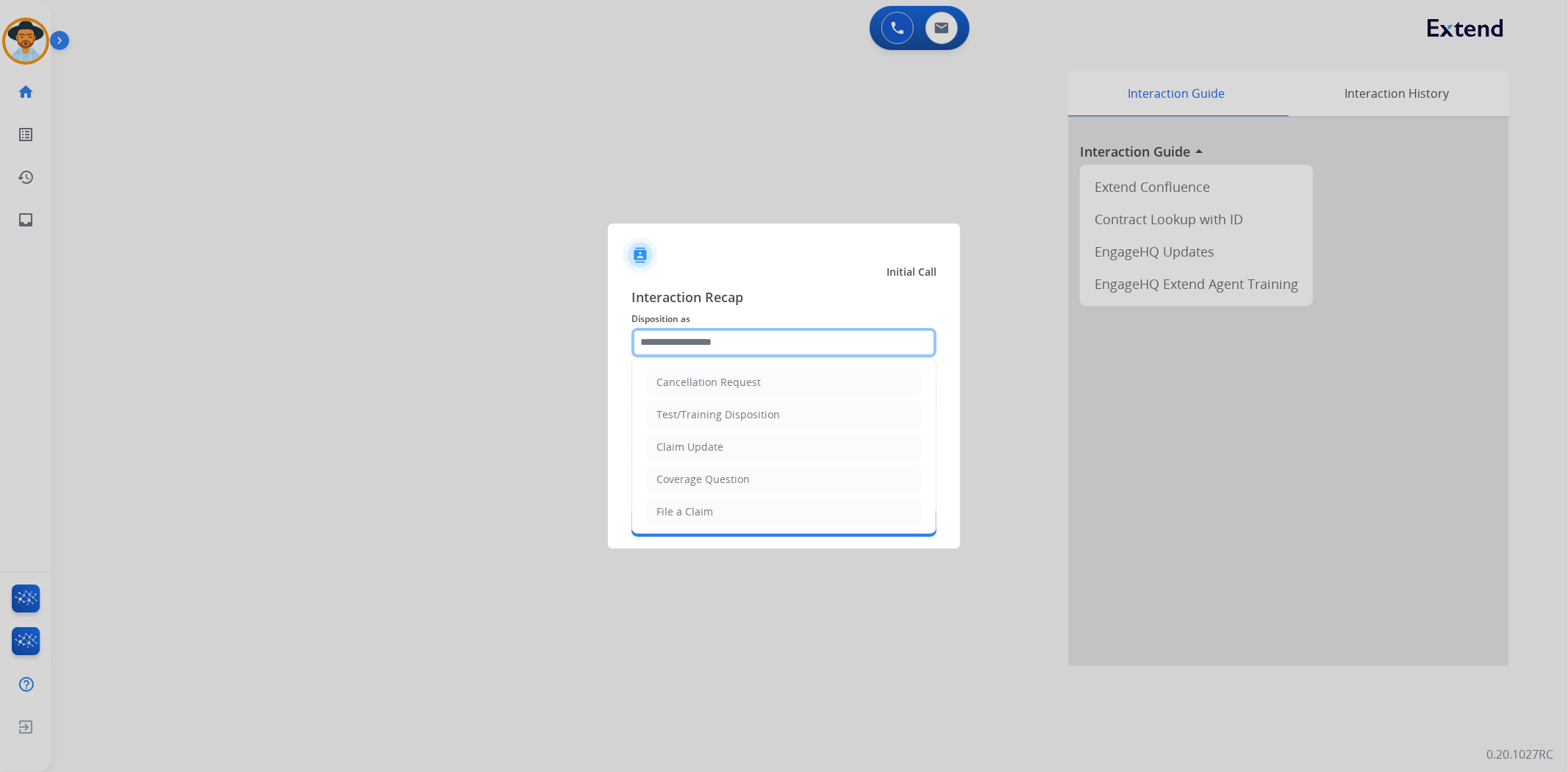
click at [747, 344] on input "text" at bounding box center [784, 343] width 305 height 30
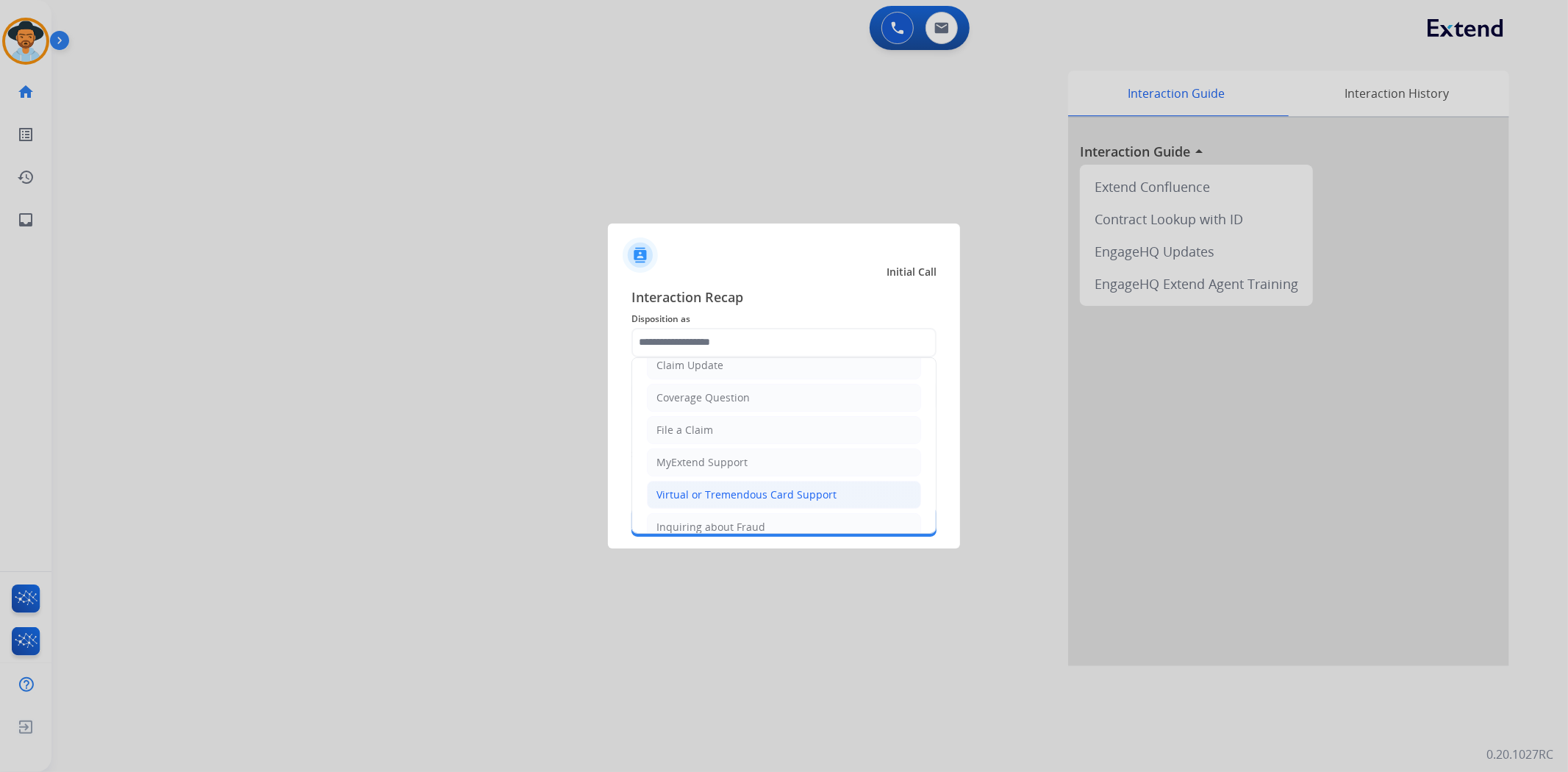
click at [735, 494] on div "Virtual or Tremendous Card Support" at bounding box center [746, 495] width 180 height 14
type input "**********"
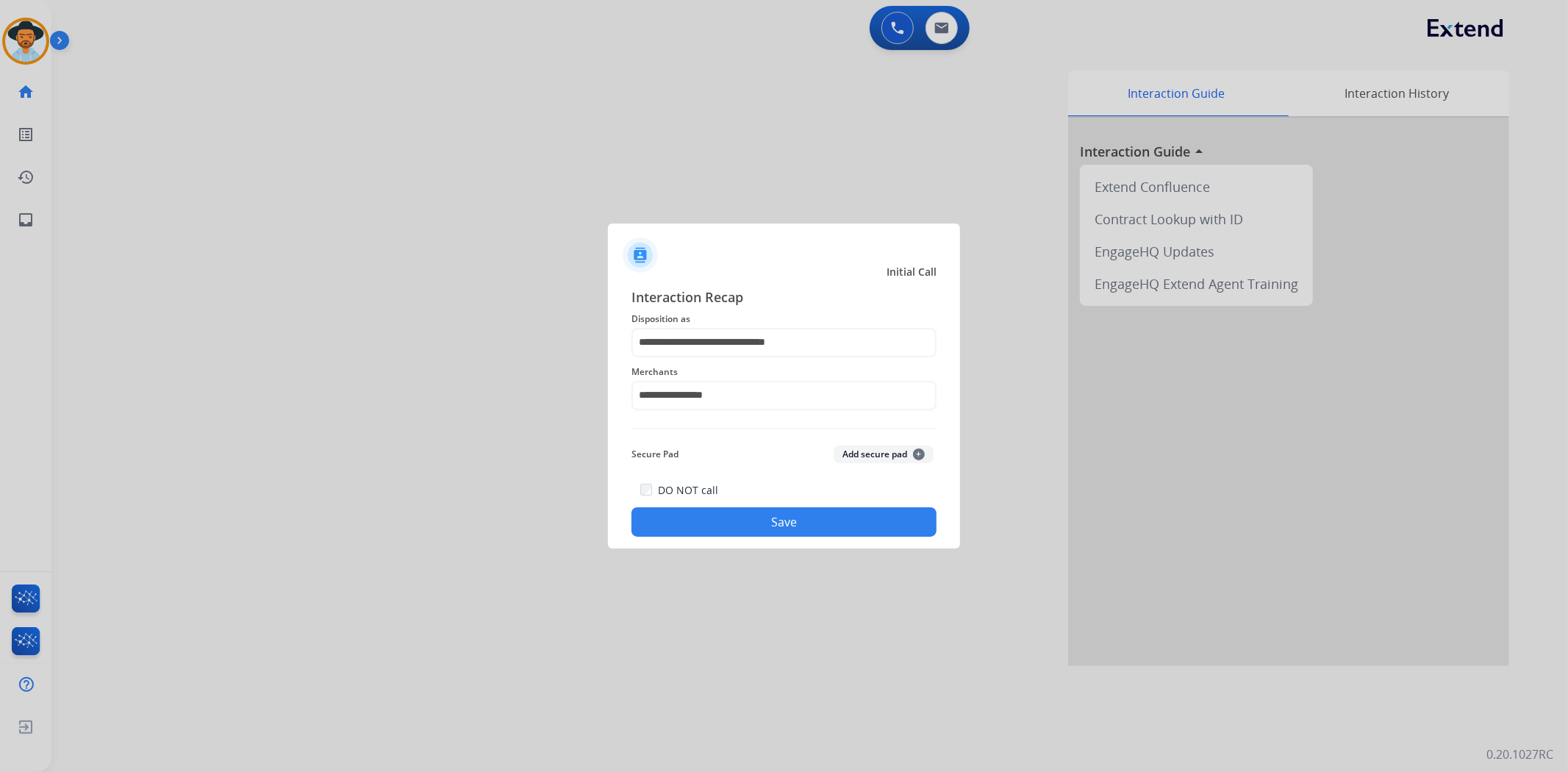
click at [797, 520] on button "Save" at bounding box center [784, 522] width 305 height 30
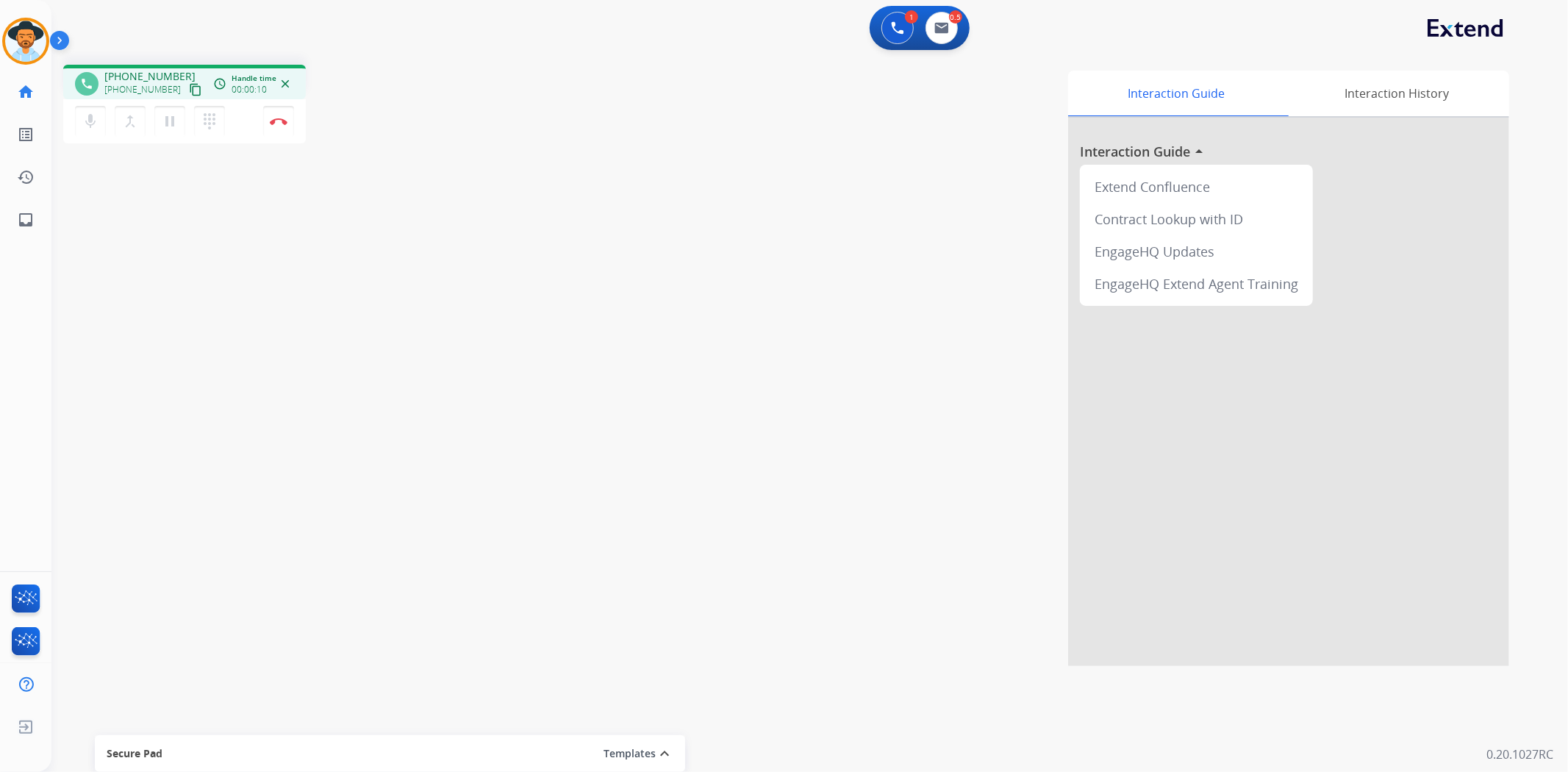
click at [189, 92] on mat-icon "content_copy" at bounding box center [195, 90] width 14 height 14
click at [279, 122] on img at bounding box center [279, 121] width 18 height 7
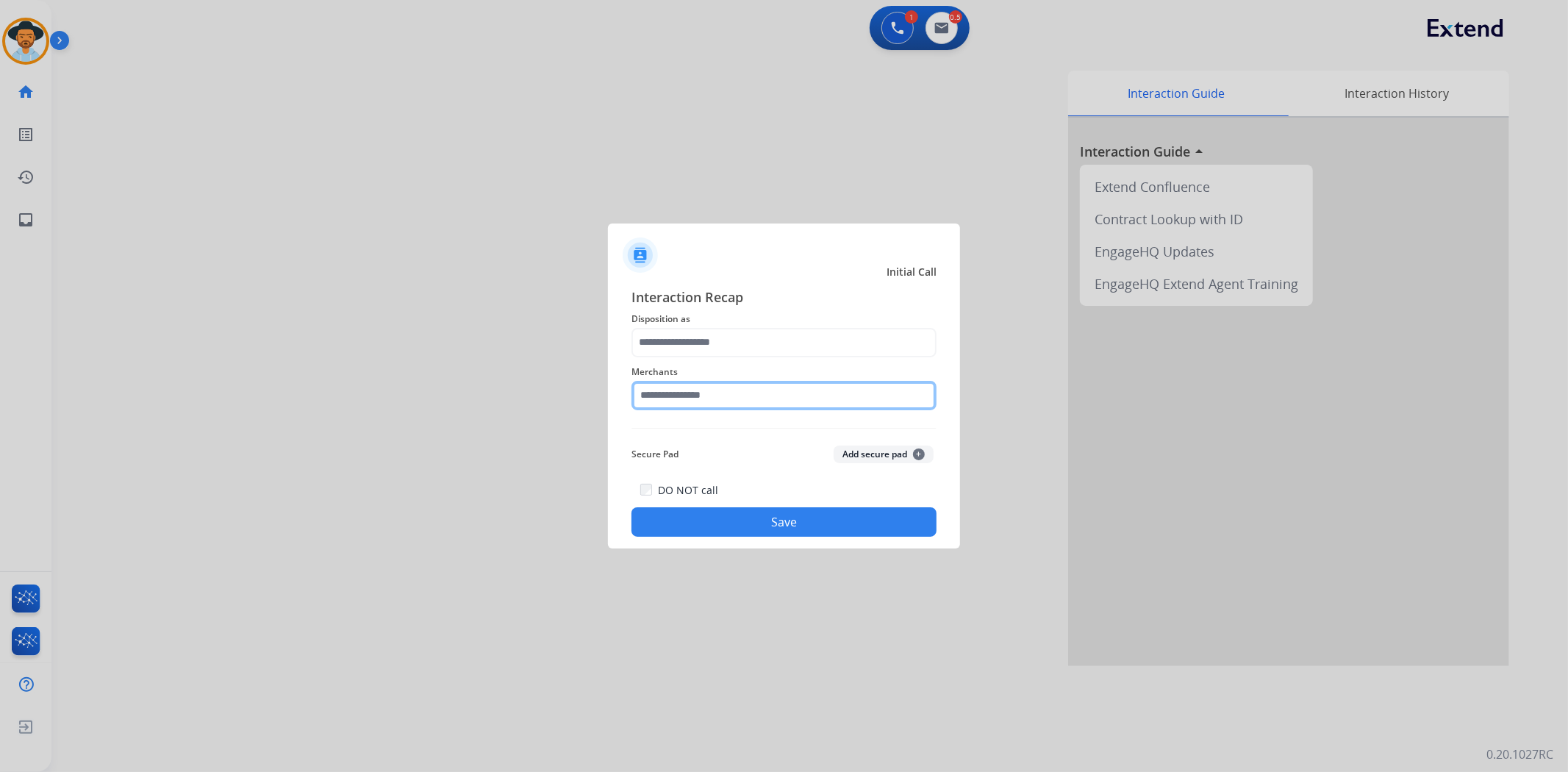
click at [669, 396] on input "text" at bounding box center [784, 396] width 305 height 30
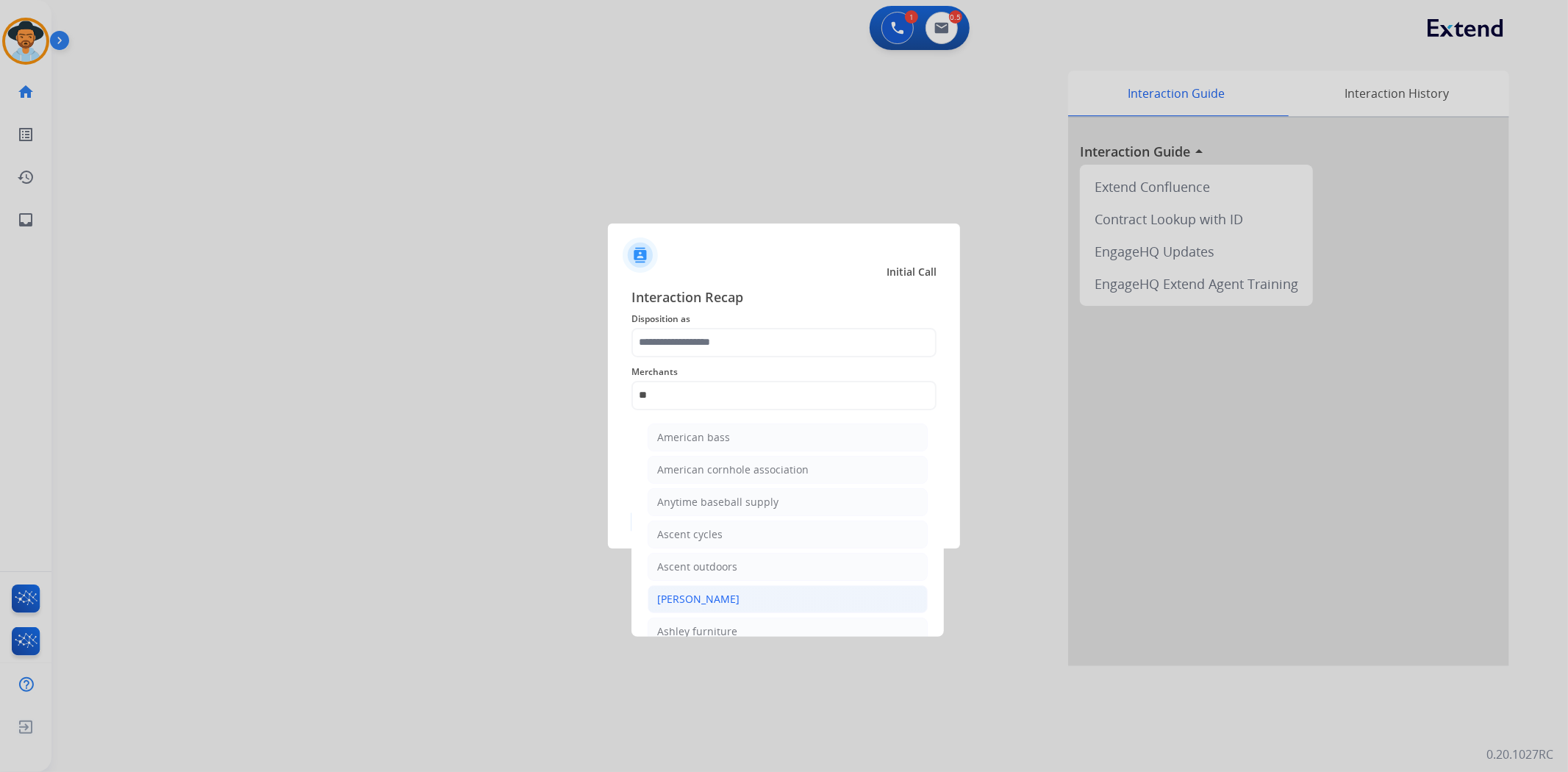
click at [748, 600] on li "[PERSON_NAME]" at bounding box center [788, 599] width 280 height 28
type input "**********"
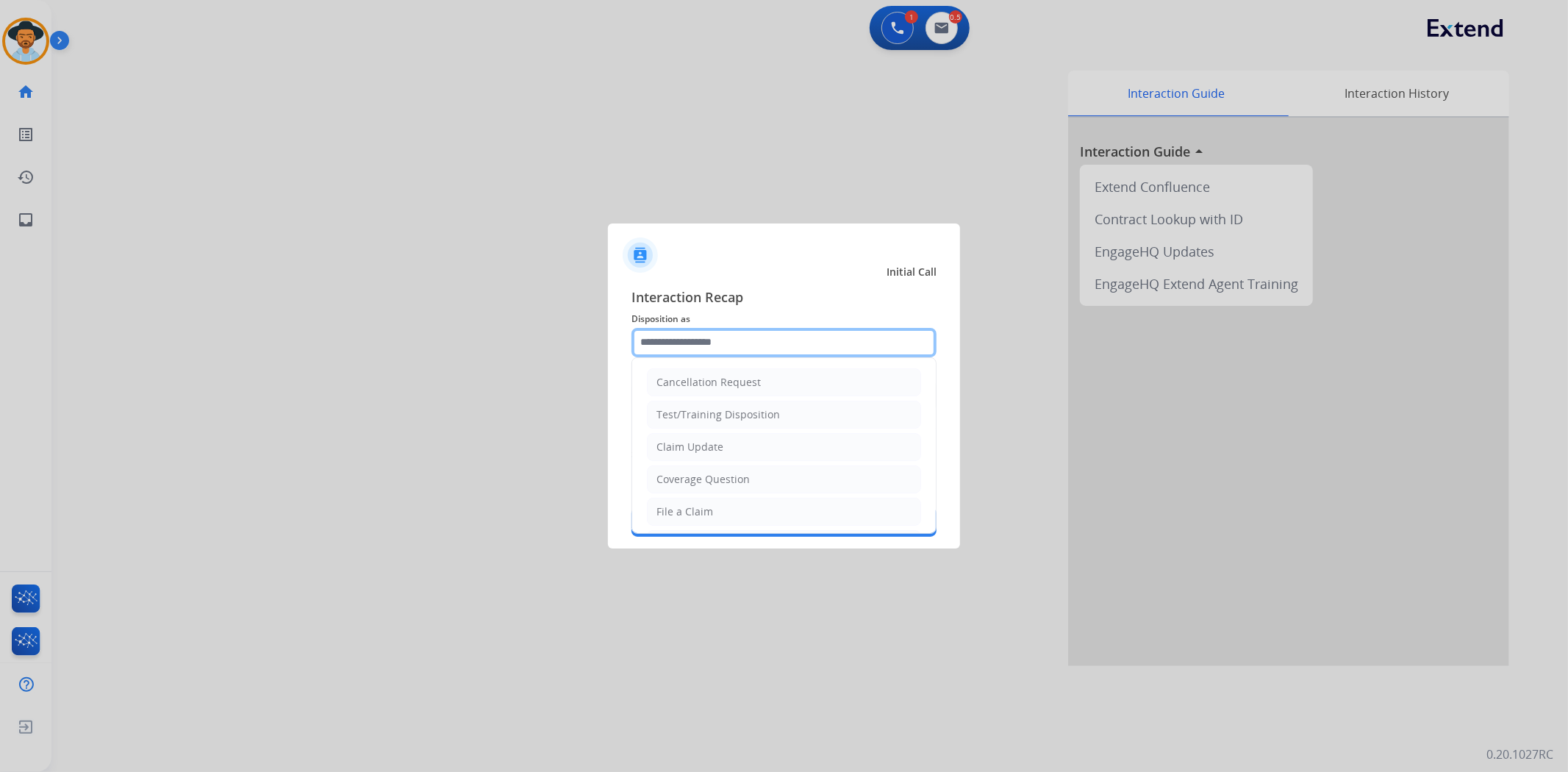
click at [734, 336] on input "text" at bounding box center [784, 343] width 305 height 30
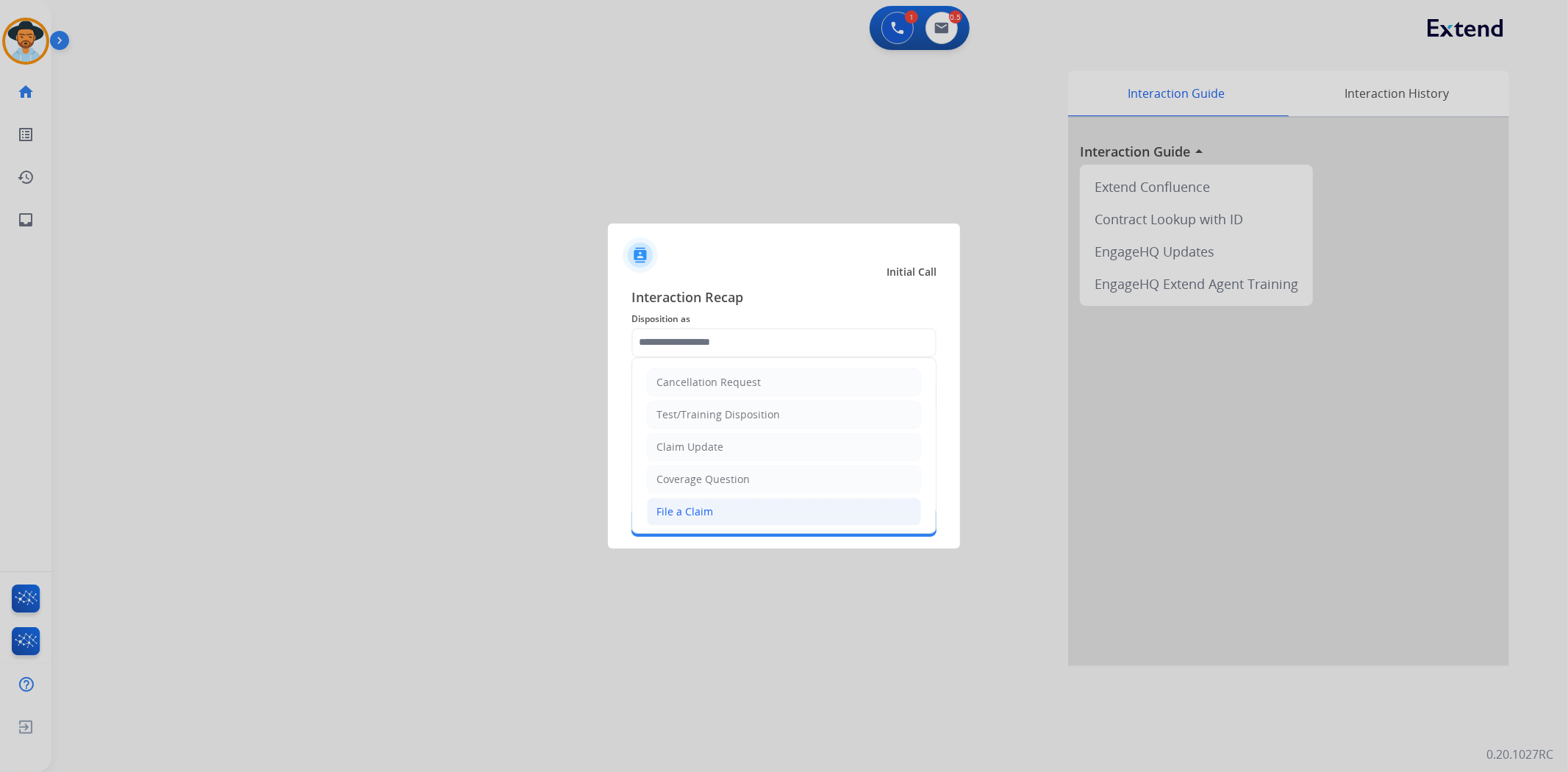
click at [724, 501] on li "File a Claim" at bounding box center [784, 512] width 275 height 28
type input "**********"
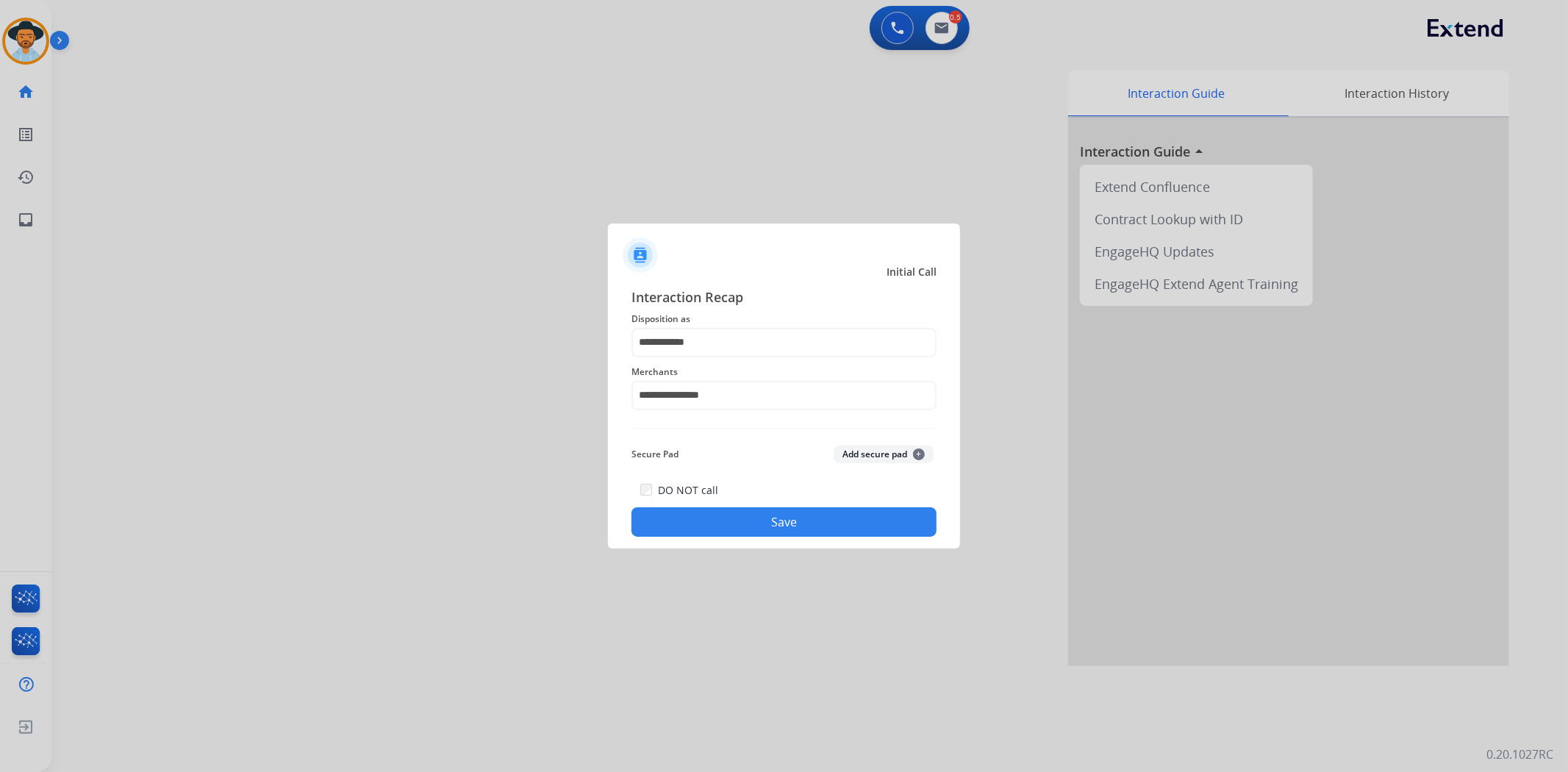
click at [772, 525] on button "Save" at bounding box center [784, 522] width 305 height 30
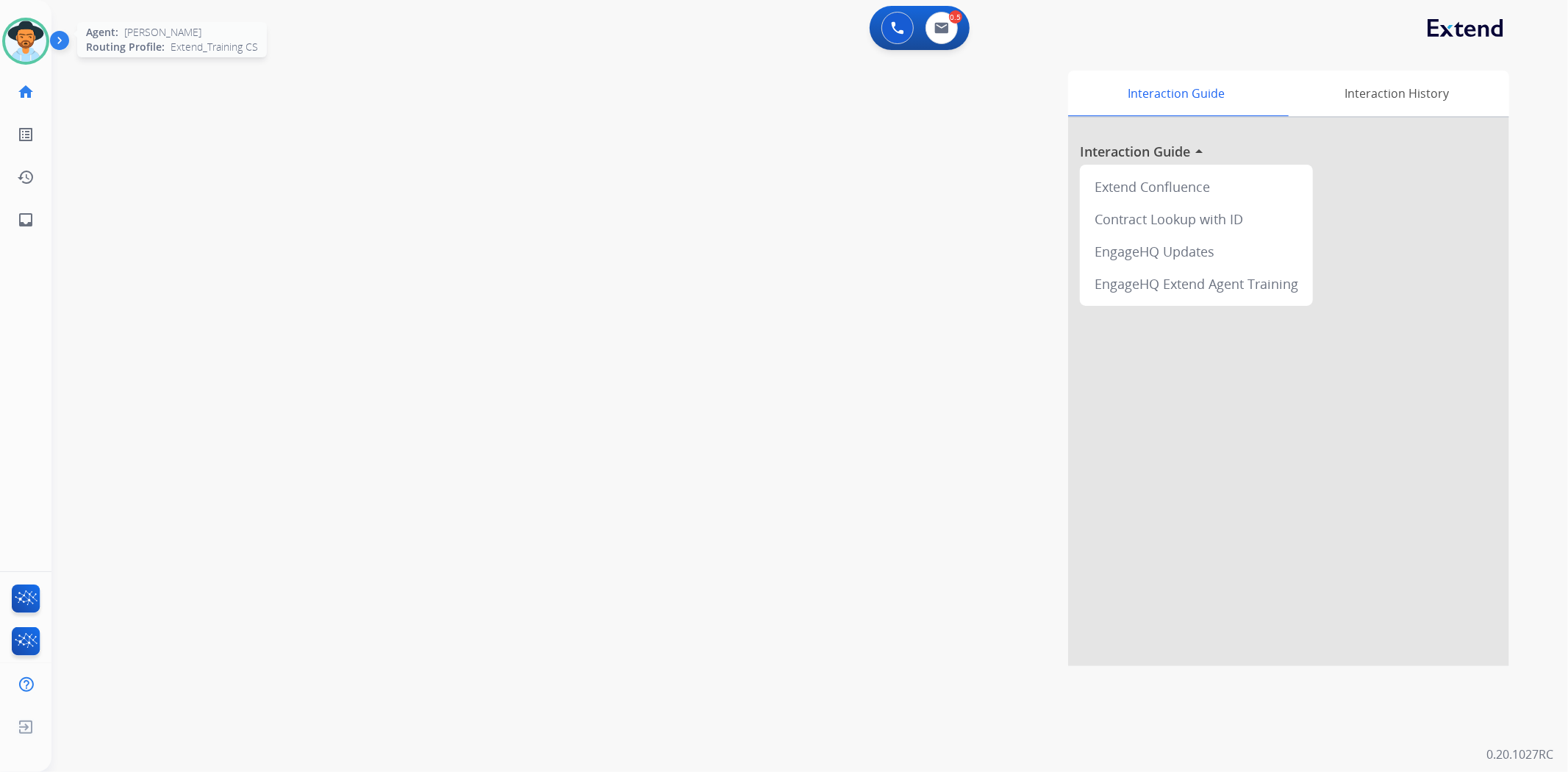
click at [35, 39] on img at bounding box center [25, 41] width 41 height 41
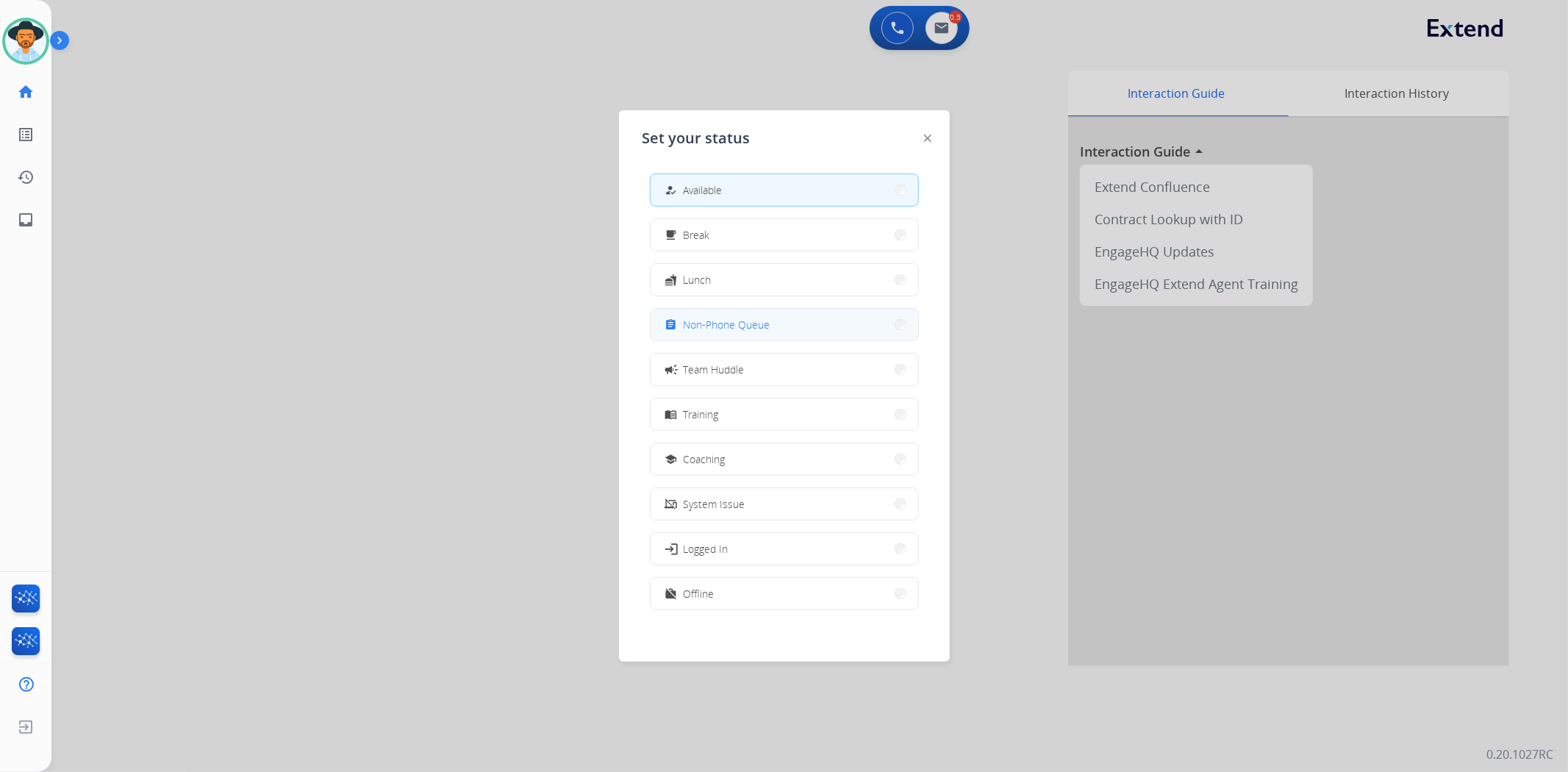
click at [788, 328] on button "assignment Non-Phone Queue" at bounding box center [784, 324] width 267 height 31
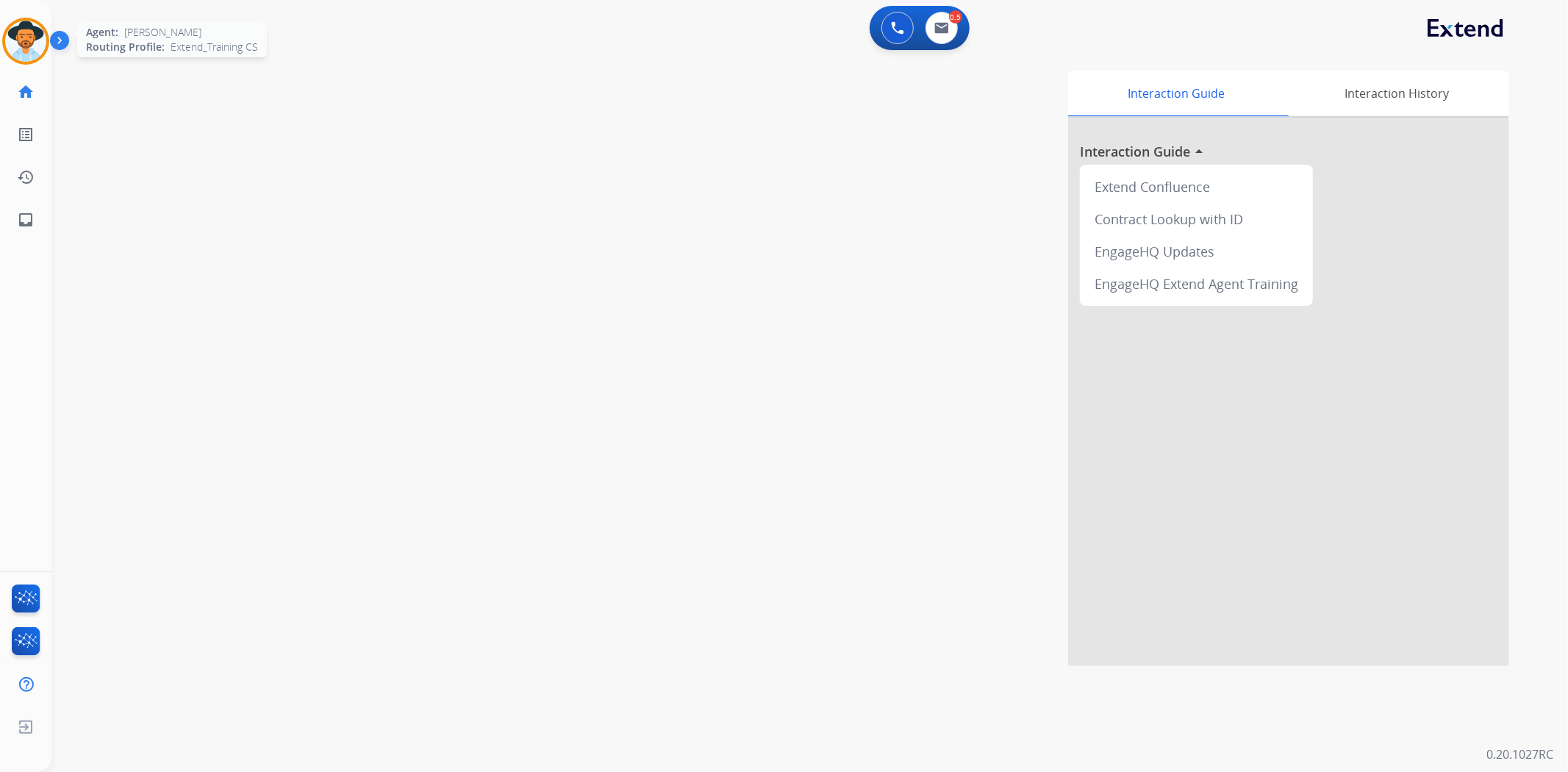
click at [34, 33] on img at bounding box center [25, 41] width 41 height 41
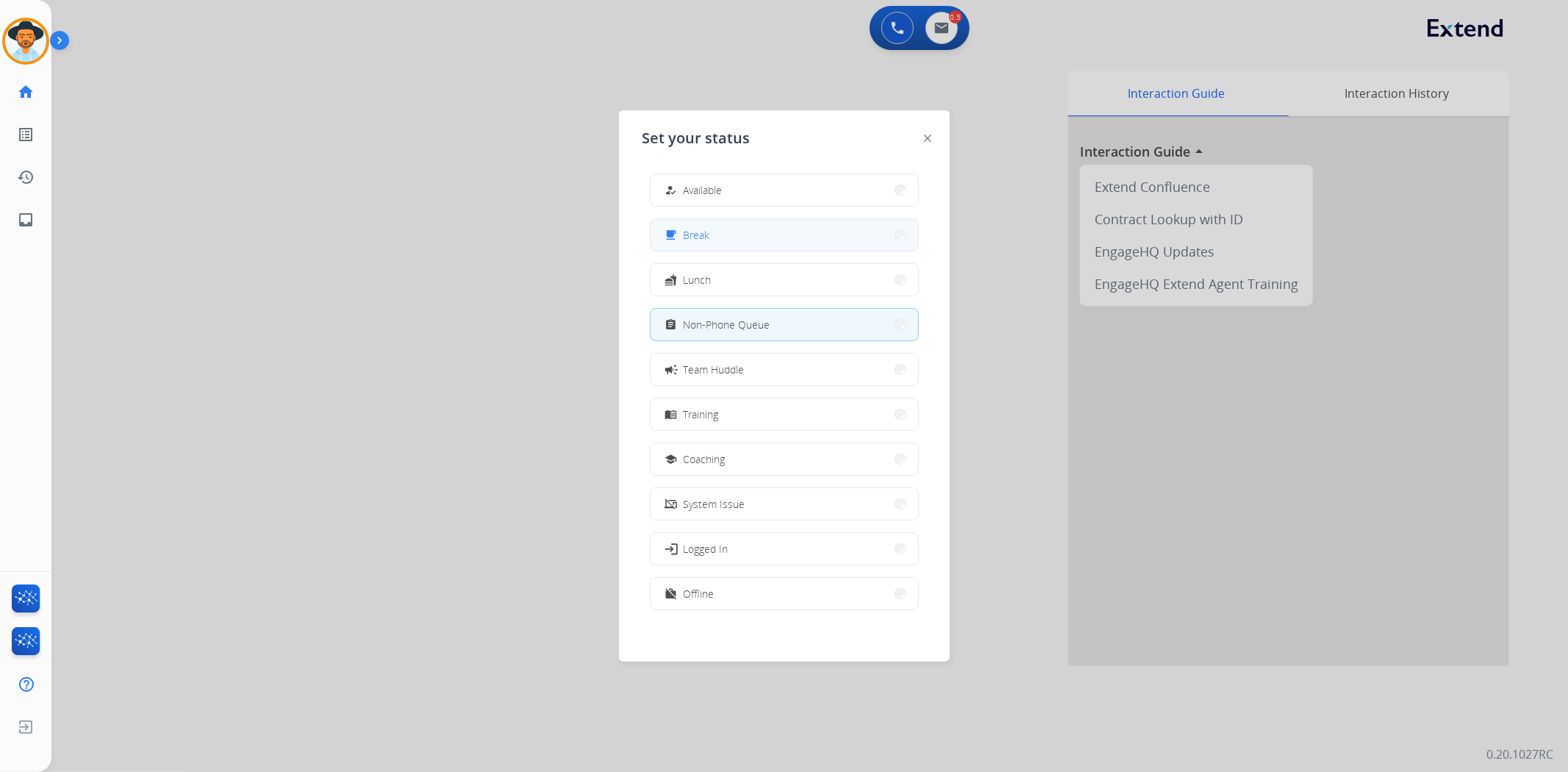
click at [736, 245] on button "free_breakfast Break" at bounding box center [784, 235] width 267 height 31
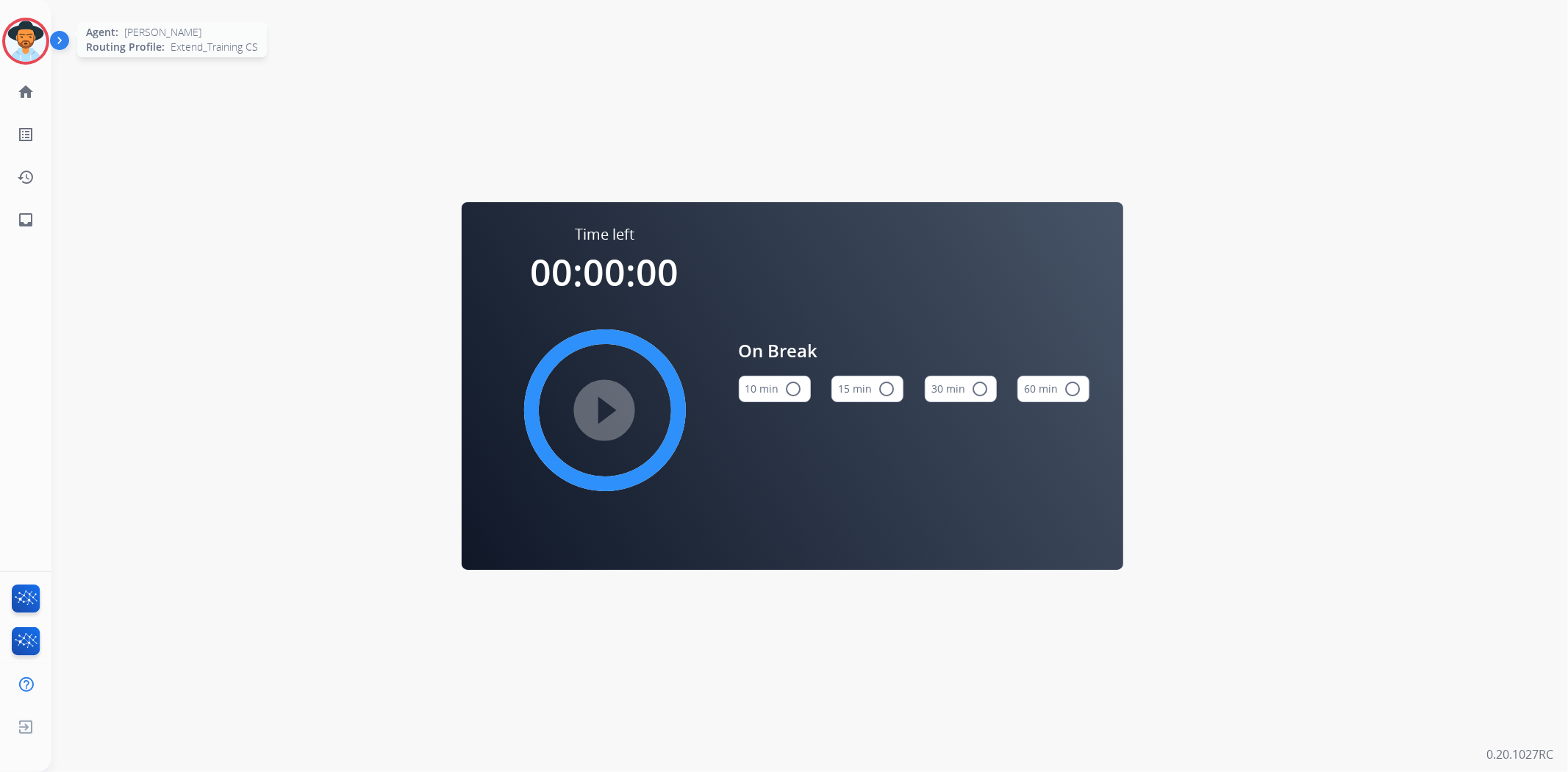
click at [18, 31] on img at bounding box center [25, 41] width 41 height 41
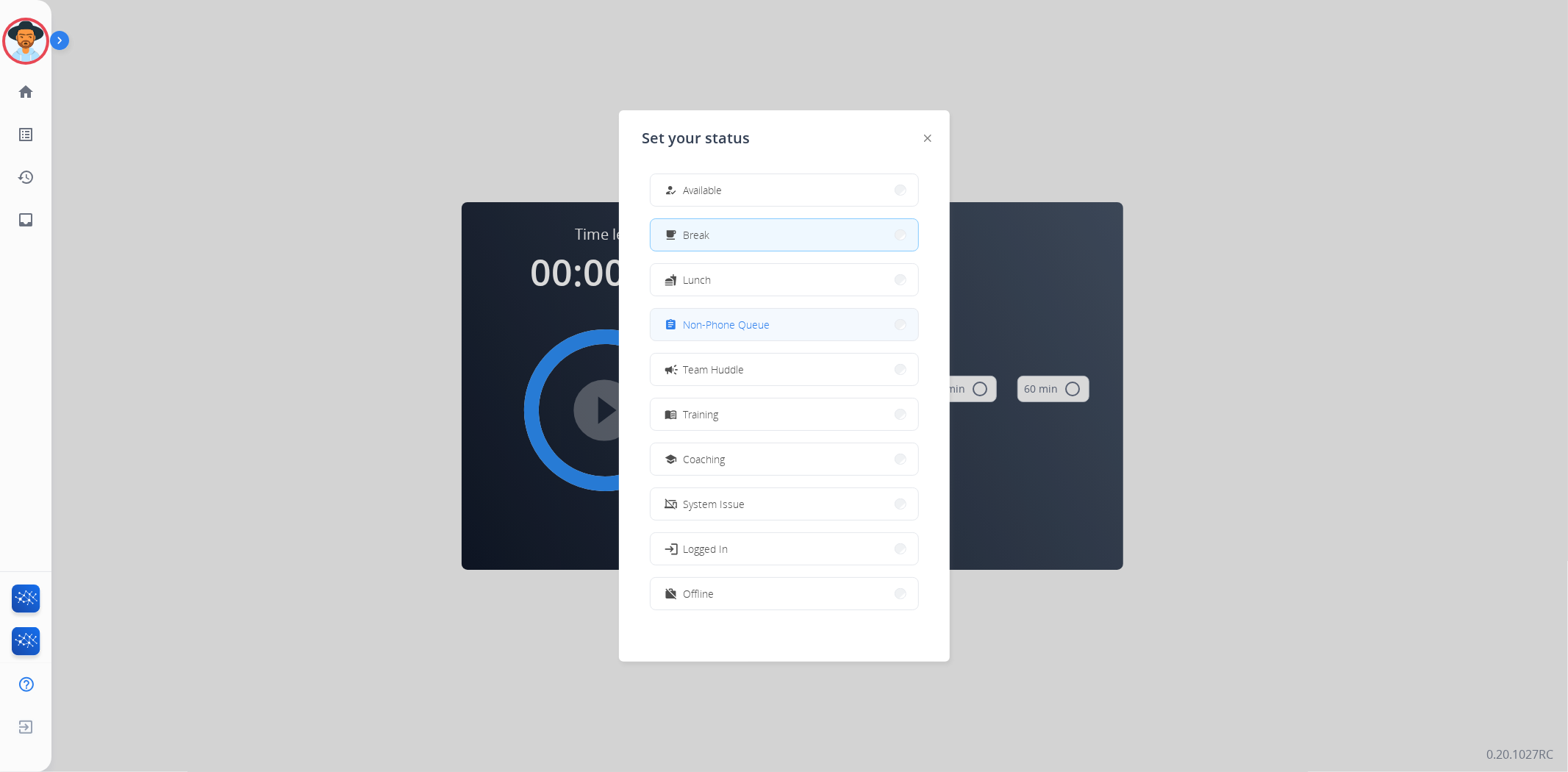
click at [765, 329] on span "Non-Phone Queue" at bounding box center [727, 324] width 86 height 15
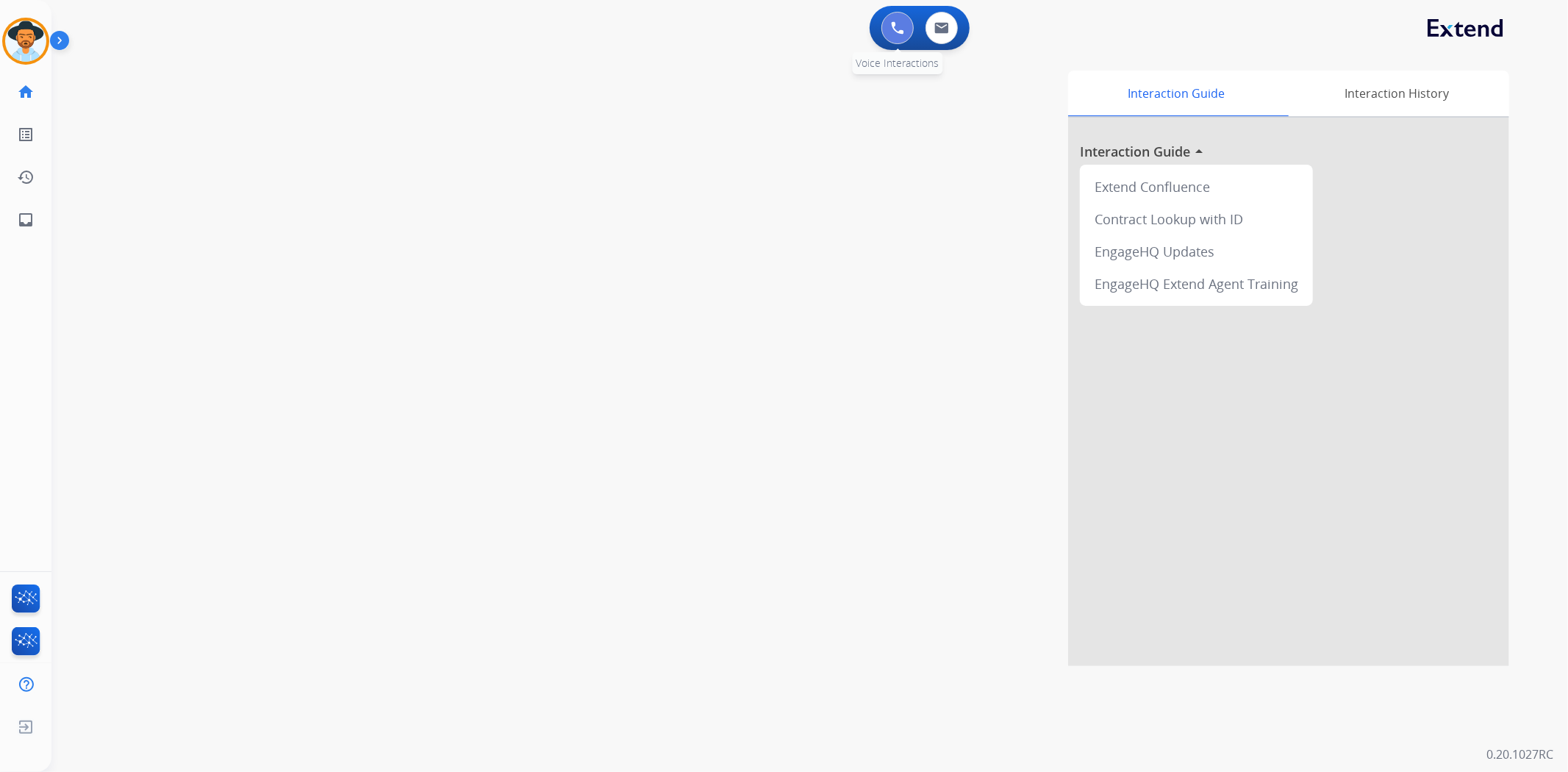
click at [899, 15] on button at bounding box center [897, 28] width 32 height 32
click at [887, 33] on button at bounding box center [897, 28] width 32 height 32
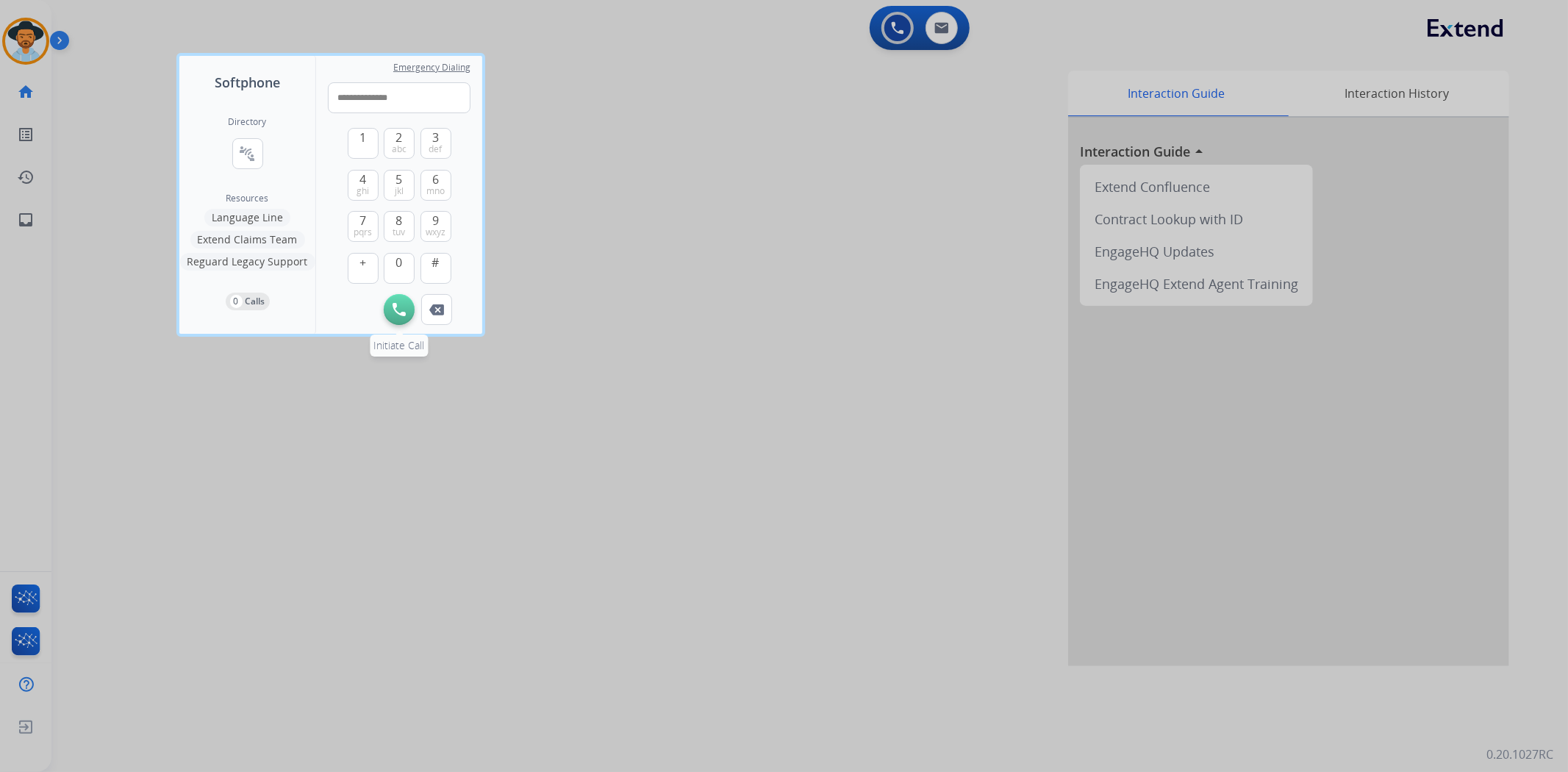
type input "**********"
click at [405, 311] on img at bounding box center [399, 309] width 14 height 14
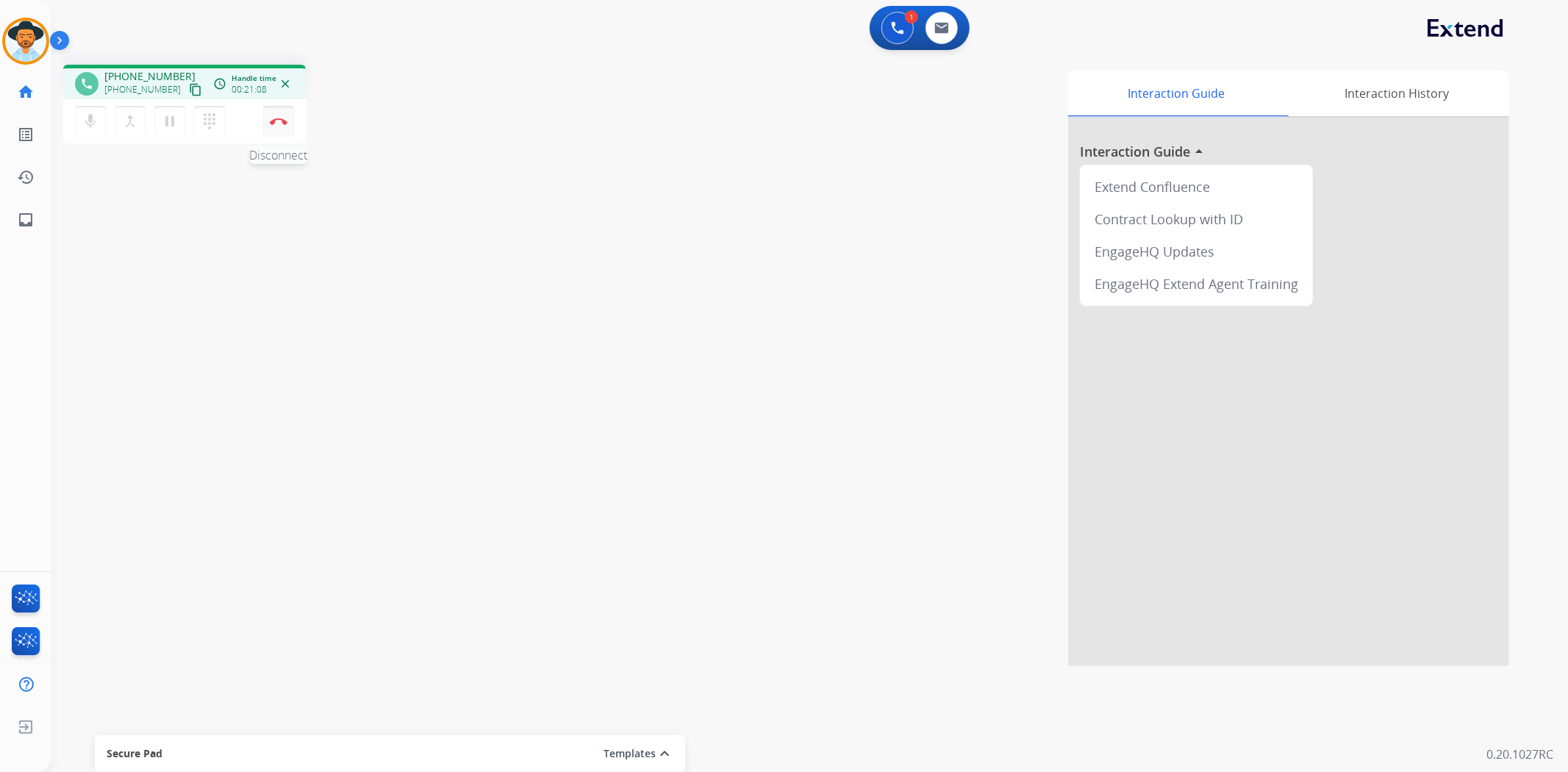
click at [279, 123] on img at bounding box center [279, 121] width 18 height 7
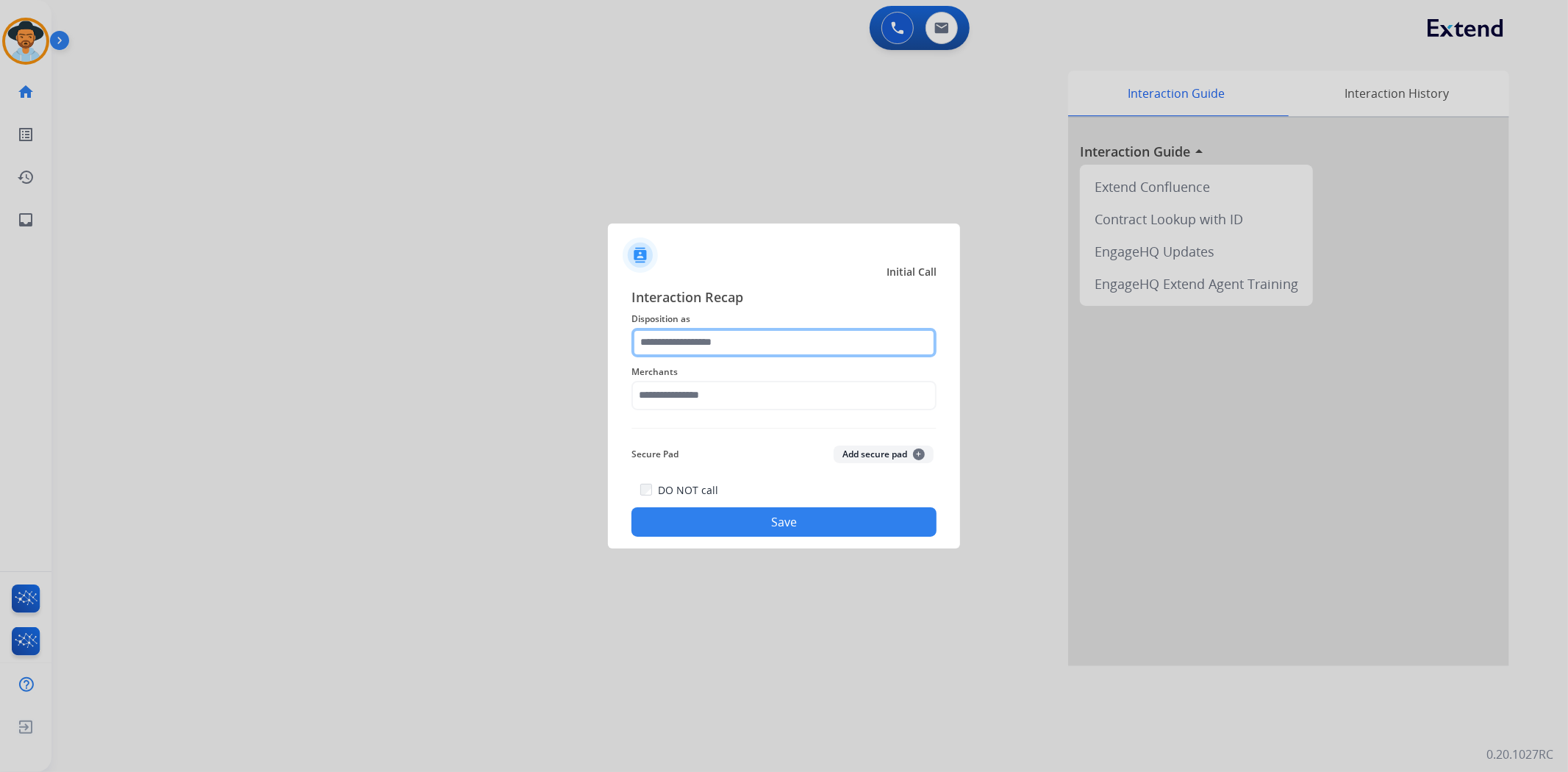
click at [764, 344] on input "text" at bounding box center [784, 343] width 305 height 30
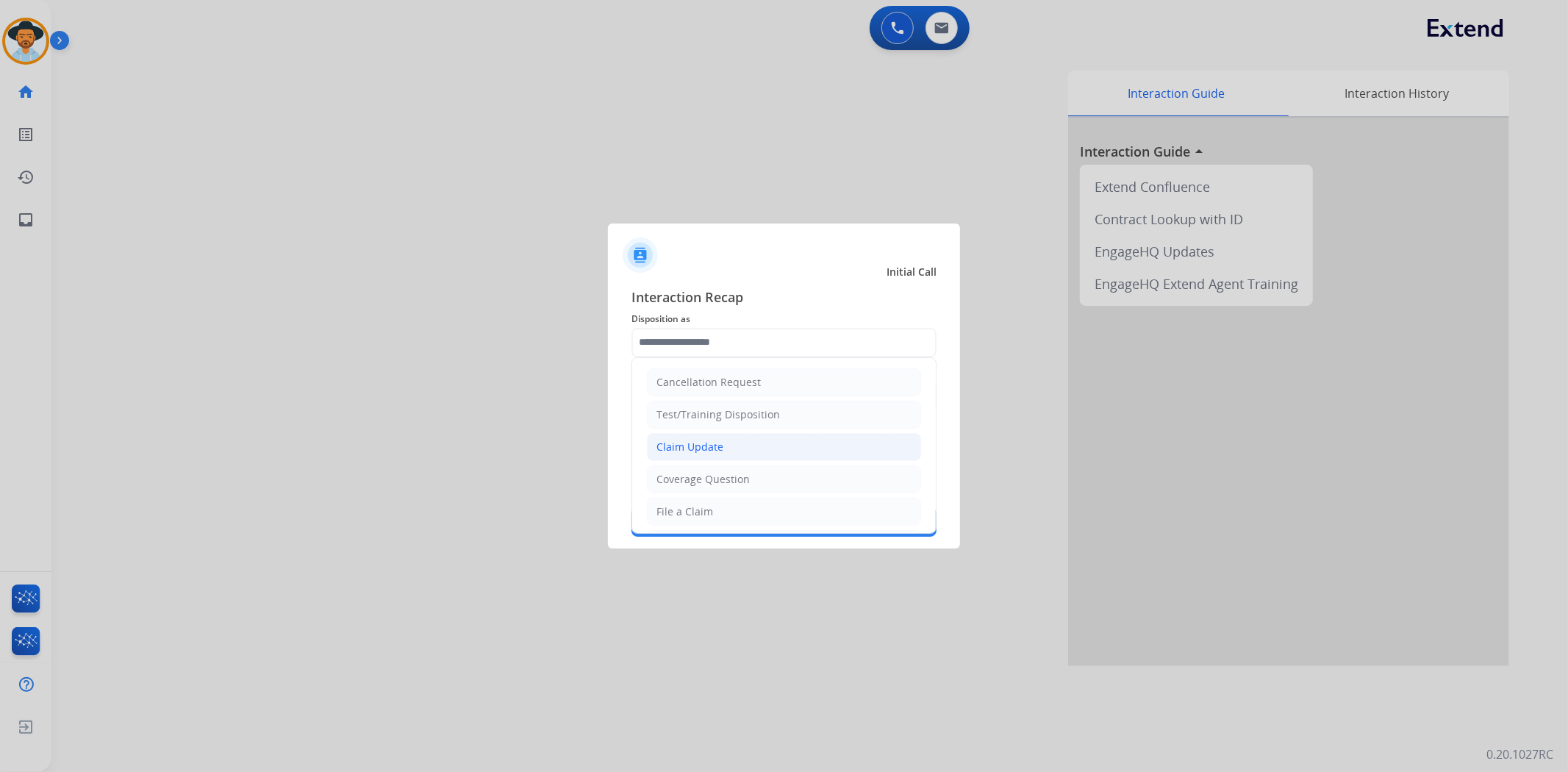
click at [740, 444] on li "Claim Update" at bounding box center [784, 447] width 275 height 28
type input "**********"
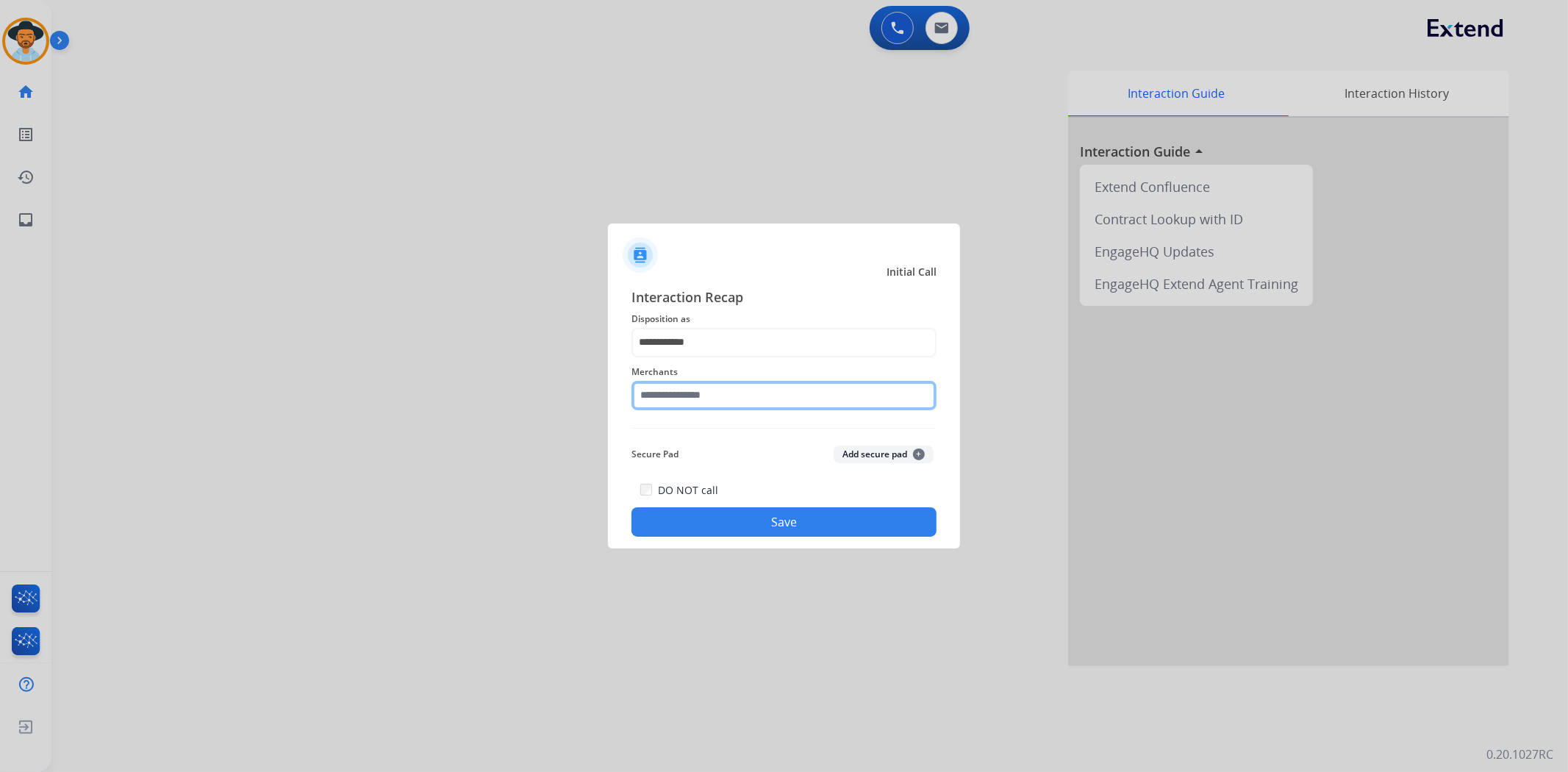
click at [736, 396] on input "text" at bounding box center [784, 396] width 305 height 30
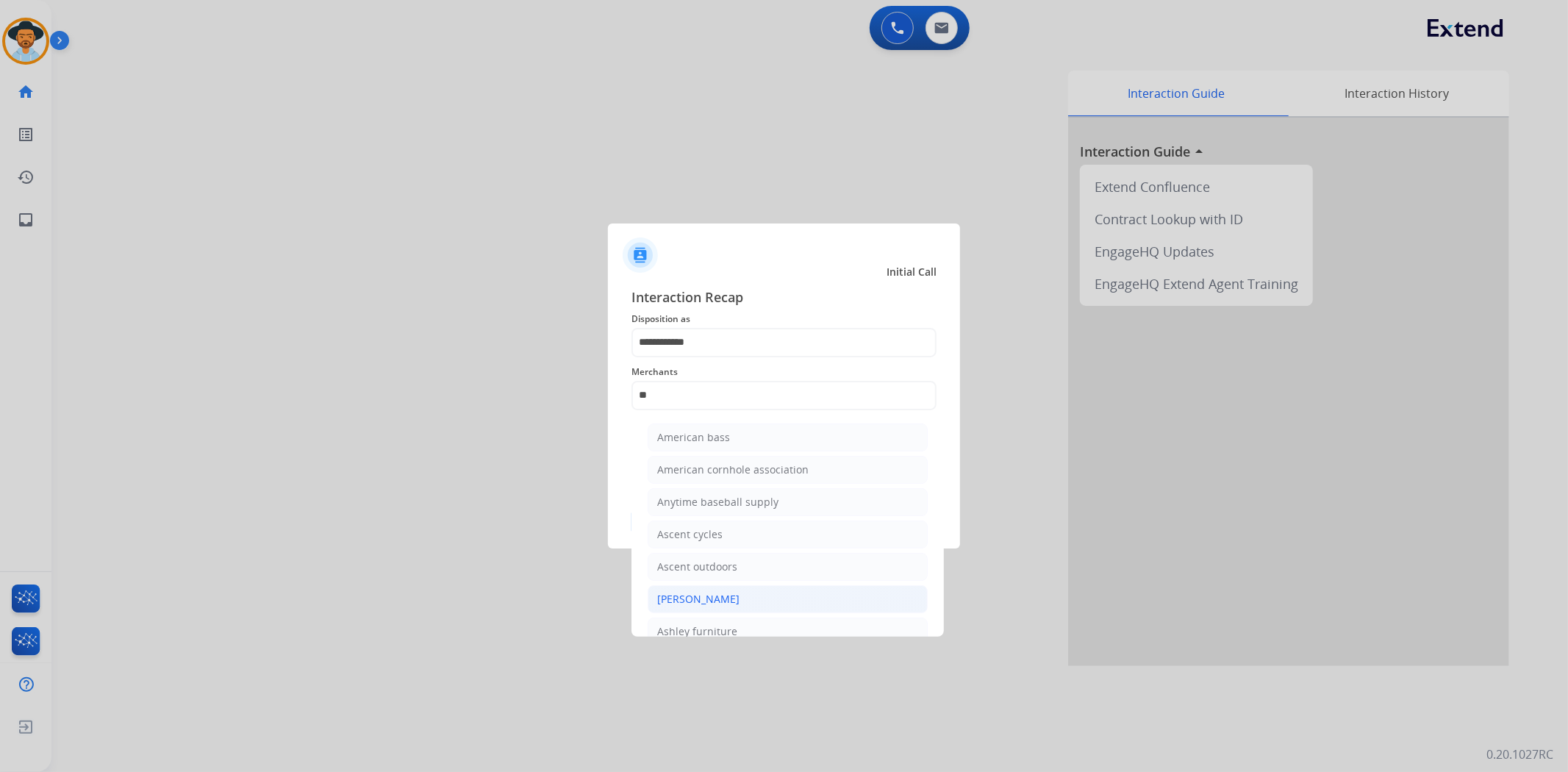
click at [704, 603] on div "[PERSON_NAME]" at bounding box center [698, 599] width 82 height 14
type input "**********"
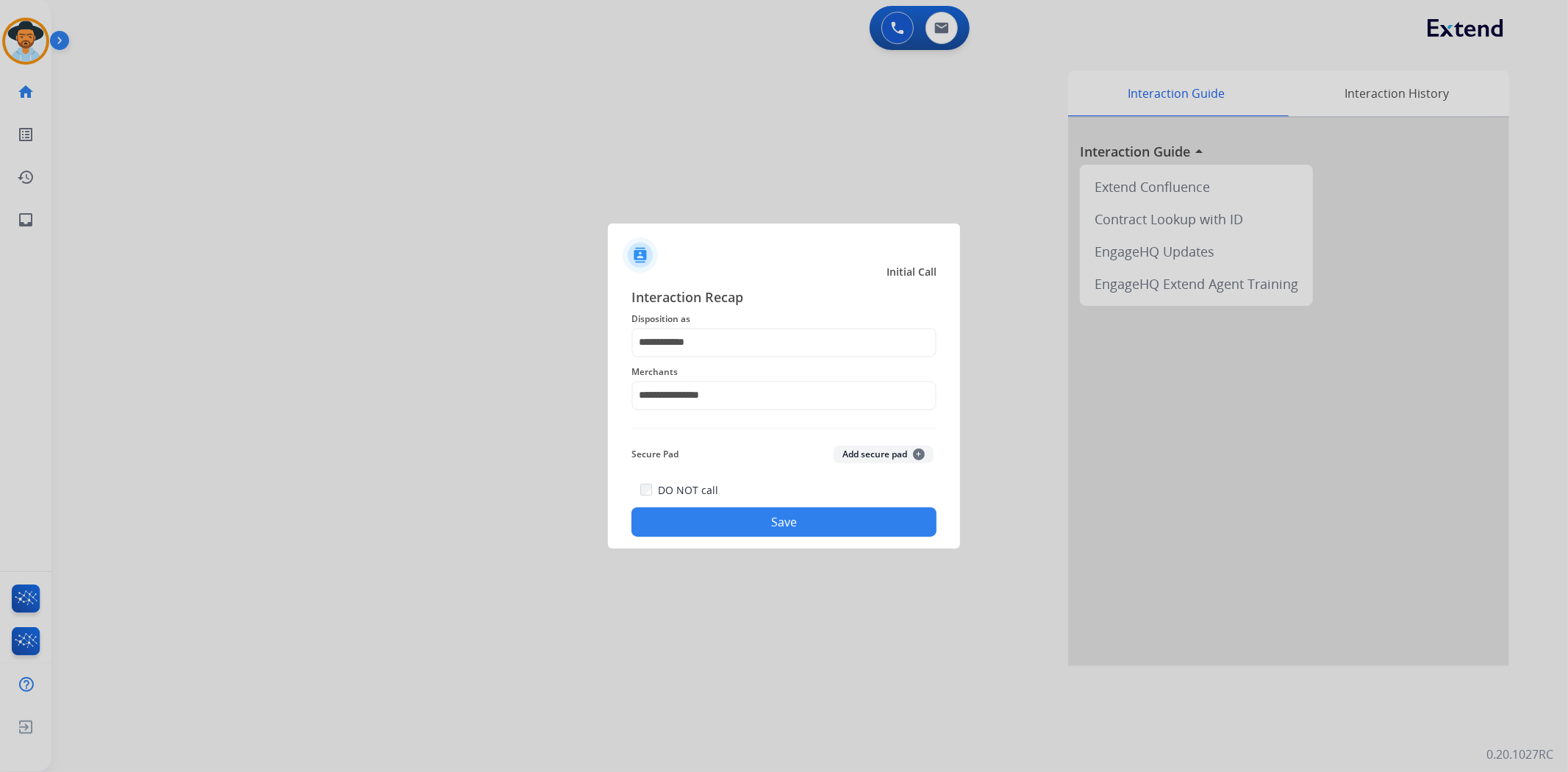
click at [752, 521] on button "Save" at bounding box center [784, 522] width 305 height 30
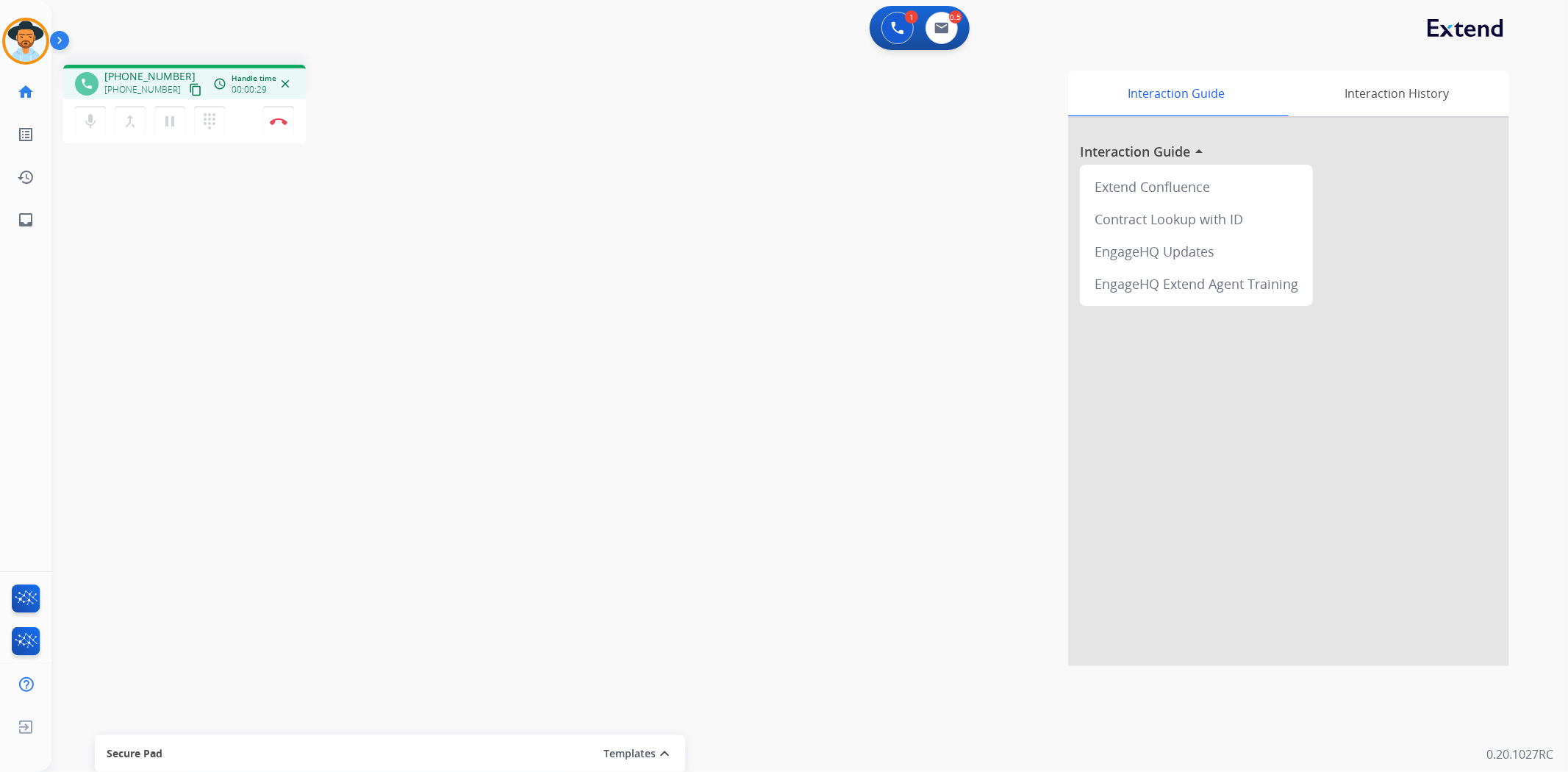
click at [189, 86] on mat-icon "content_copy" at bounding box center [195, 90] width 14 height 14
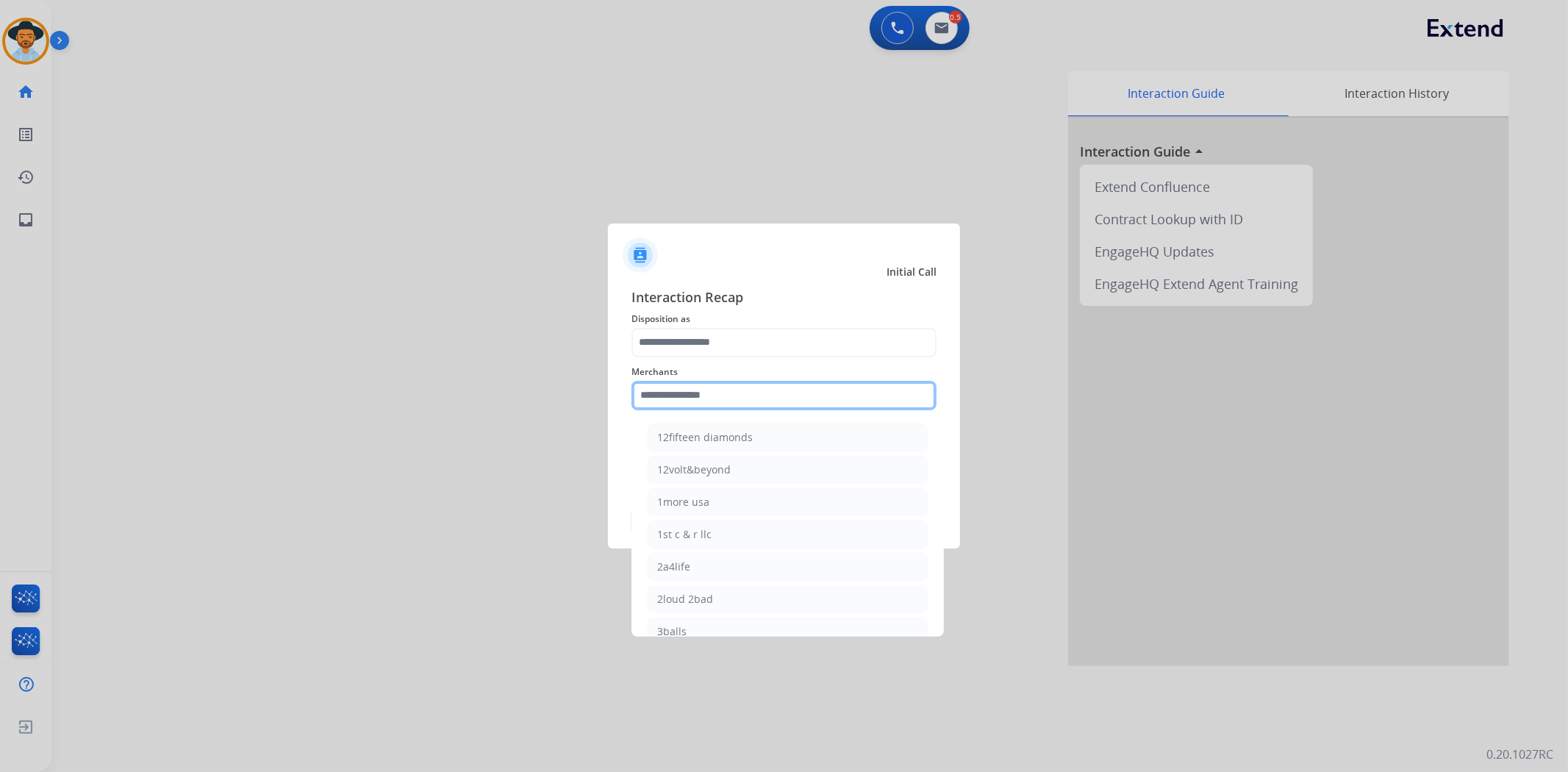
click at [795, 395] on input "text" at bounding box center [784, 396] width 305 height 30
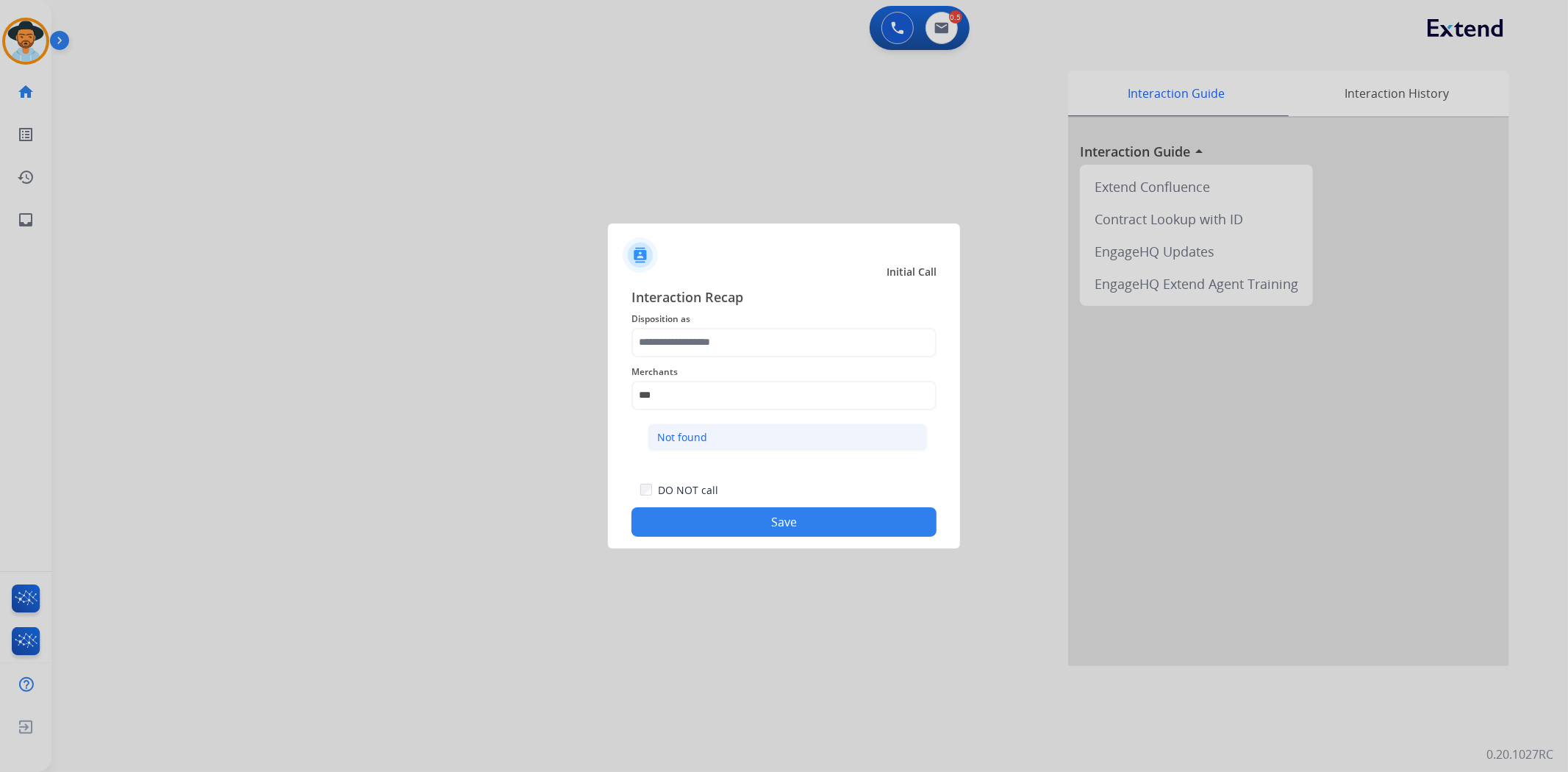
click at [776, 432] on li "Not found" at bounding box center [788, 437] width 280 height 28
type input "*********"
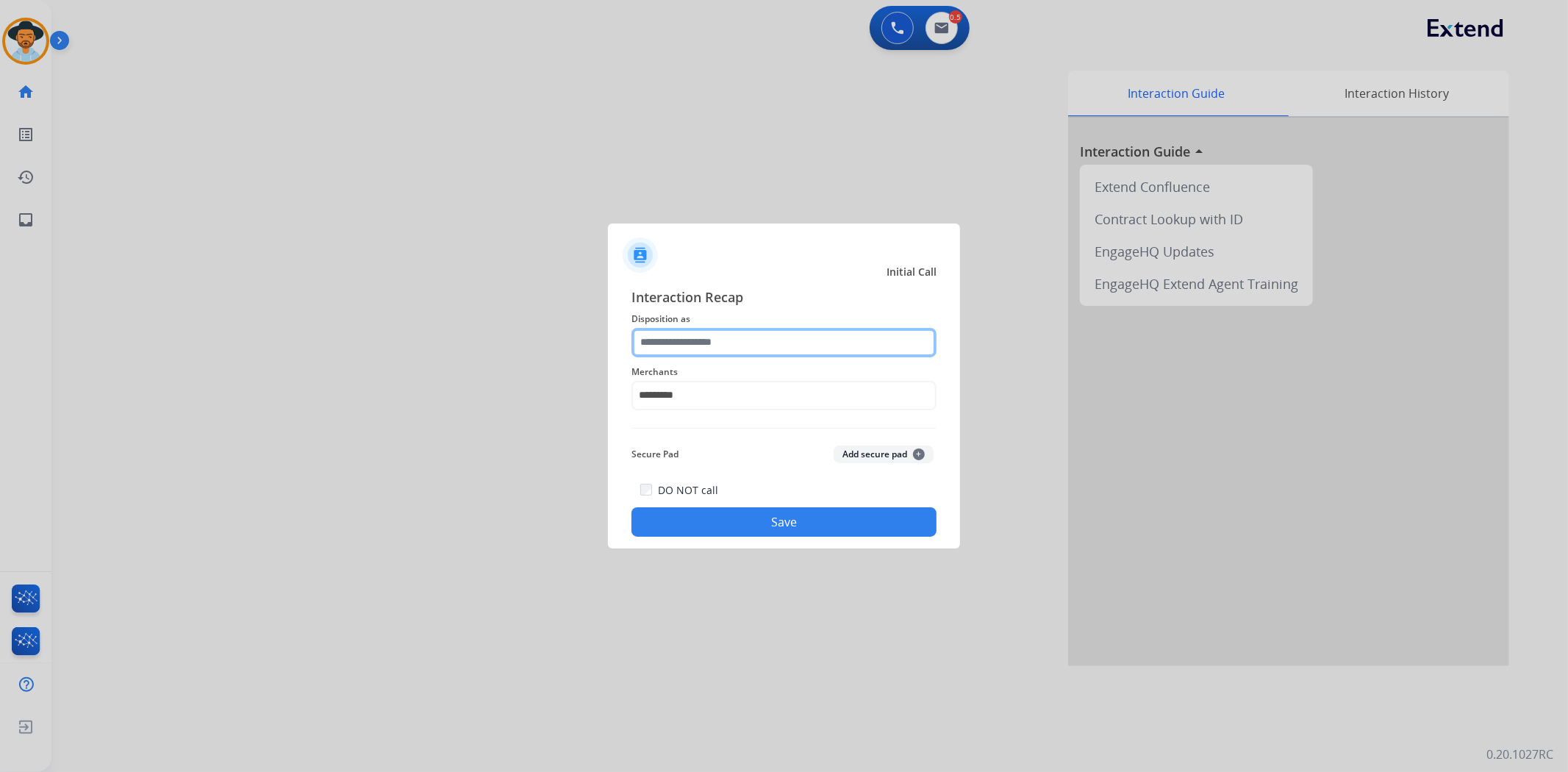
click at [754, 343] on input "text" at bounding box center [784, 343] width 305 height 30
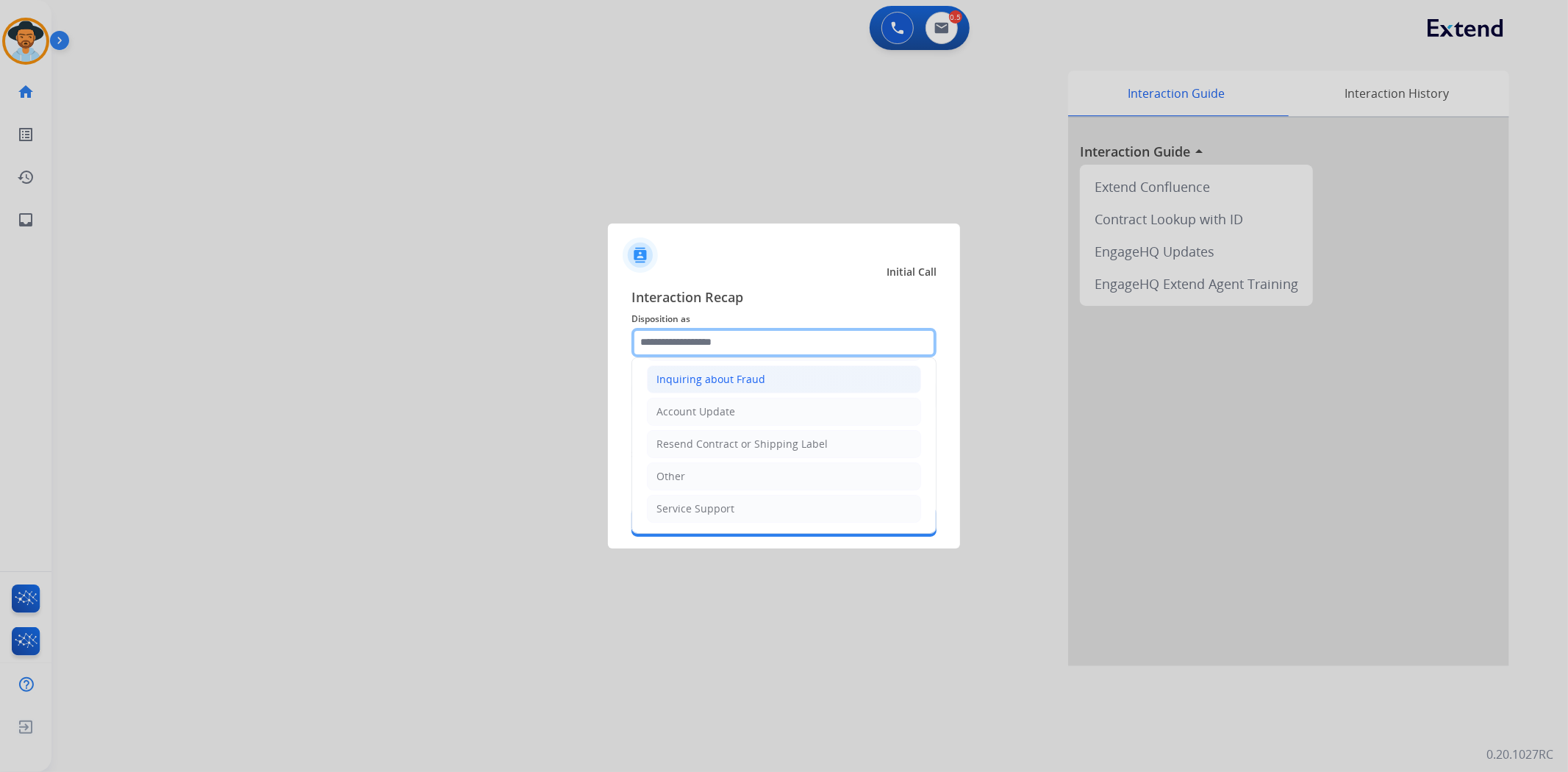
scroll to position [231, 0]
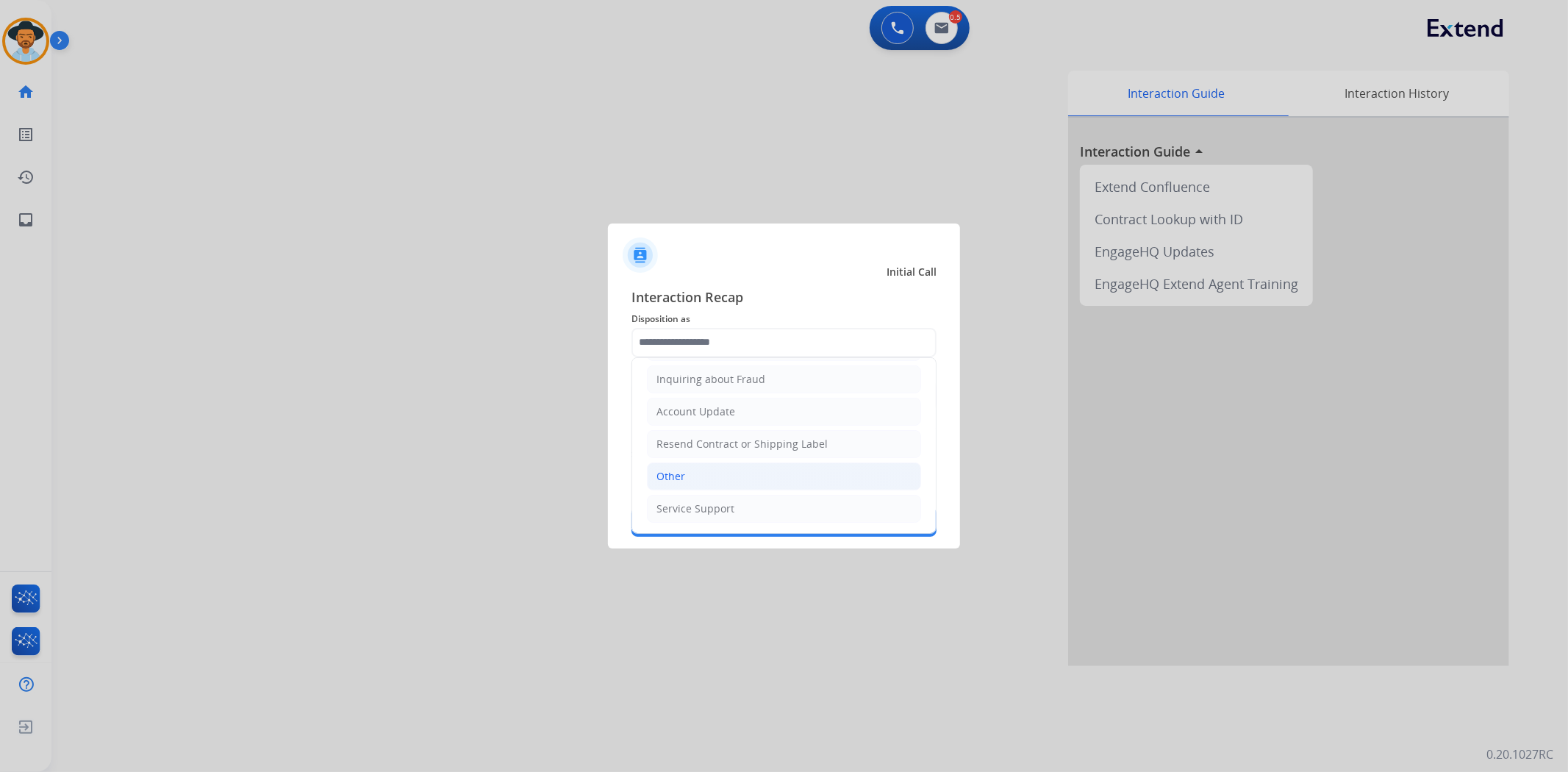
click at [757, 475] on li "Other" at bounding box center [784, 476] width 275 height 28
type input "*****"
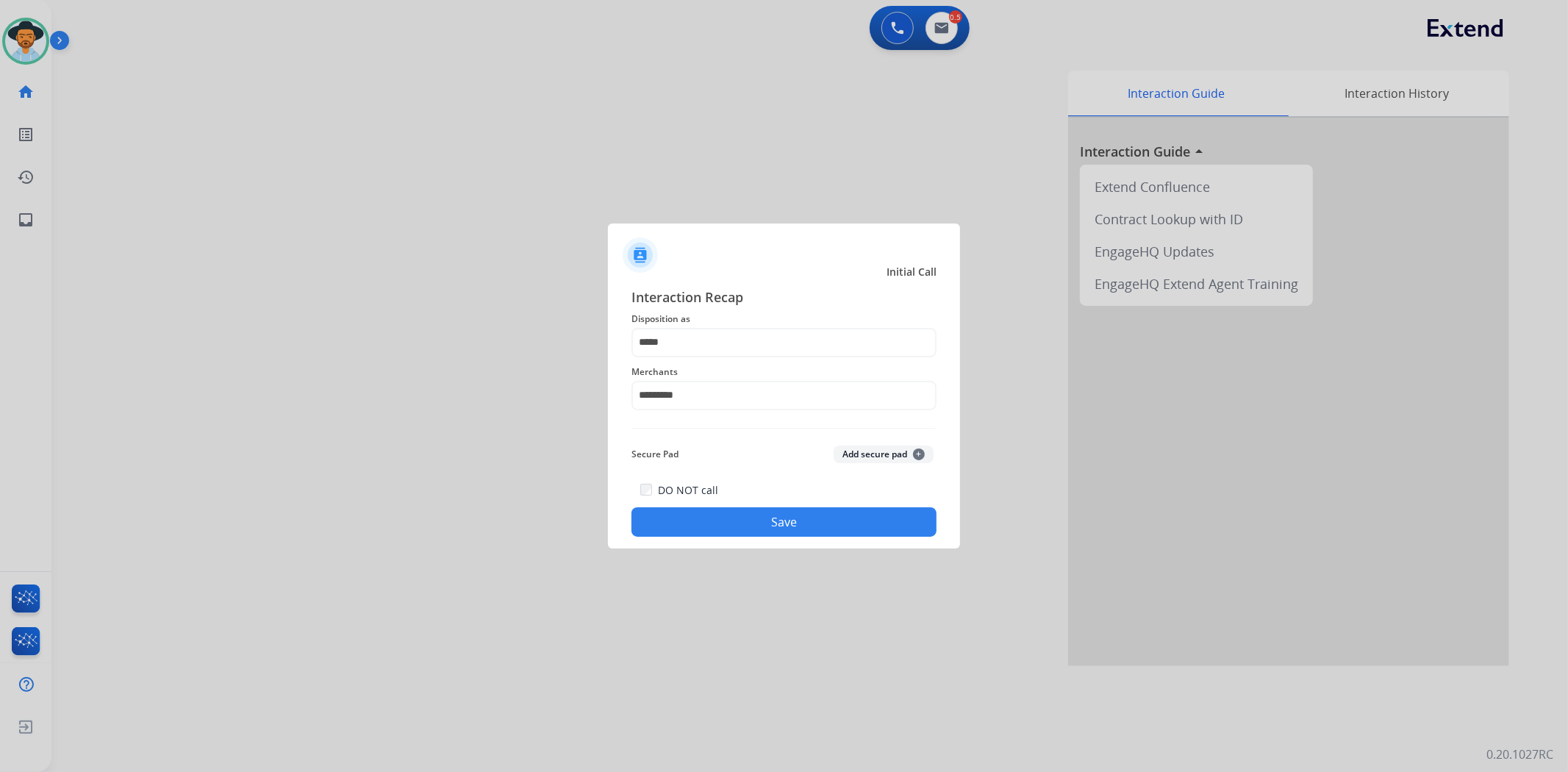
click at [873, 517] on button "Save" at bounding box center [784, 522] width 305 height 30
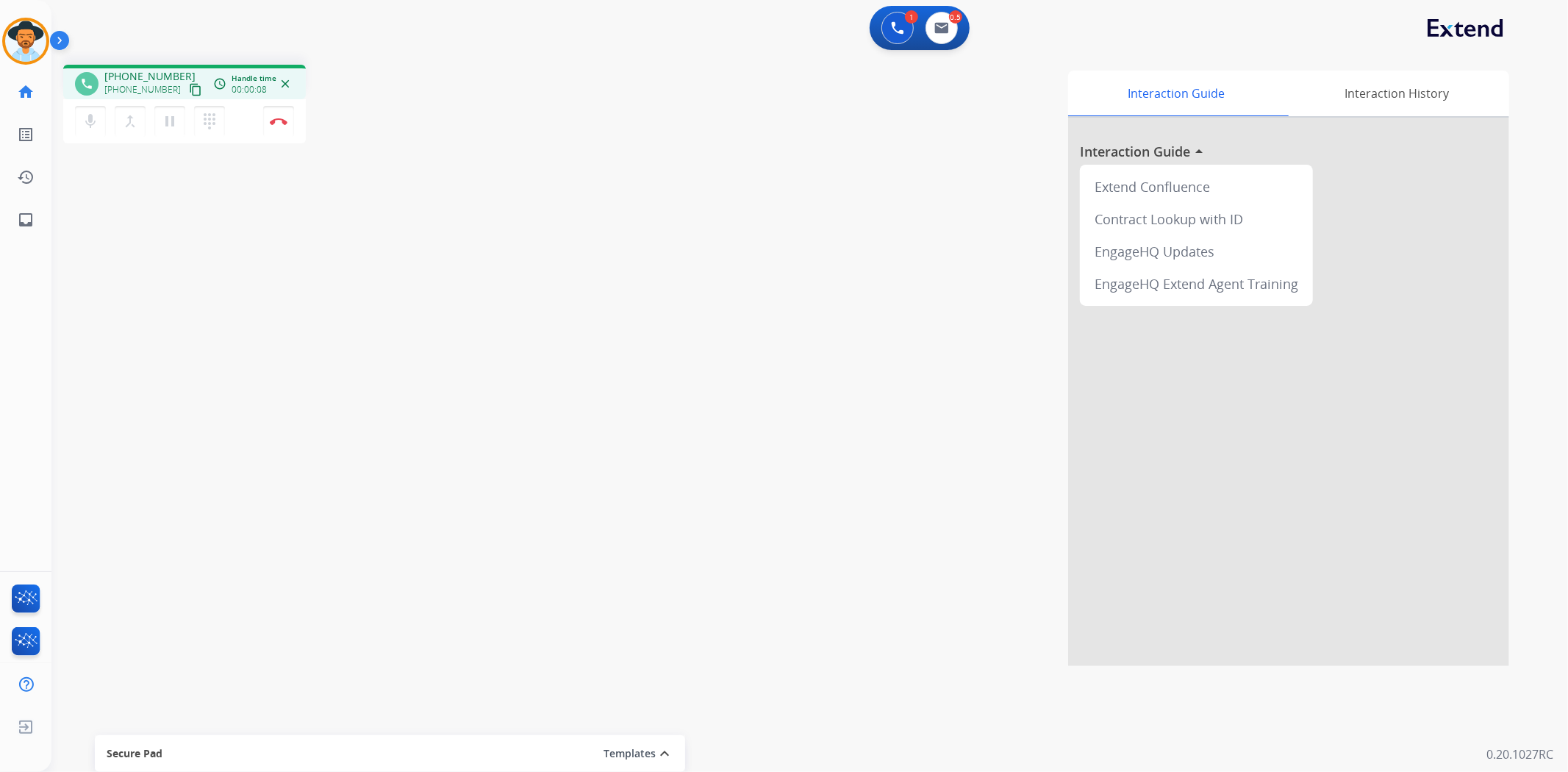
click at [189, 89] on mat-icon "content_copy" at bounding box center [195, 90] width 14 height 14
click at [889, 32] on button at bounding box center [897, 28] width 32 height 32
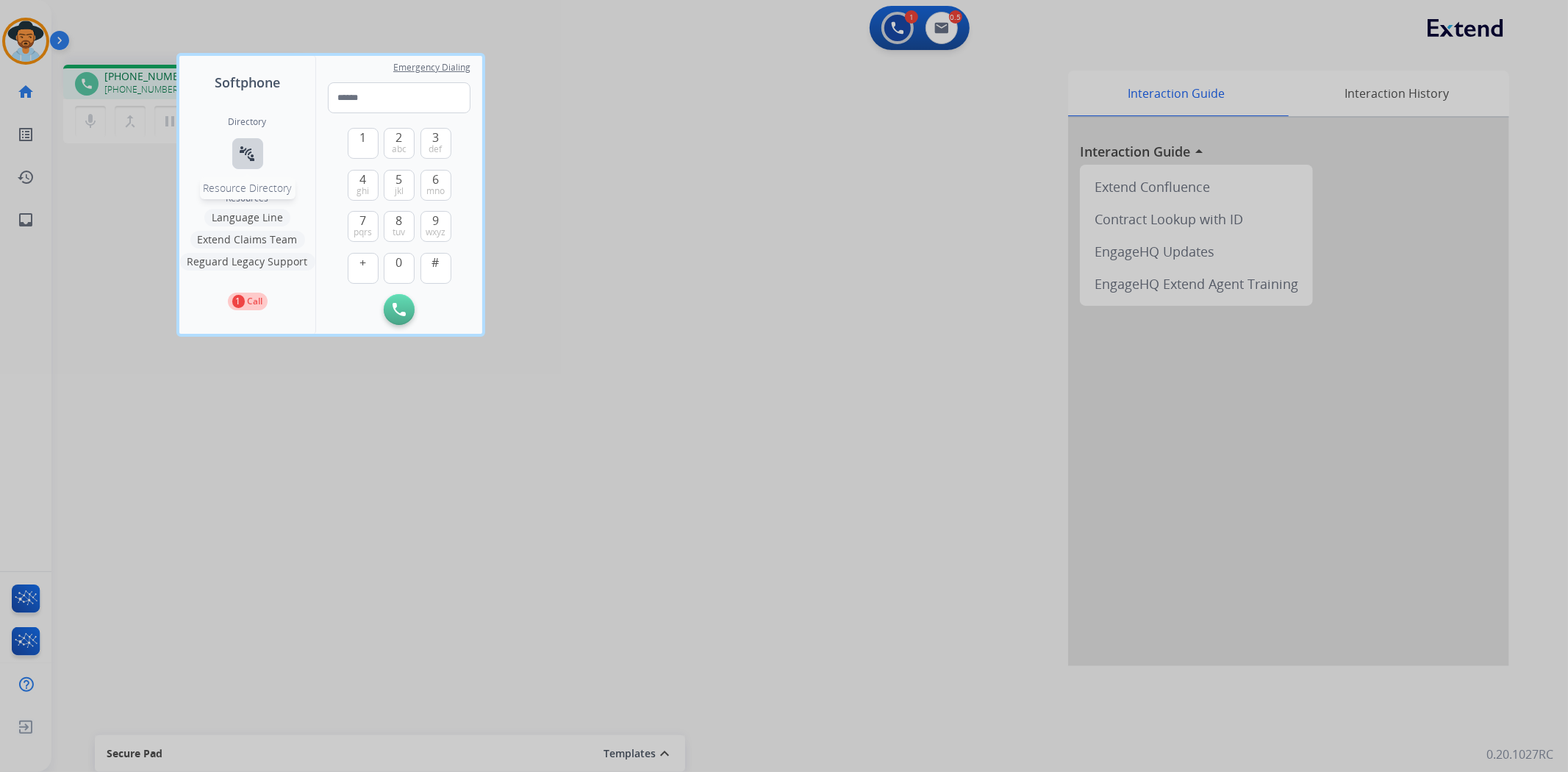
click at [251, 152] on mat-icon "connect_without_contact" at bounding box center [247, 154] width 18 height 18
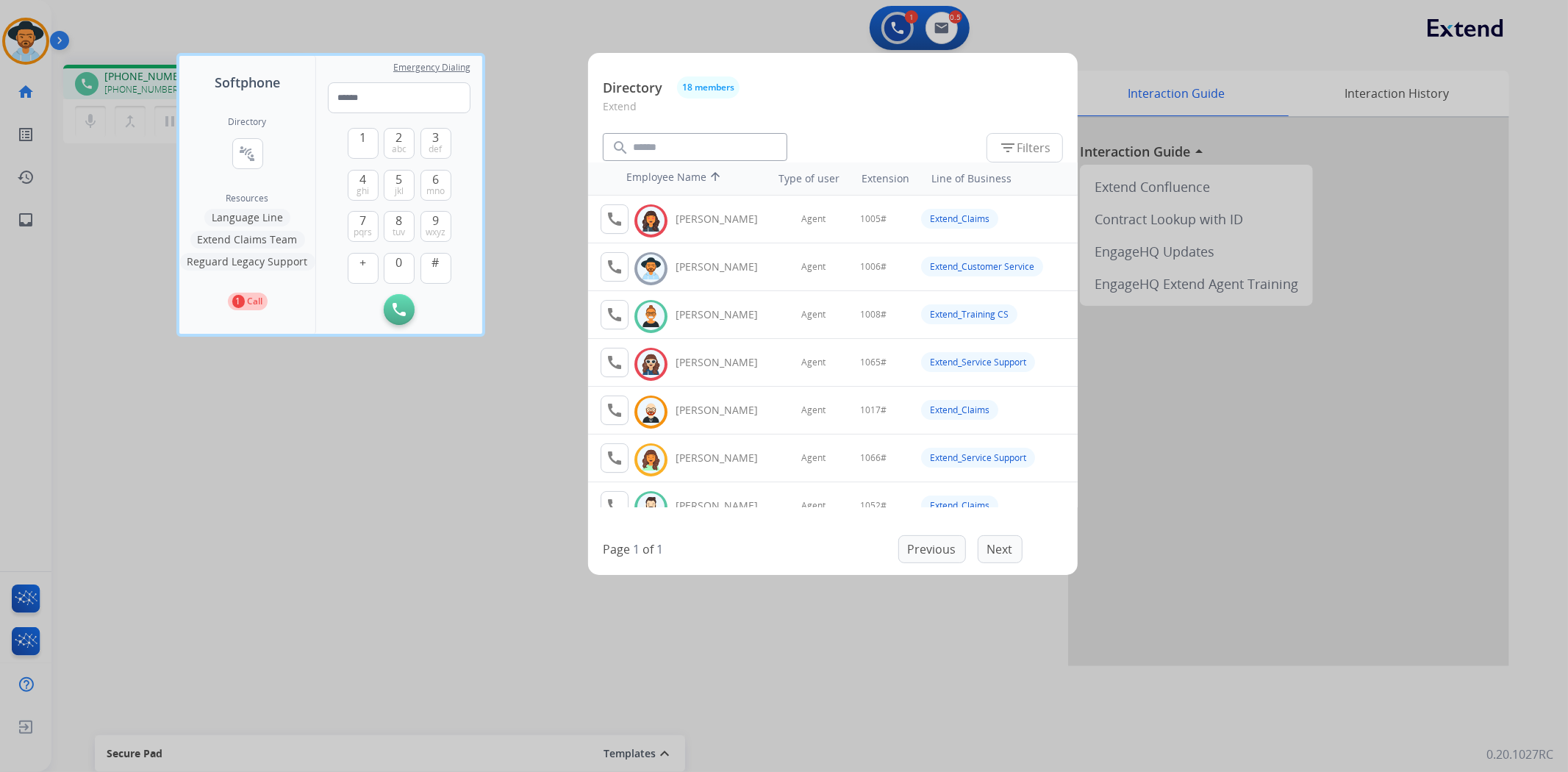
scroll to position [82, 0]
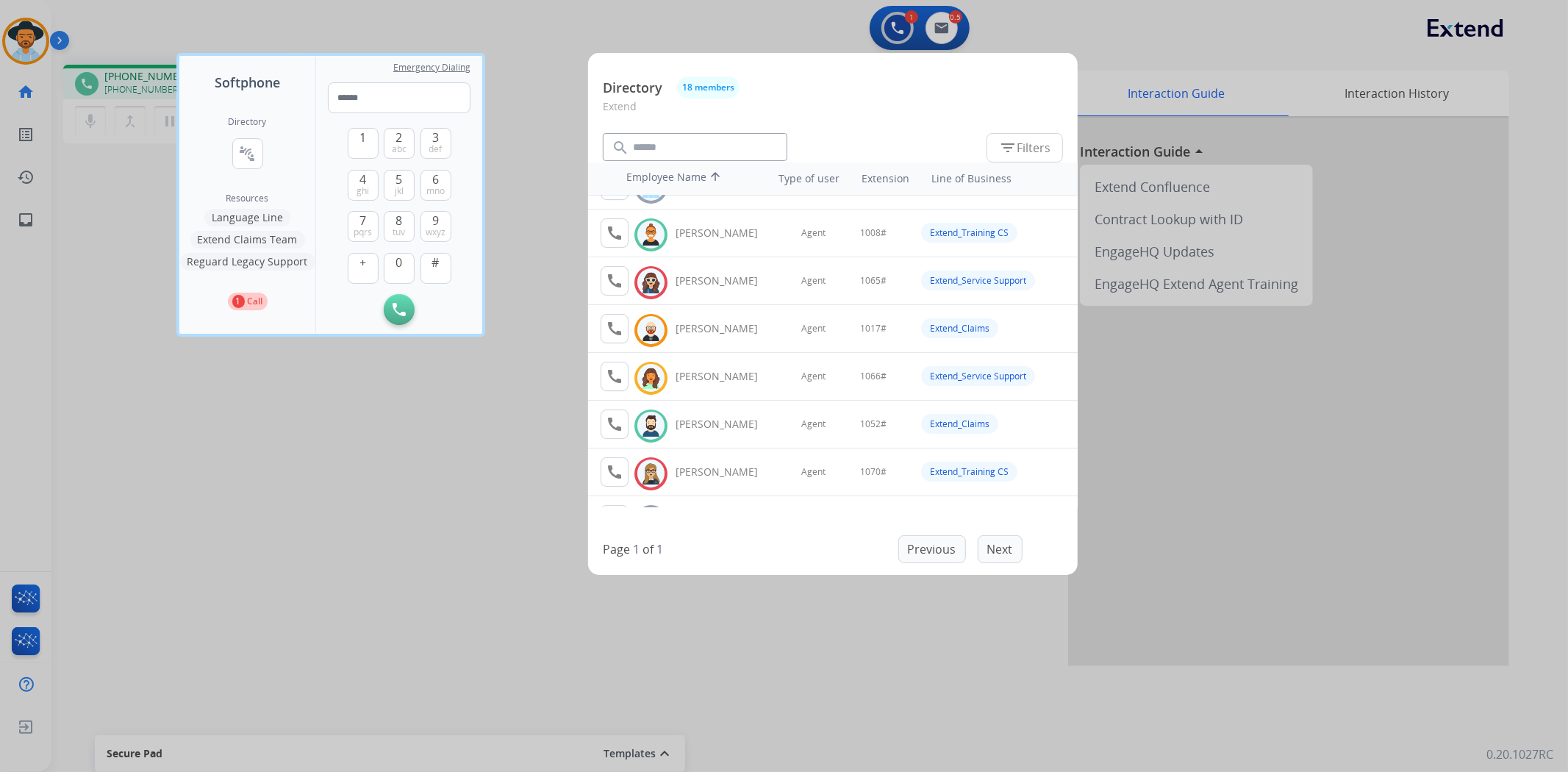
click at [559, 133] on div at bounding box center [784, 386] width 1568 height 772
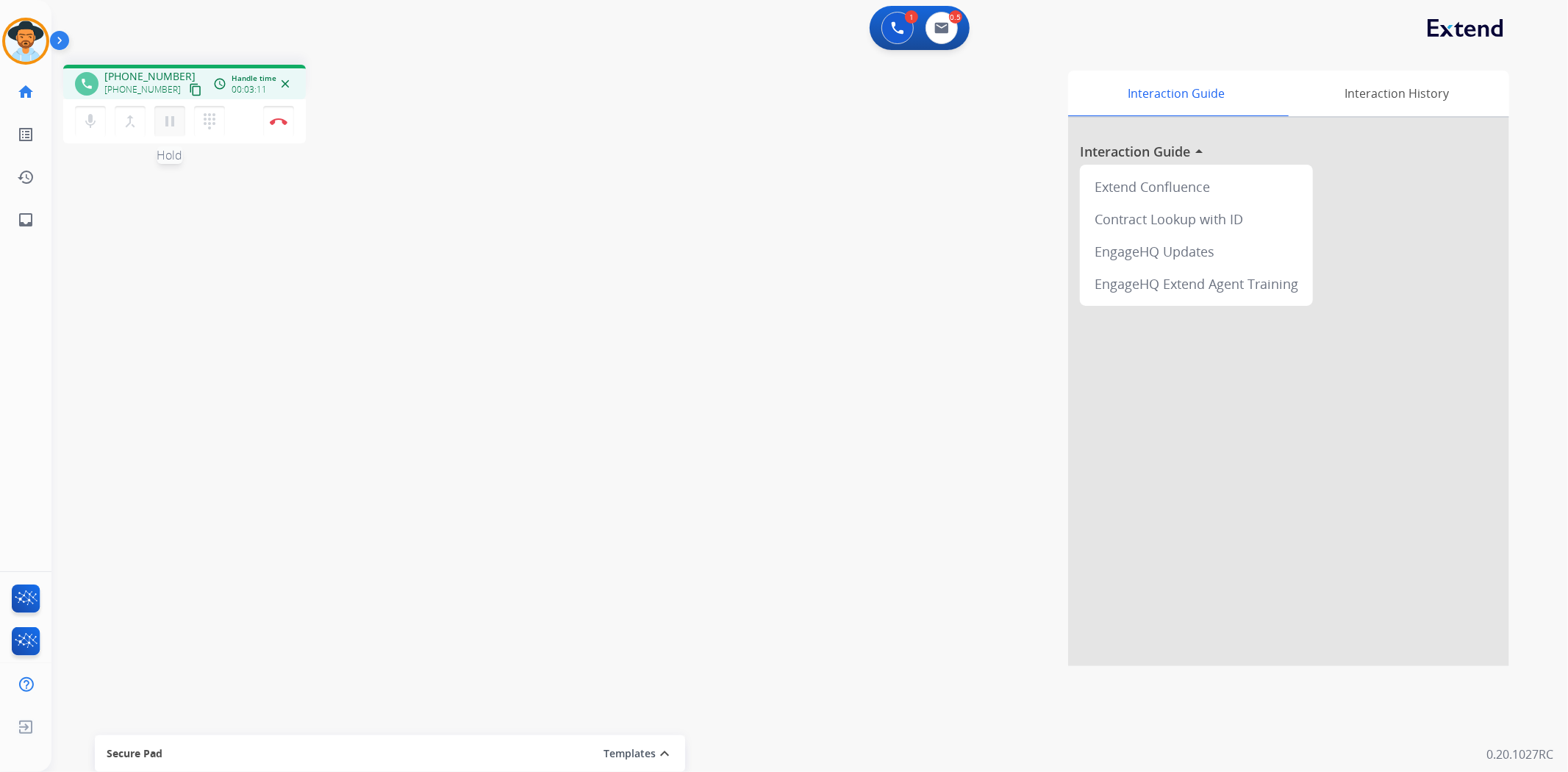
click at [167, 120] on mat-icon "pause" at bounding box center [170, 122] width 18 height 18
click at [898, 32] on img at bounding box center [897, 28] width 14 height 14
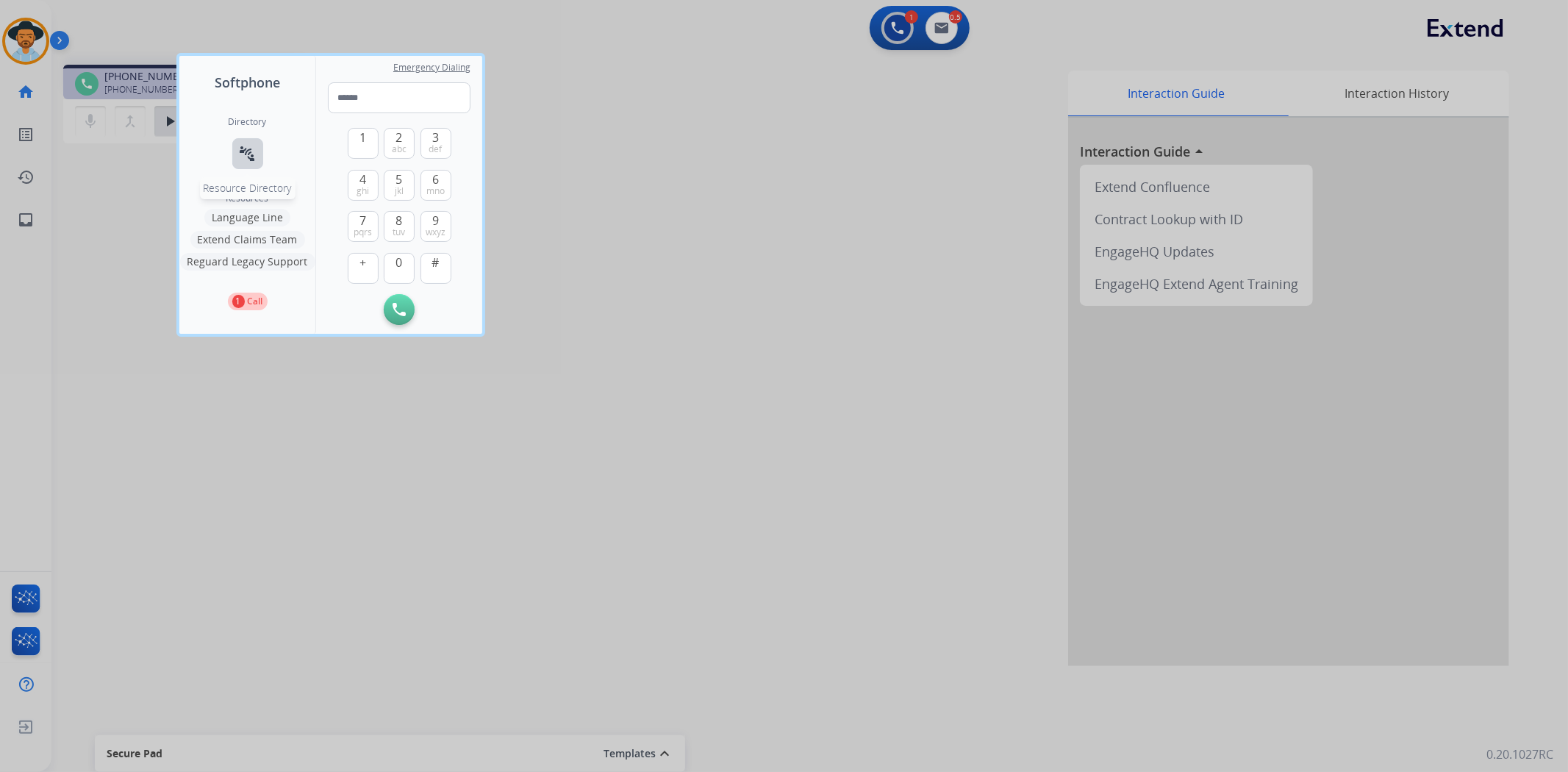
click at [258, 166] on button "connect_without_contact Resource Directory" at bounding box center [247, 154] width 31 height 31
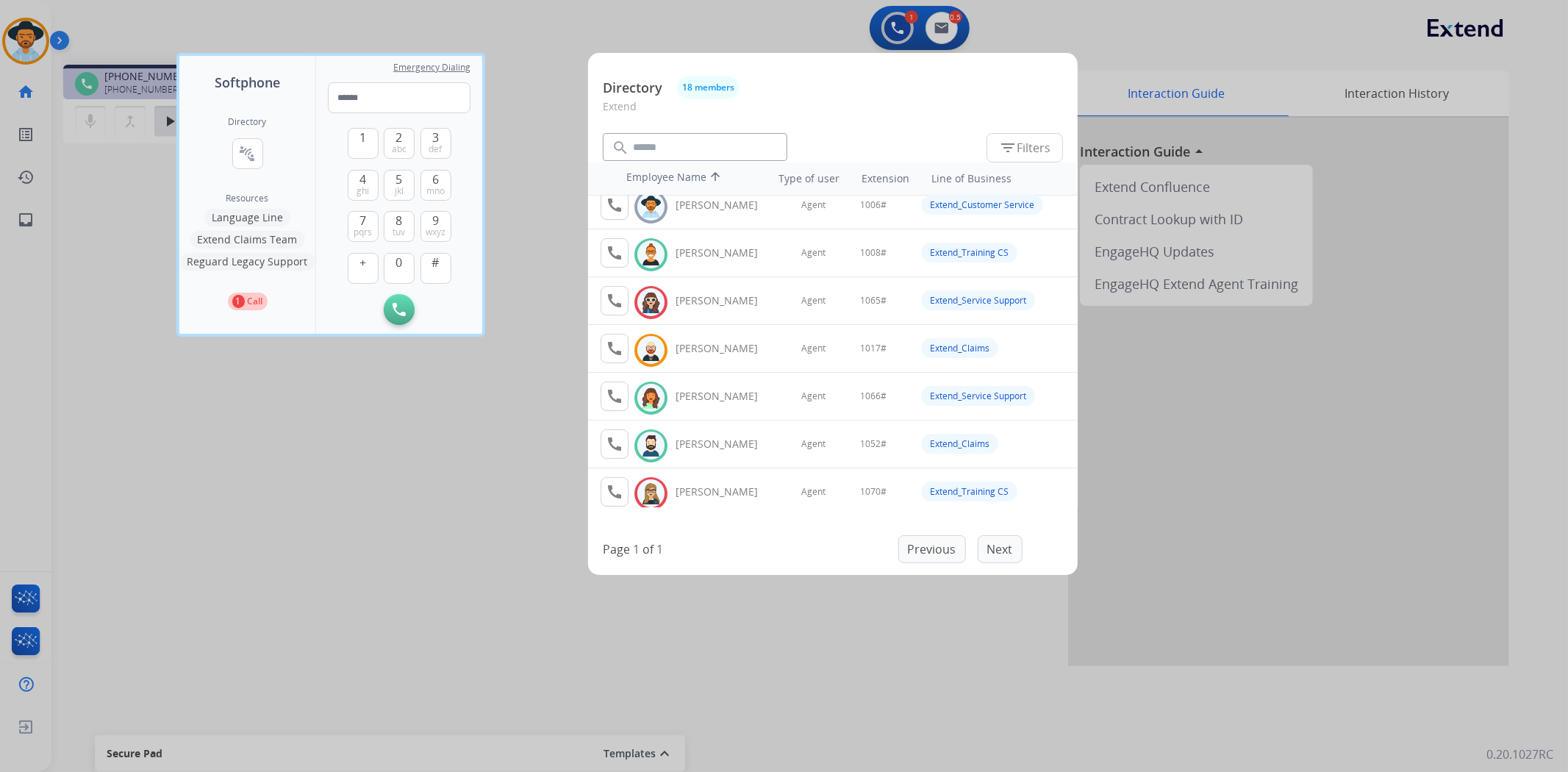
scroll to position [163, 0]
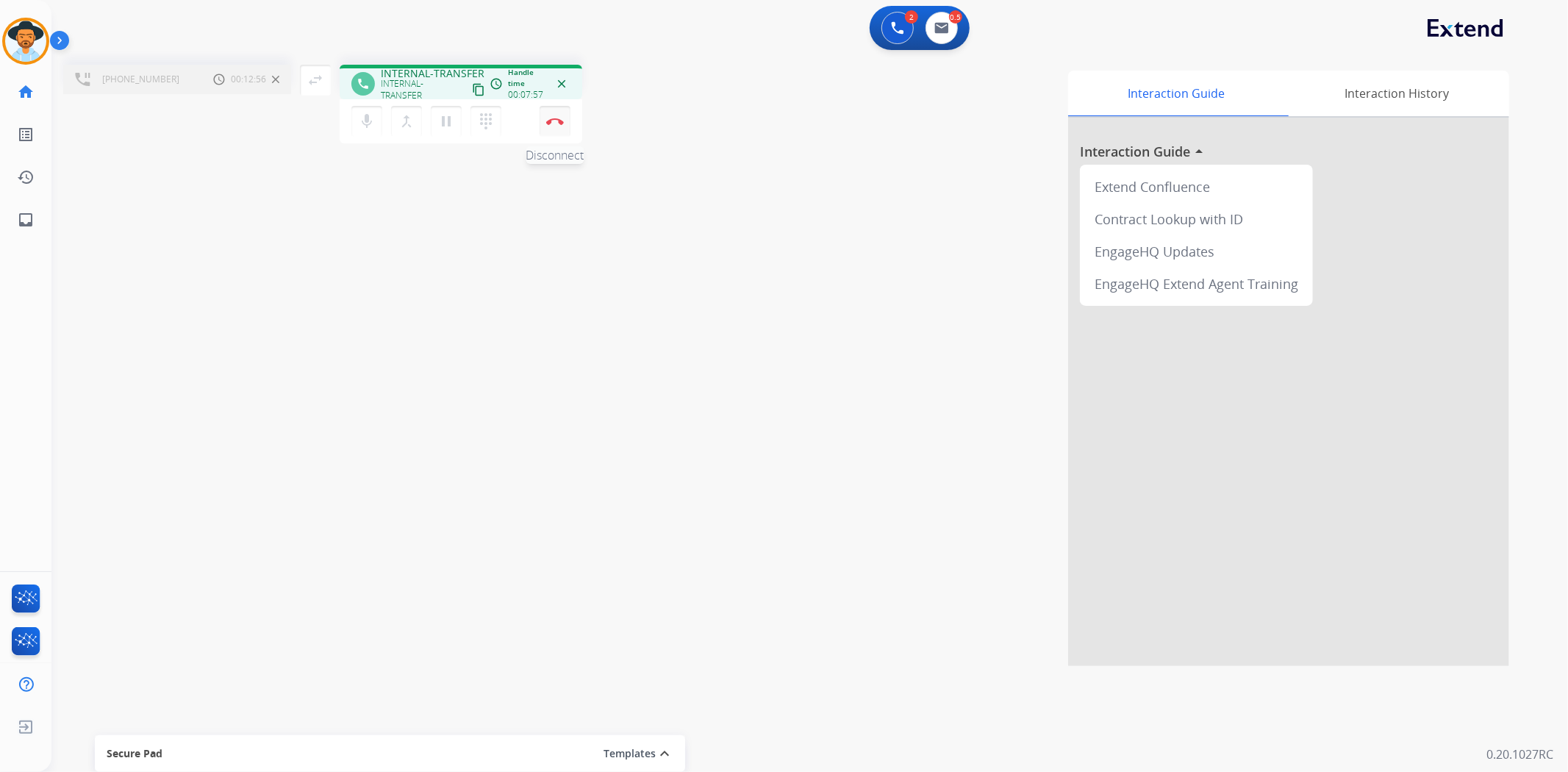
click at [554, 121] on img at bounding box center [555, 121] width 18 height 7
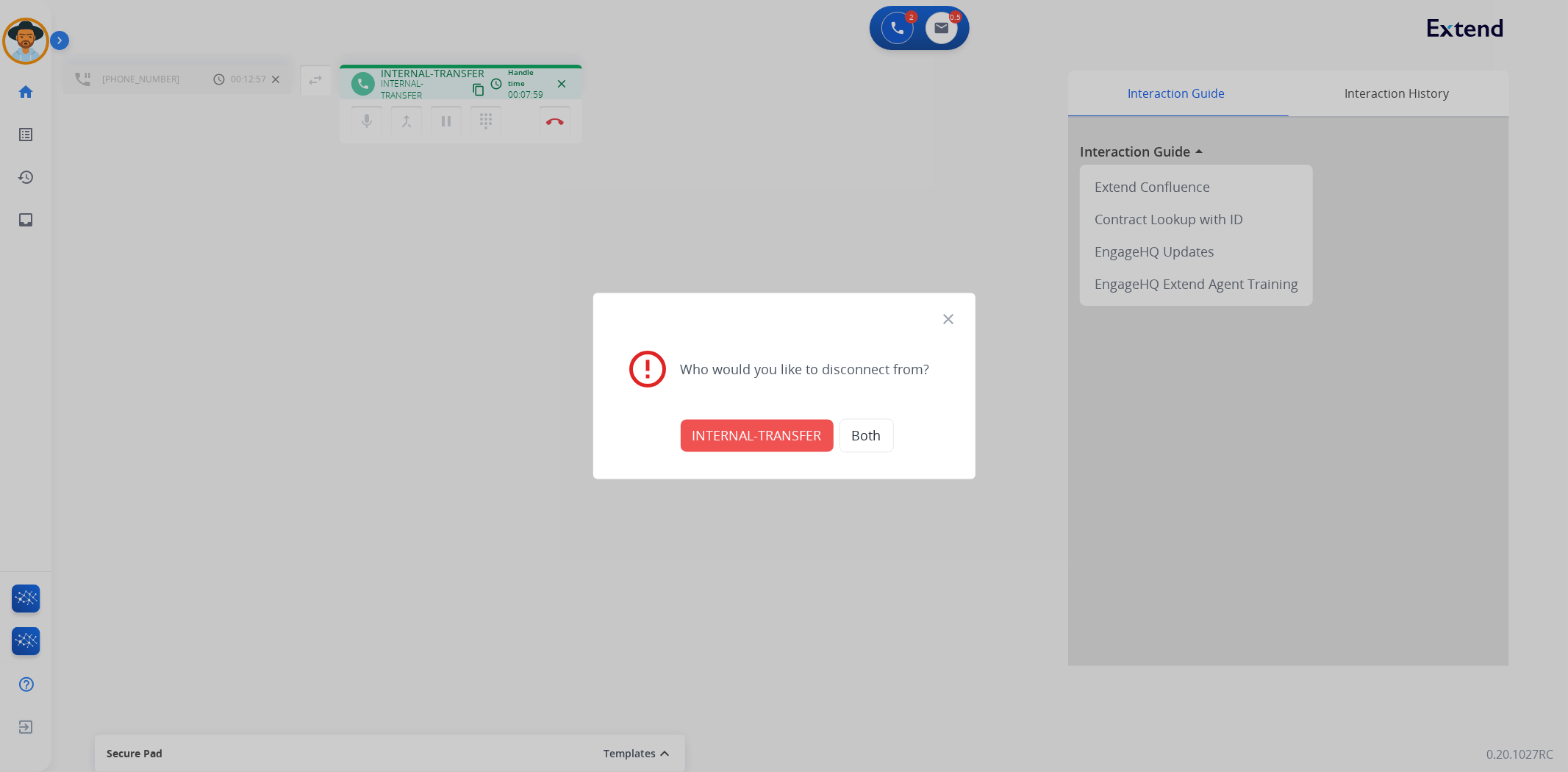
click at [761, 440] on button "INTERNAL-TRANSFER" at bounding box center [756, 436] width 153 height 32
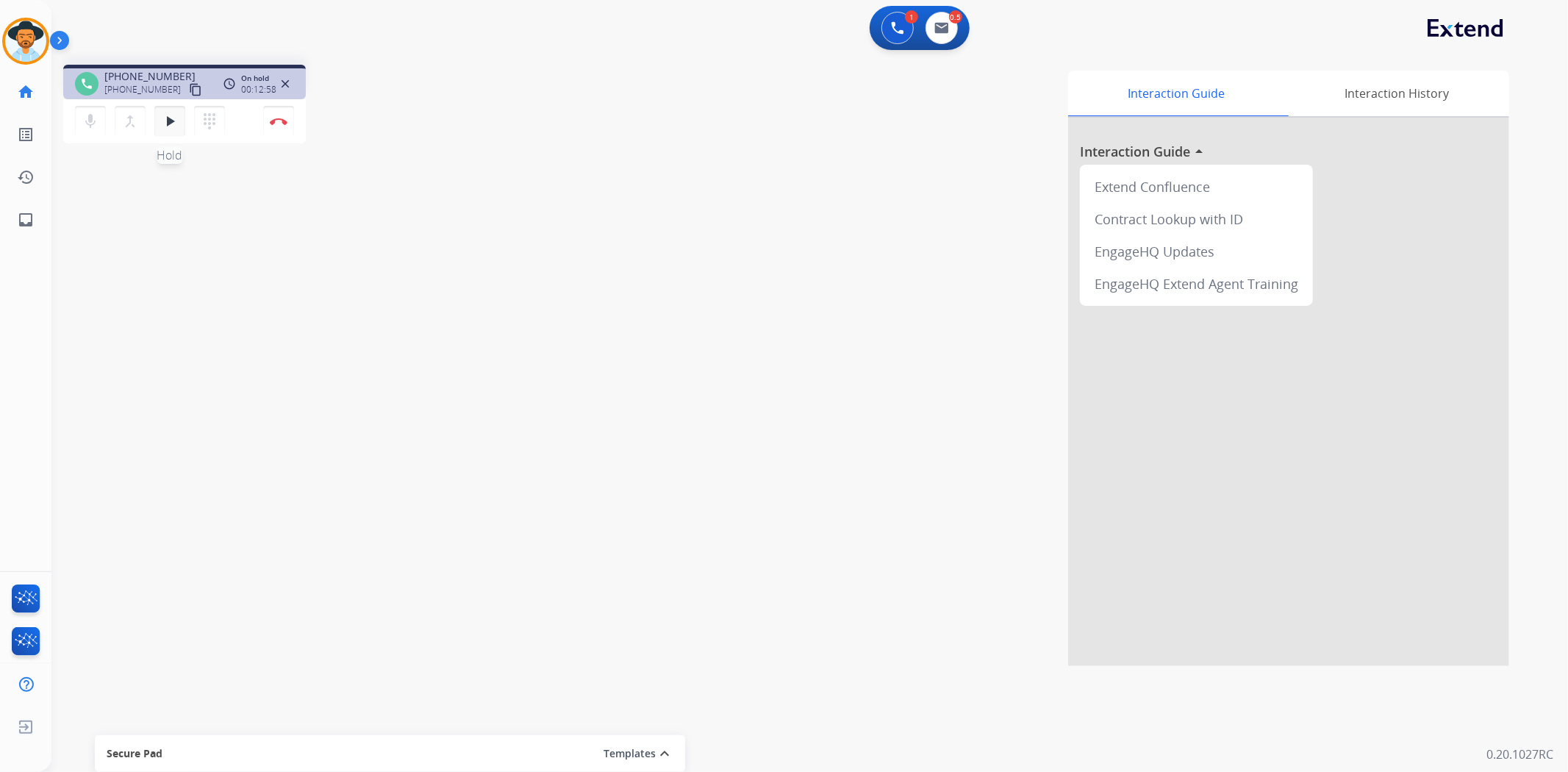
click at [174, 121] on mat-icon "play_arrow" at bounding box center [170, 122] width 18 height 18
click at [892, 32] on img at bounding box center [897, 28] width 14 height 14
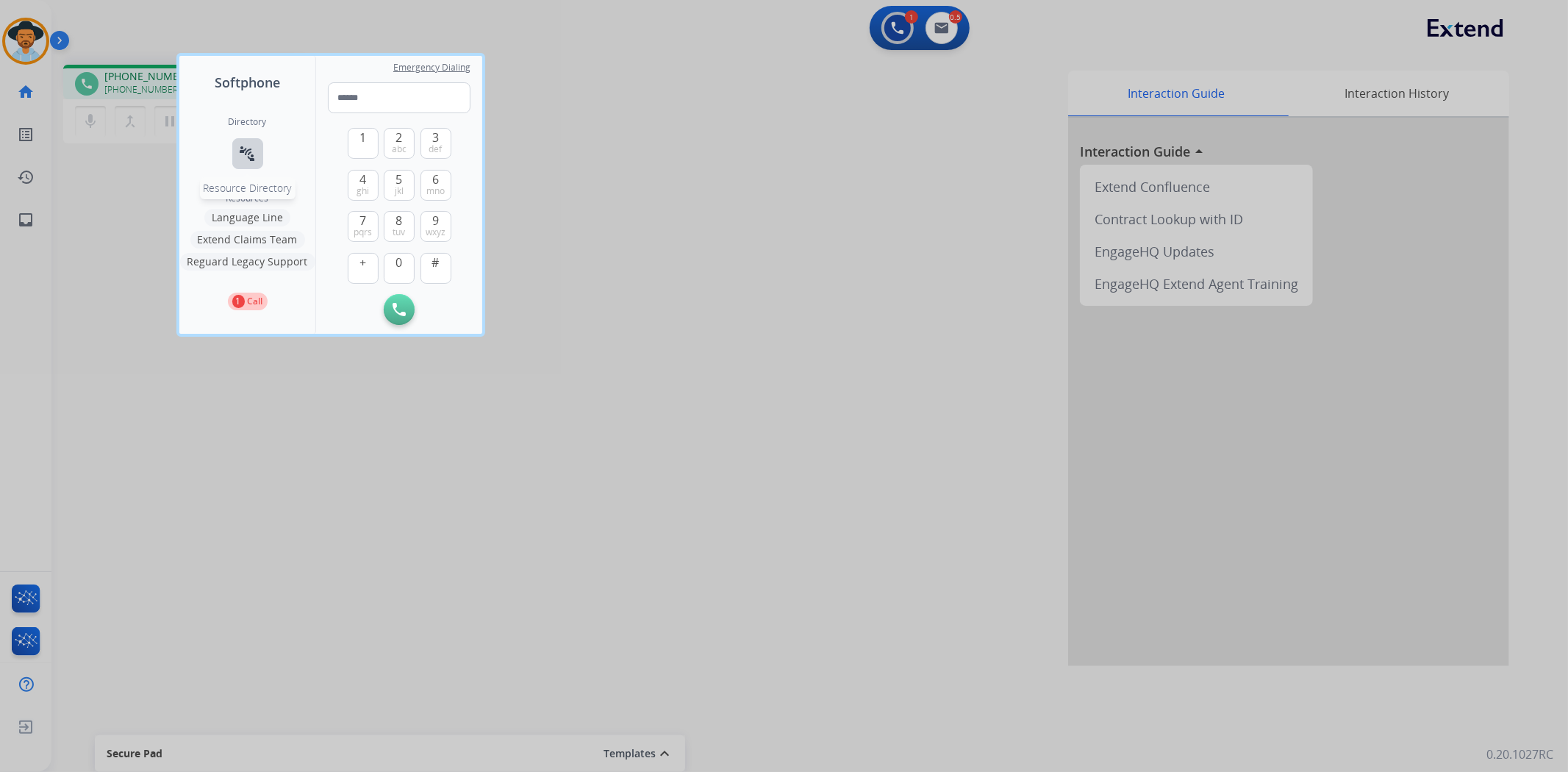
click at [244, 157] on mat-icon "connect_without_contact" at bounding box center [247, 154] width 18 height 18
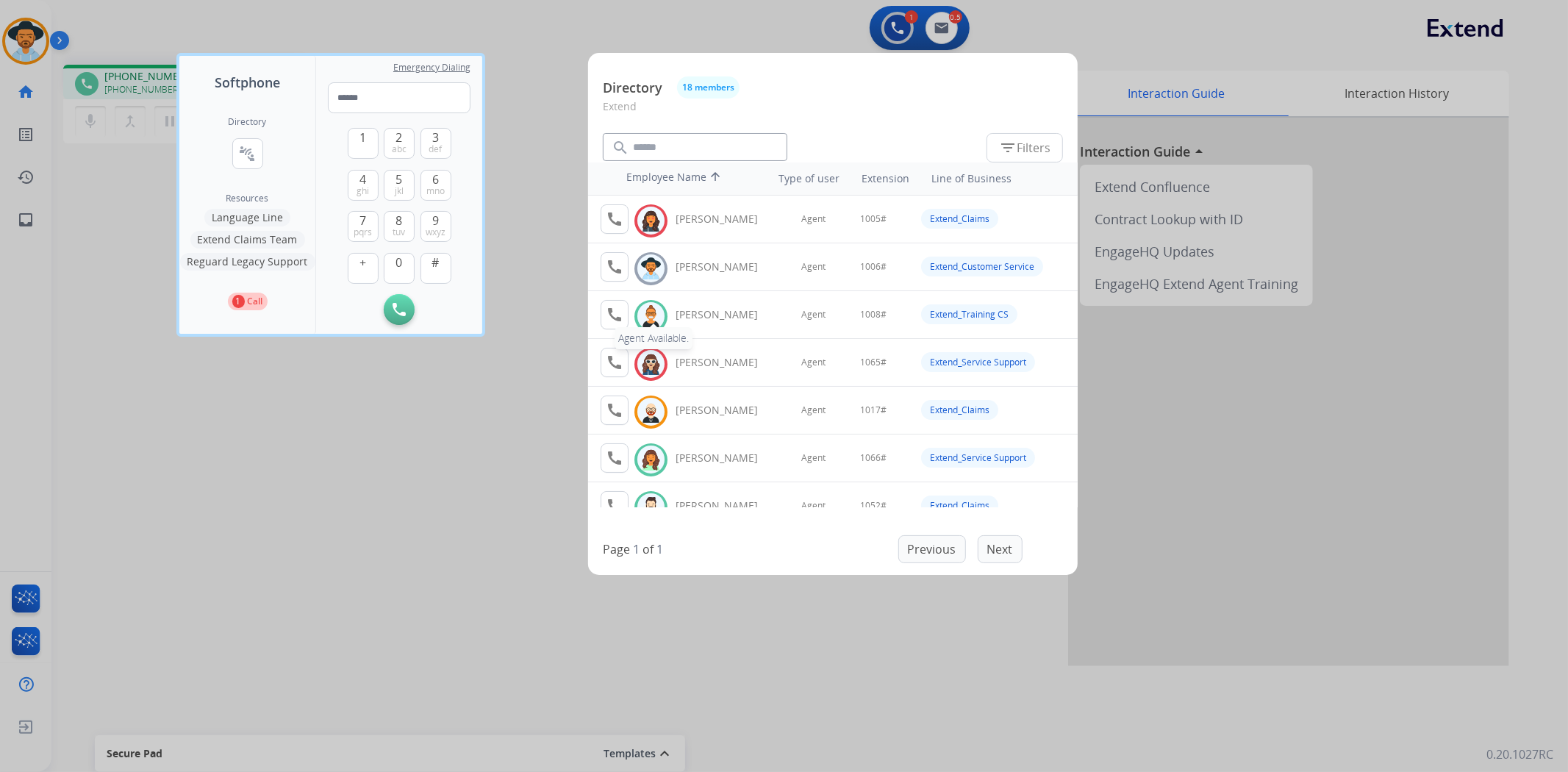
click at [621, 307] on mat-icon "call" at bounding box center [615, 315] width 18 height 18
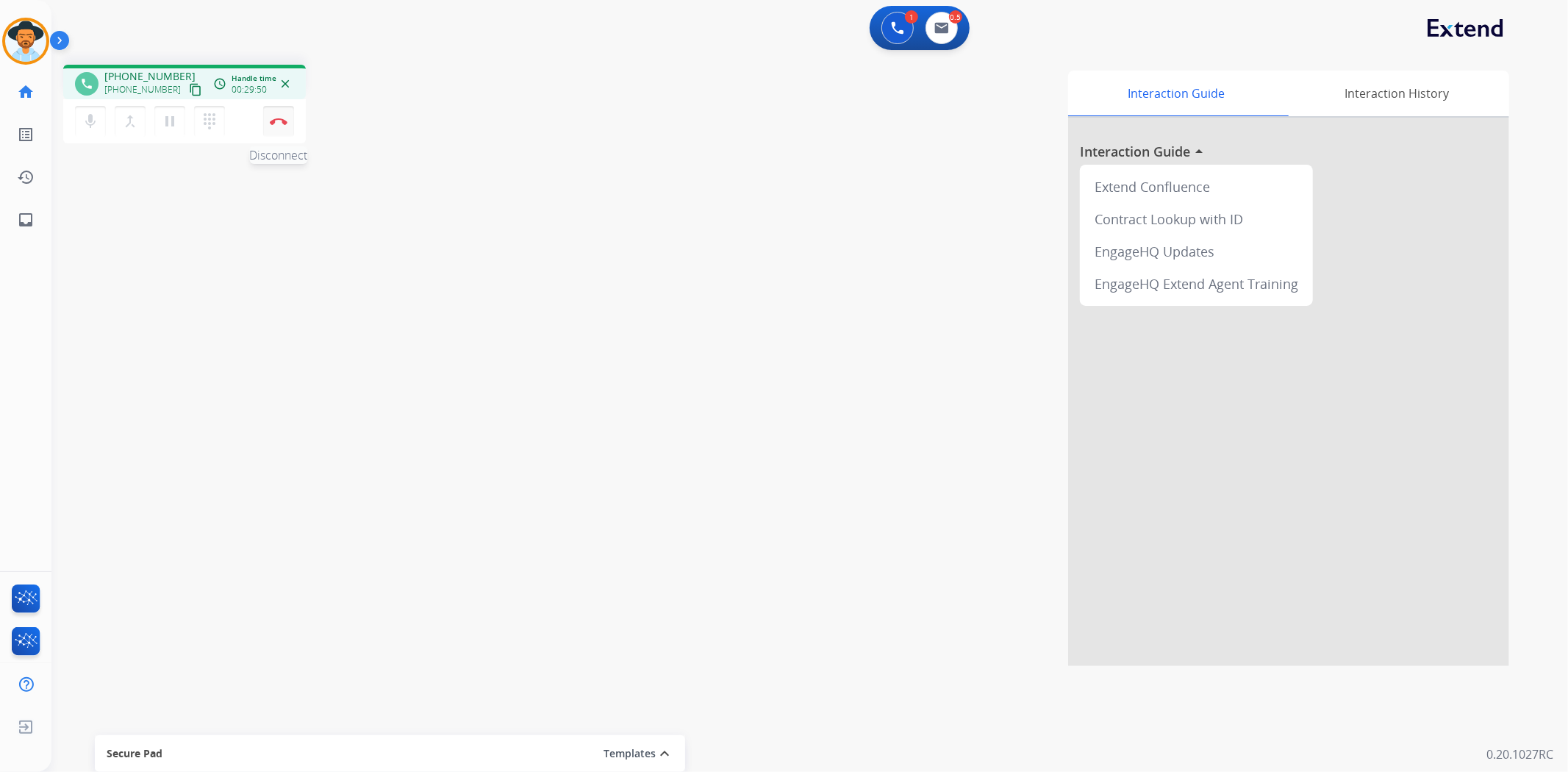
click at [283, 121] on img at bounding box center [279, 121] width 18 height 7
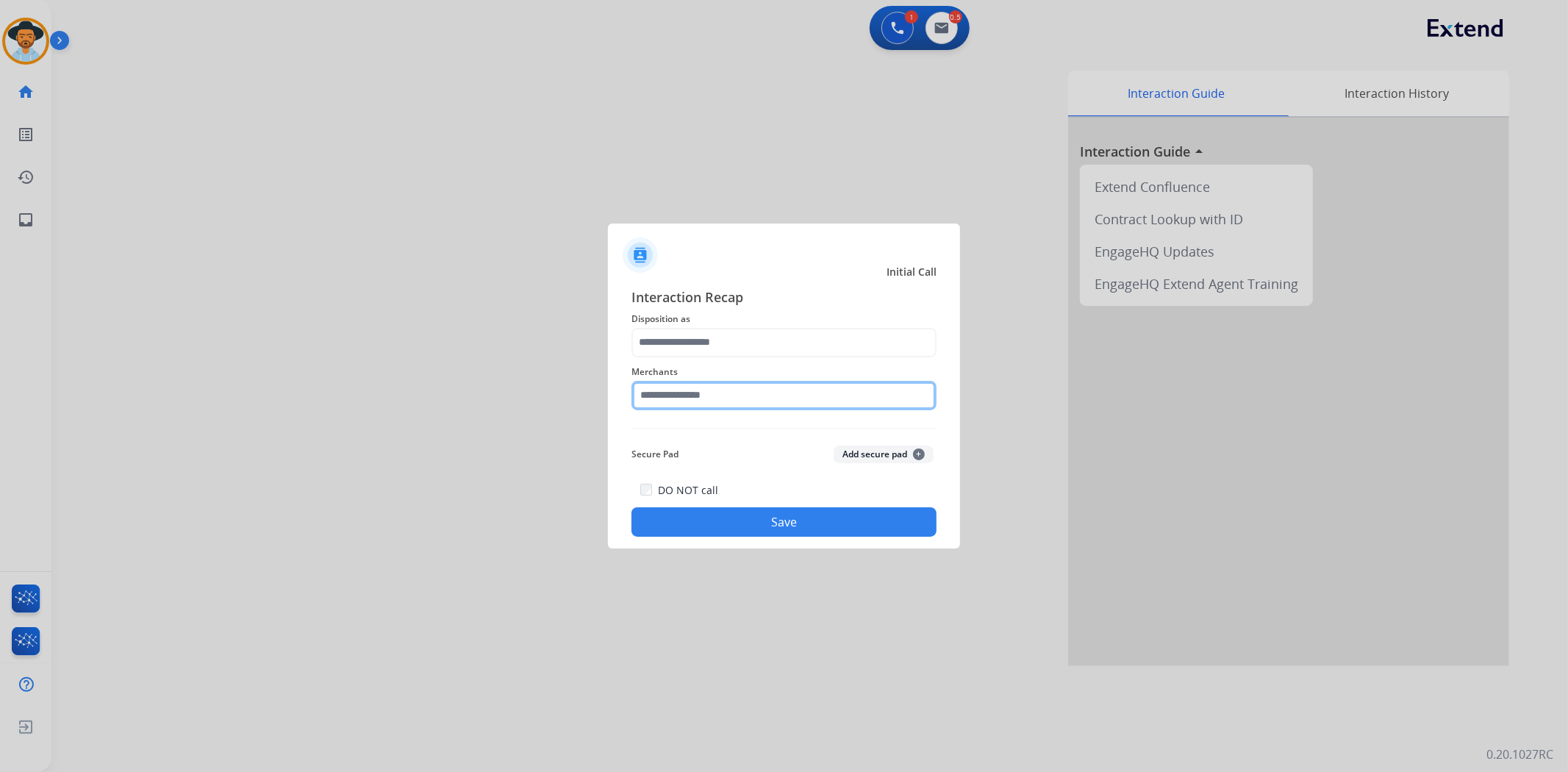
click at [688, 393] on input "text" at bounding box center [784, 396] width 305 height 30
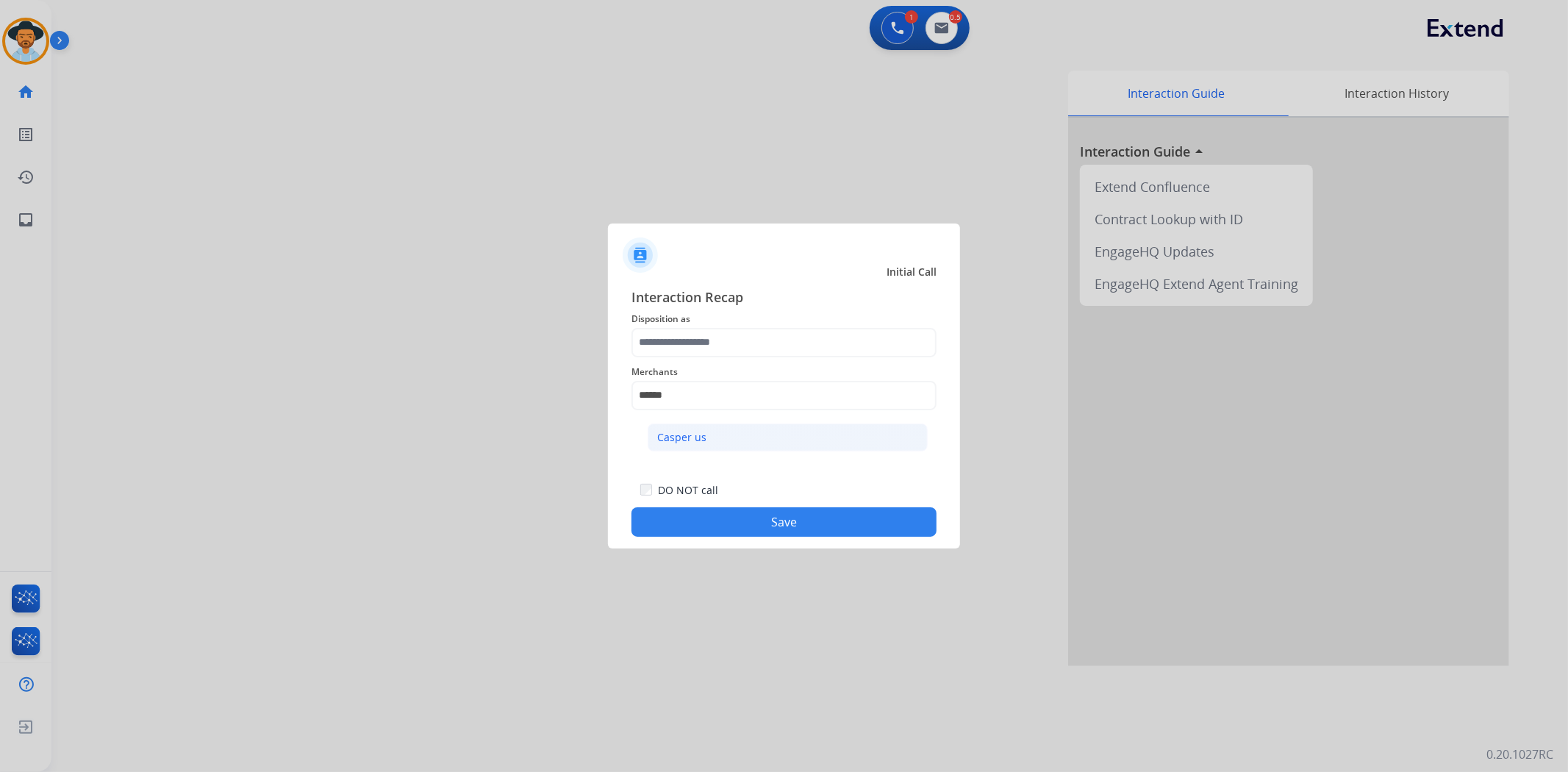
click at [711, 436] on li "Casper us" at bounding box center [788, 437] width 280 height 28
type input "*********"
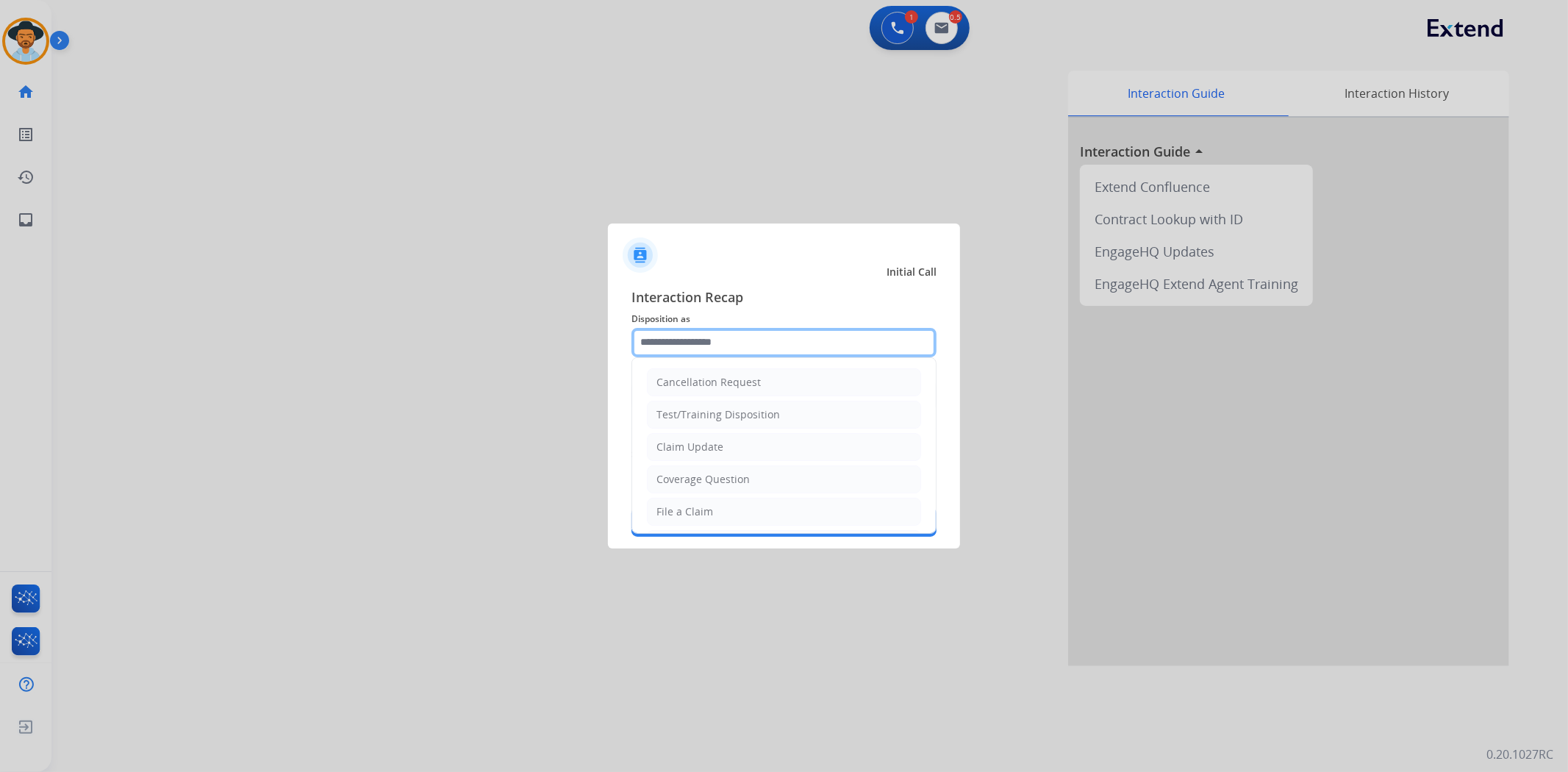
click at [711, 343] on input "text" at bounding box center [784, 343] width 305 height 30
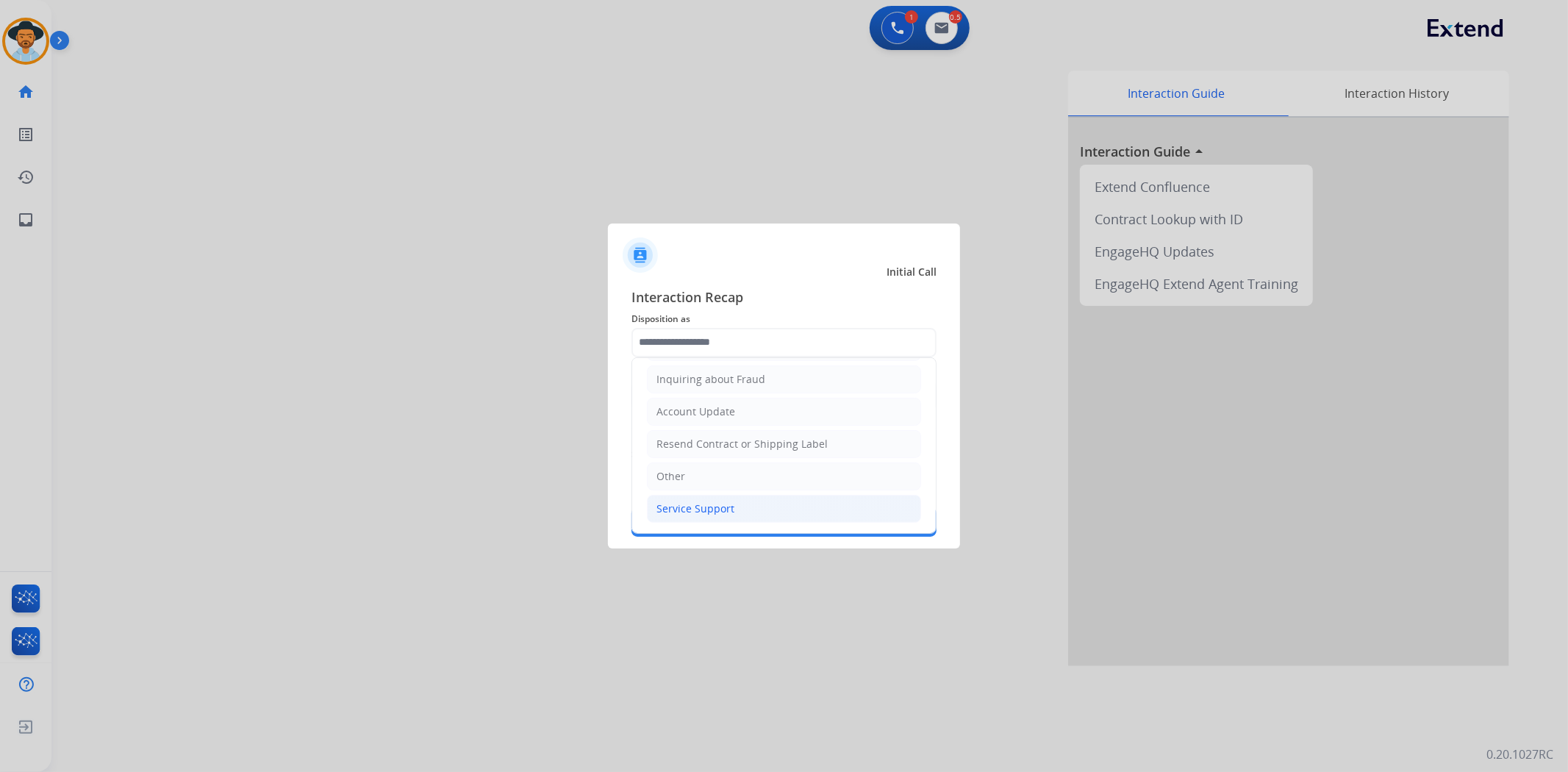
click at [708, 505] on div "Service Support" at bounding box center [695, 509] width 78 height 14
type input "**********"
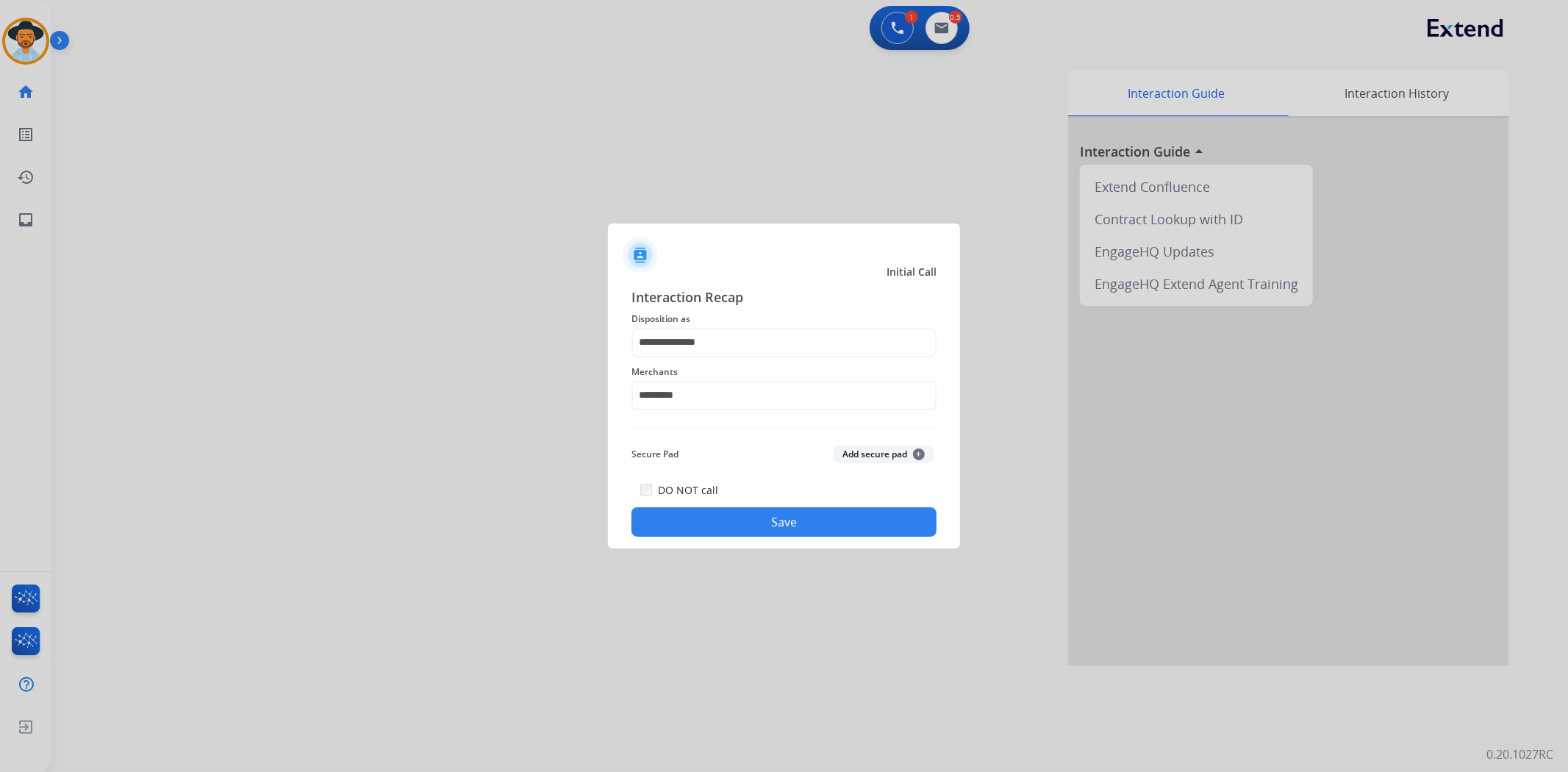
click at [752, 520] on button "Save" at bounding box center [784, 522] width 305 height 30
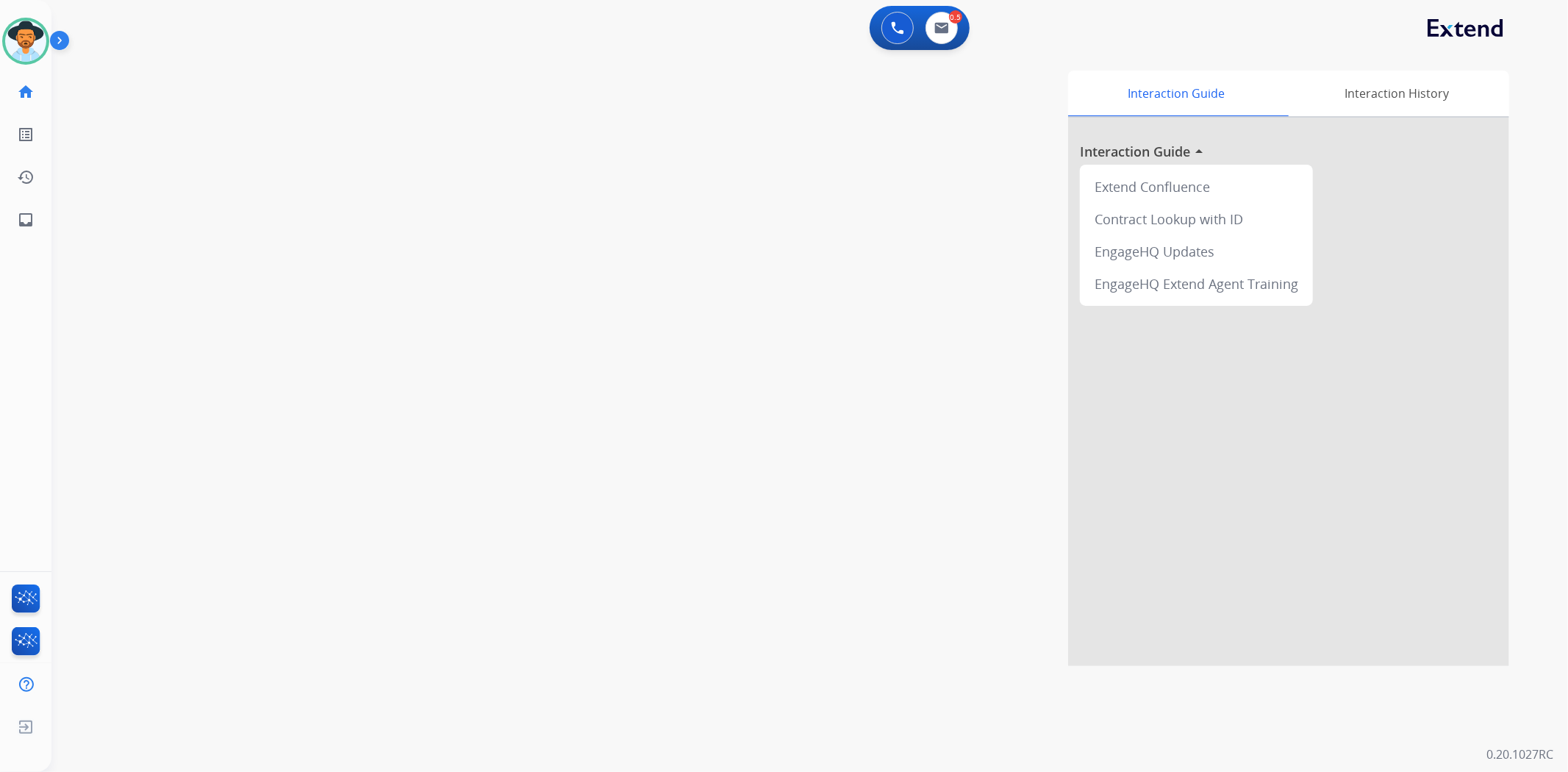
click at [523, 391] on div "Interaction Guide Interaction History Interaction Guide arrow_drop_up Extend Co…" at bounding box center [1005, 368] width 1008 height 596
click at [473, 155] on div "phone [PHONE_NUMBER] [PHONE_NUMBER] content_copy access_time Call metrics Queue…" at bounding box center [792, 360] width 1482 height 613
click at [189, 86] on mat-icon "content_copy" at bounding box center [195, 90] width 14 height 14
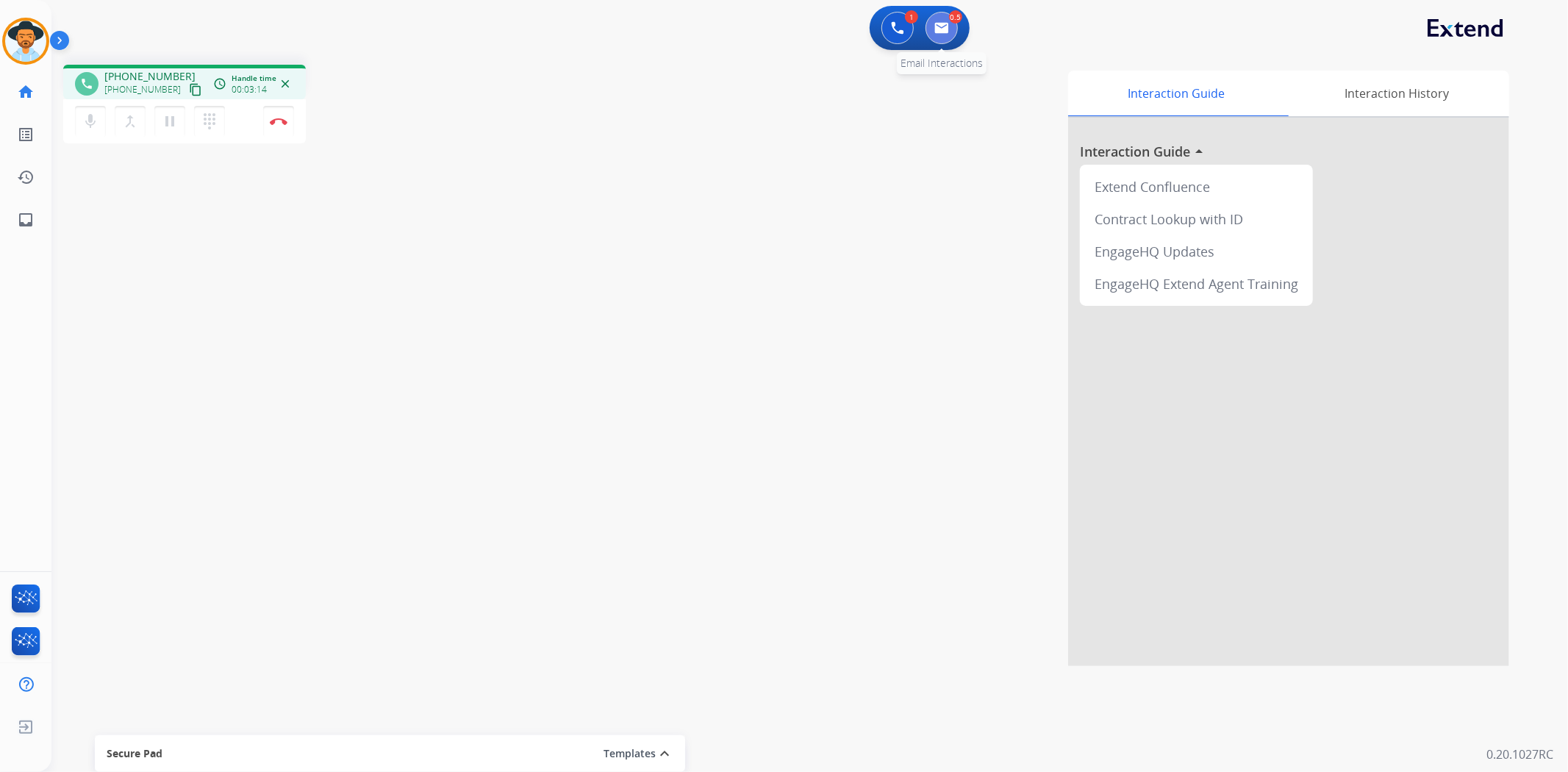
click at [952, 25] on button at bounding box center [941, 28] width 32 height 32
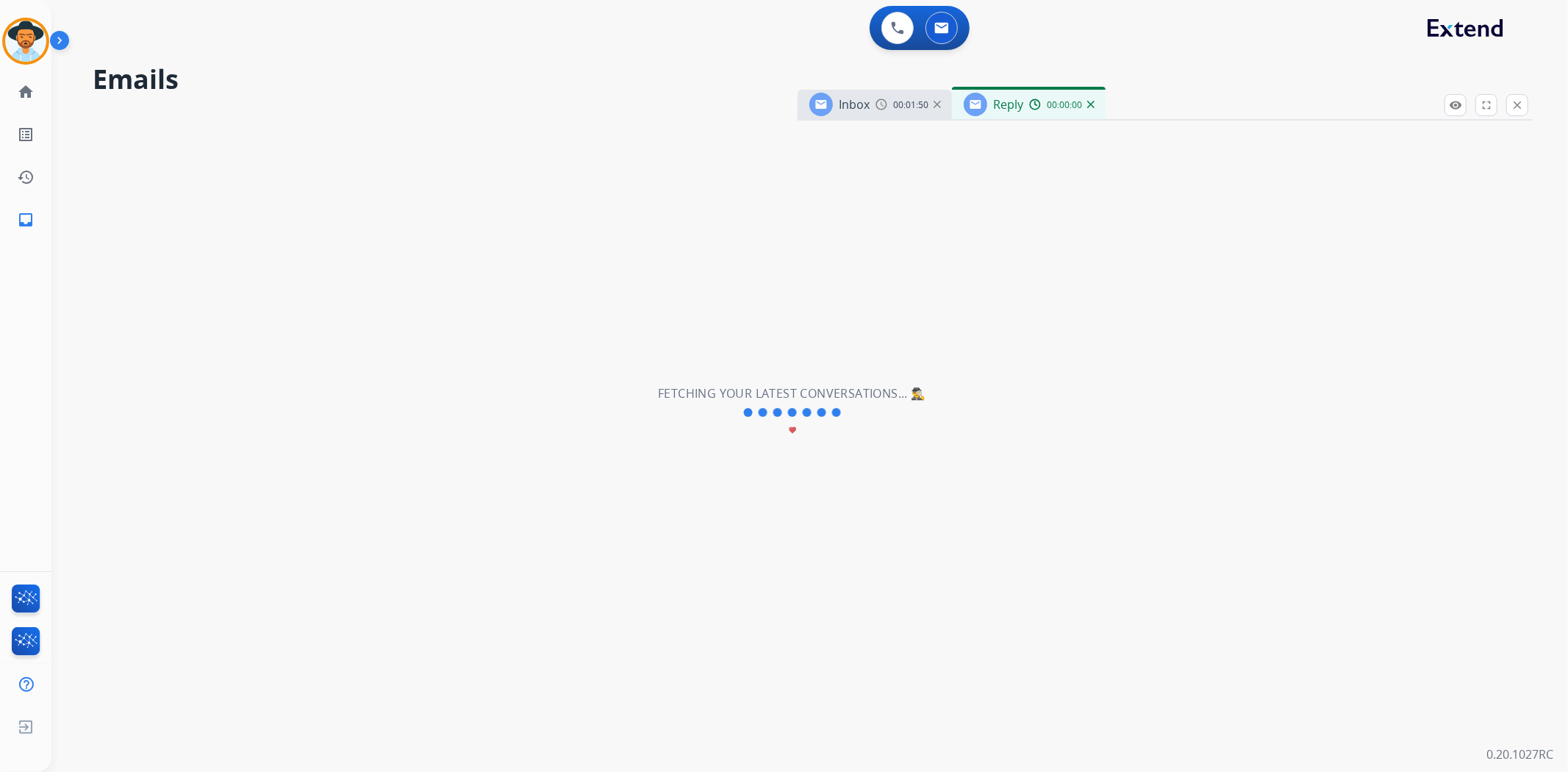
select select "**********"
click at [1513, 109] on mat-icon "close" at bounding box center [1517, 105] width 14 height 14
click at [945, 34] on button at bounding box center [941, 28] width 32 height 32
click at [898, 24] on img at bounding box center [897, 28] width 14 height 14
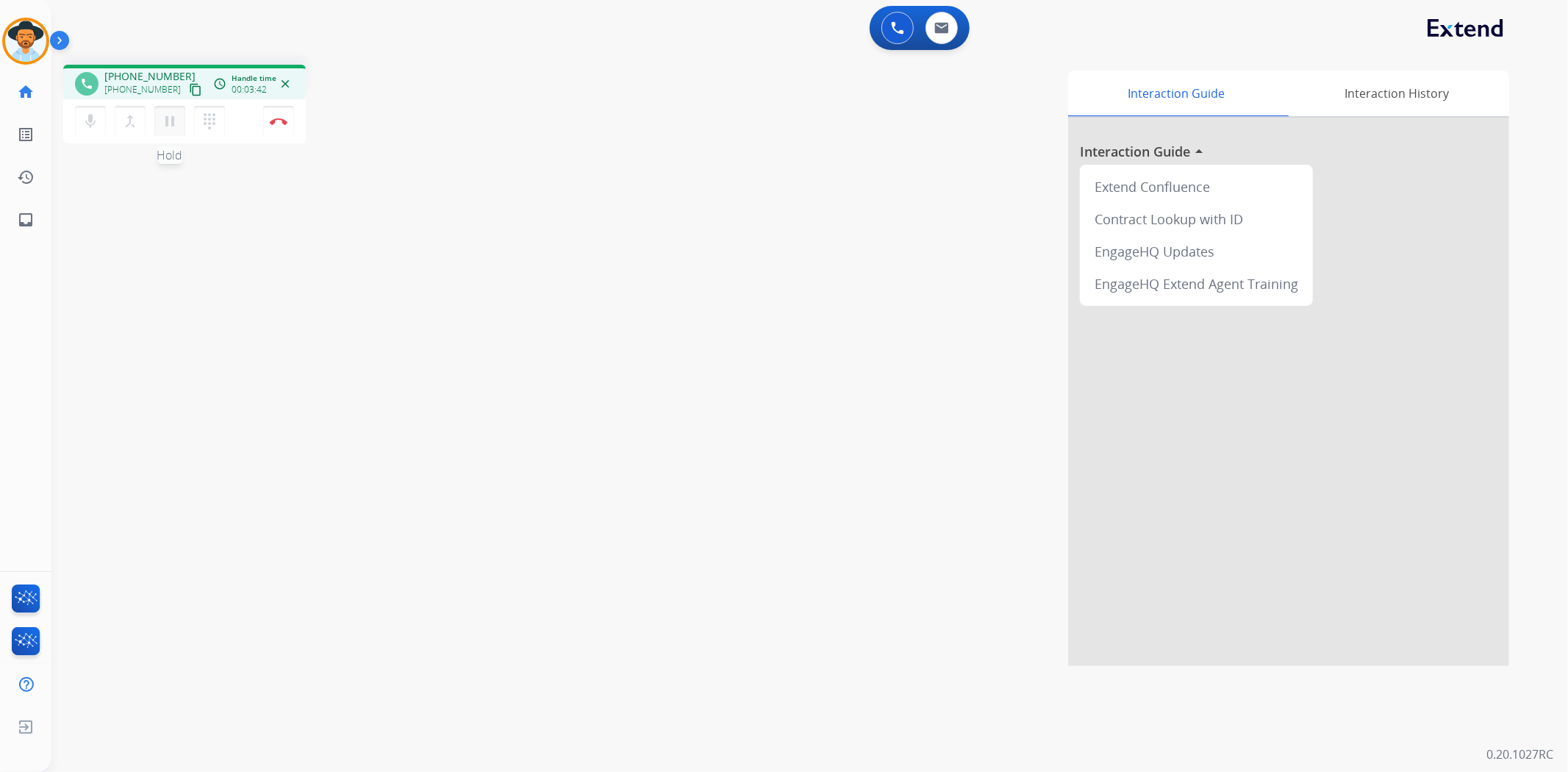
click at [169, 123] on mat-icon "pause" at bounding box center [170, 122] width 18 height 18
click at [166, 122] on mat-icon "play_arrow" at bounding box center [170, 122] width 18 height 18
click at [285, 123] on img at bounding box center [279, 121] width 18 height 7
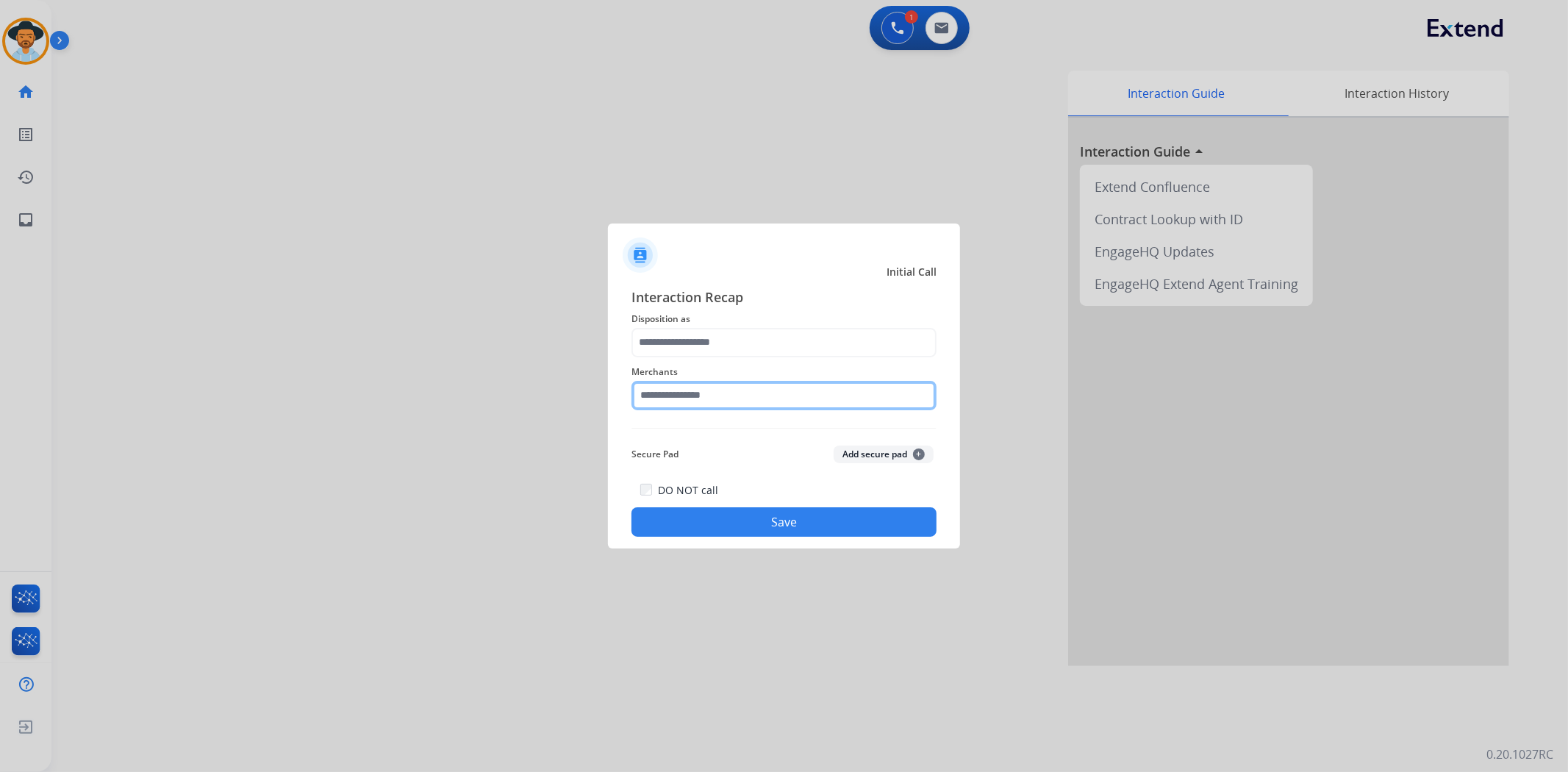
click at [689, 392] on input "text" at bounding box center [784, 396] width 305 height 30
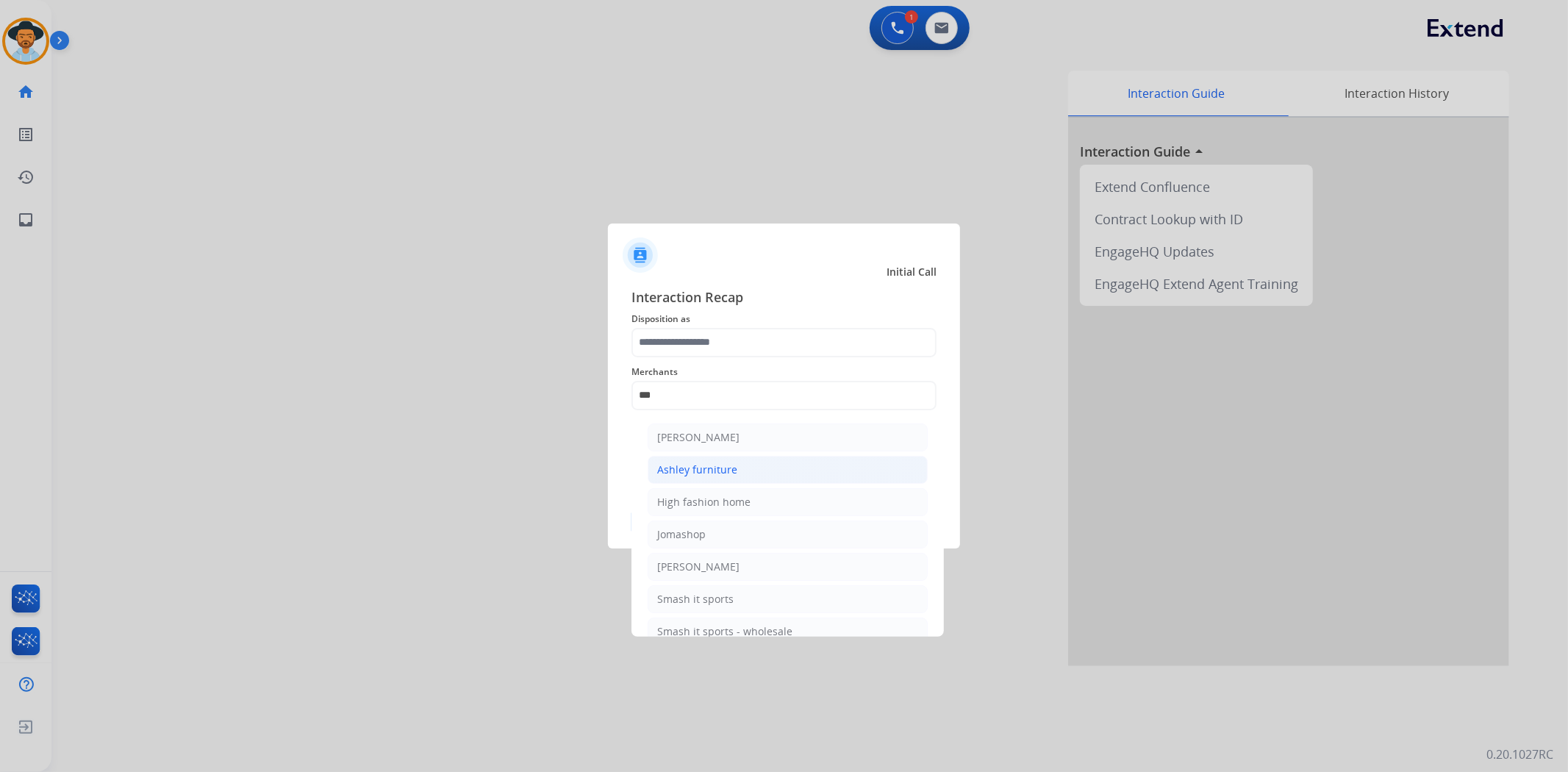
click at [699, 465] on div "Ashley furniture" at bounding box center [697, 470] width 80 height 14
type input "**********"
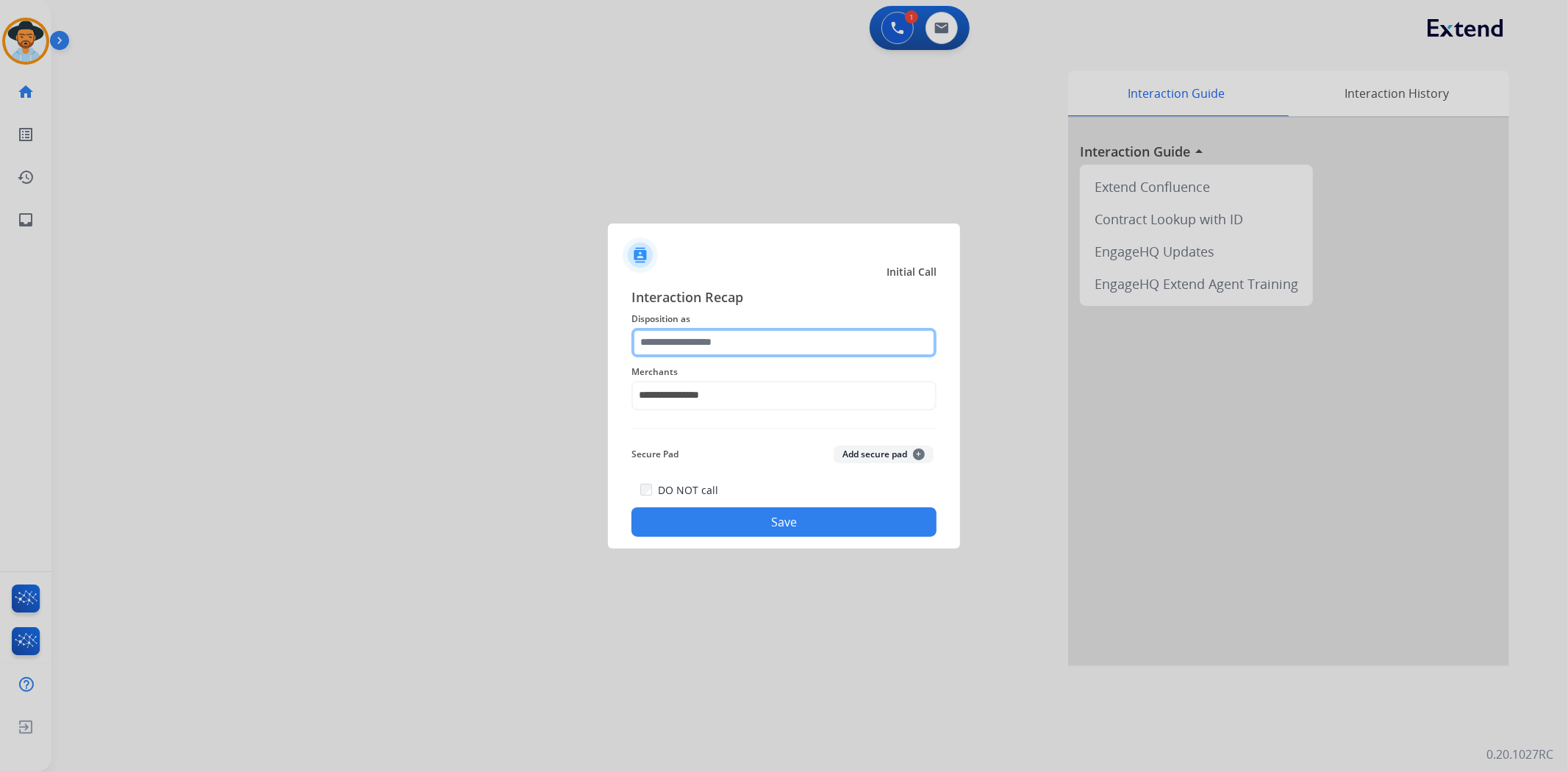
click at [716, 349] on input "text" at bounding box center [784, 343] width 305 height 30
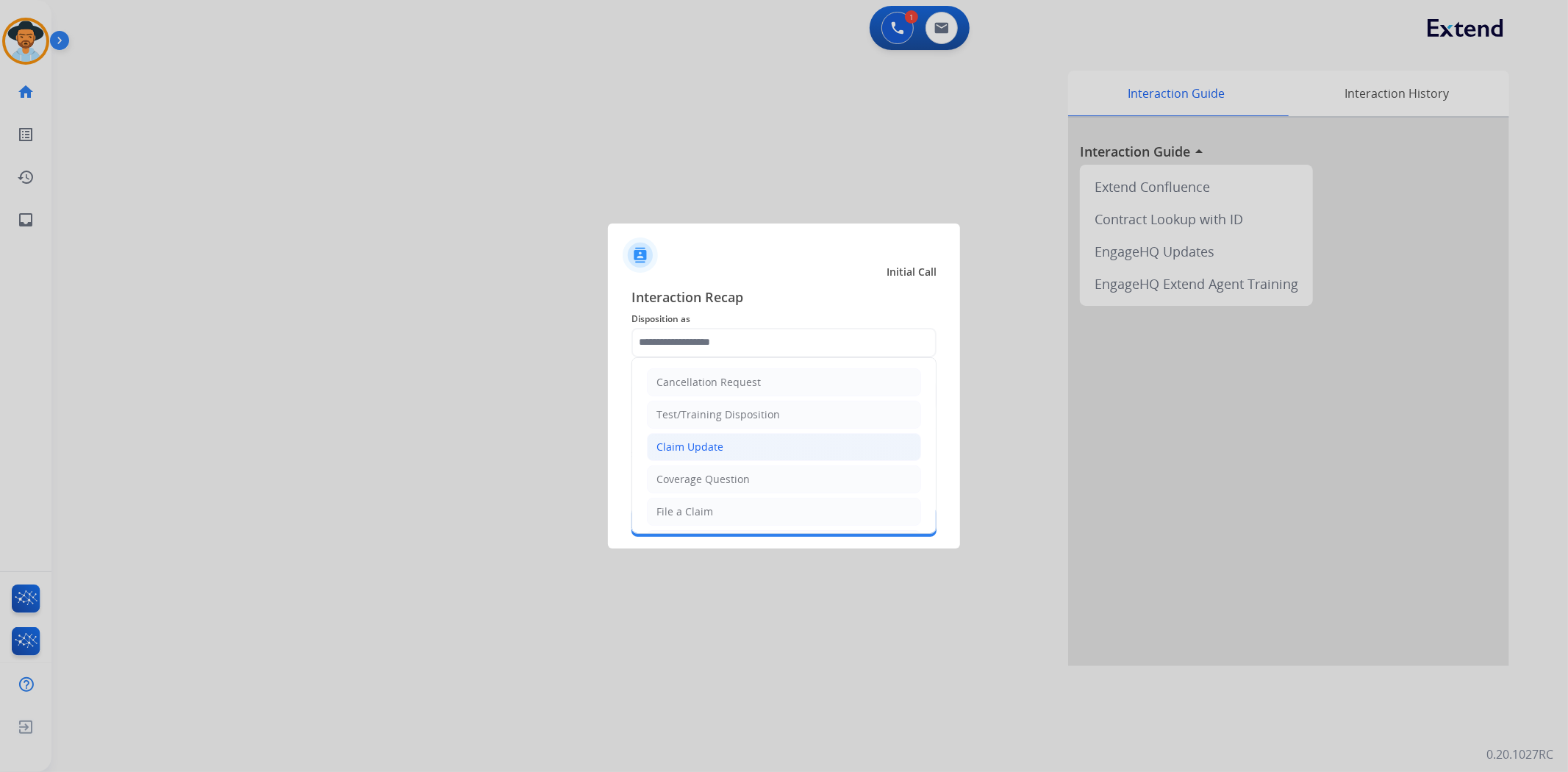
click at [714, 448] on div "Claim Update" at bounding box center [690, 447] width 67 height 14
type input "**********"
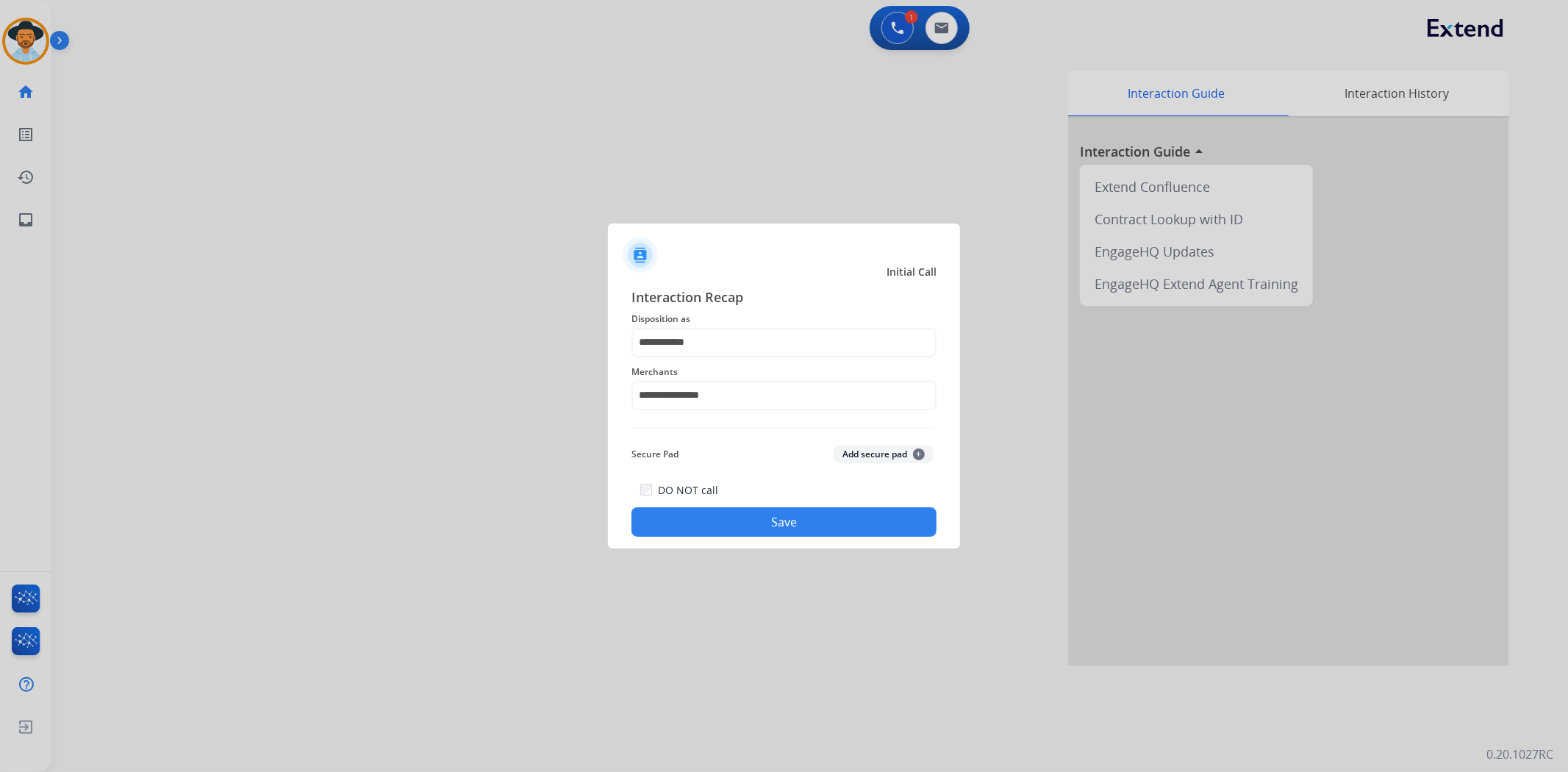
click at [744, 519] on button "Save" at bounding box center [784, 522] width 305 height 30
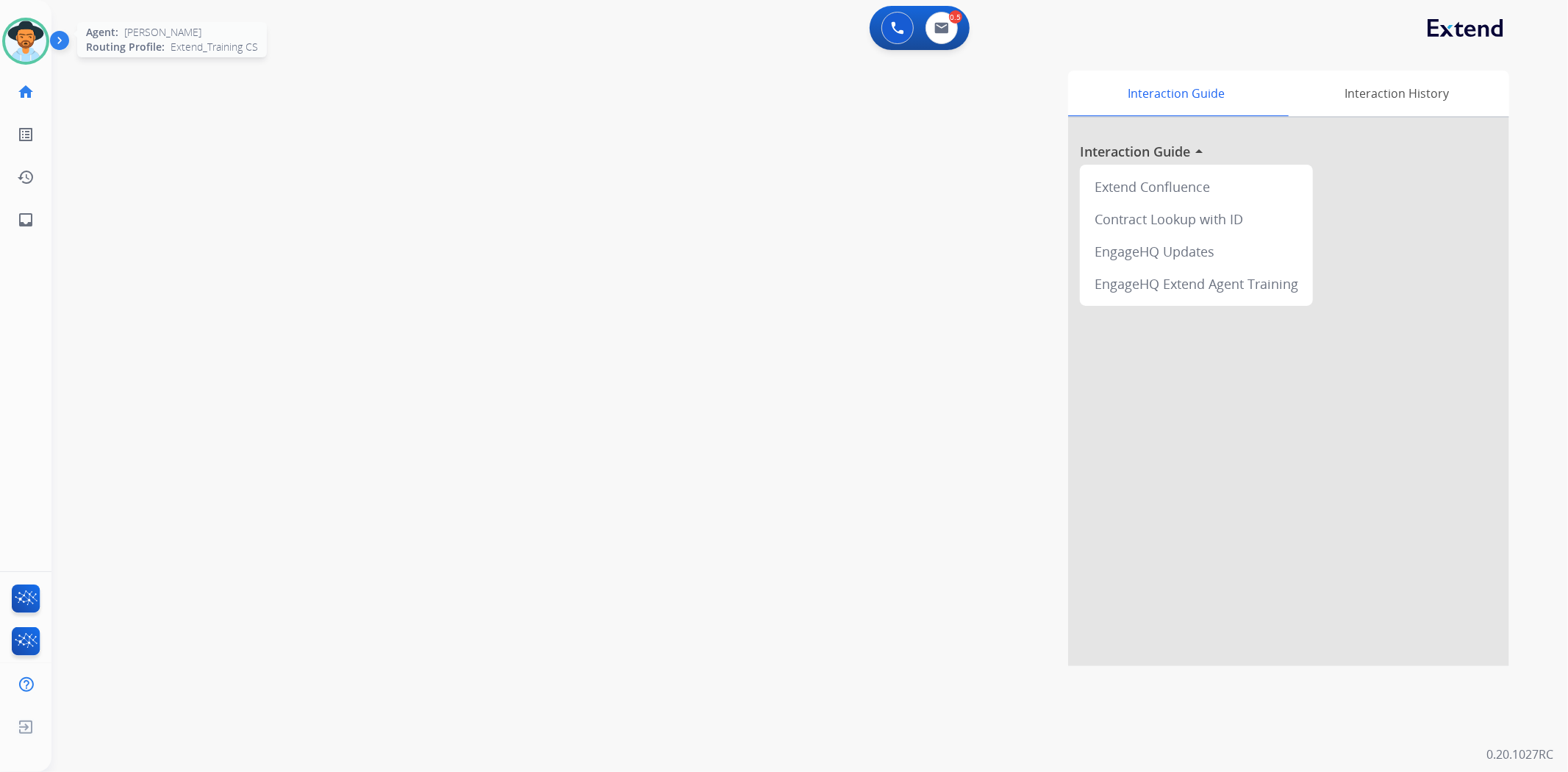
click at [17, 35] on img at bounding box center [25, 41] width 41 height 41
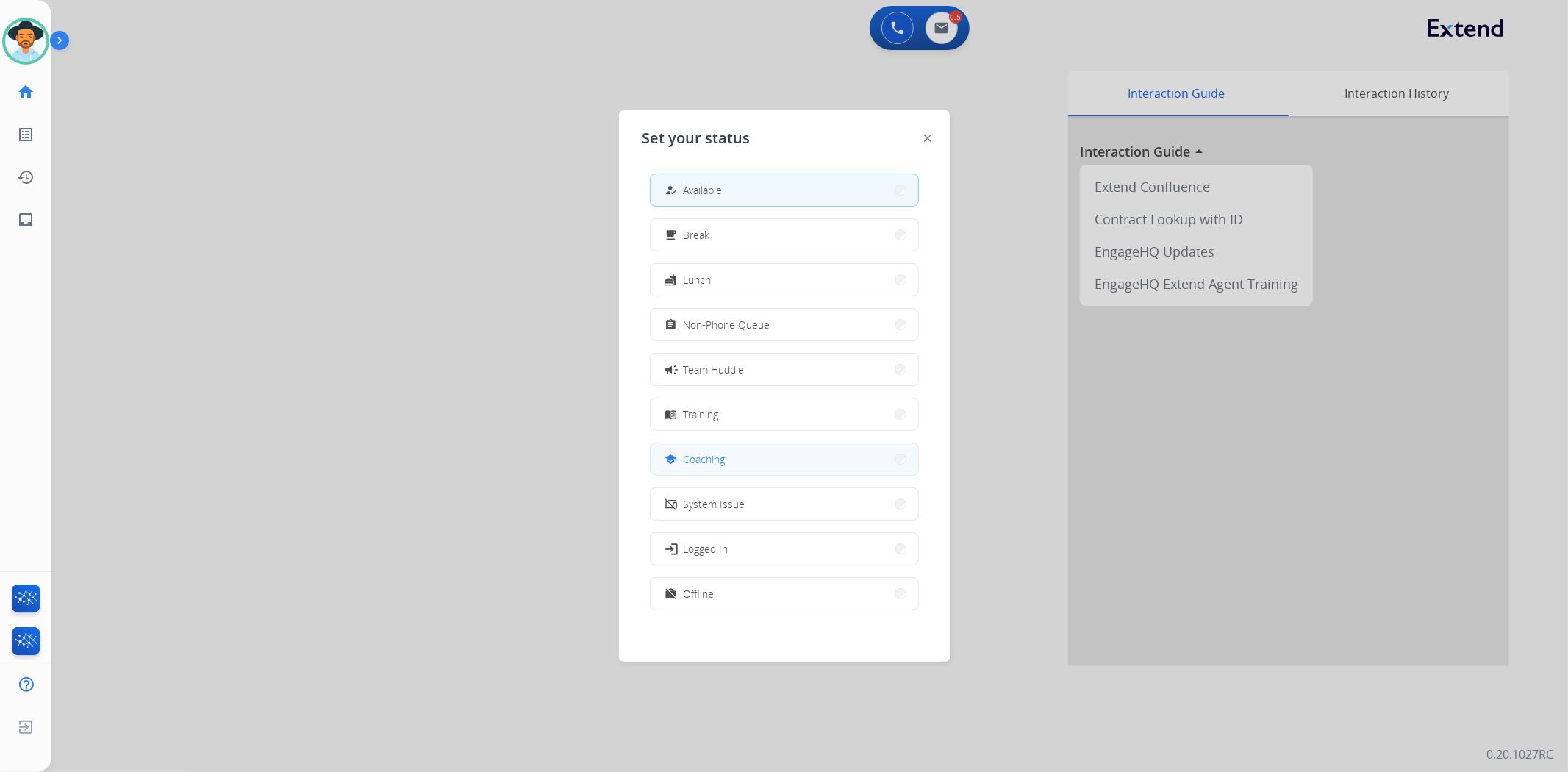
click at [768, 452] on button "school Coaching" at bounding box center [784, 459] width 267 height 31
